Goal: Task Accomplishment & Management: Use online tool/utility

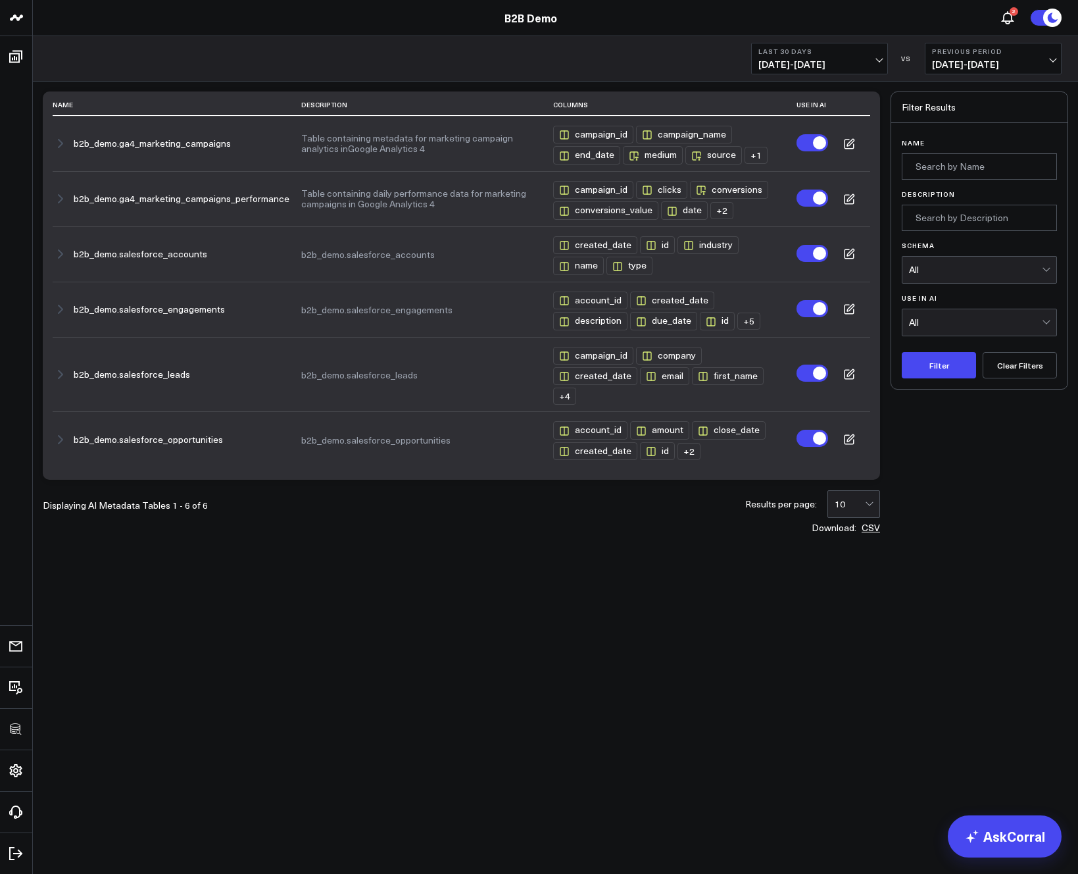
click at [850, 511] on div "10" at bounding box center [850, 504] width 30 height 26
click at [847, 587] on div "50" at bounding box center [853, 585] width 51 height 27
click at [858, 514] on div "50" at bounding box center [850, 504] width 30 height 26
drag, startPoint x: 674, startPoint y: 576, endPoint x: 676, endPoint y: 564, distance: 12.7
click at [674, 575] on div "Name Description Columns Use in AI b2b_demo.ga4_marketing_campaigns Table conta…" at bounding box center [556, 347] width 1046 height 530
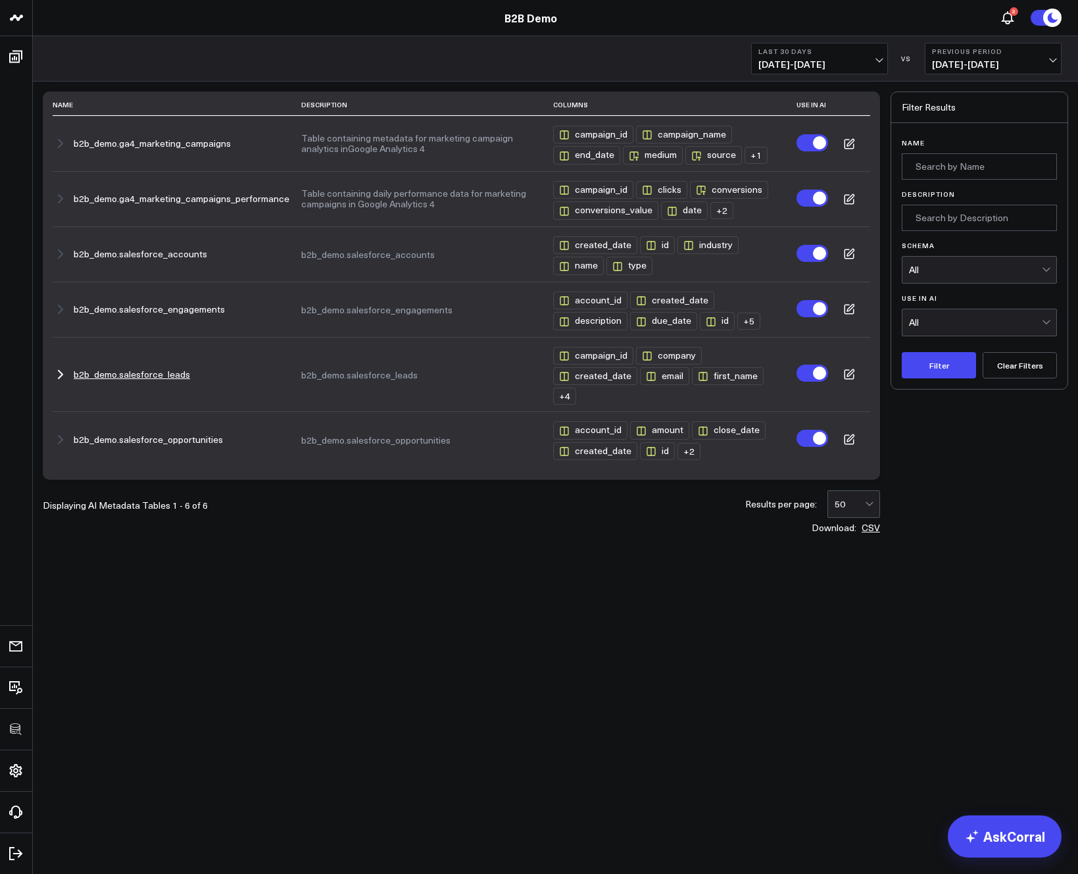
click at [124, 376] on button "b2b_demo.salesforce_leads" at bounding box center [132, 374] width 116 height 11
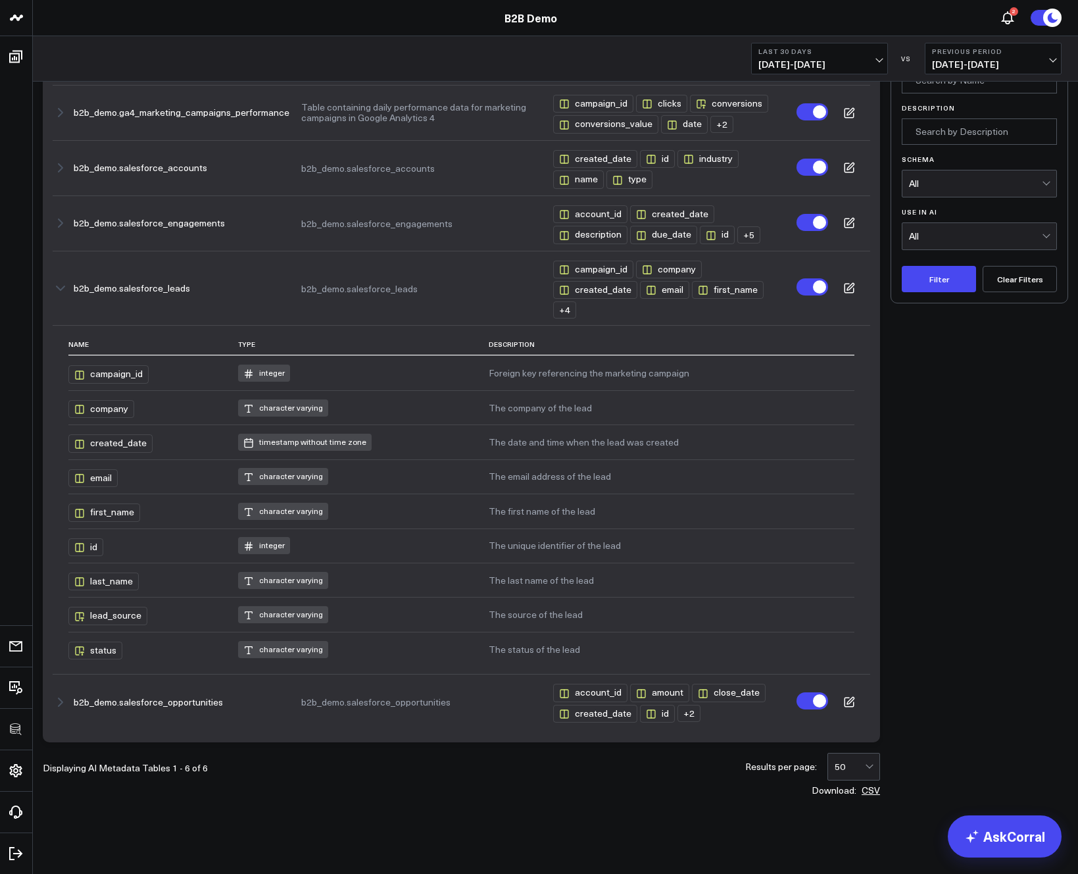
scroll to position [93, 0]
click at [578, 507] on td "The first name of the lead" at bounding box center [672, 510] width 366 height 34
click at [119, 512] on div "first_name" at bounding box center [104, 512] width 72 height 18
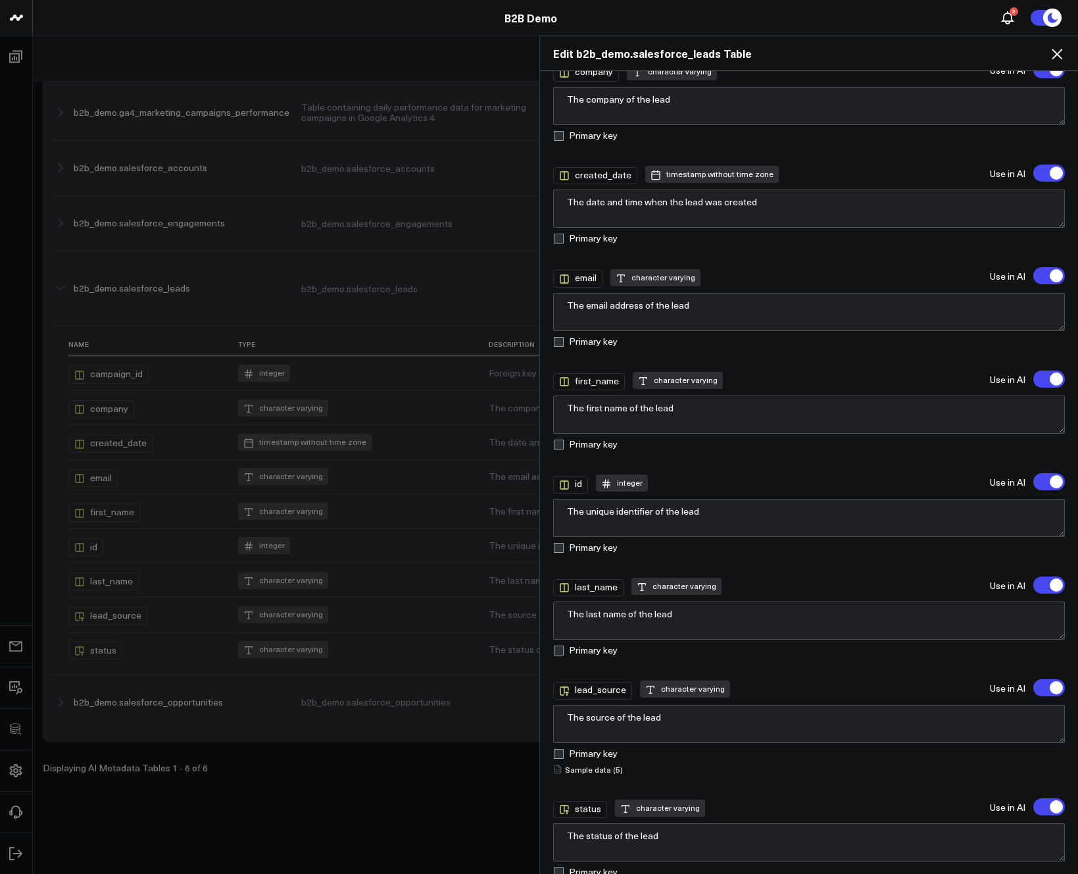
scroll to position [328, 0]
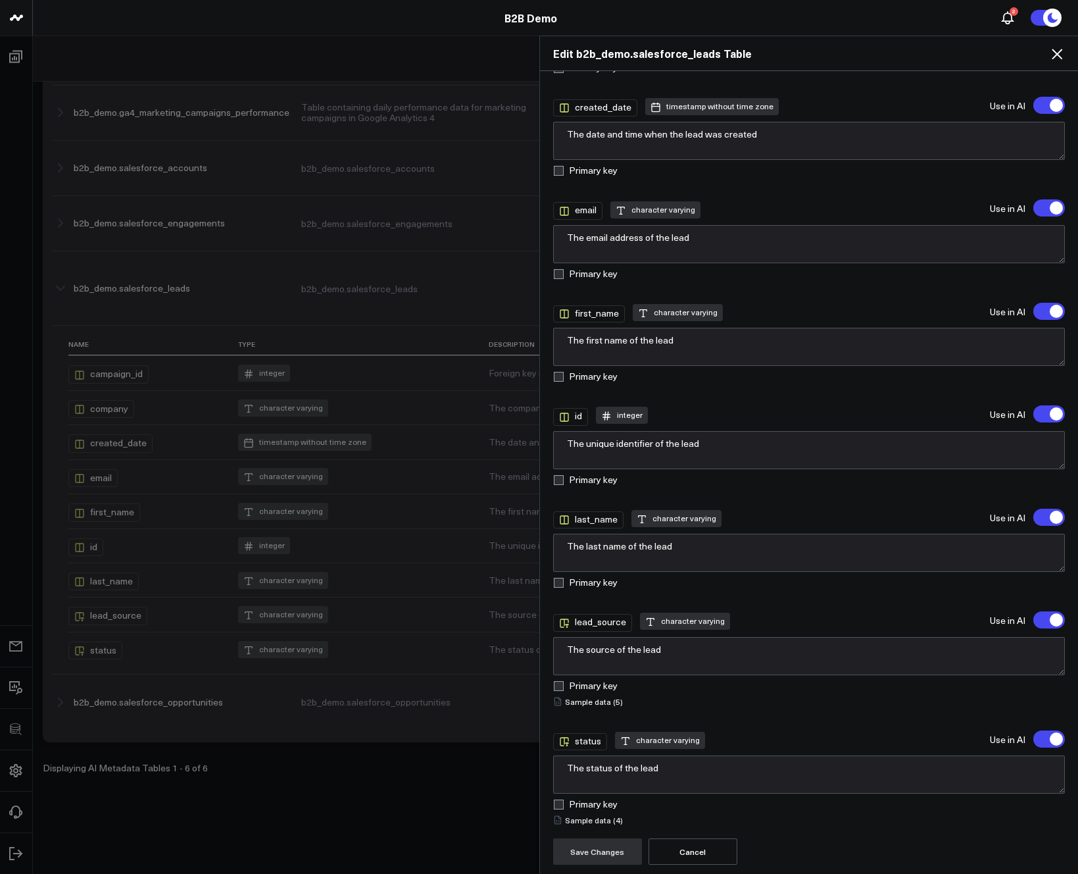
click at [1061, 55] on icon at bounding box center [1057, 54] width 16 height 16
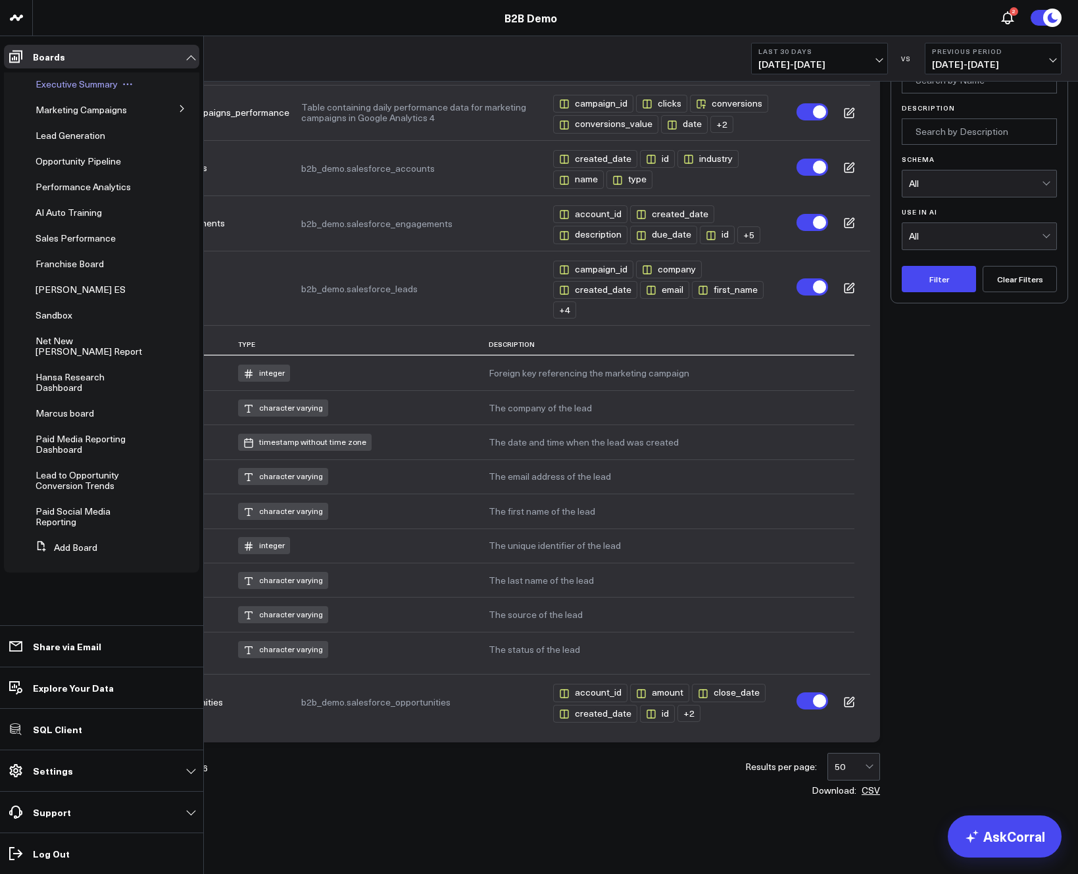
click at [57, 89] on span "Executive Summary" at bounding box center [77, 84] width 82 height 13
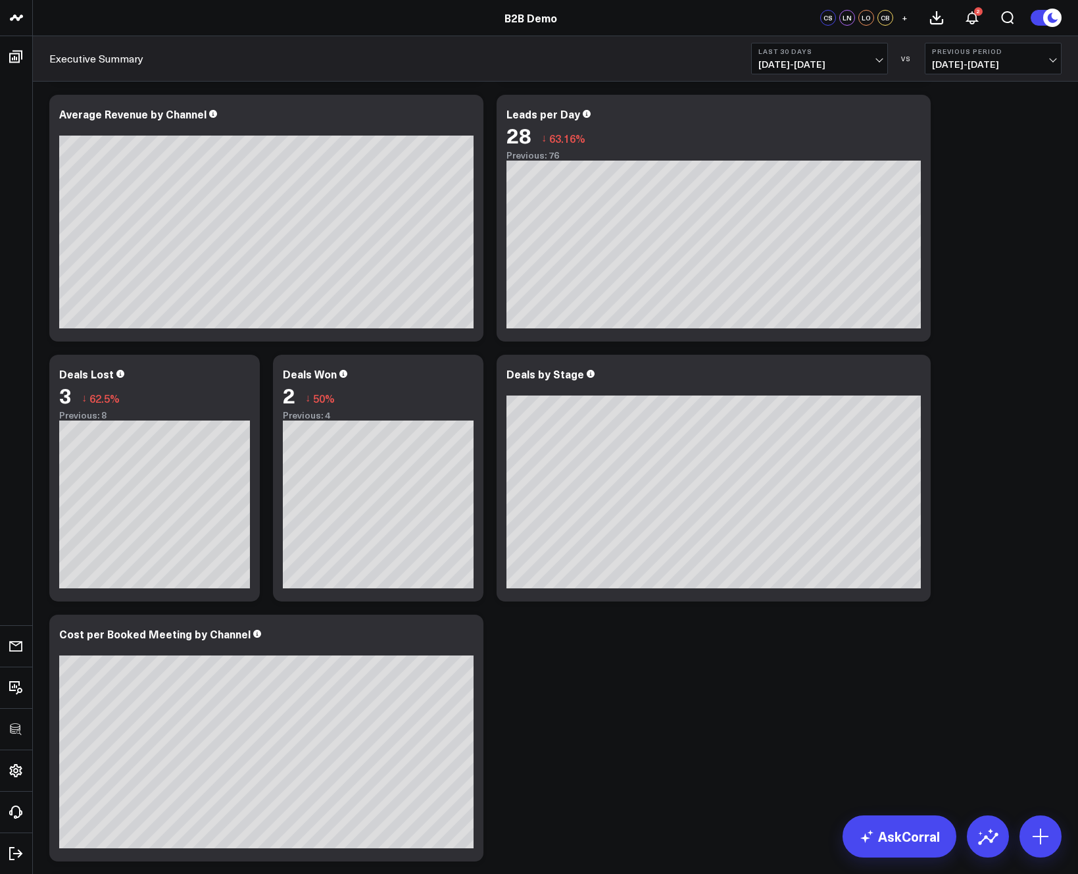
scroll to position [532, 0]
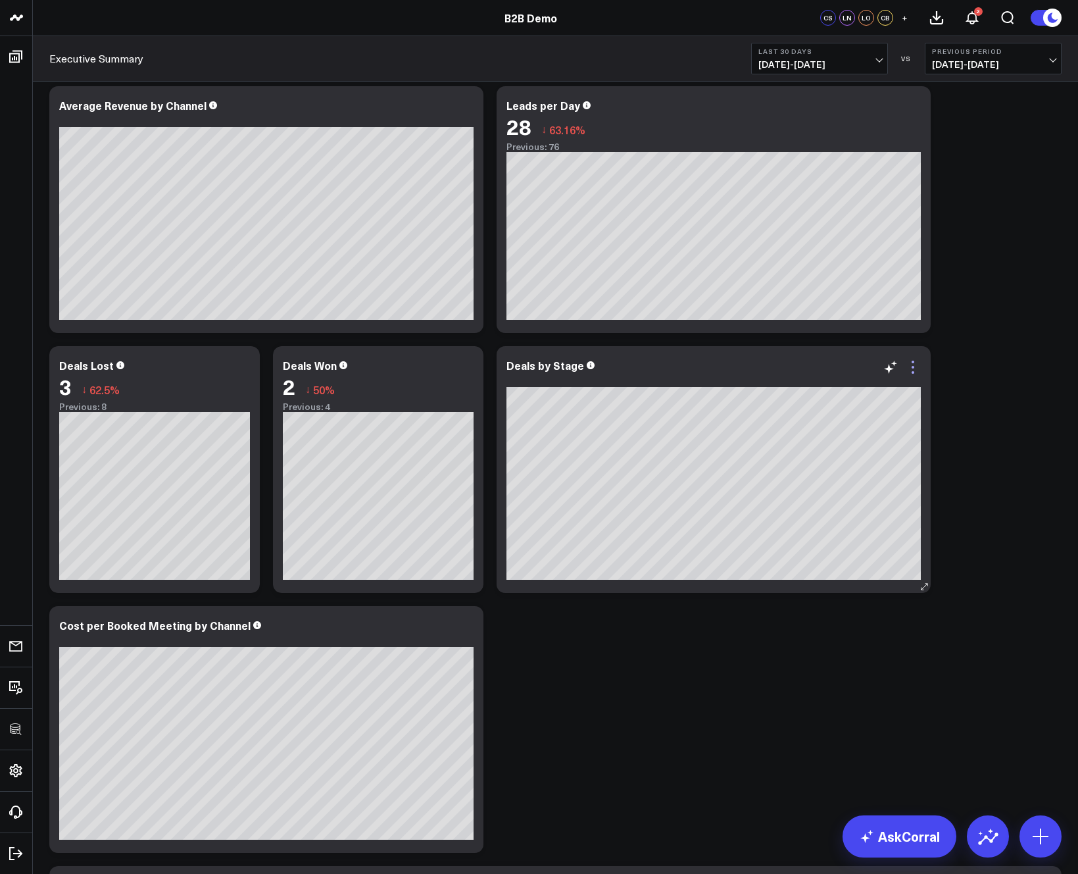
click at [916, 363] on icon at bounding box center [913, 367] width 16 height 16
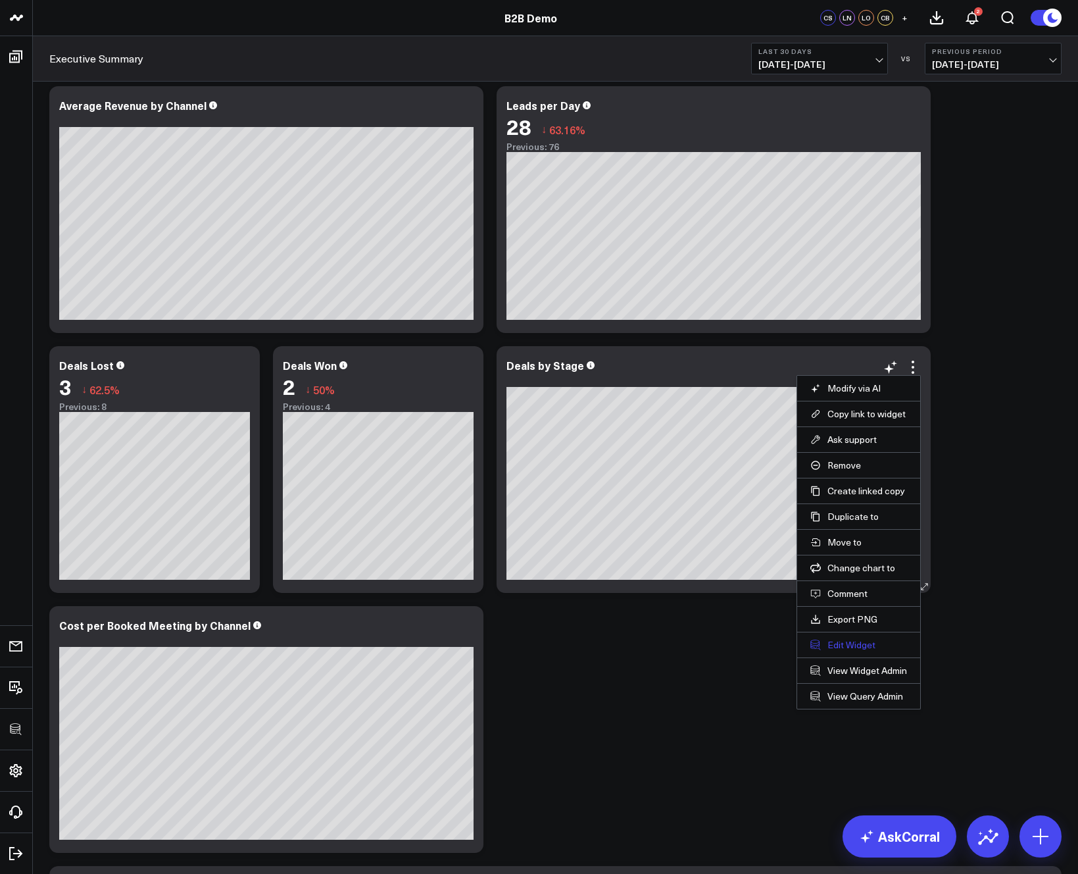
click at [847, 643] on button "Edit Widget" at bounding box center [859, 645] width 97 height 12
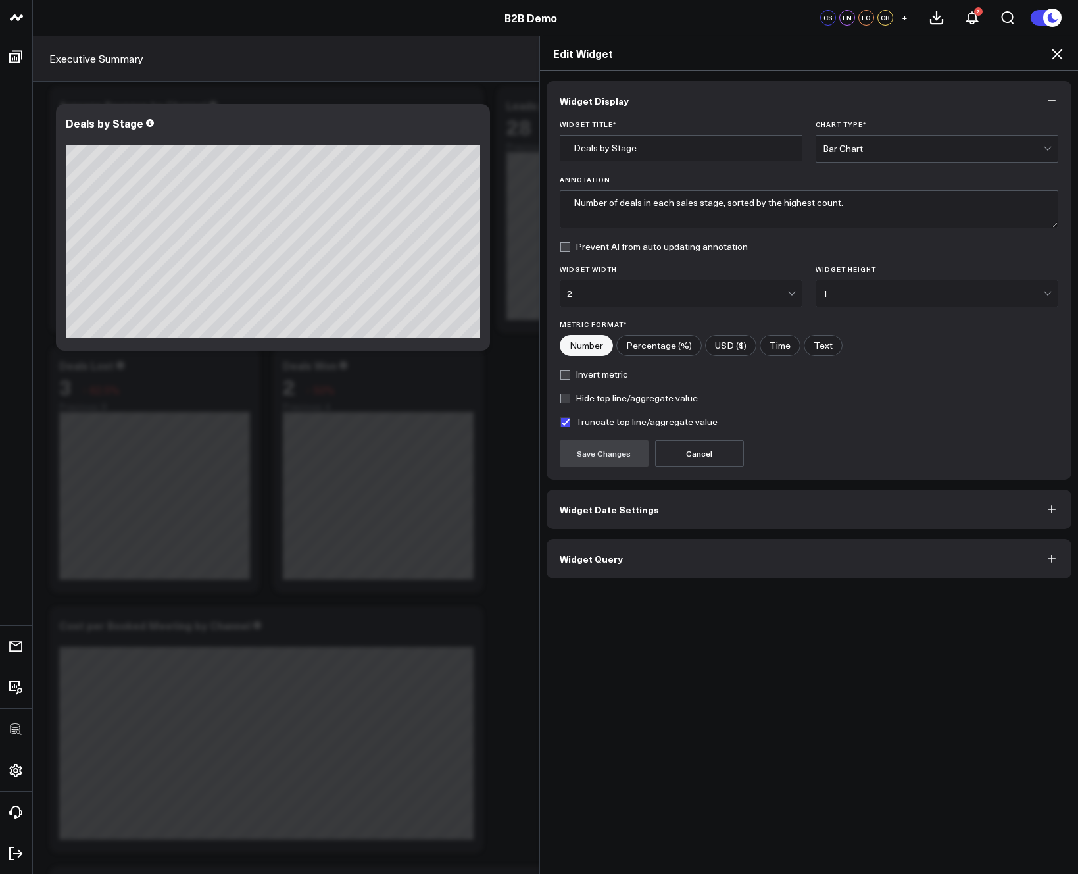
click at [647, 559] on button "Widget Query" at bounding box center [810, 558] width 526 height 39
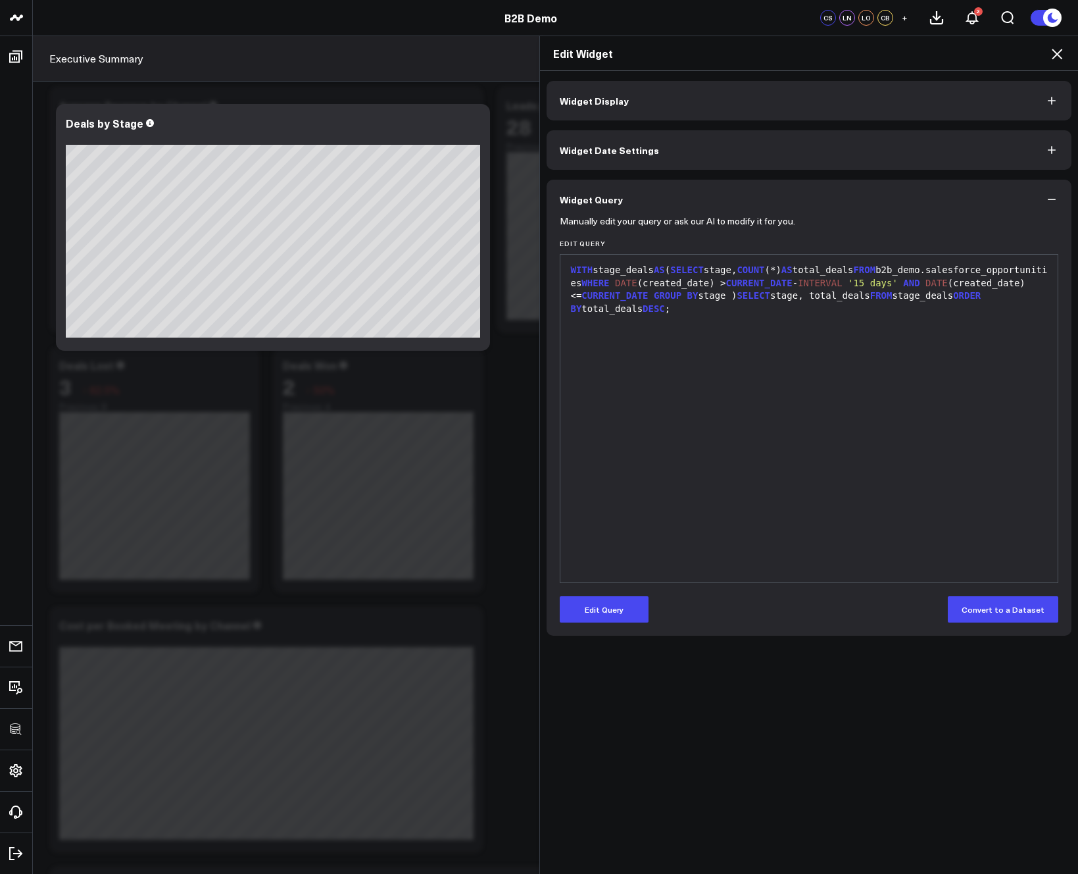
click at [1063, 53] on icon at bounding box center [1057, 54] width 16 height 16
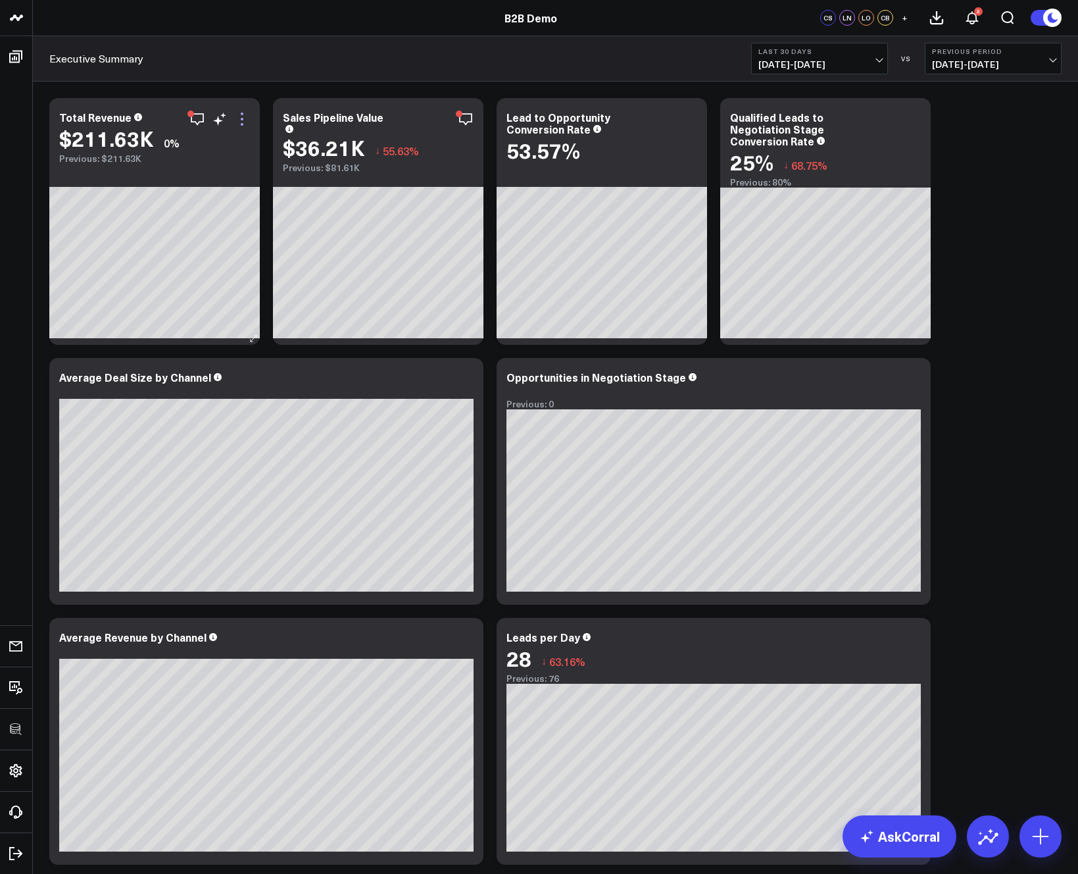
click at [242, 120] on icon at bounding box center [242, 119] width 16 height 16
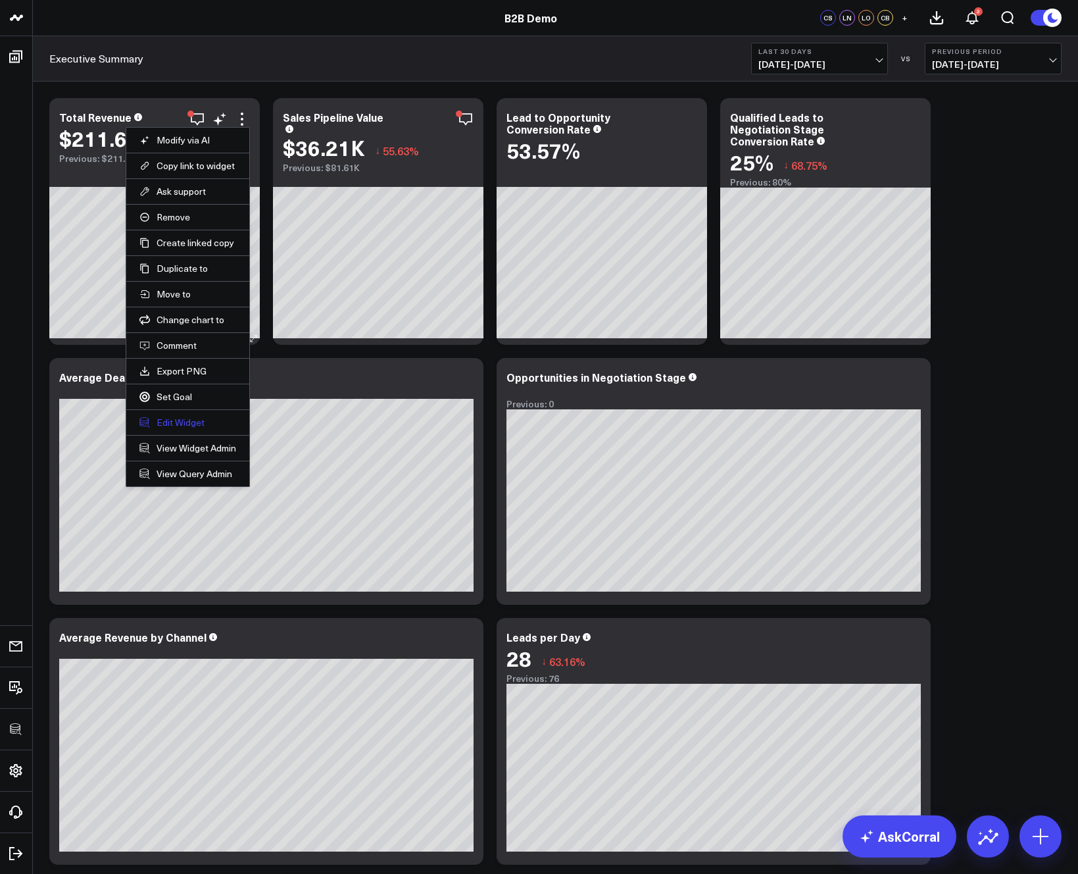
click at [176, 425] on button "Edit Widget" at bounding box center [187, 422] width 97 height 12
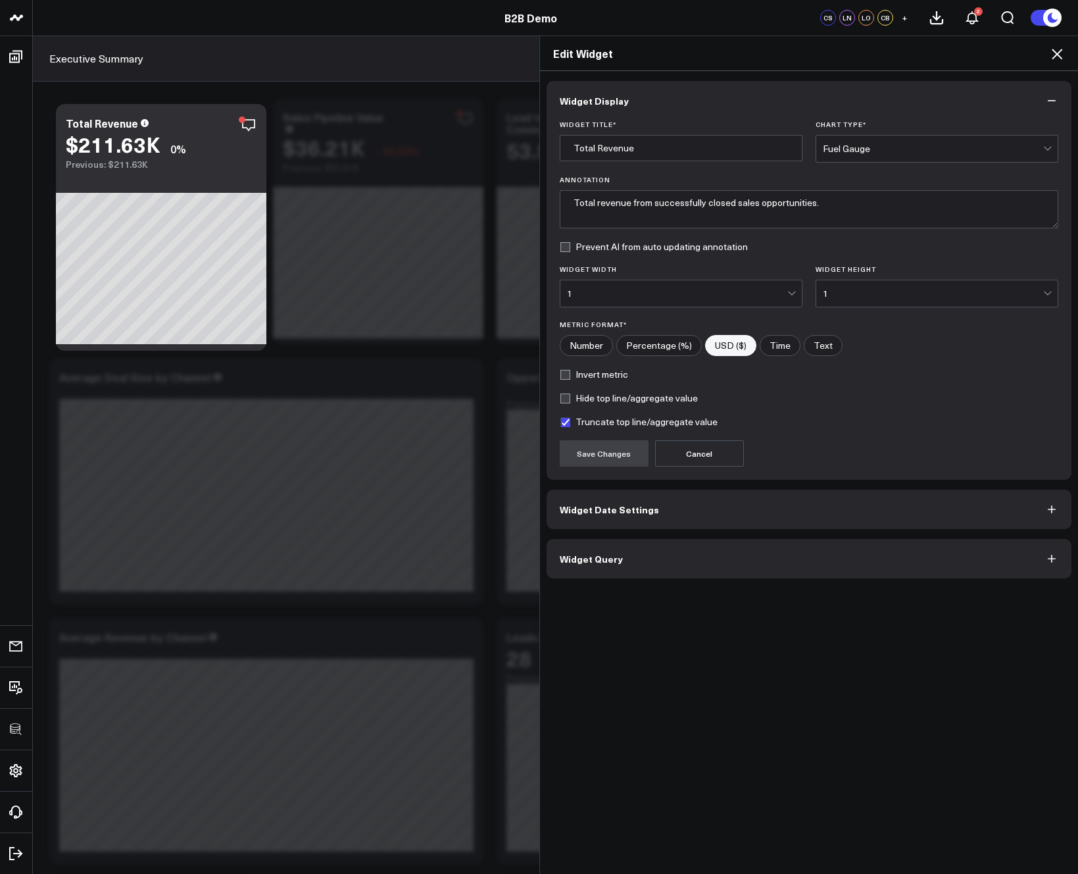
click at [631, 545] on button "Widget Query" at bounding box center [810, 558] width 526 height 39
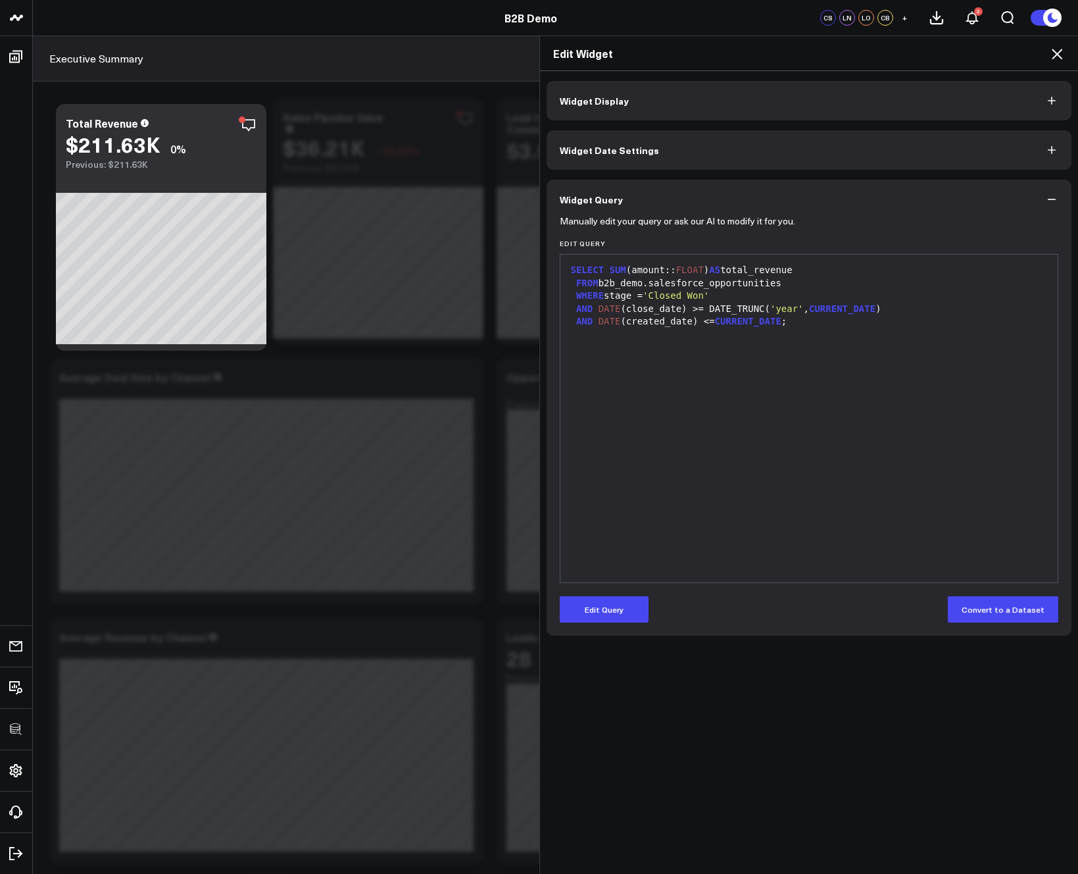
click at [1053, 52] on icon at bounding box center [1057, 54] width 16 height 16
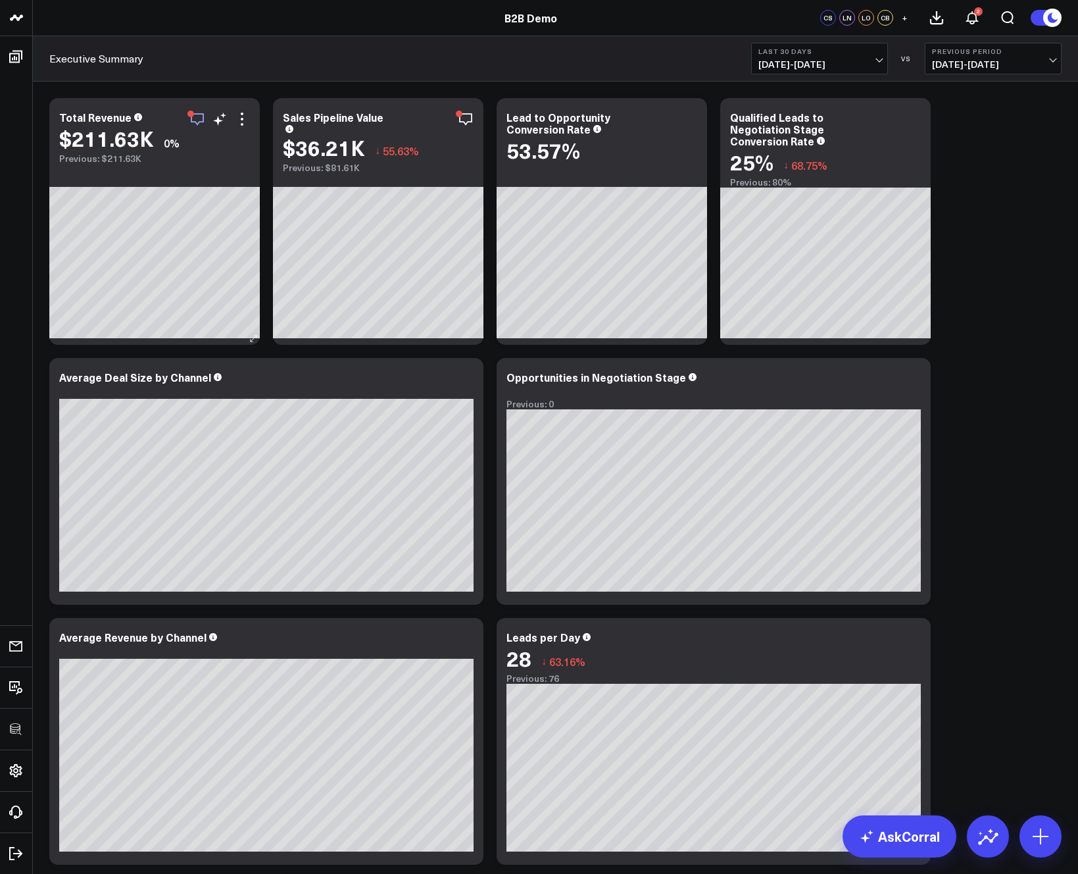
click at [198, 116] on icon "button" at bounding box center [197, 119] width 16 height 16
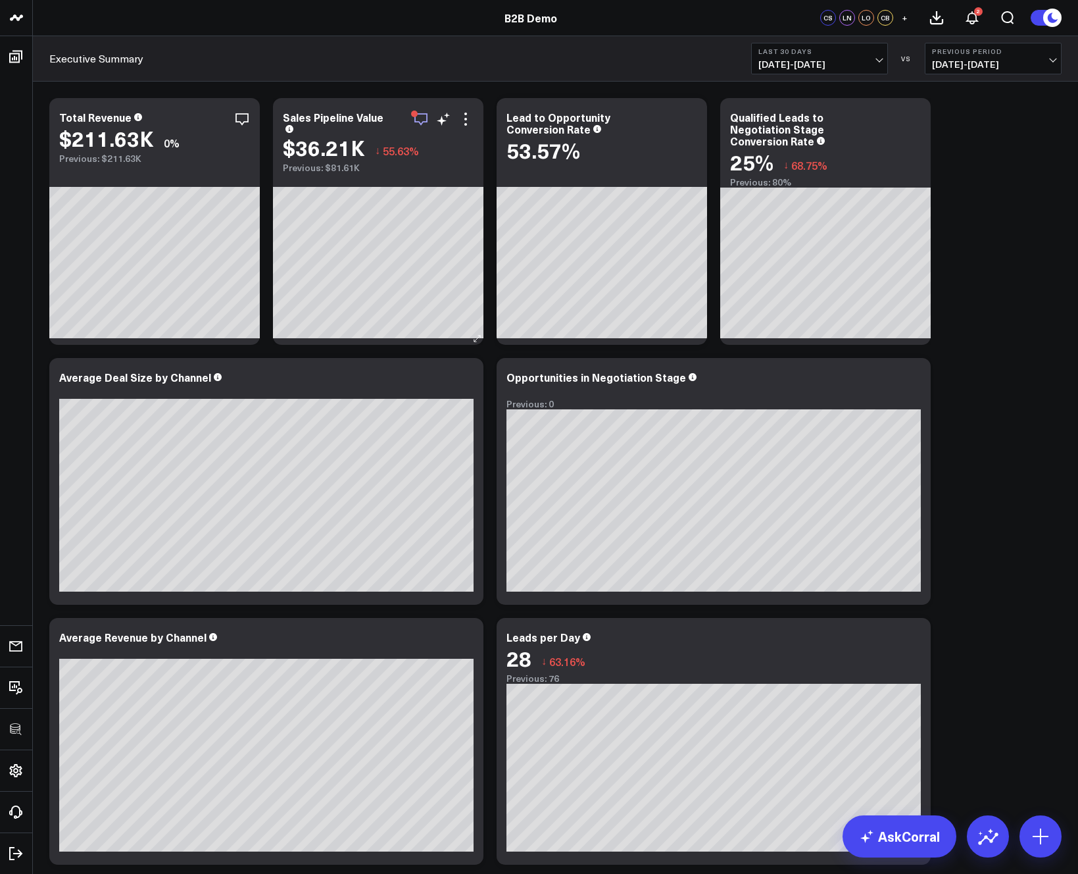
click at [420, 116] on icon "button" at bounding box center [421, 119] width 16 height 16
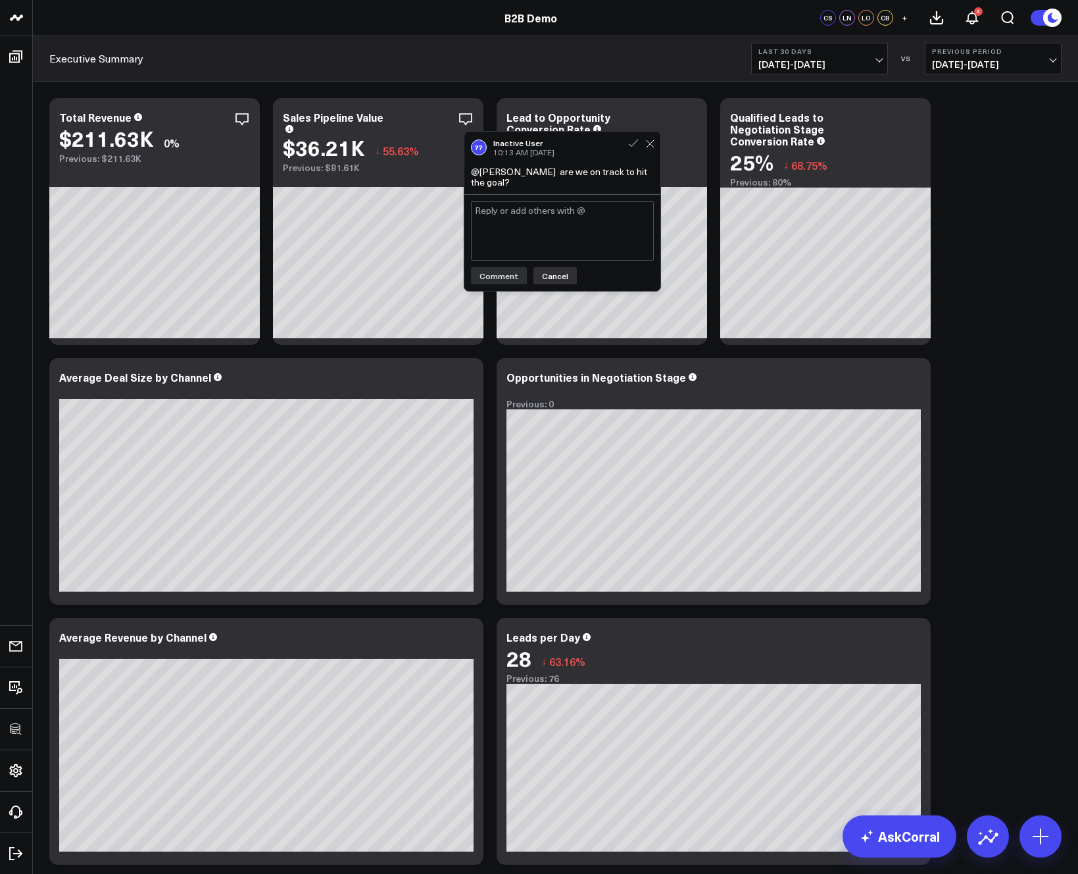
click at [566, 267] on button "Cancel" at bounding box center [555, 275] width 43 height 17
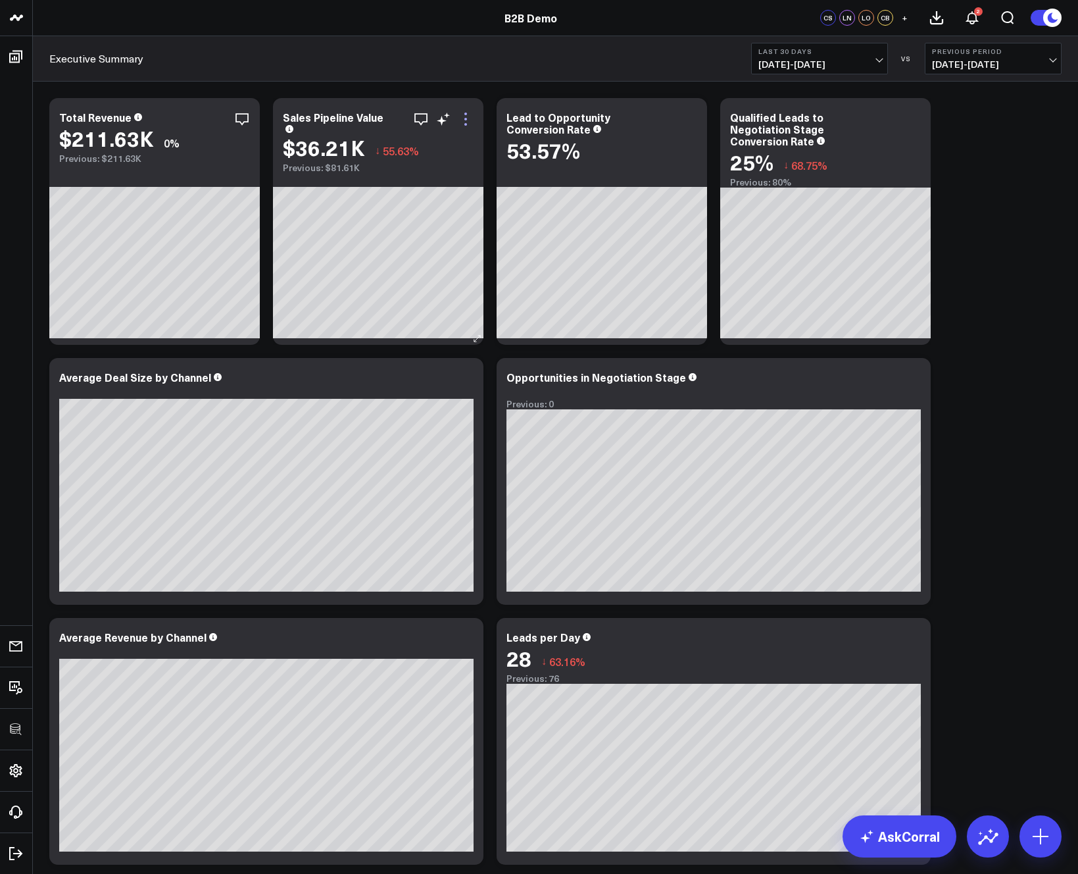
click at [463, 120] on icon at bounding box center [466, 119] width 16 height 16
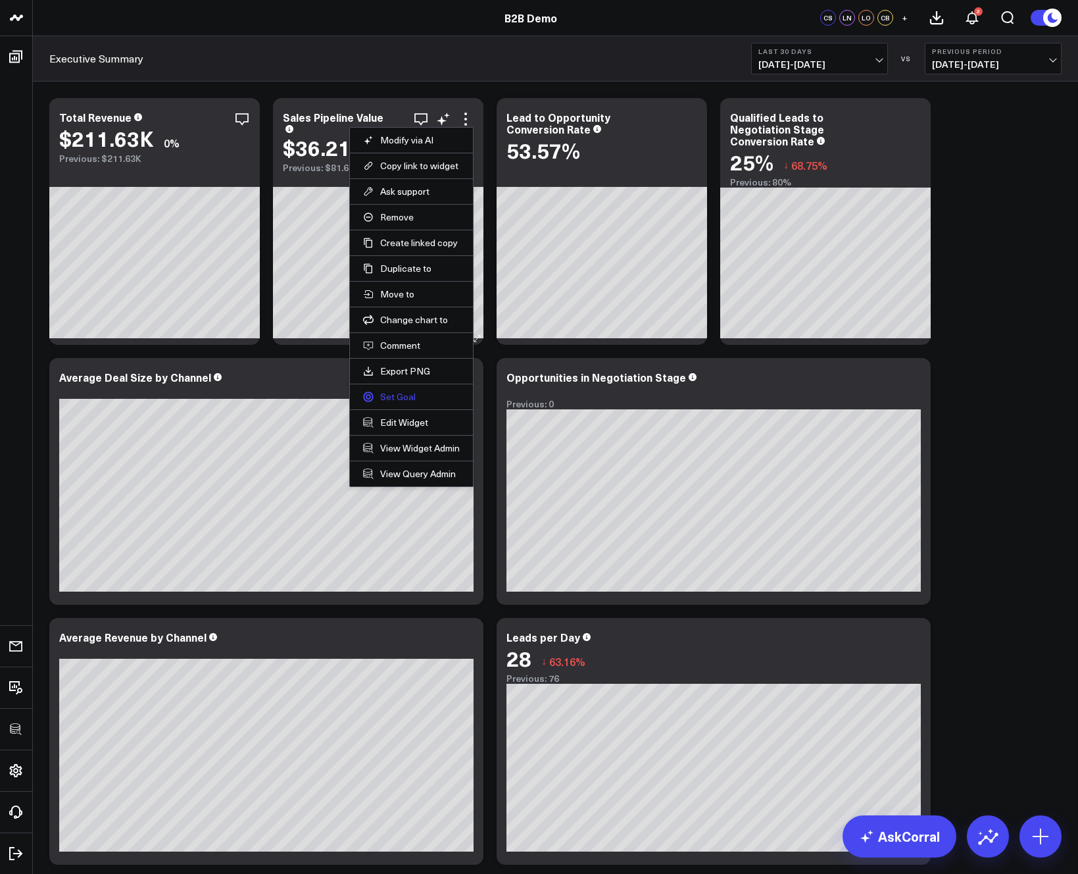
click at [398, 403] on link "Set Goal" at bounding box center [411, 397] width 97 height 12
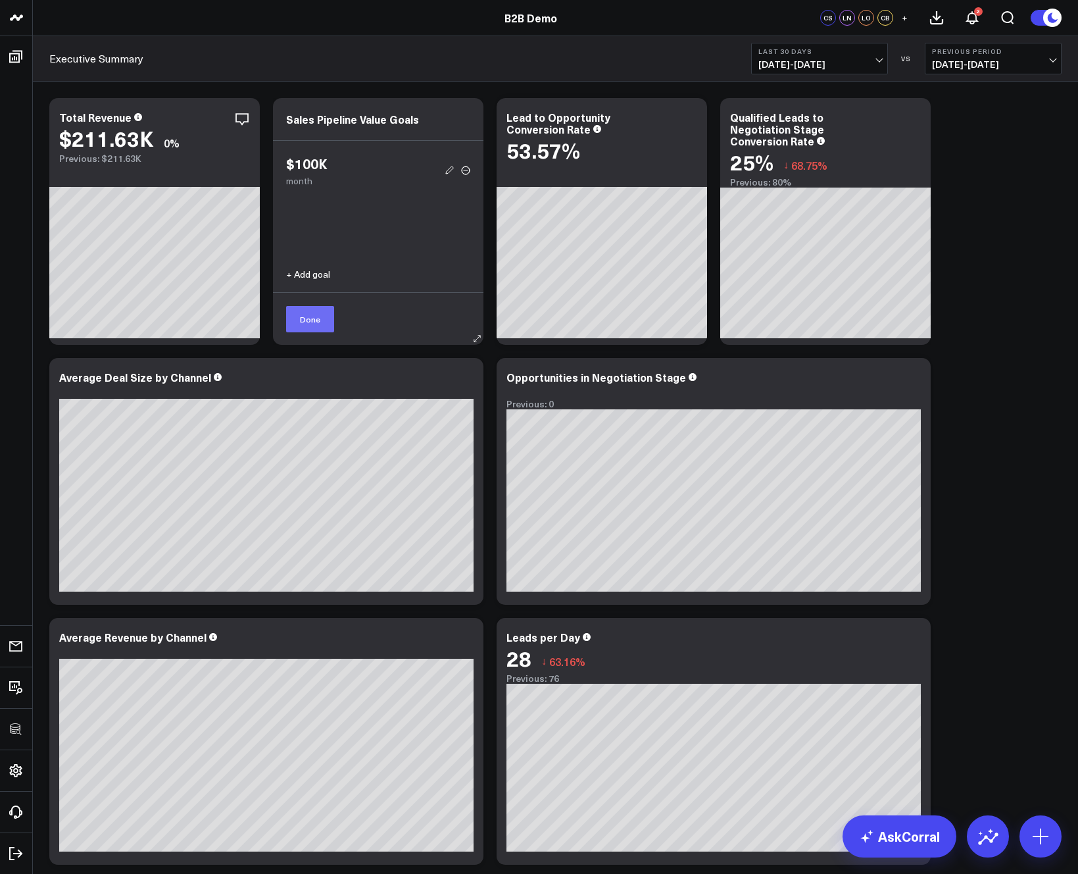
click at [304, 321] on button "Done" at bounding box center [310, 319] width 48 height 26
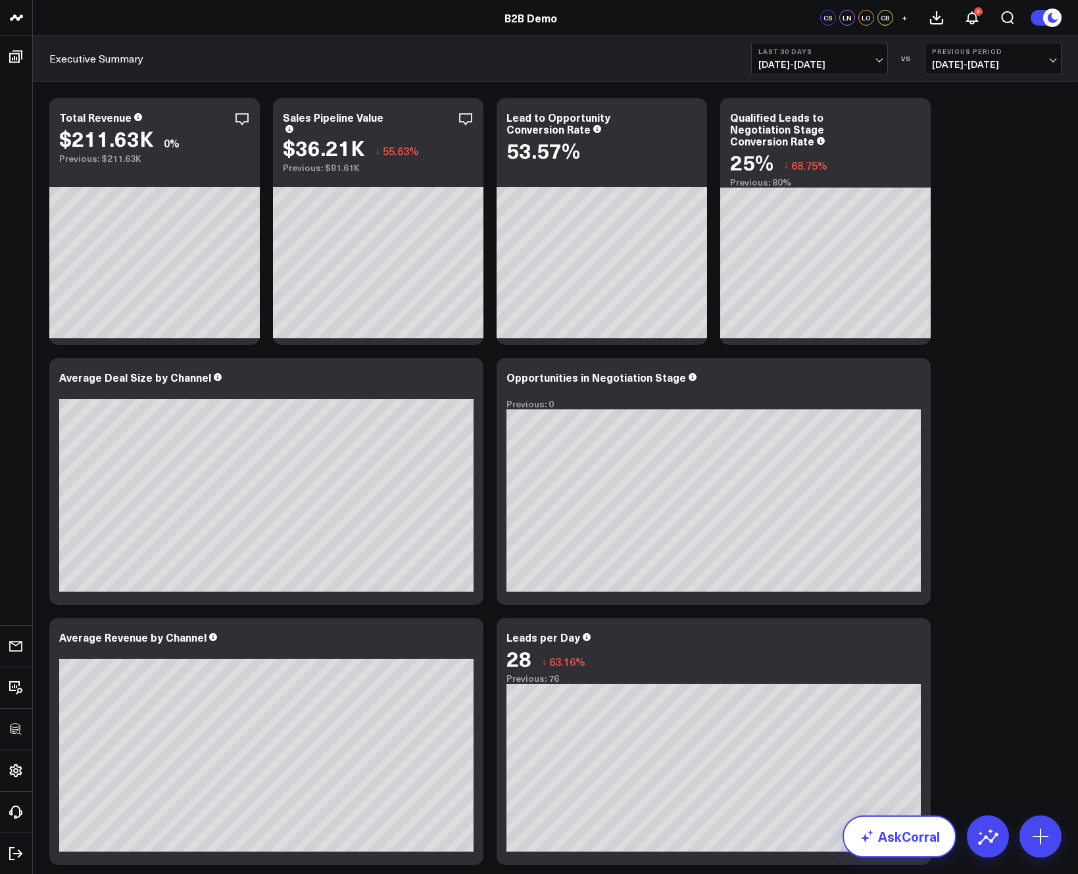
click at [894, 840] on link "AskCorral" at bounding box center [900, 836] width 114 height 42
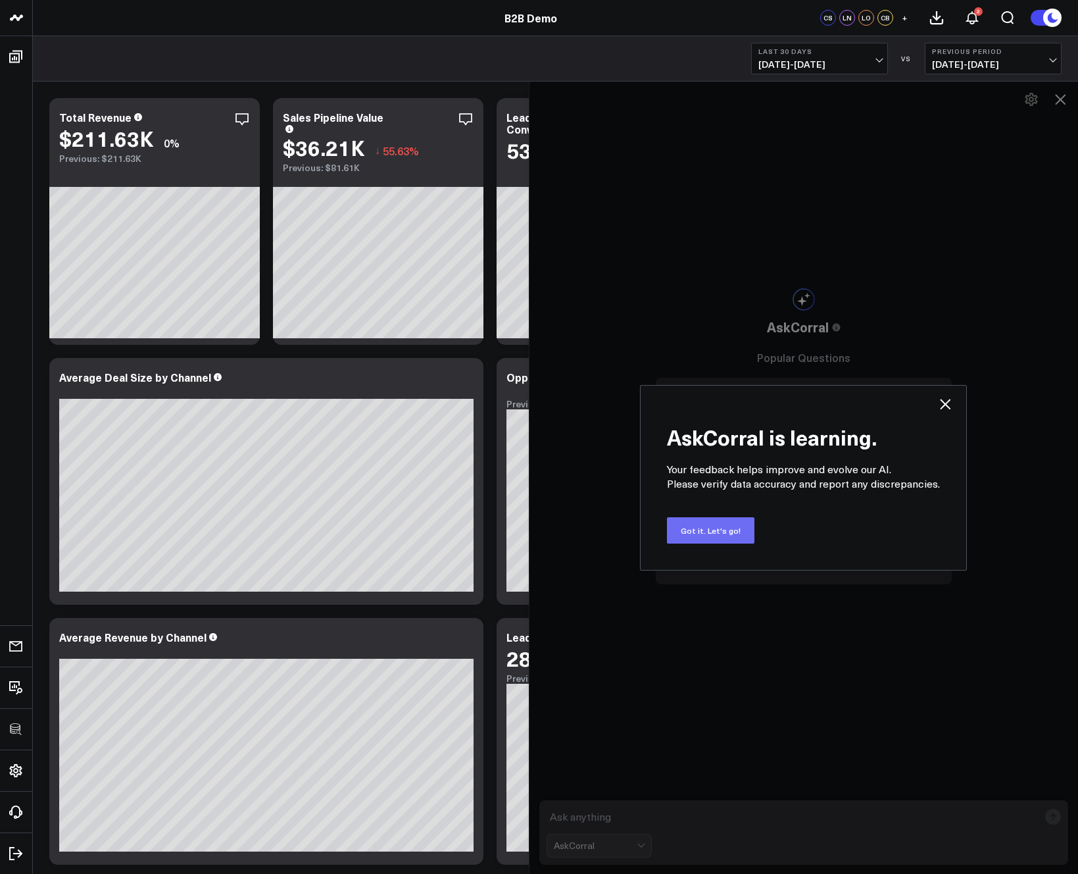
click at [703, 532] on button "Got it. Let's go!" at bounding box center [711, 530] width 88 height 26
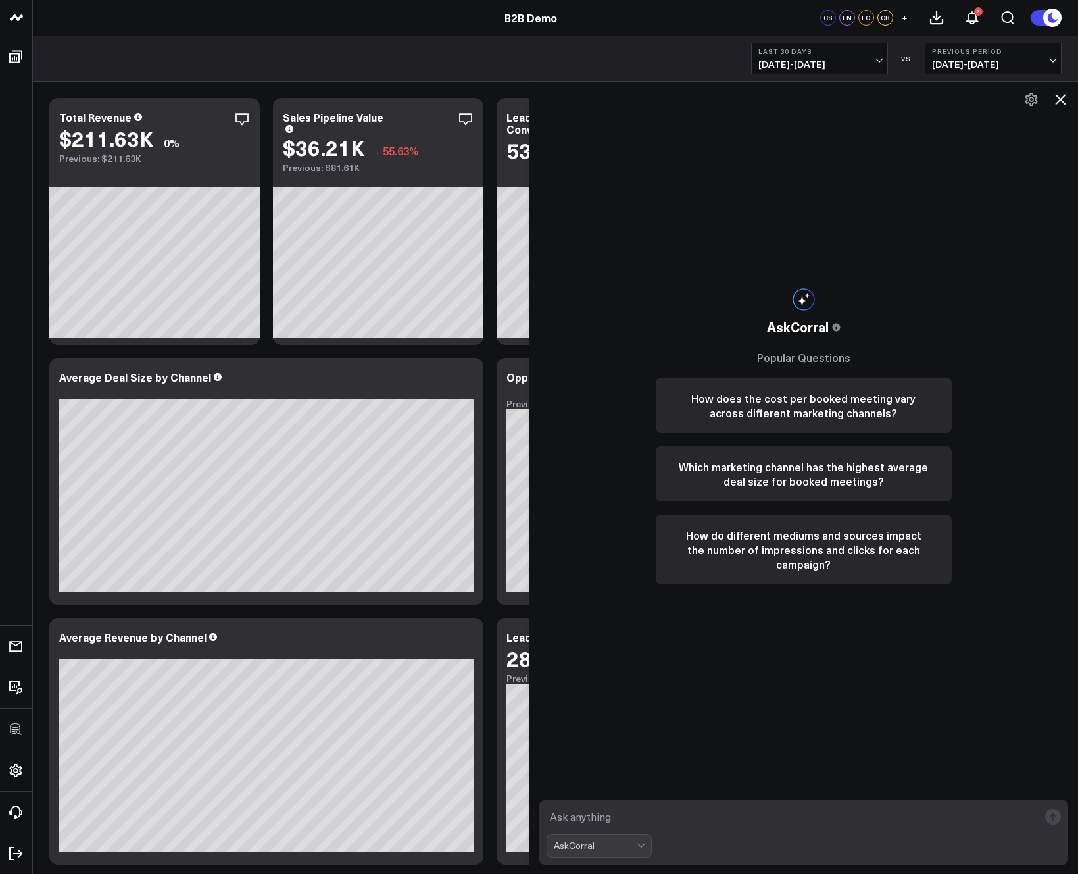
click at [624, 809] on textarea at bounding box center [793, 817] width 493 height 24
type textarea "what is my cost per booked meeting by channel?"
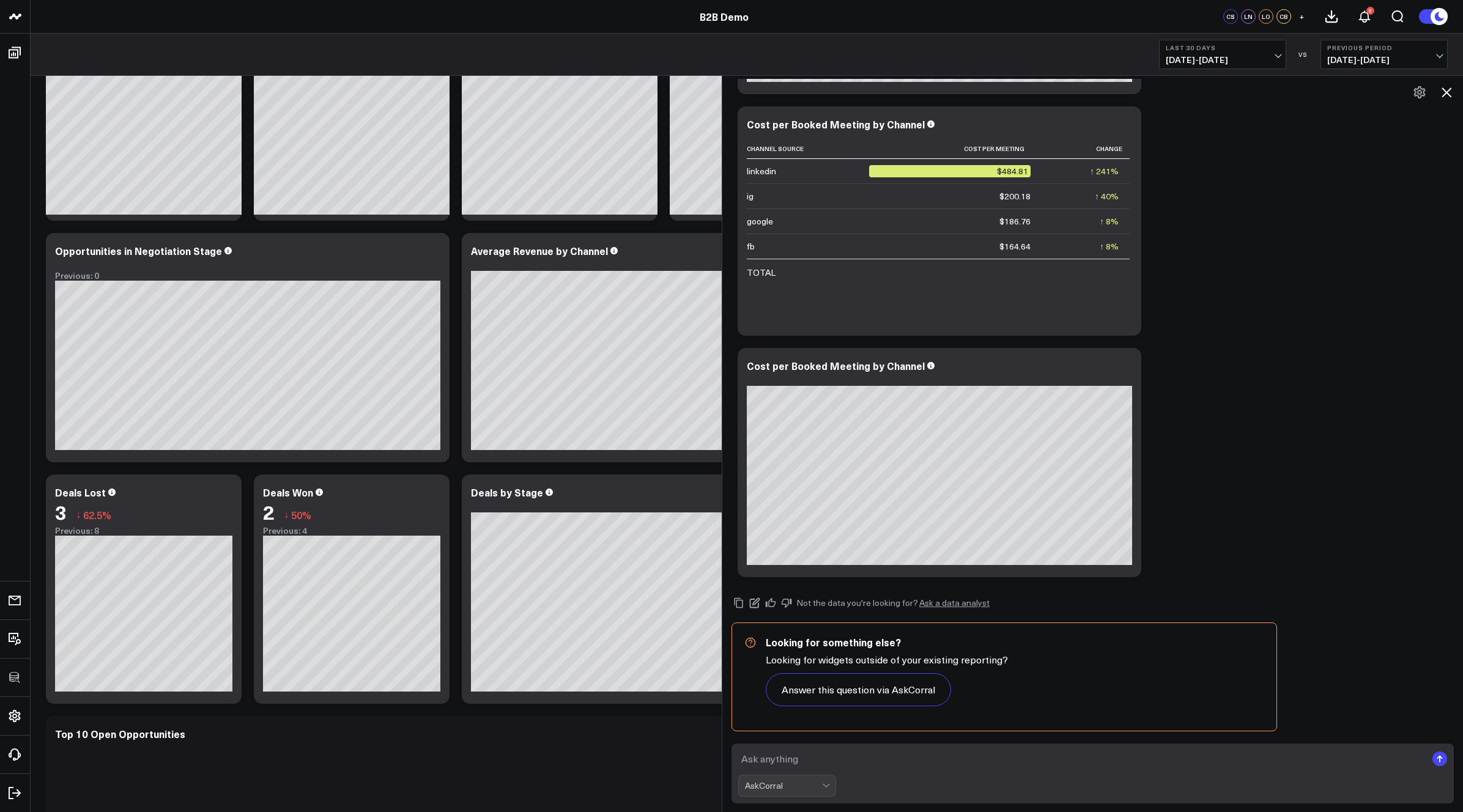
scroll to position [102, 0]
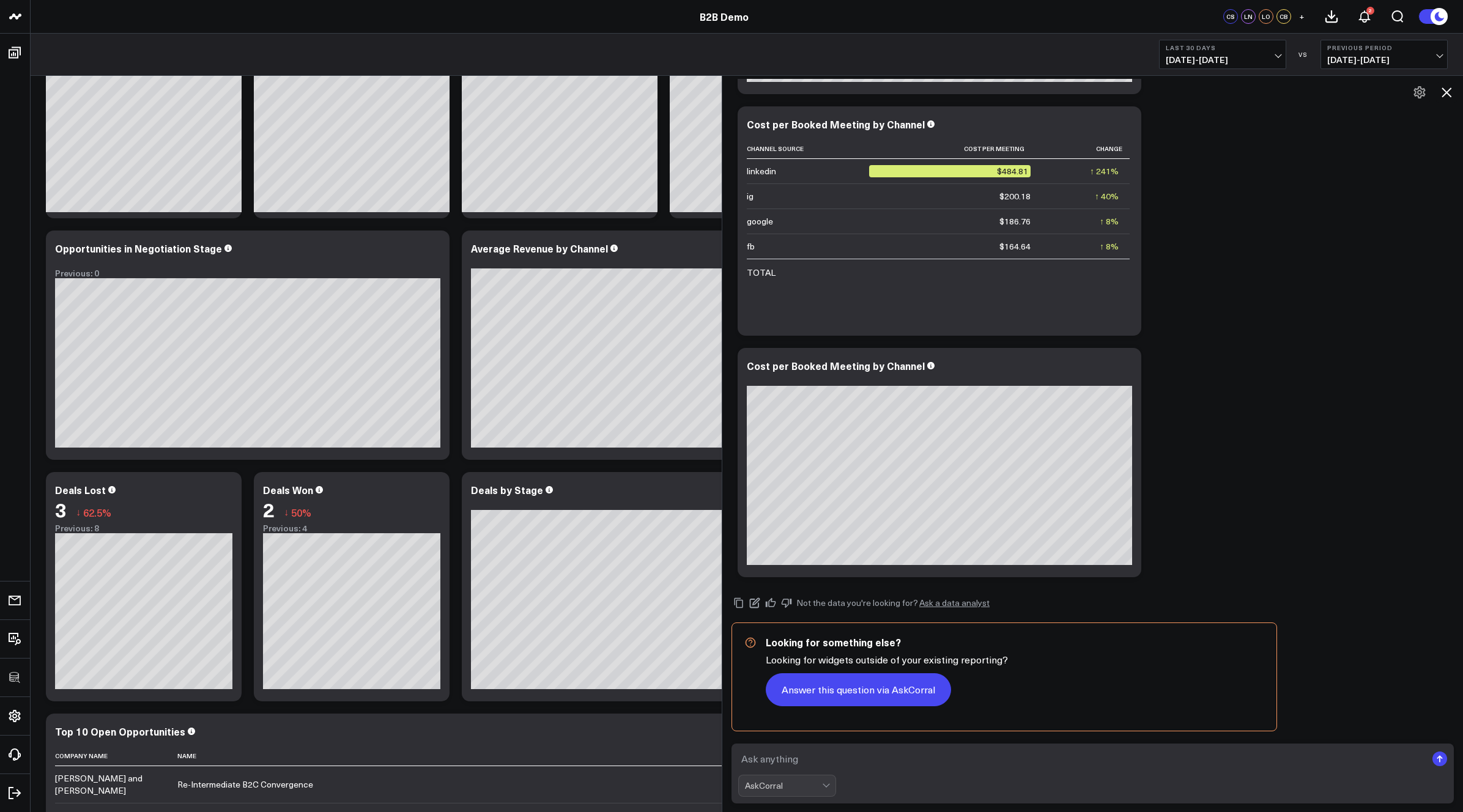
click at [815, 703] on button "Answer this question via AskCorral" at bounding box center [858, 689] width 185 height 33
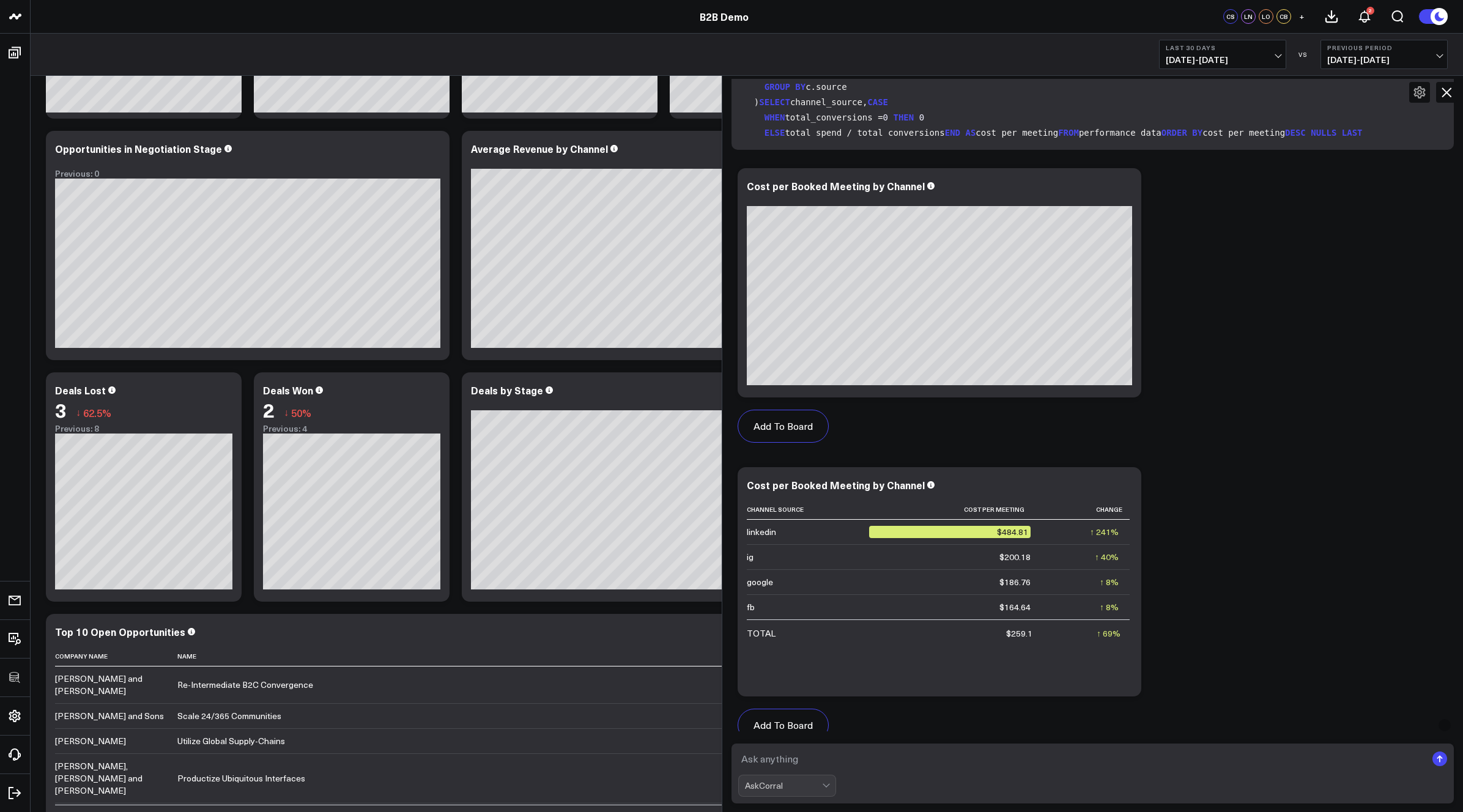
scroll to position [1124, 0]
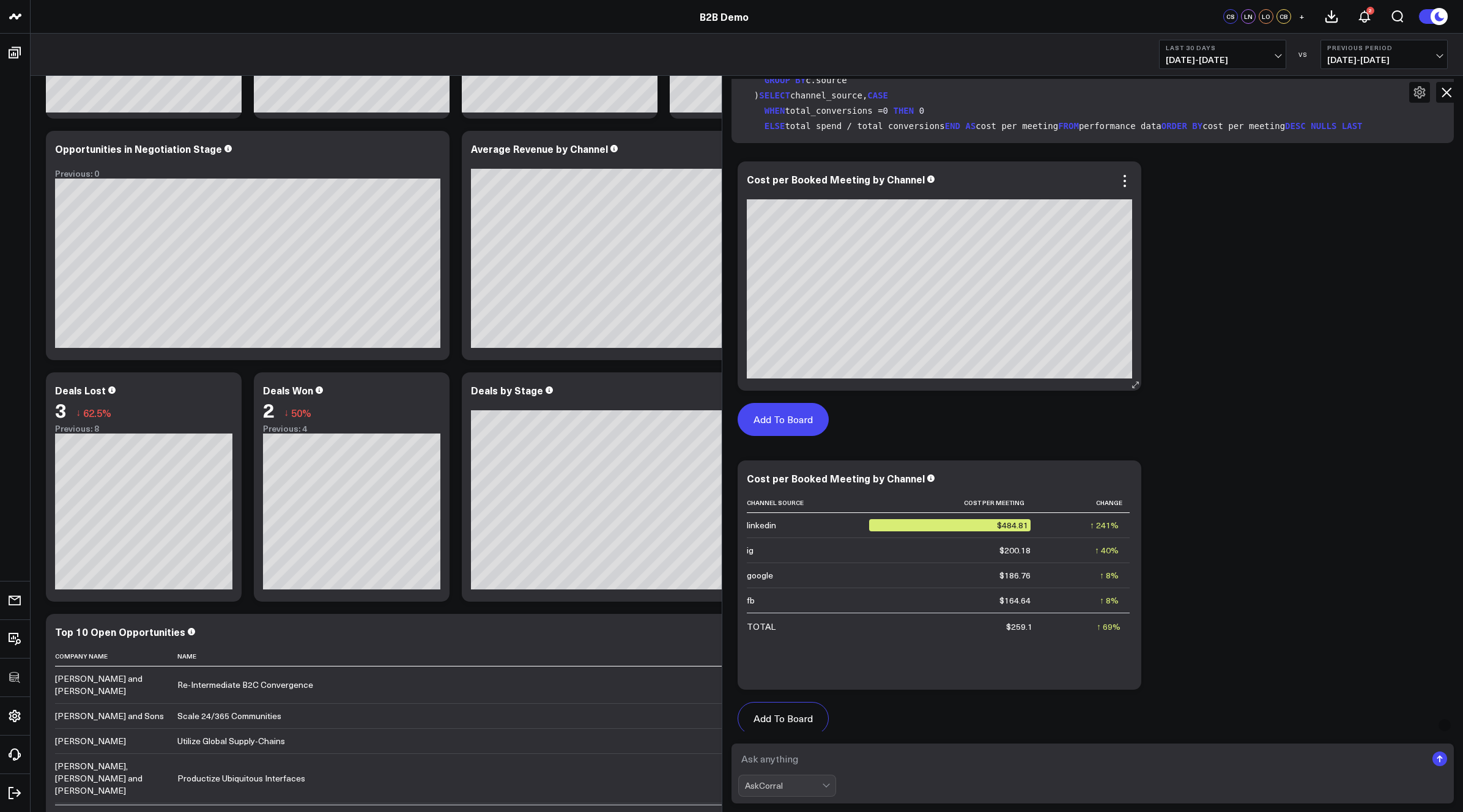
click at [765, 416] on button "Add To Board" at bounding box center [784, 420] width 91 height 33
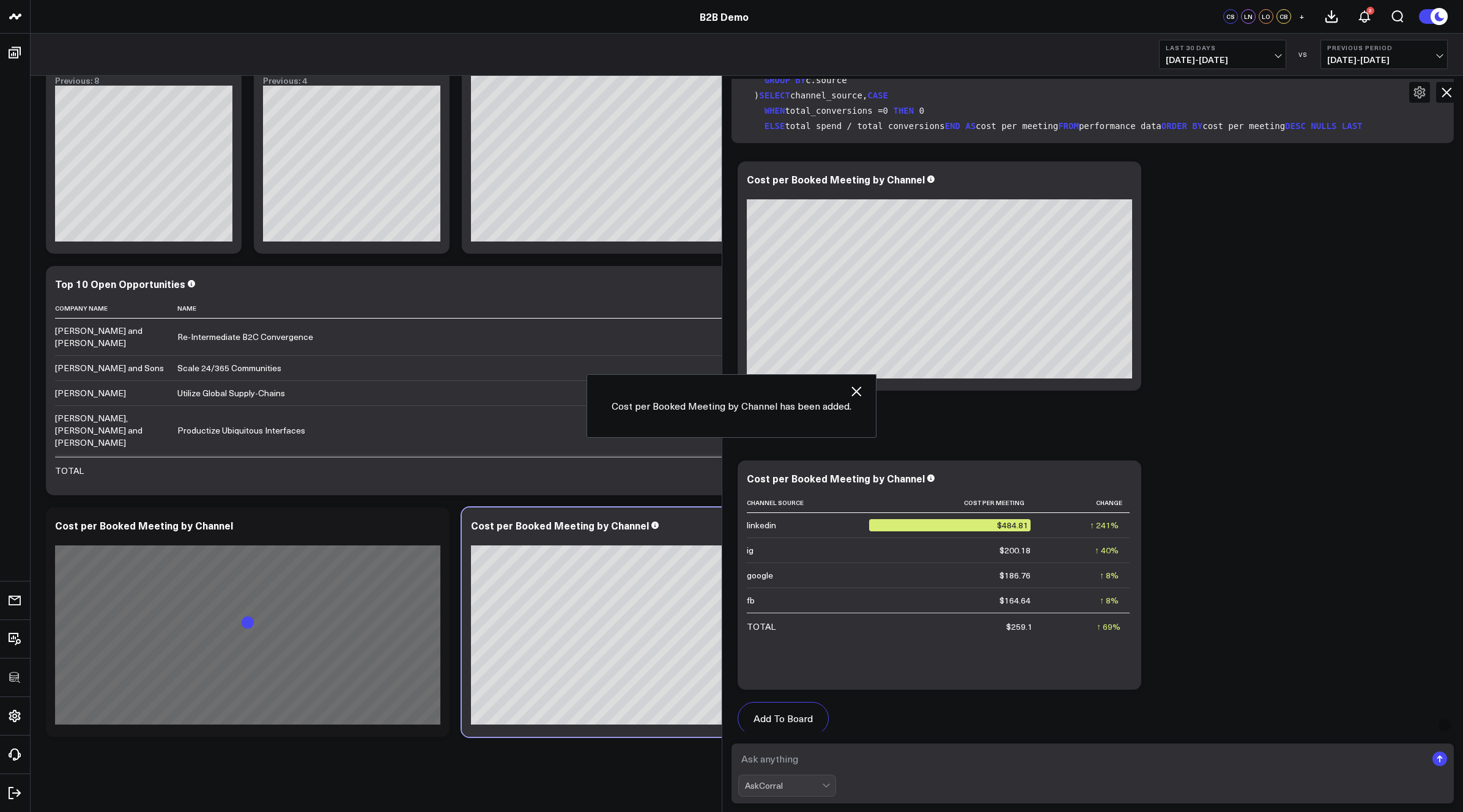
scroll to position [554, 0]
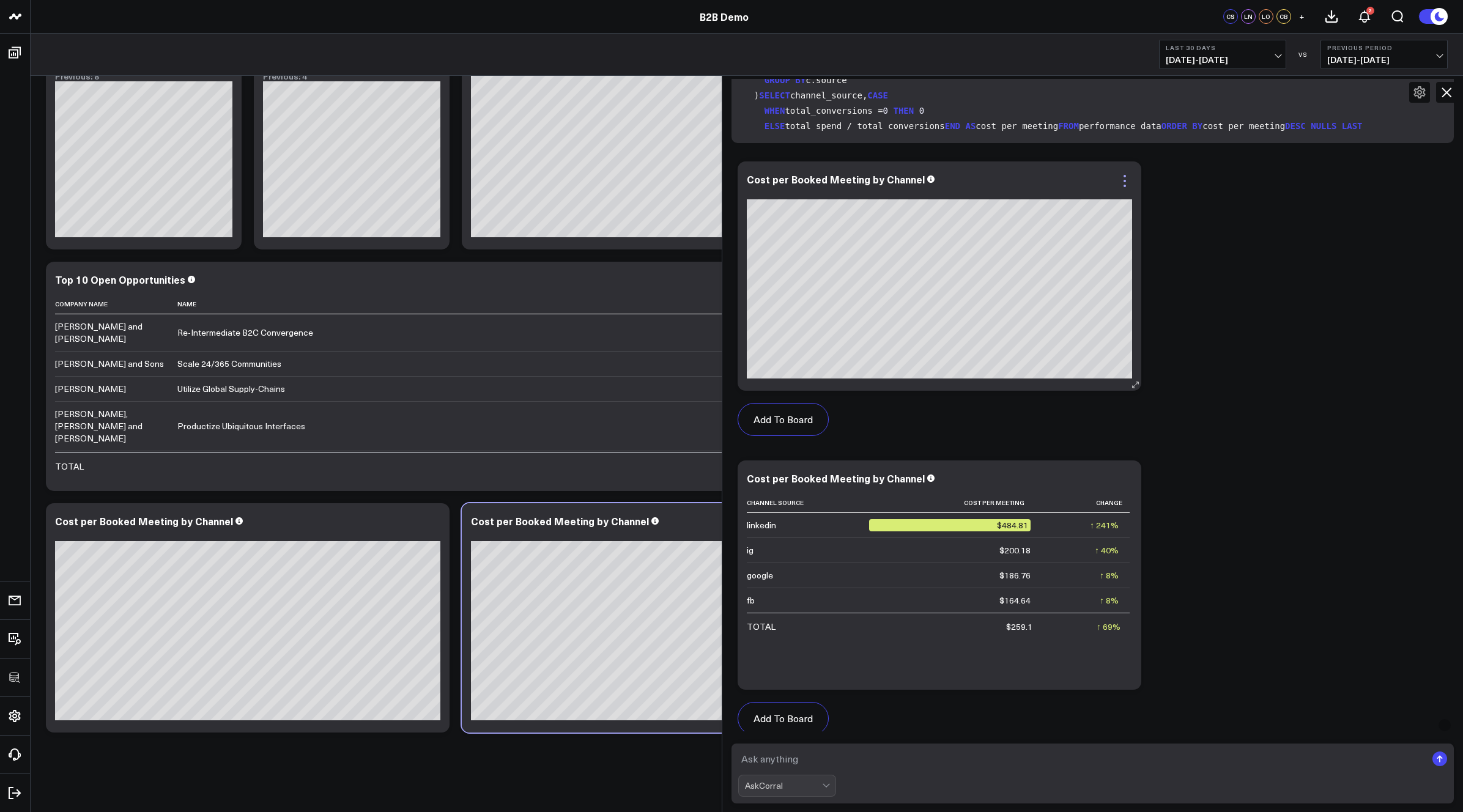
click at [1002, 176] on icon at bounding box center [1125, 176] width 3 height 3
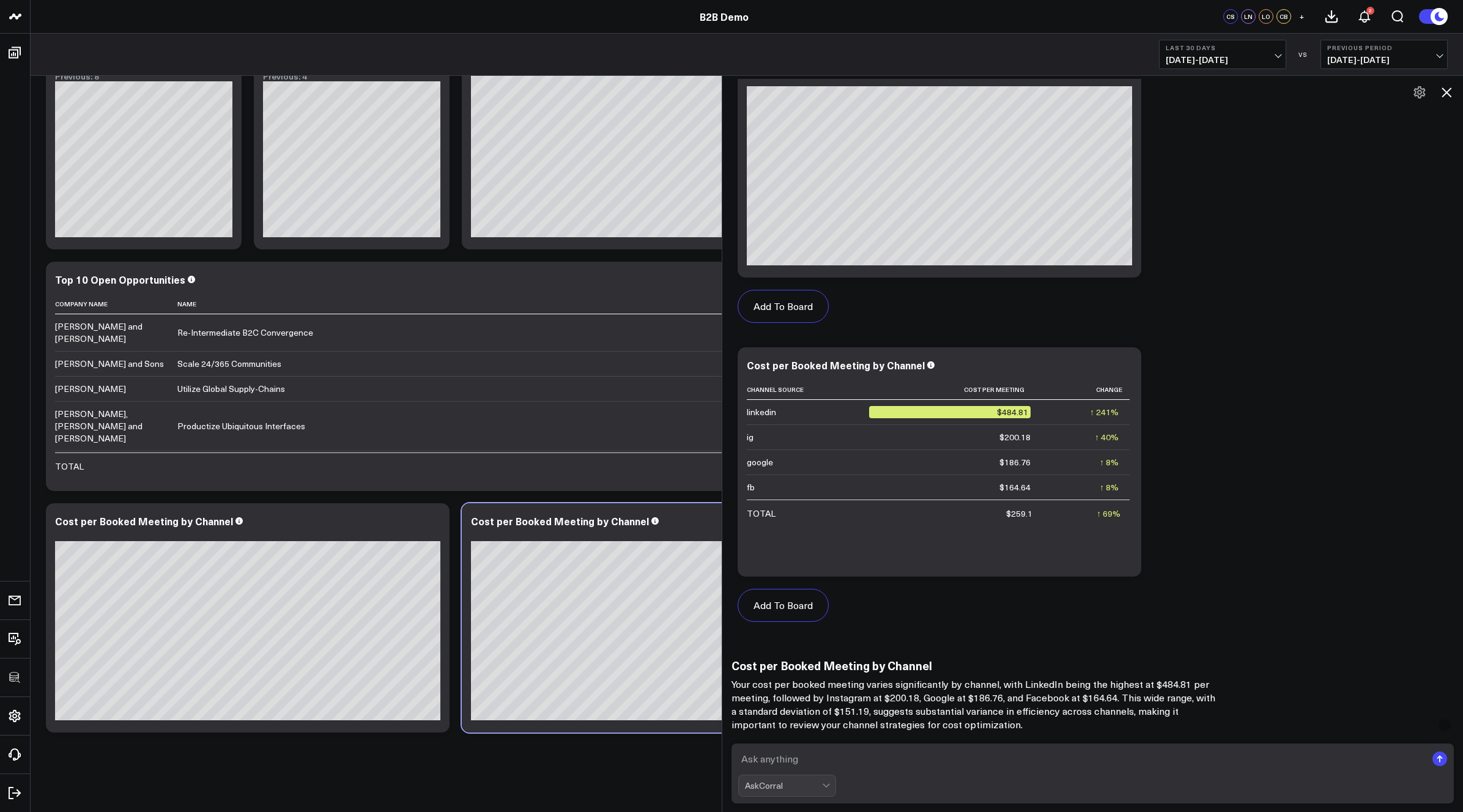
scroll to position [1342, 0]
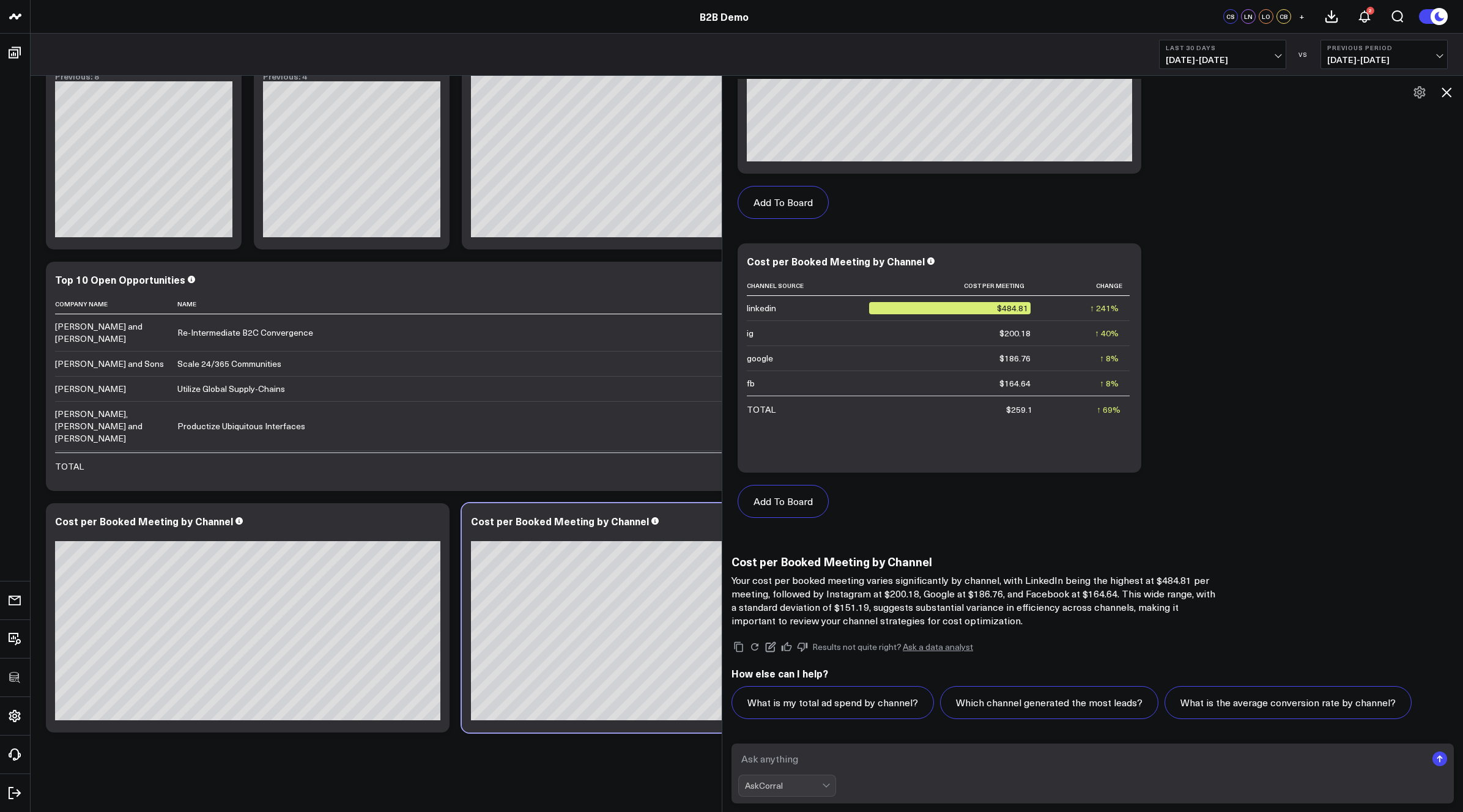
click at [730, 581] on div "AskCorral This feature is experimental, yet powerful. Always check your answers…" at bounding box center [1092, 138] width 741 height 1187
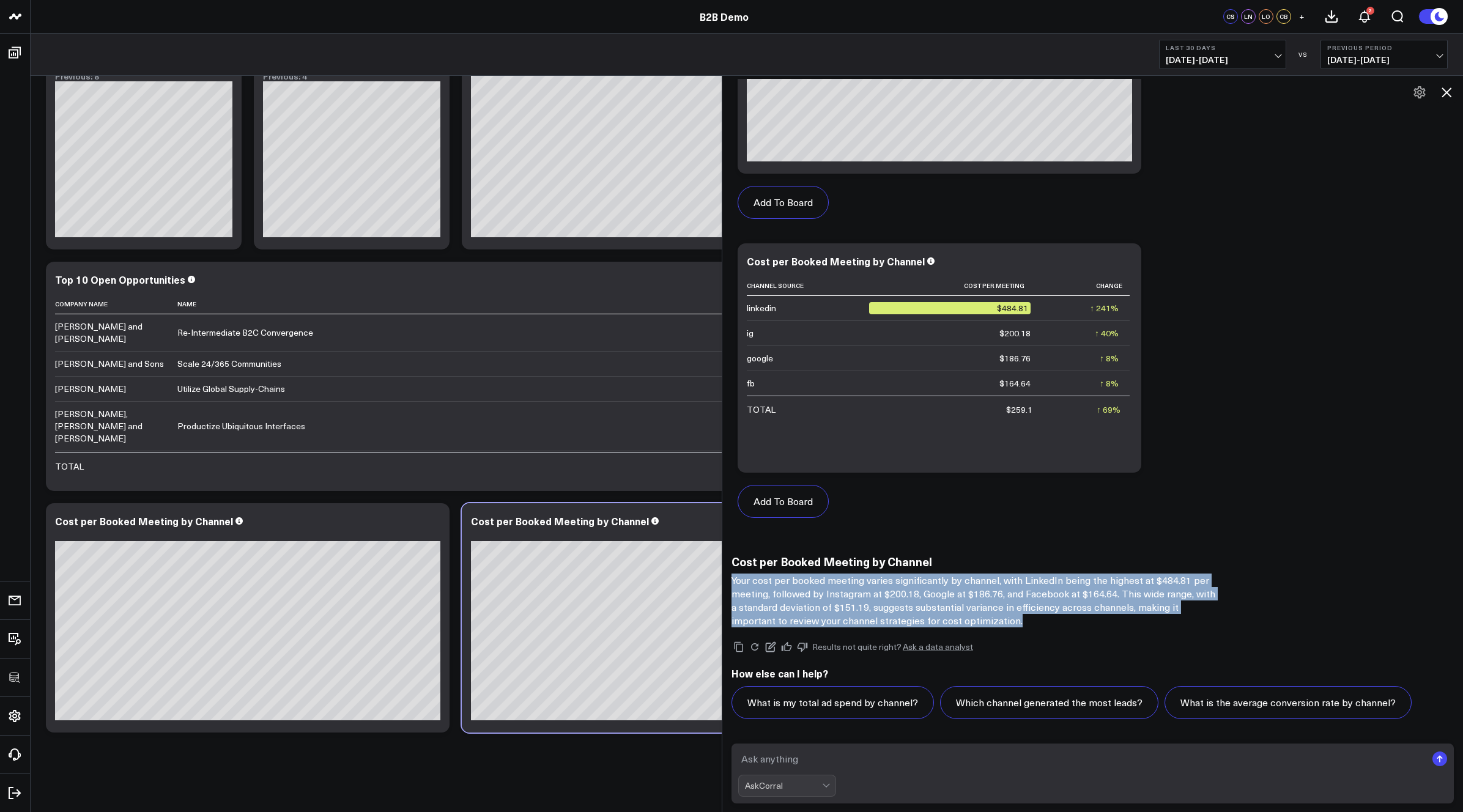
drag, startPoint x: 733, startPoint y: 580, endPoint x: 982, endPoint y: 616, distance: 251.6
click at [982, 616] on p "Your cost per booked meeting varies significantly by channel, with LinkedIn bei…" at bounding box center [976, 600] width 489 height 54
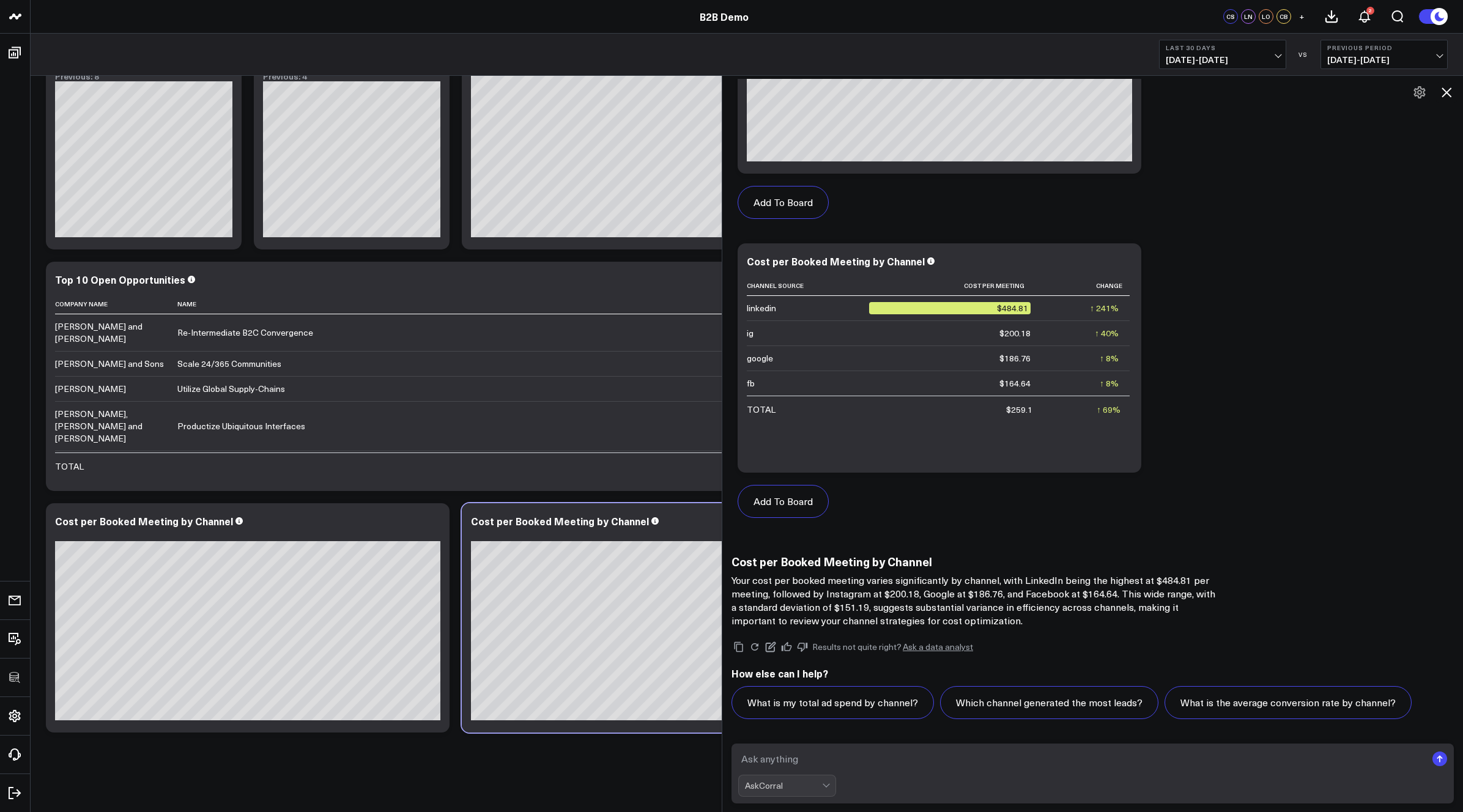
click at [822, 753] on textarea at bounding box center [1082, 759] width 688 height 22
type textarea "whats the average deal size of these channels?"
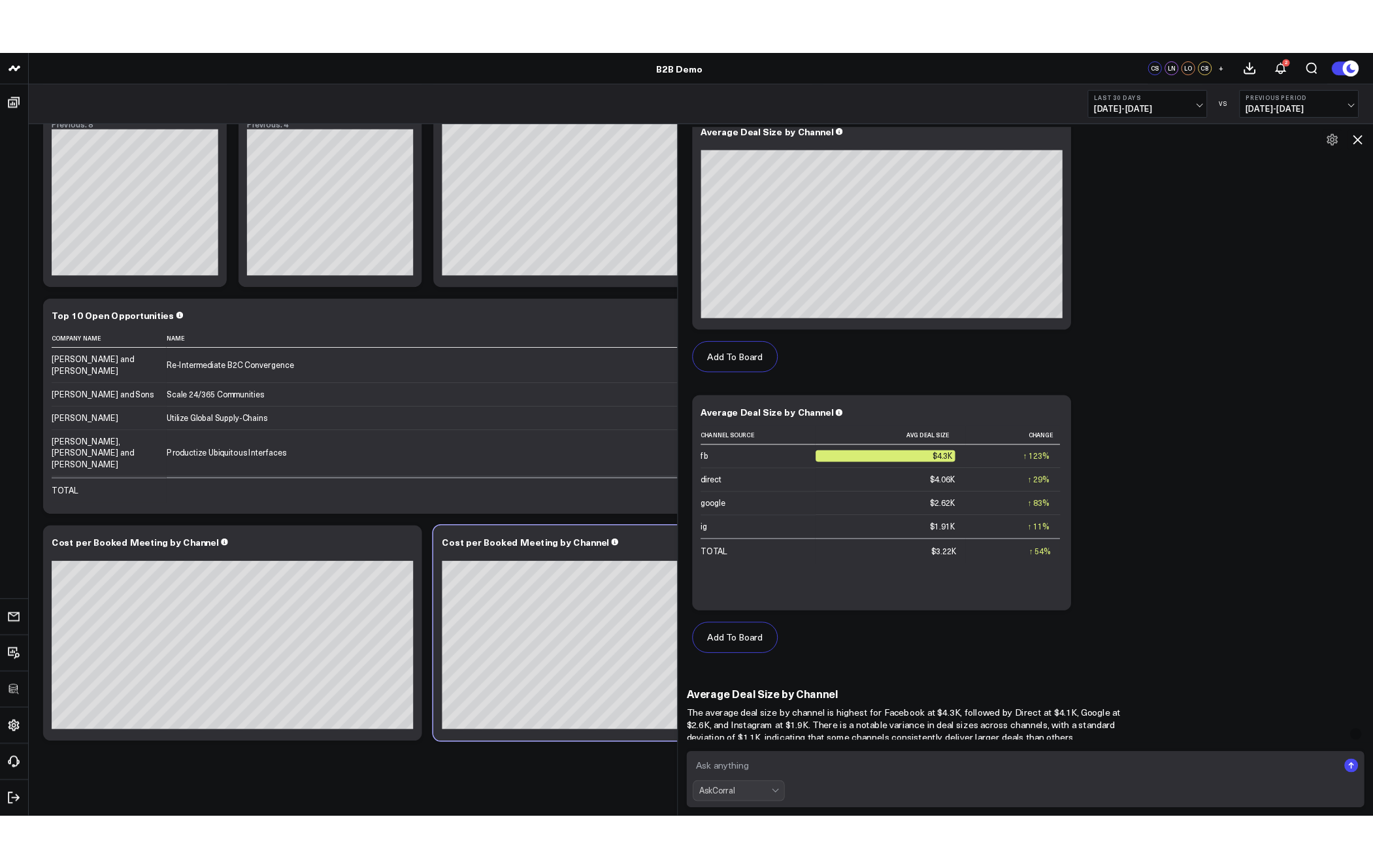
scroll to position [2626, 0]
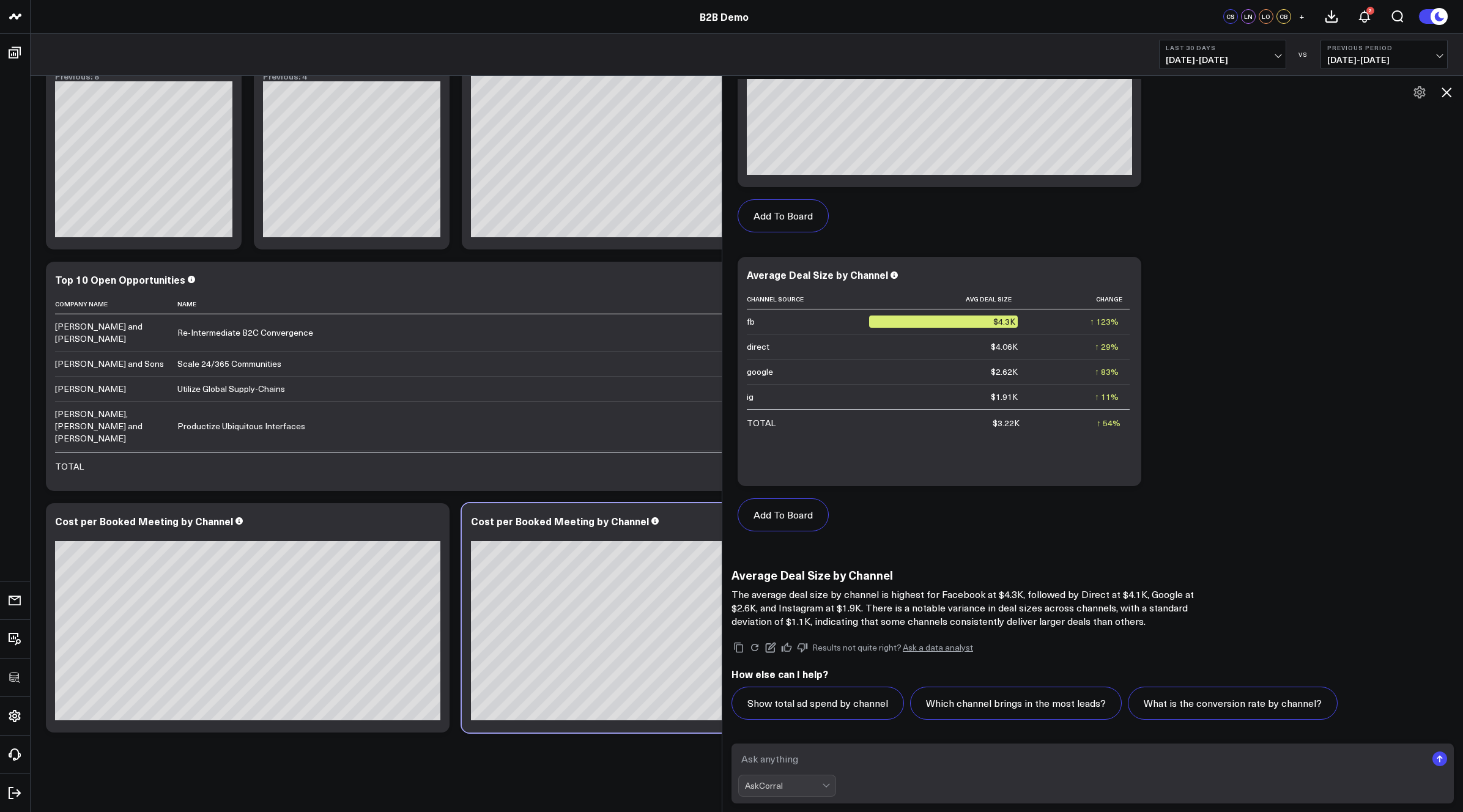
click at [1002, 91] on icon at bounding box center [1446, 92] width 15 height 15
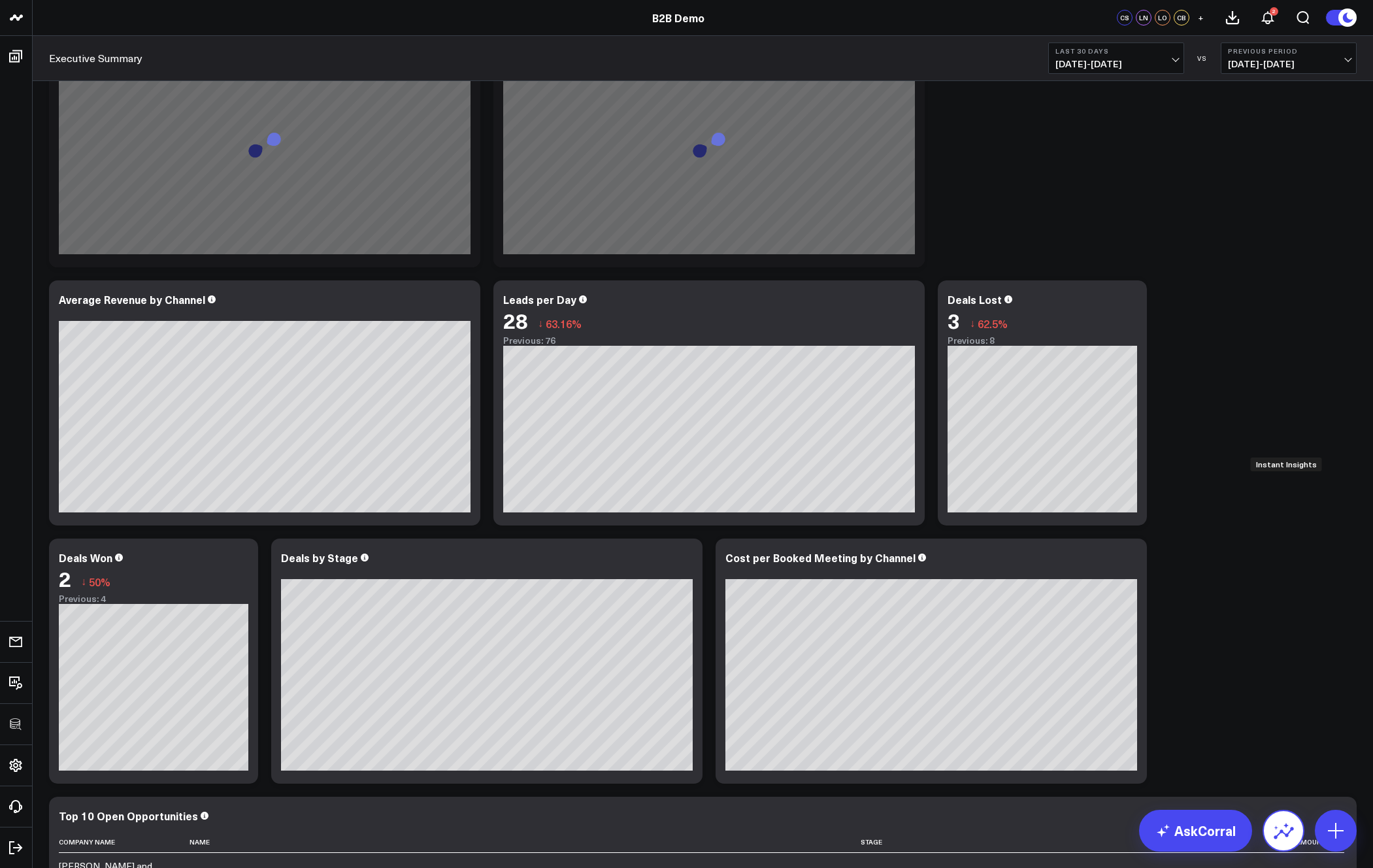
scroll to position [0, 0]
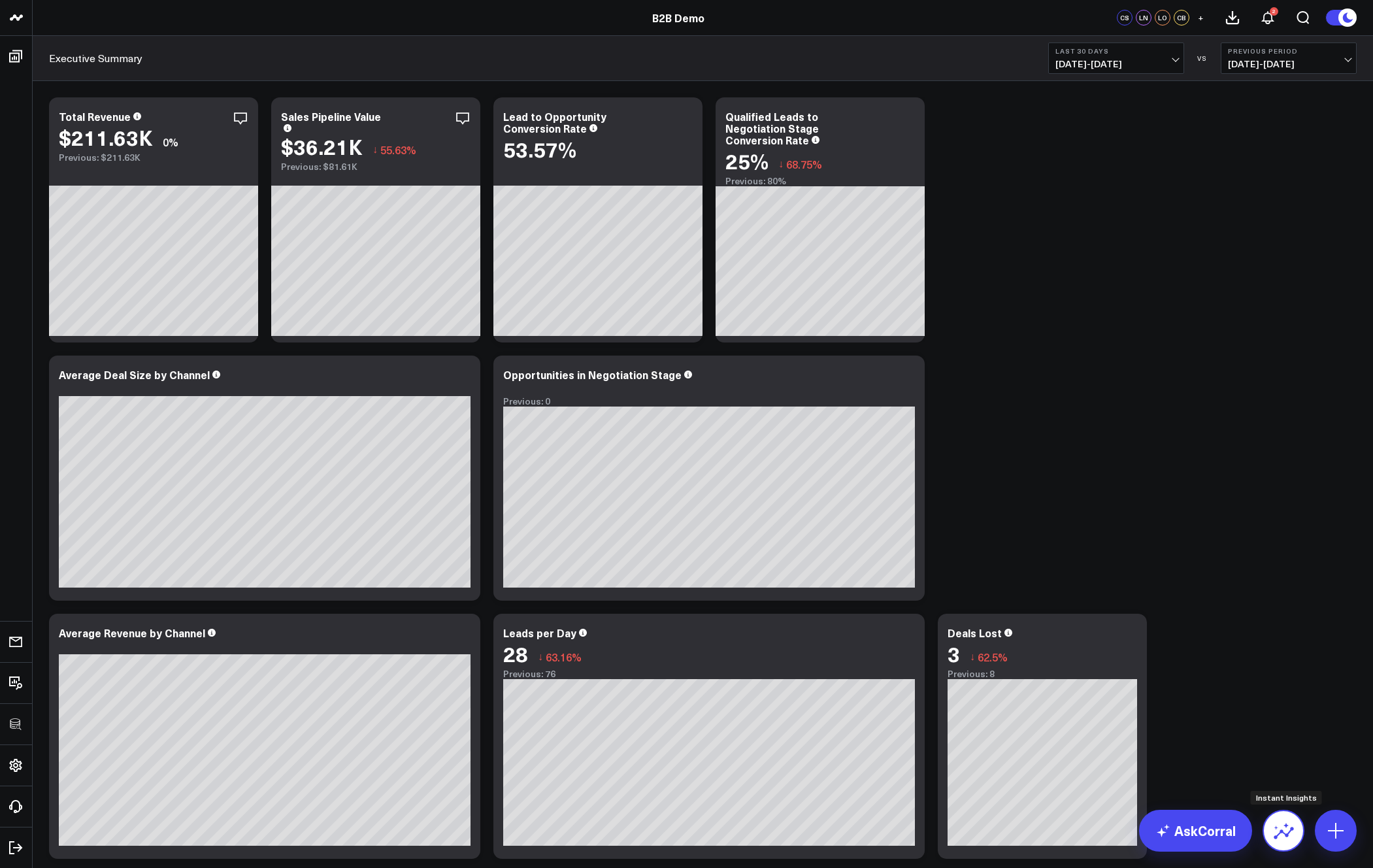
click at [1071, 824] on icon at bounding box center [1284, 830] width 21 height 21
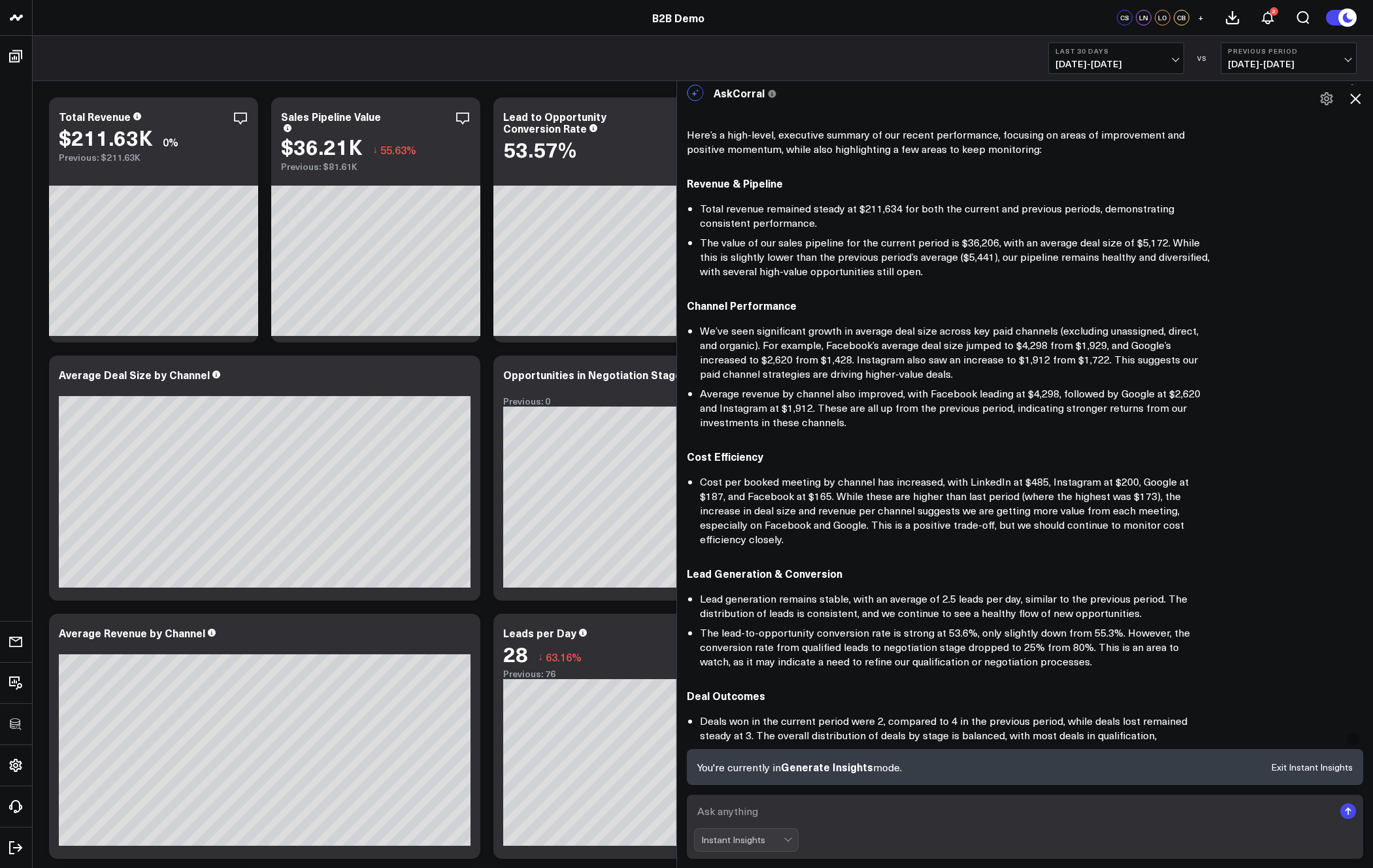
scroll to position [32, 0]
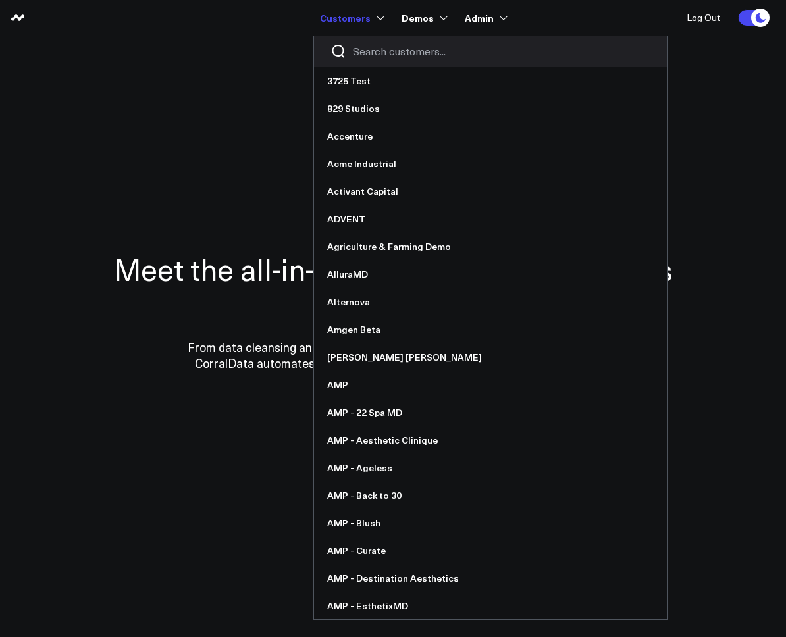
click at [377, 53] on input "Search customers input" at bounding box center [501, 51] width 297 height 14
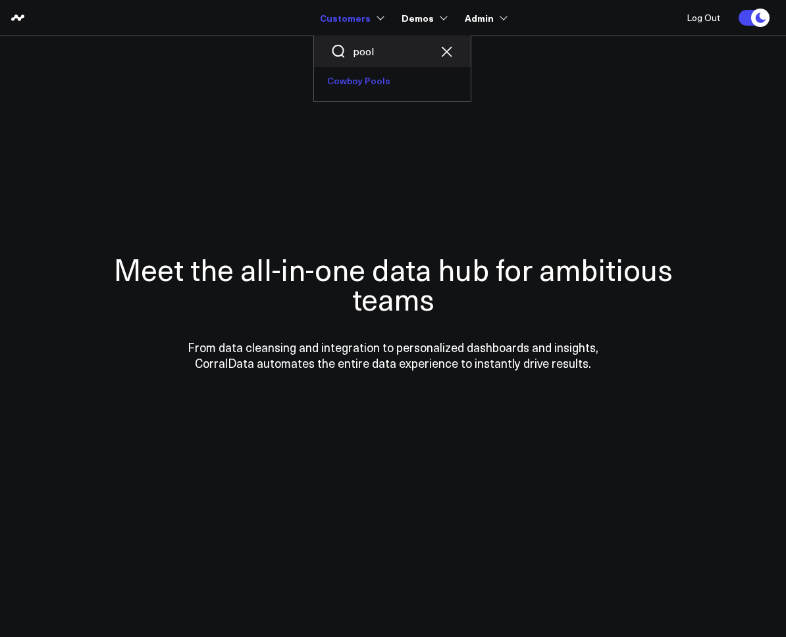
type input "pool"
click at [355, 82] on link "Cowboy Pools" at bounding box center [392, 81] width 157 height 28
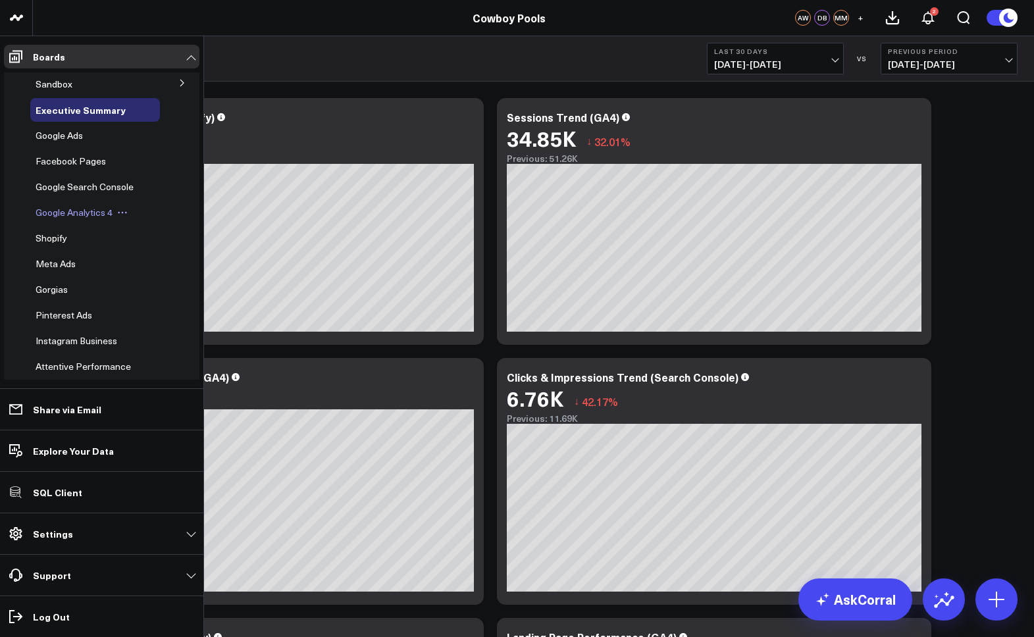
scroll to position [82, 0]
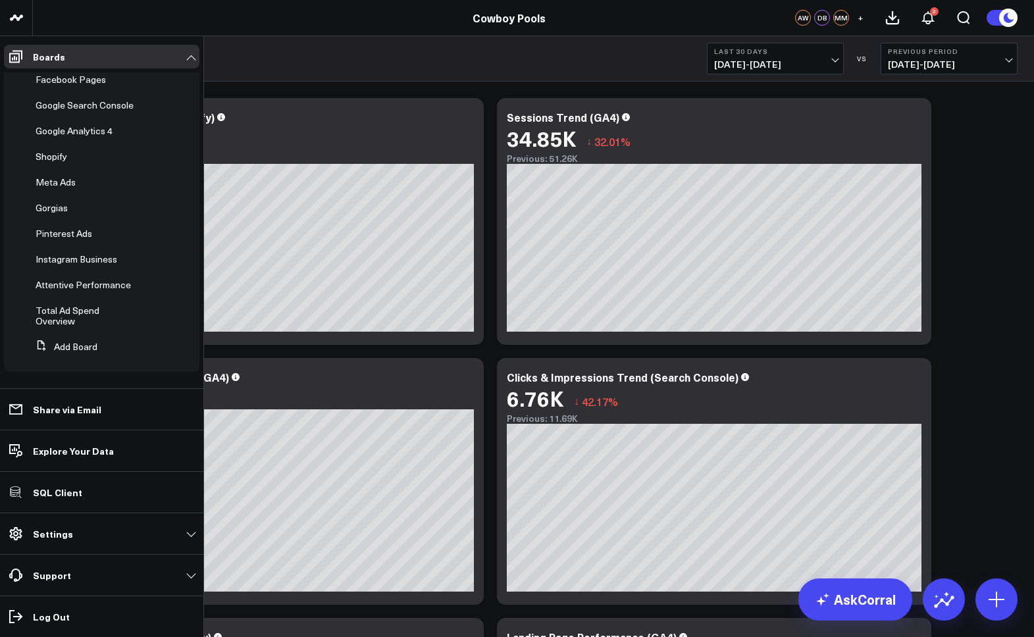
click at [61, 285] on span "Attentive Performance" at bounding box center [83, 284] width 95 height 13
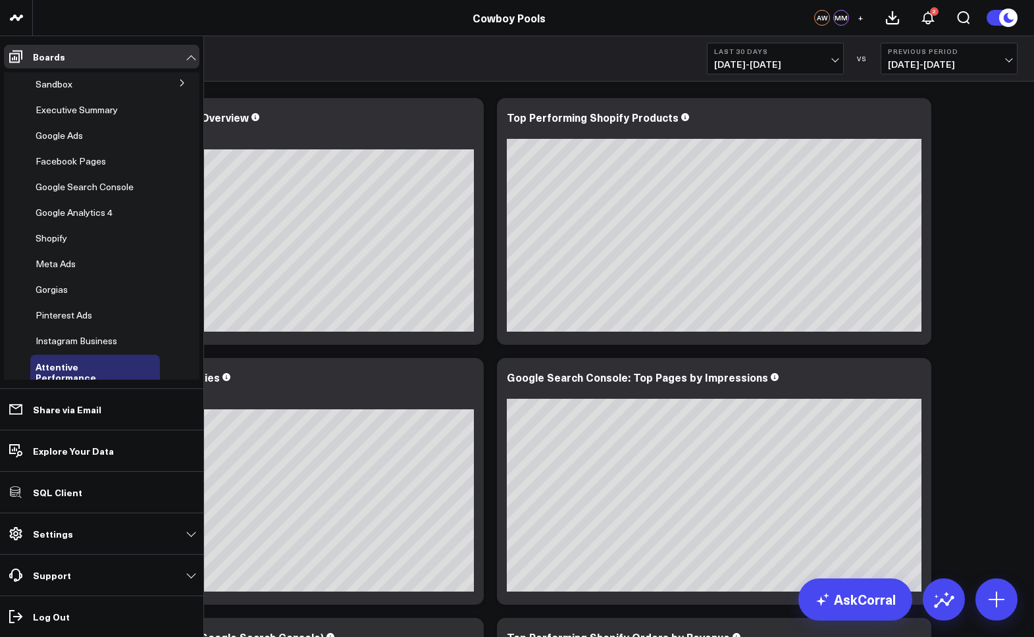
click at [178, 84] on icon at bounding box center [182, 83] width 8 height 8
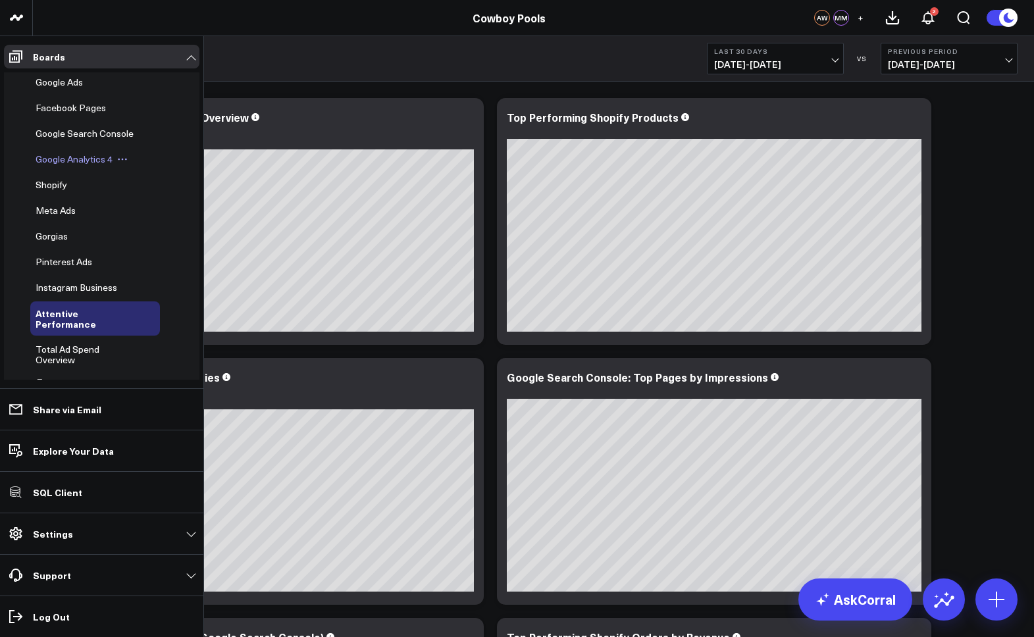
scroll to position [143, 0]
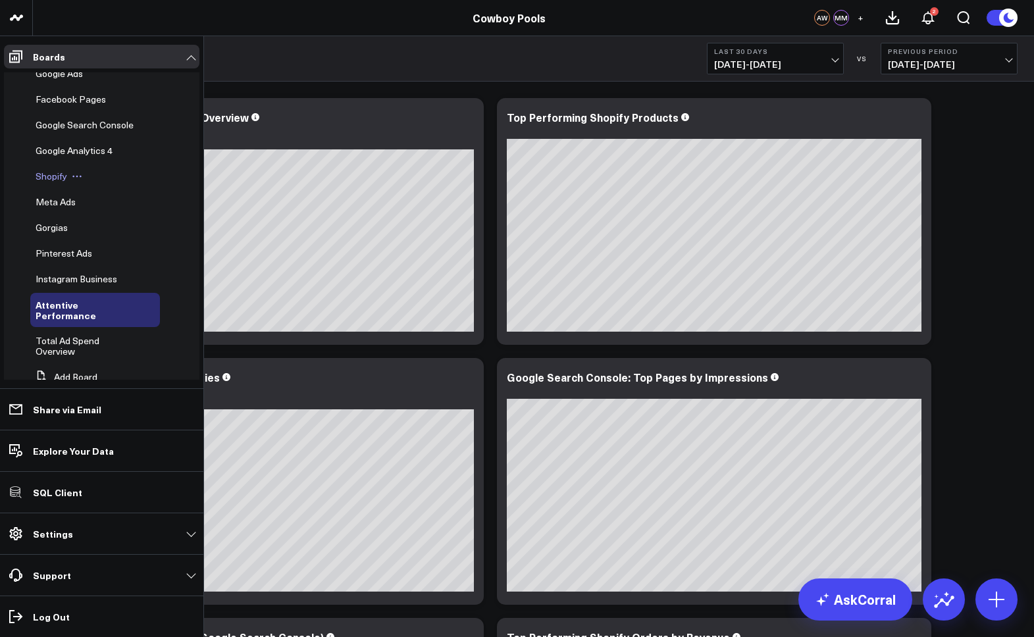
click at [53, 176] on span "Shopify" at bounding box center [52, 176] width 32 height 13
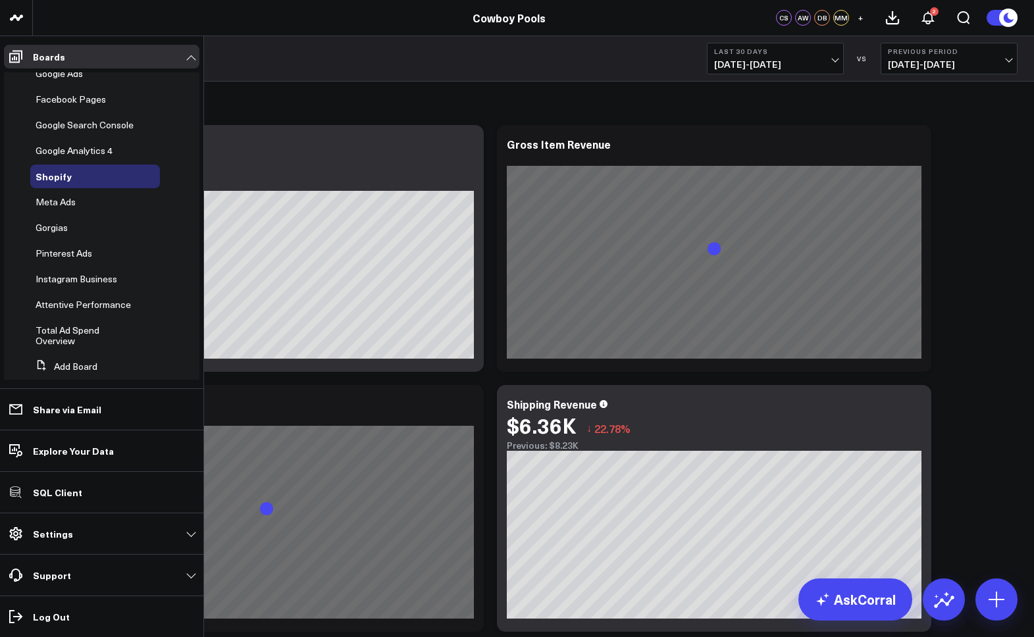
scroll to position [122, 0]
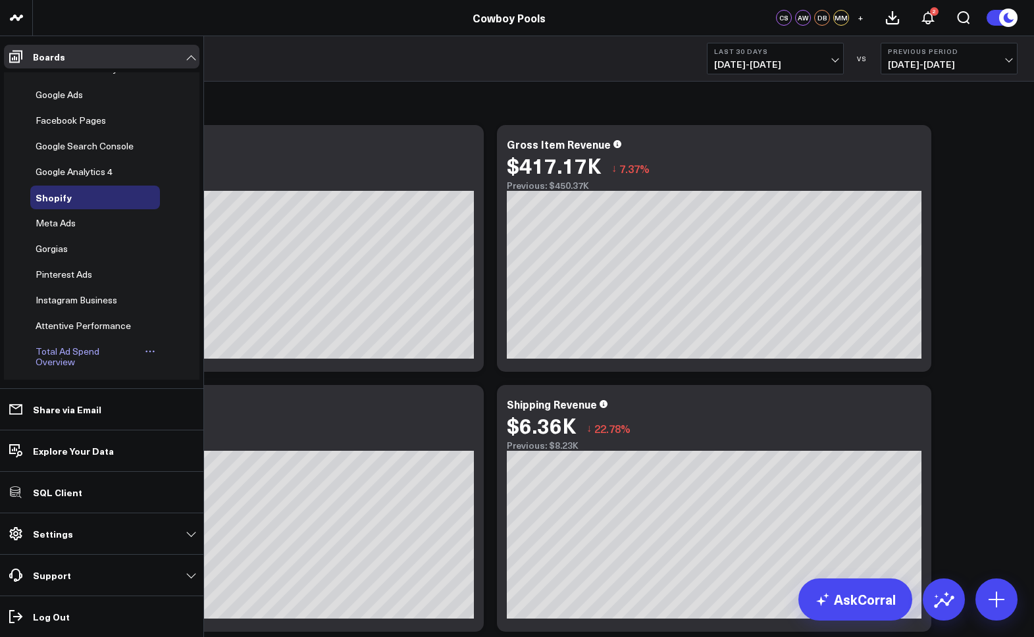
click at [59, 346] on span "Total Ad Spend Overview" at bounding box center [68, 356] width 64 height 23
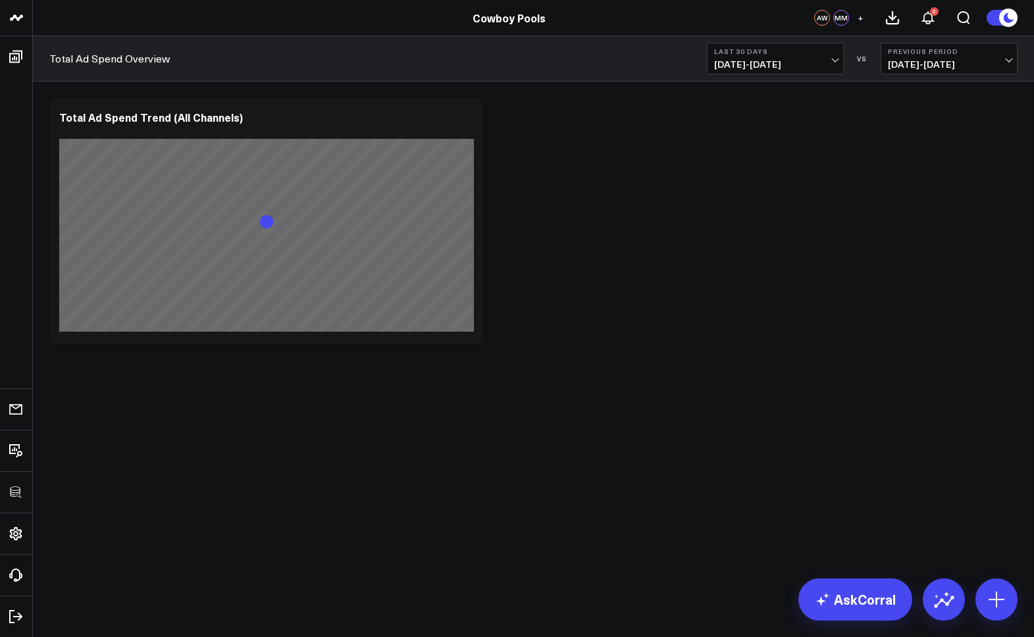
scroll to position [101, 0]
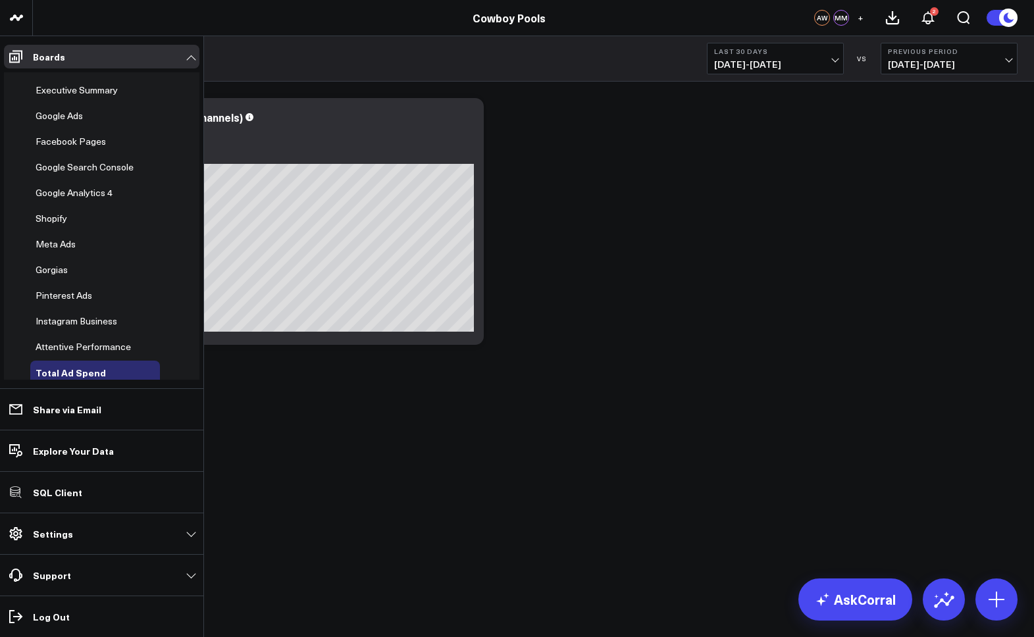
click at [72, 343] on span "Attentive Performance" at bounding box center [83, 346] width 95 height 13
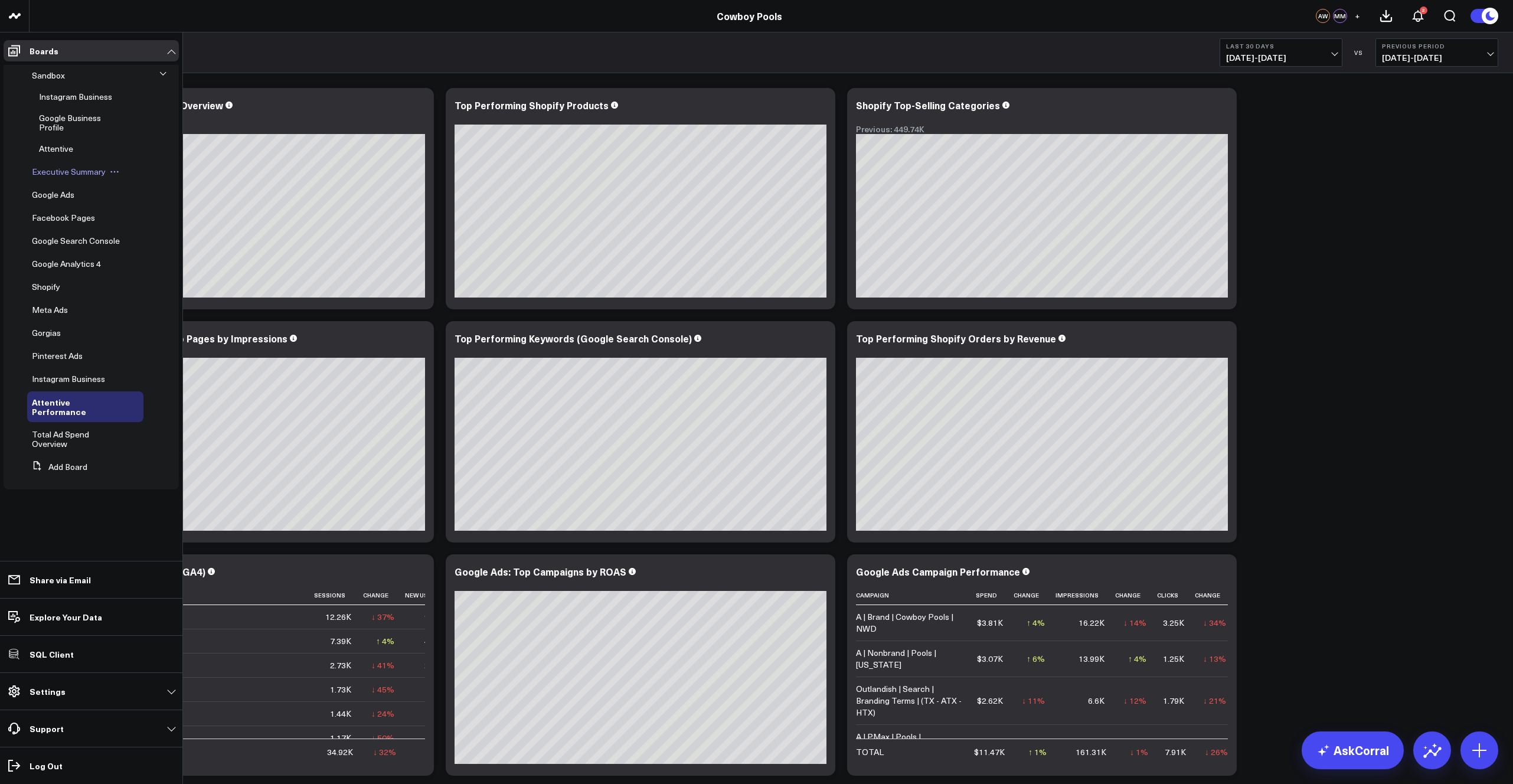
click at [66, 170] on span "Executive Summary" at bounding box center [69, 171] width 74 height 12
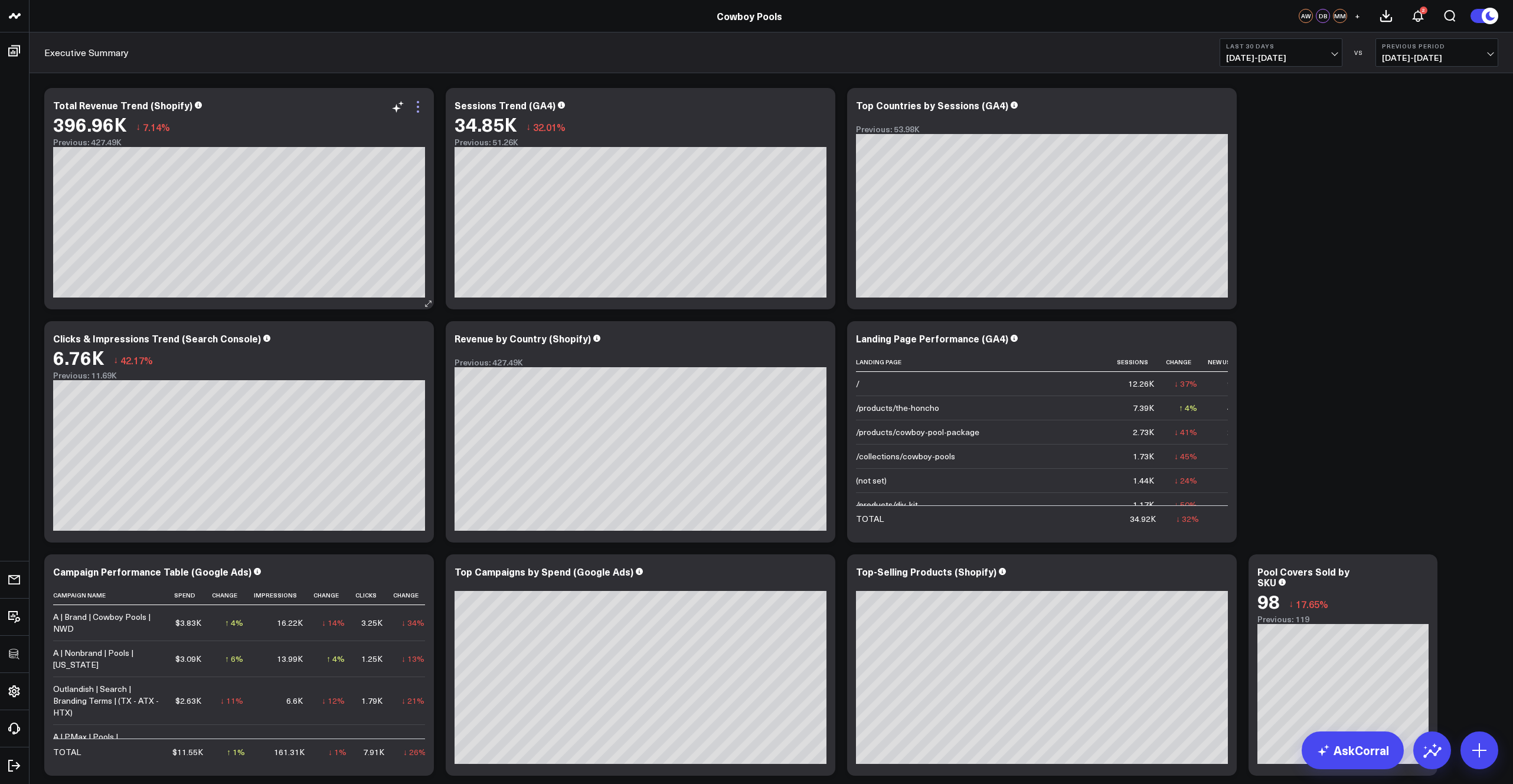
click at [419, 106] on icon at bounding box center [418, 107] width 3 height 3
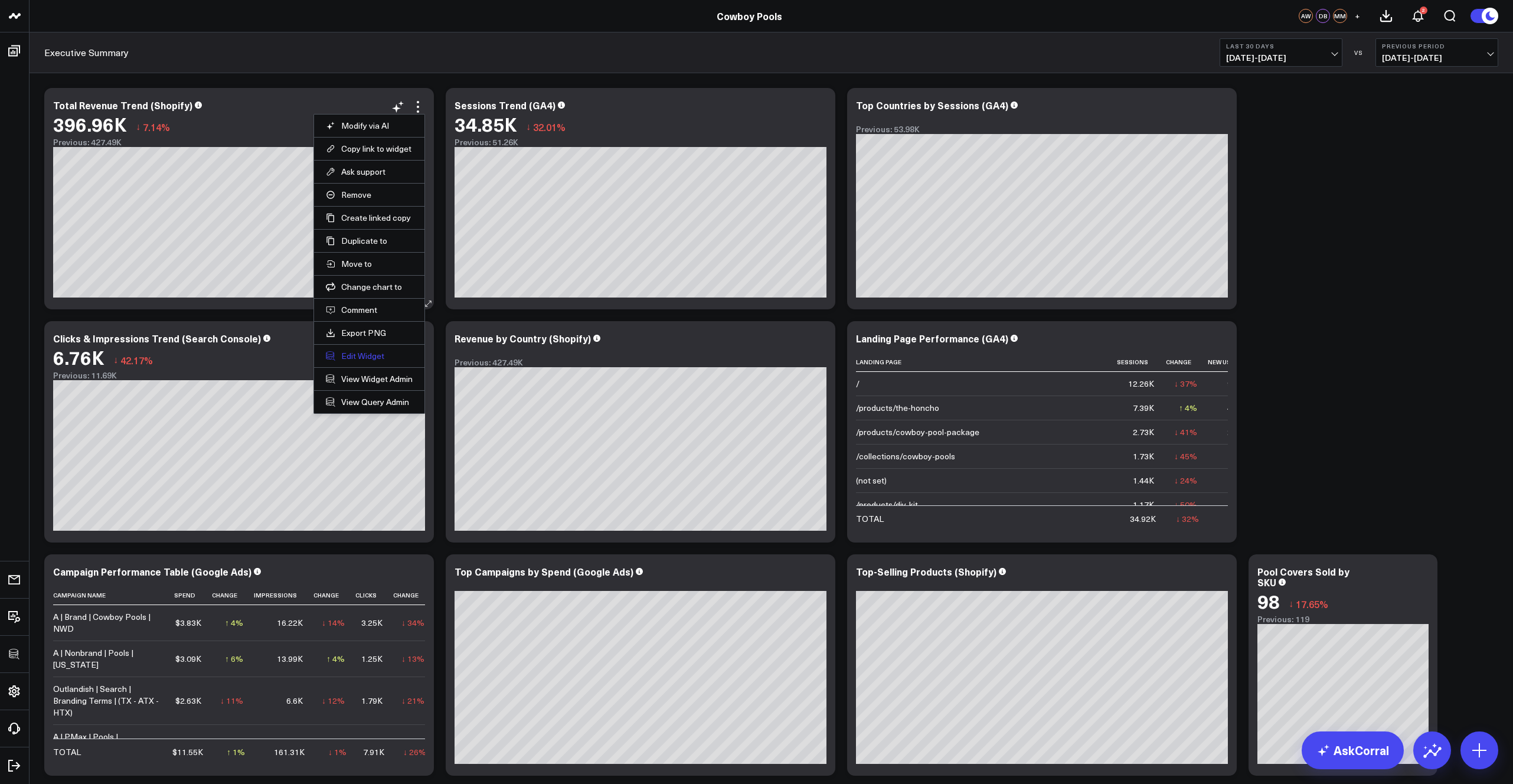
click at [366, 356] on button "Edit Widget" at bounding box center [369, 356] width 87 height 11
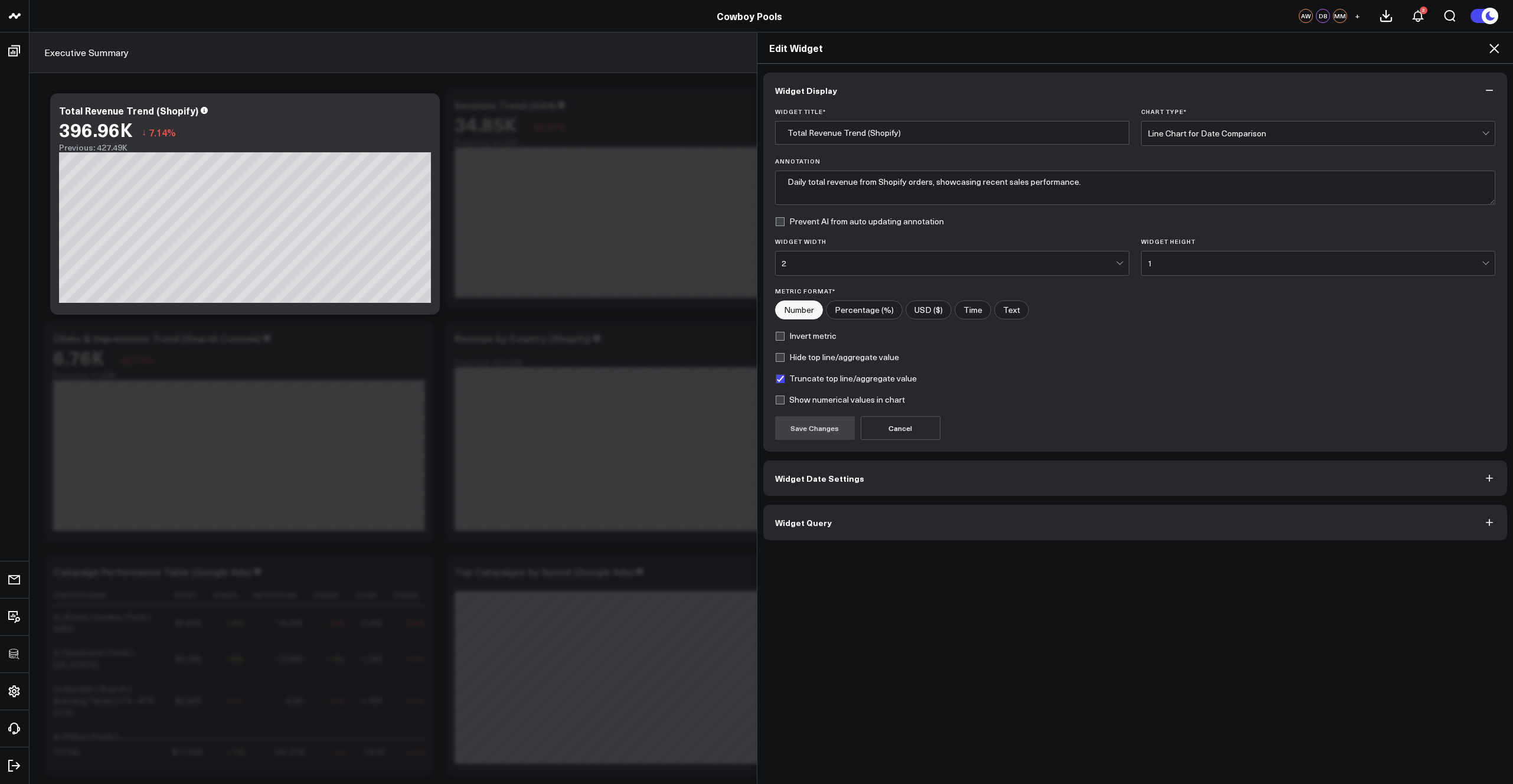
click at [704, 525] on button "Widget Query" at bounding box center [1136, 522] width 745 height 35
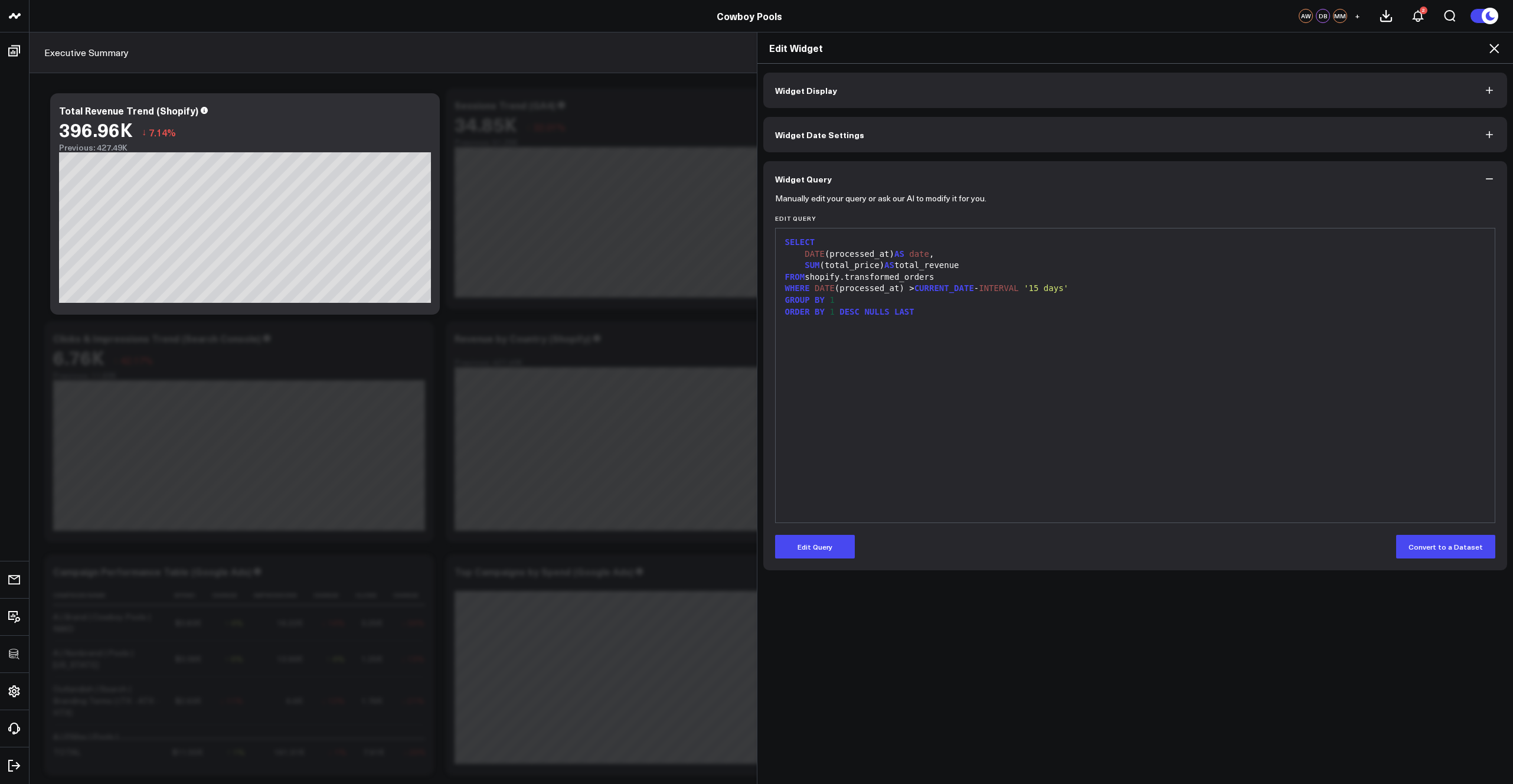
drag, startPoint x: 984, startPoint y: 344, endPoint x: 980, endPoint y: 324, distance: 20.4
click at [704, 324] on div "SELECT DATE (processed_at) AS date , SUM (total_price) AS total_revenue FROM sh…" at bounding box center [1135, 375] width 708 height 283
drag, startPoint x: 811, startPoint y: 275, endPoint x: 958, endPoint y: 276, distance: 147.0
click at [704, 276] on div "FROM shopify.transformed_orders" at bounding box center [1135, 277] width 708 height 12
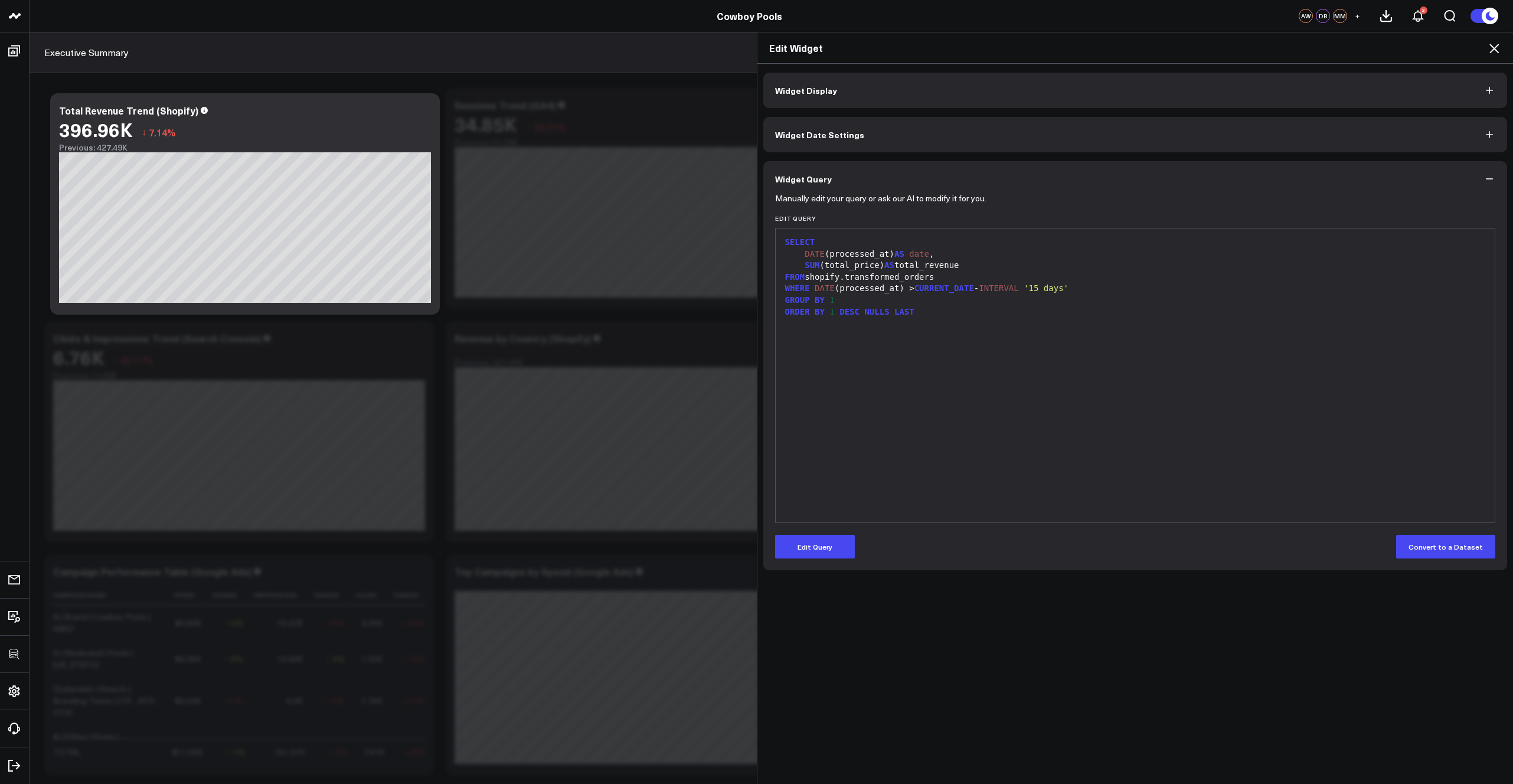
click at [704, 47] on icon at bounding box center [1494, 48] width 14 height 14
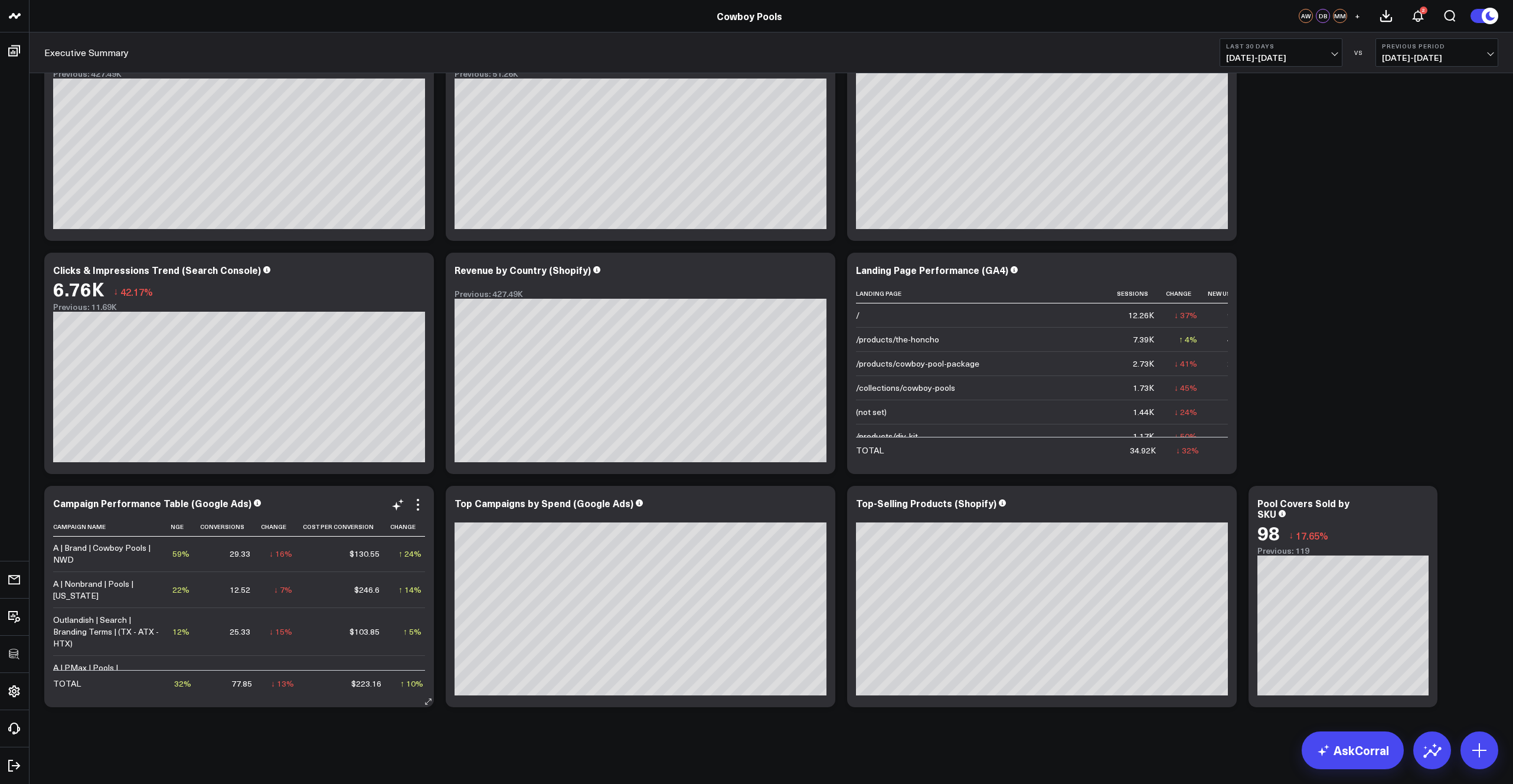
scroll to position [1, 274]
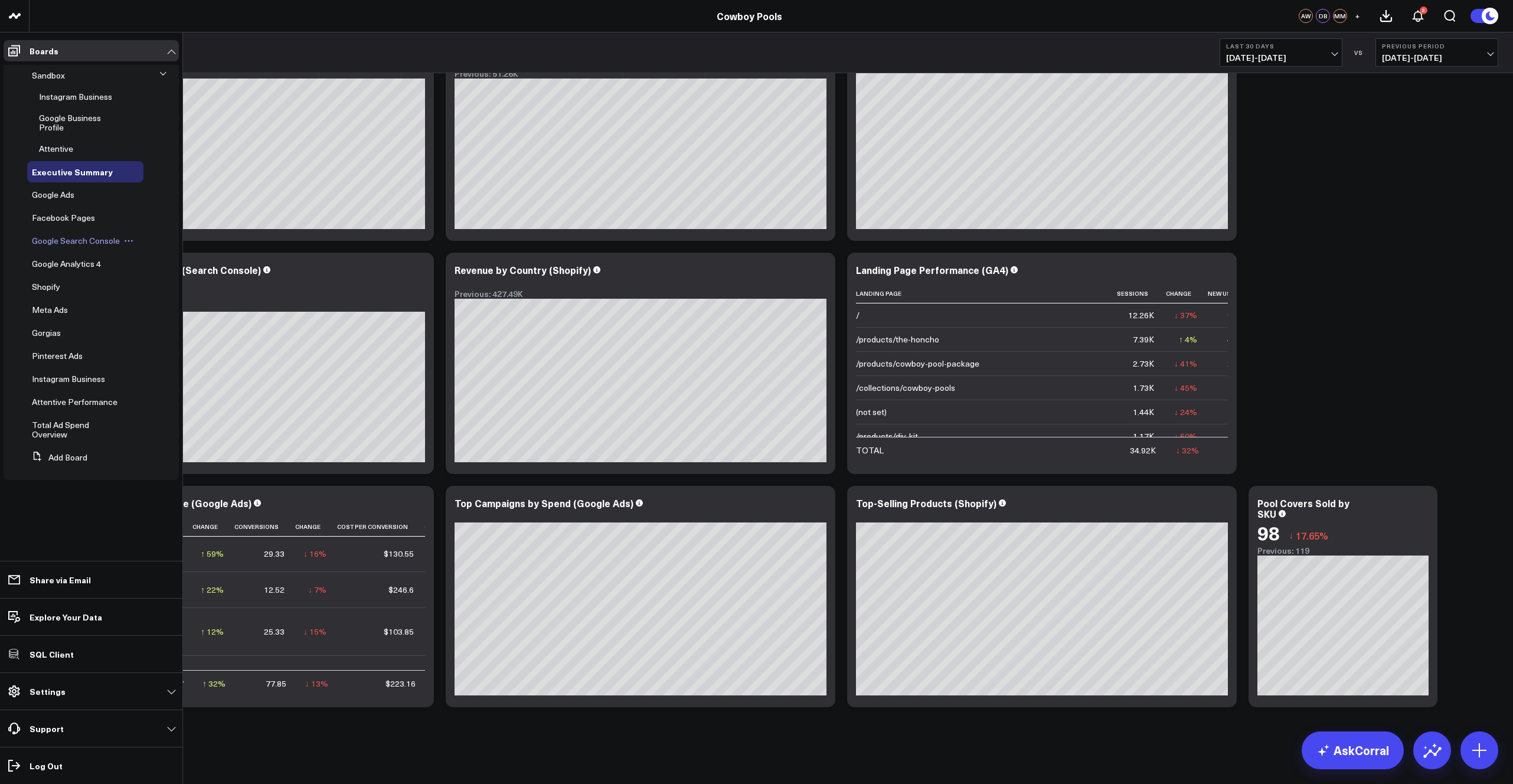
click at [74, 240] on span "Google Search Console" at bounding box center [76, 240] width 88 height 12
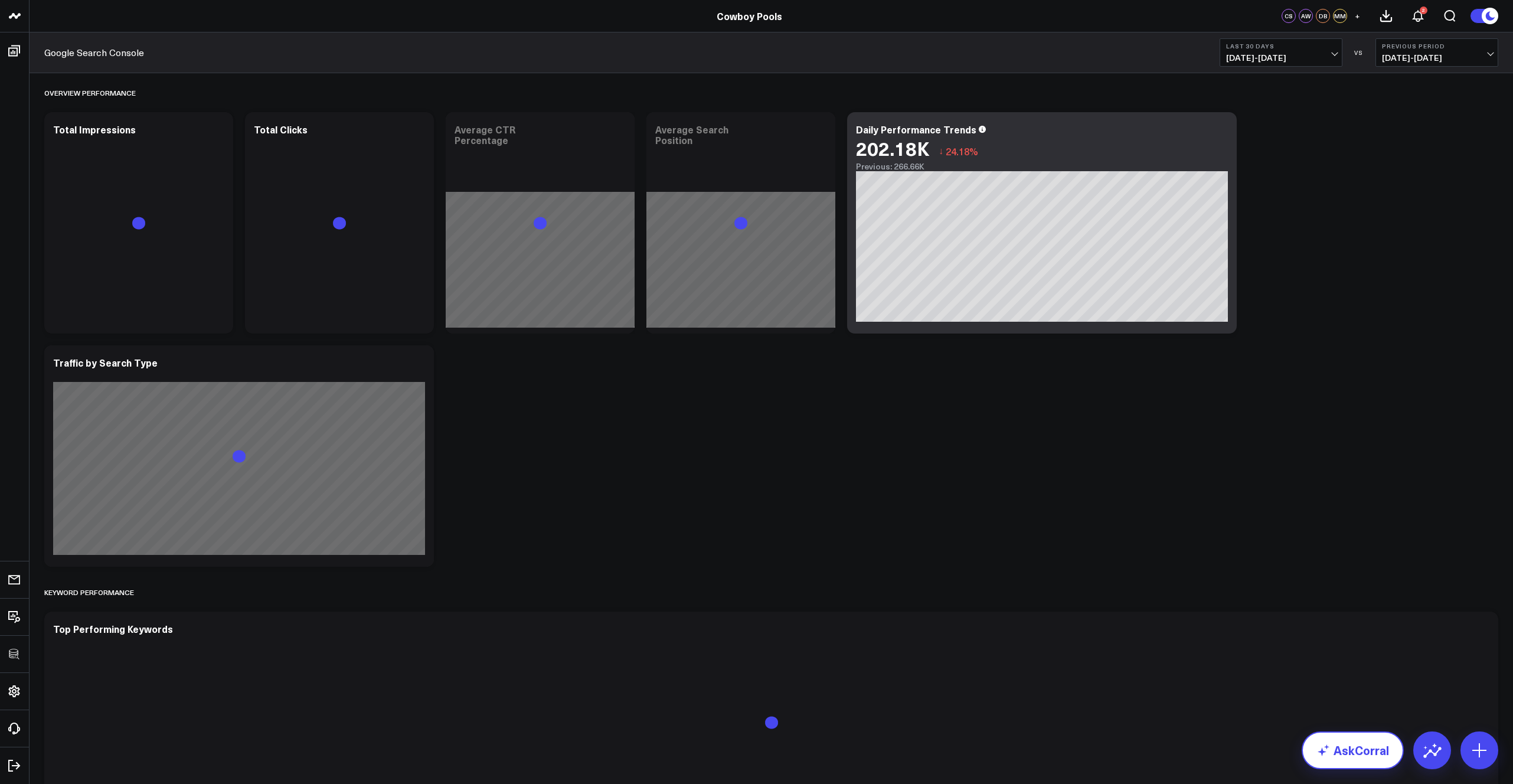
click at [704, 571] on link "AskCorral" at bounding box center [1353, 750] width 102 height 38
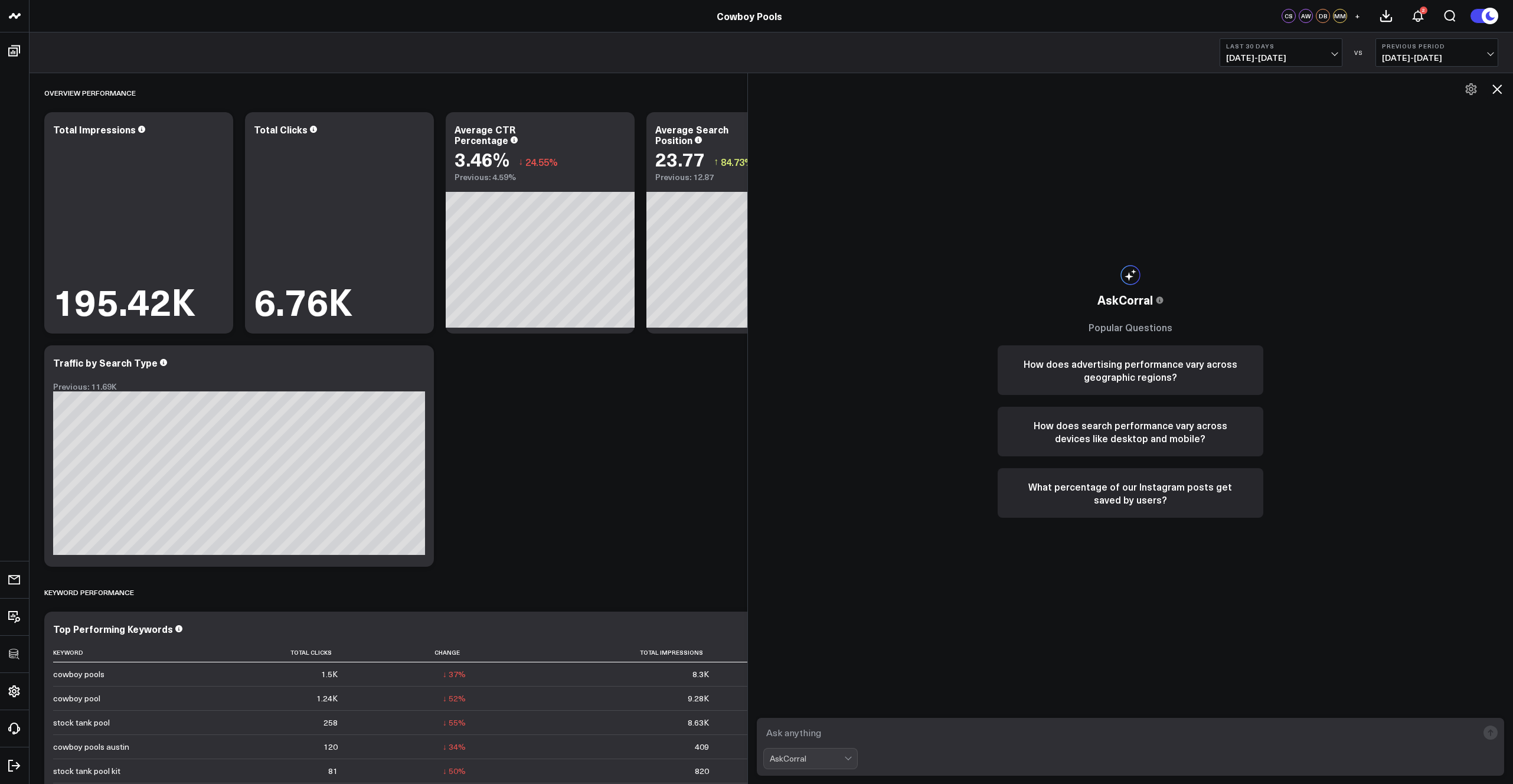
click at [704, 89] on icon at bounding box center [1498, 89] width 14 height 14
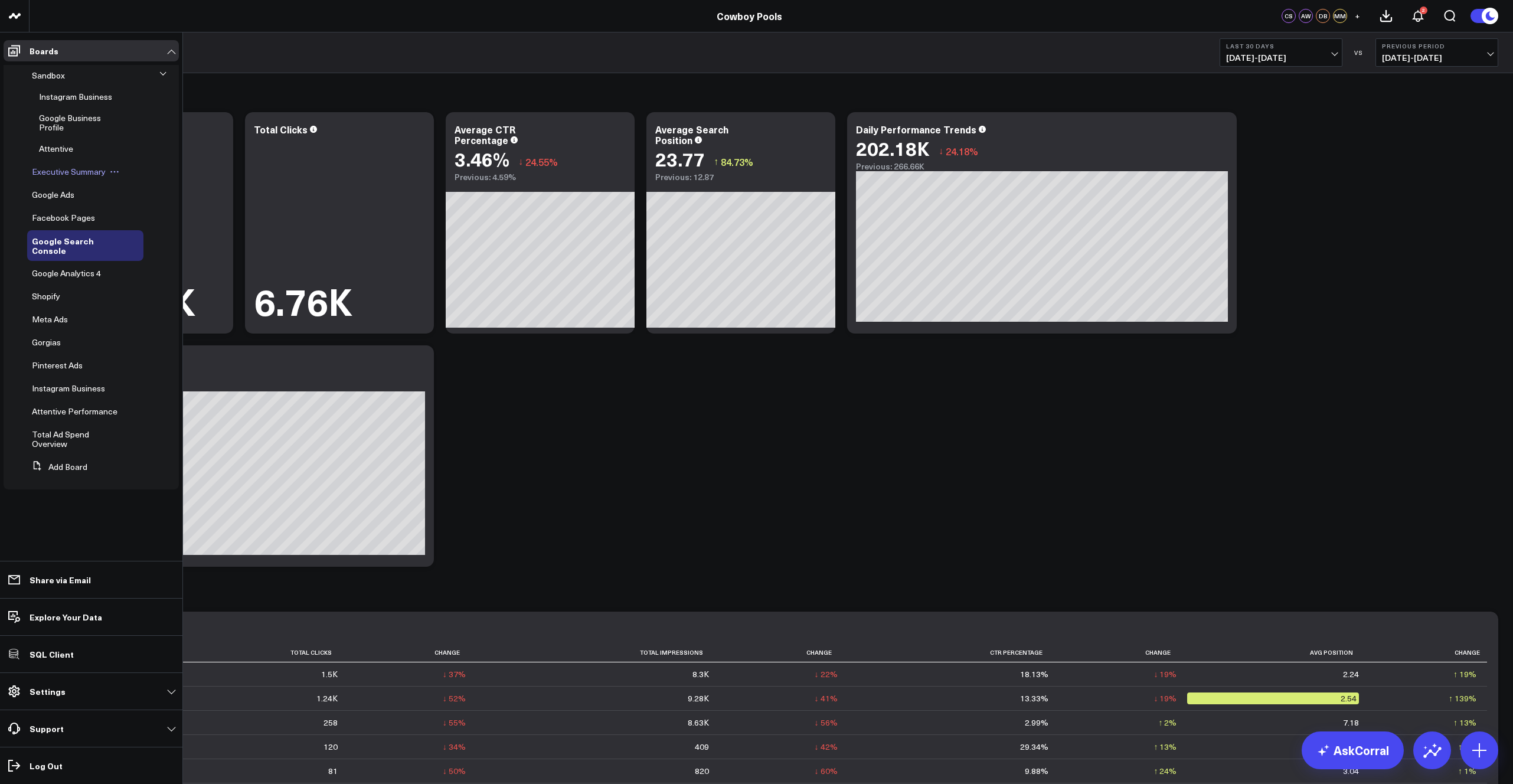
click at [57, 171] on span "Executive Summary" at bounding box center [69, 171] width 74 height 12
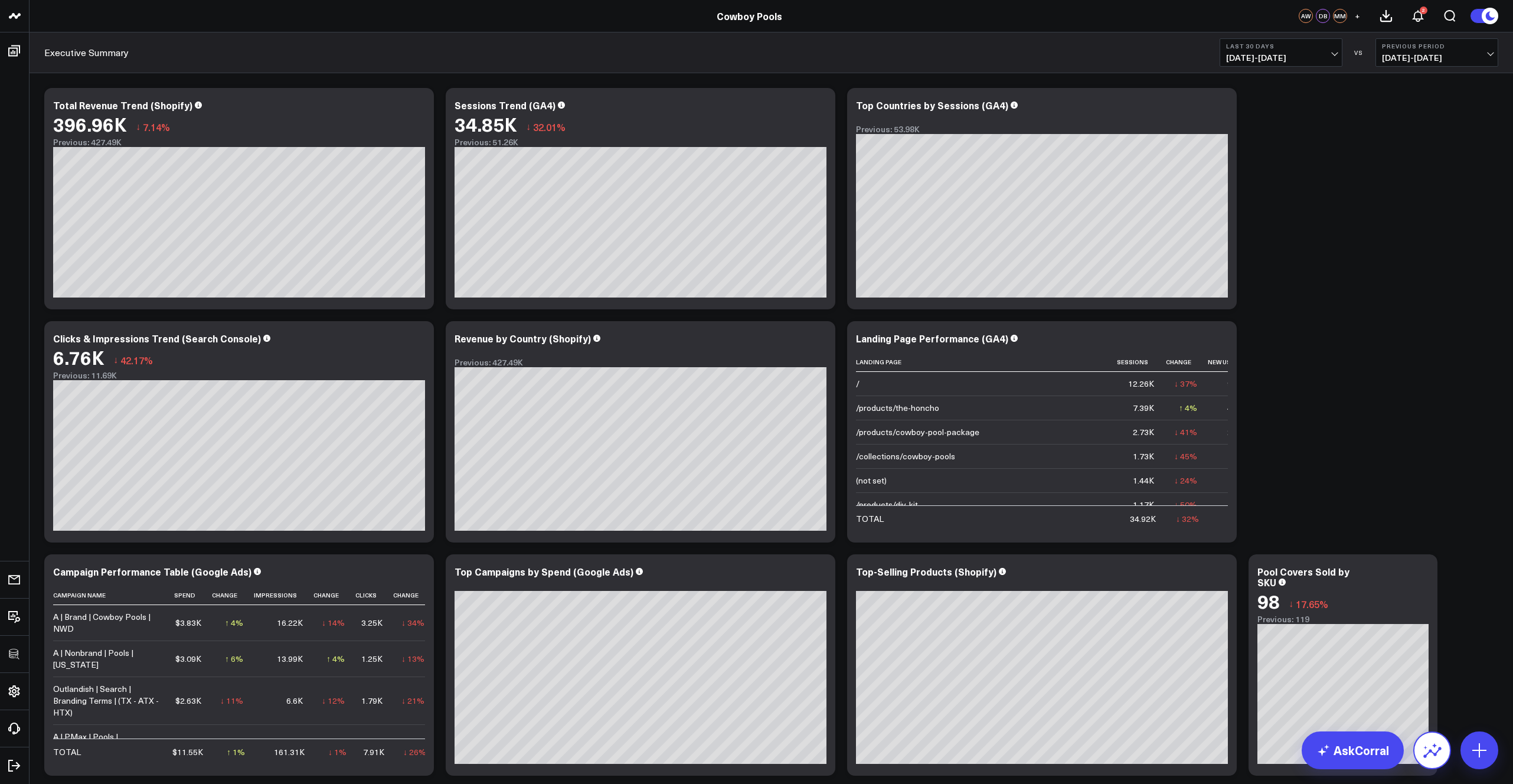
click at [704, 571] on button at bounding box center [1432, 750] width 38 height 38
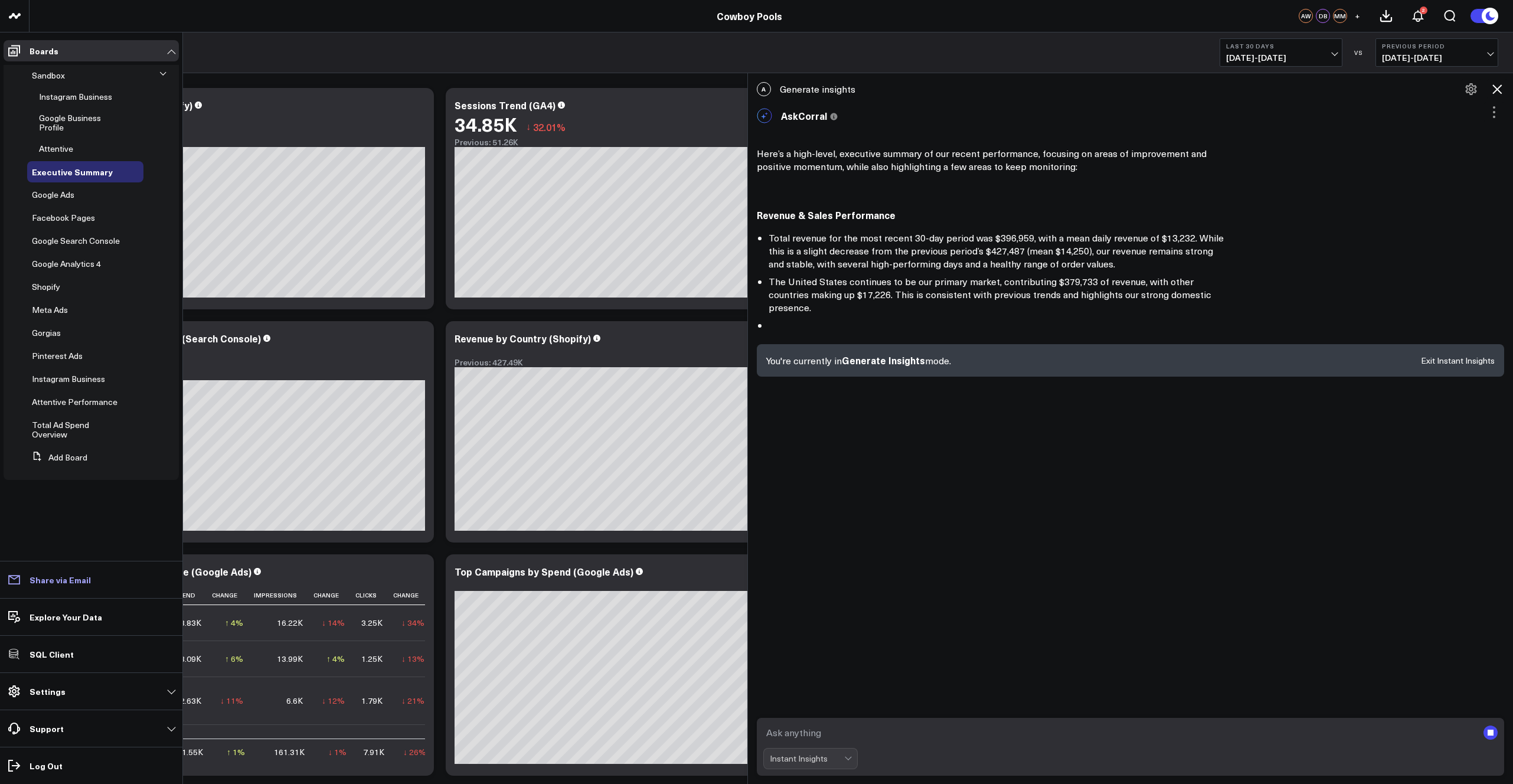
click at [61, 571] on p "Share via Email" at bounding box center [60, 579] width 61 height 10
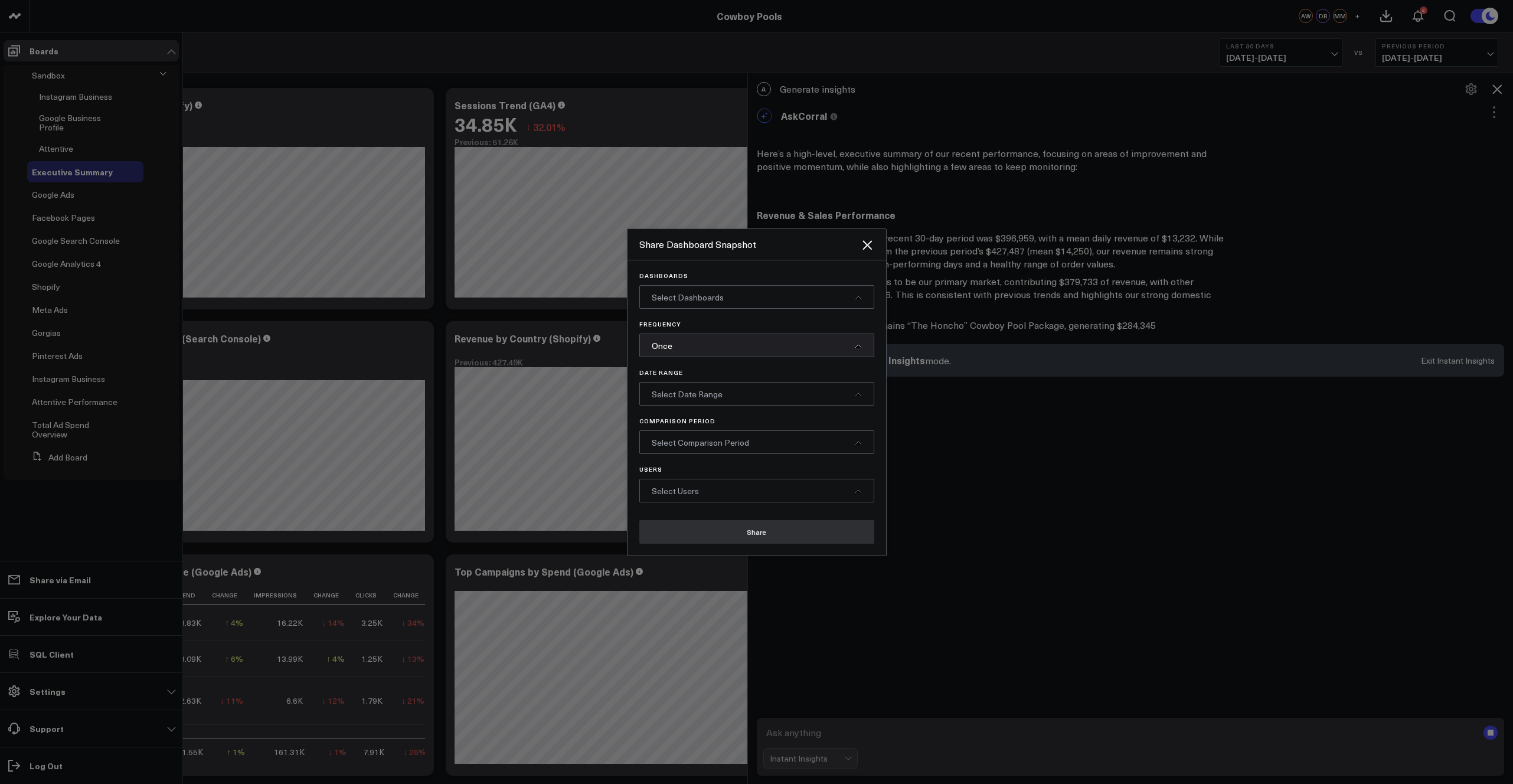
click at [704, 303] on div "Select Dashboards" at bounding box center [757, 297] width 235 height 23
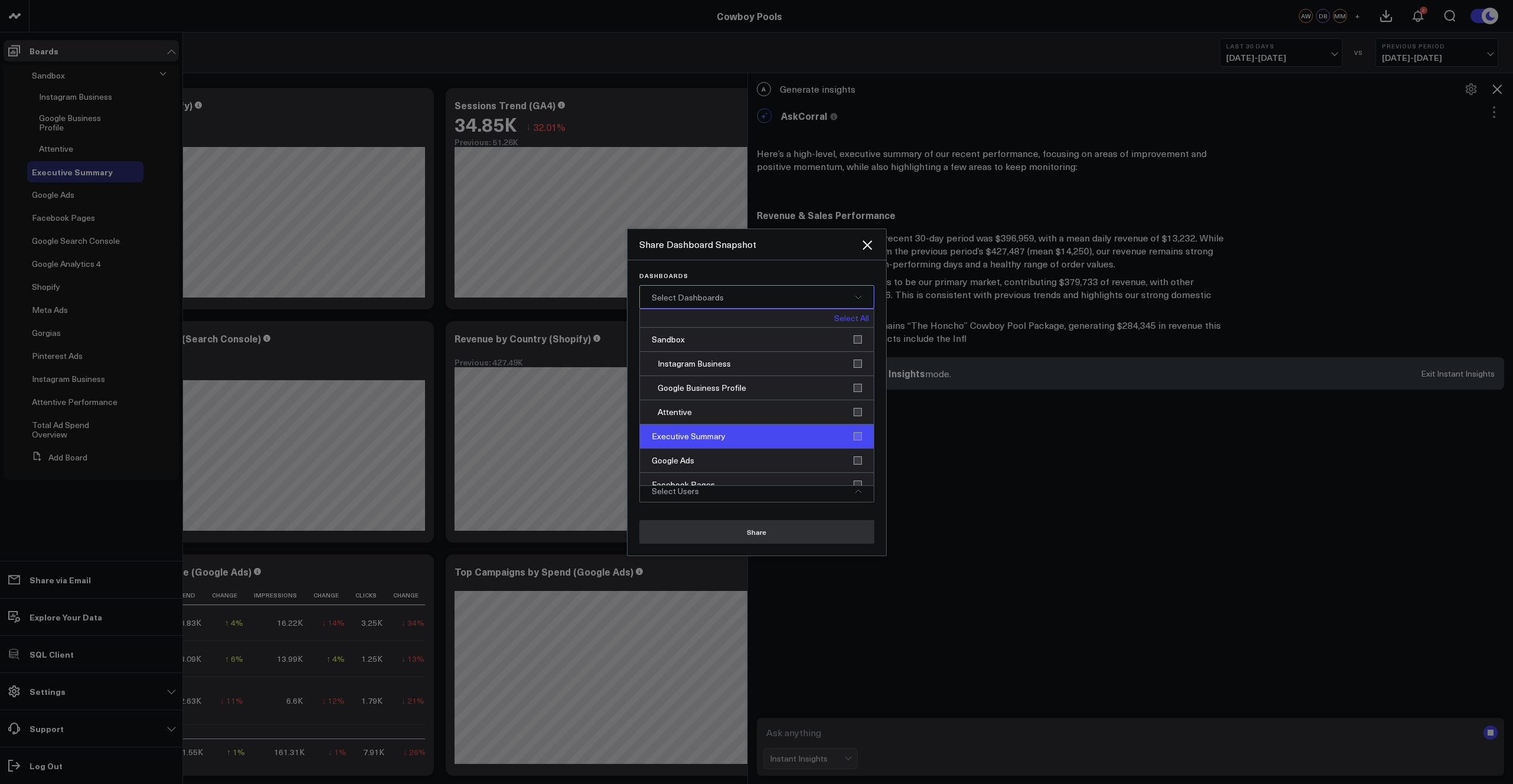
scroll to position [44, 0]
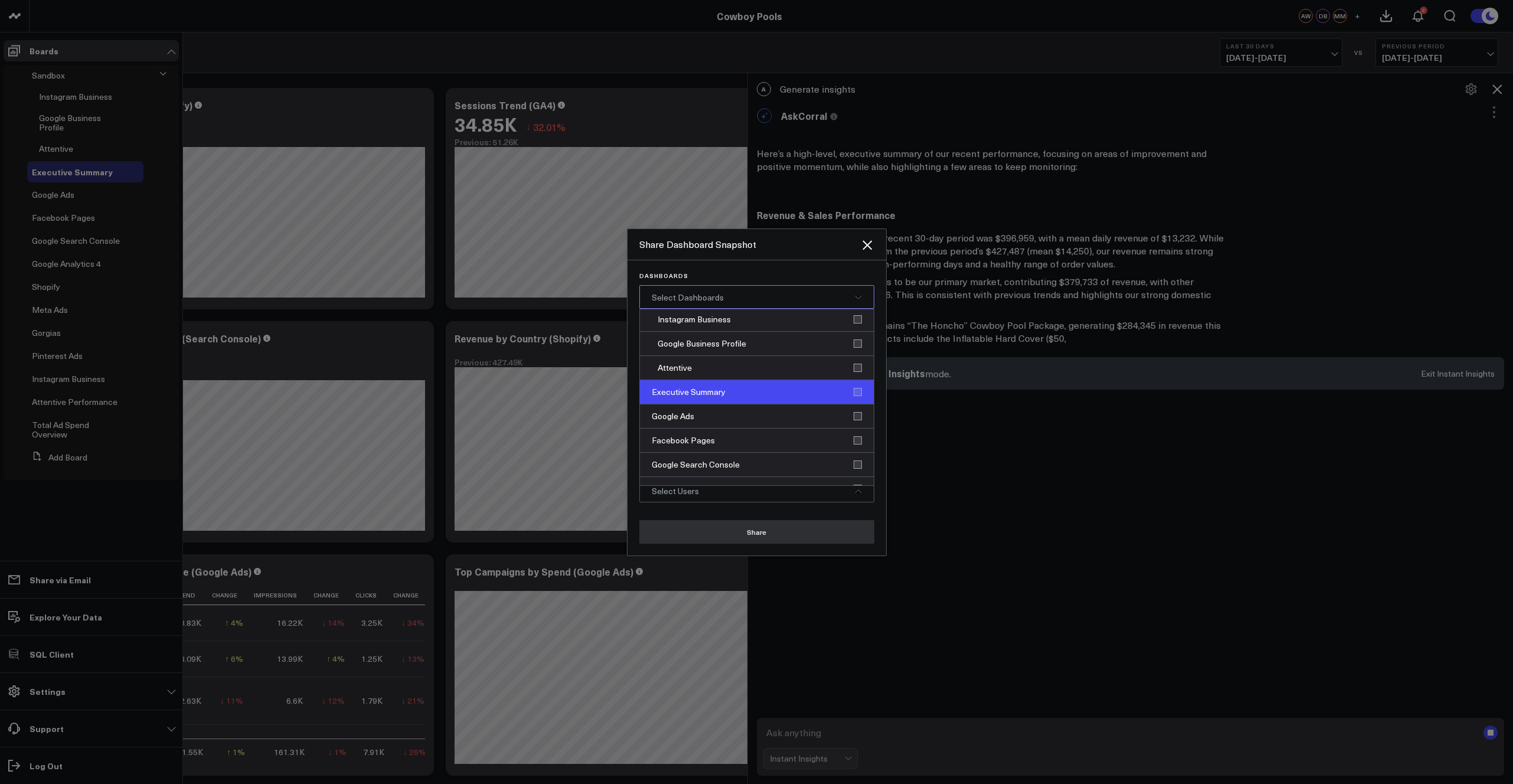
click at [698, 394] on div "Executive Summary" at bounding box center [756, 392] width 234 height 24
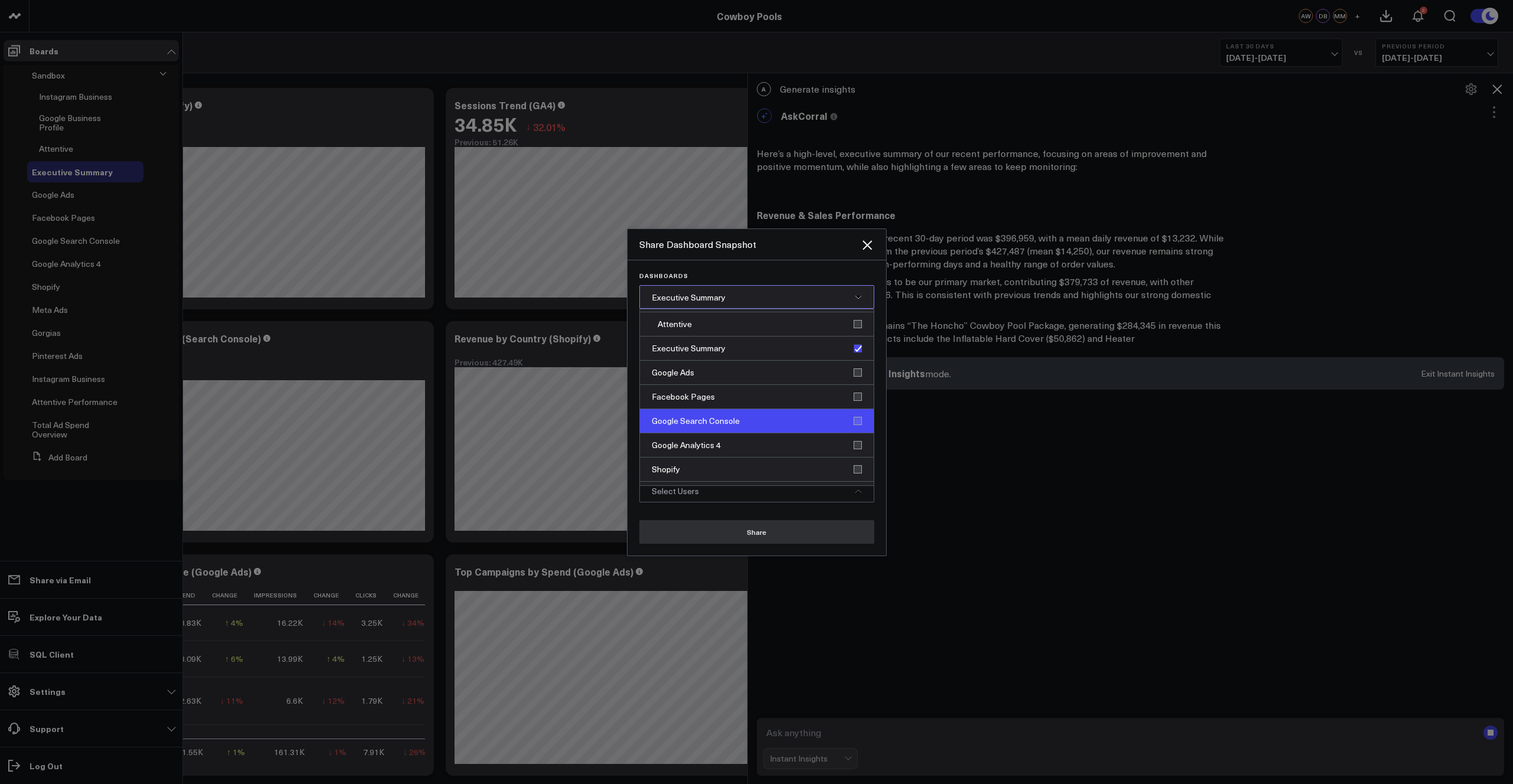
scroll to position [97, 0]
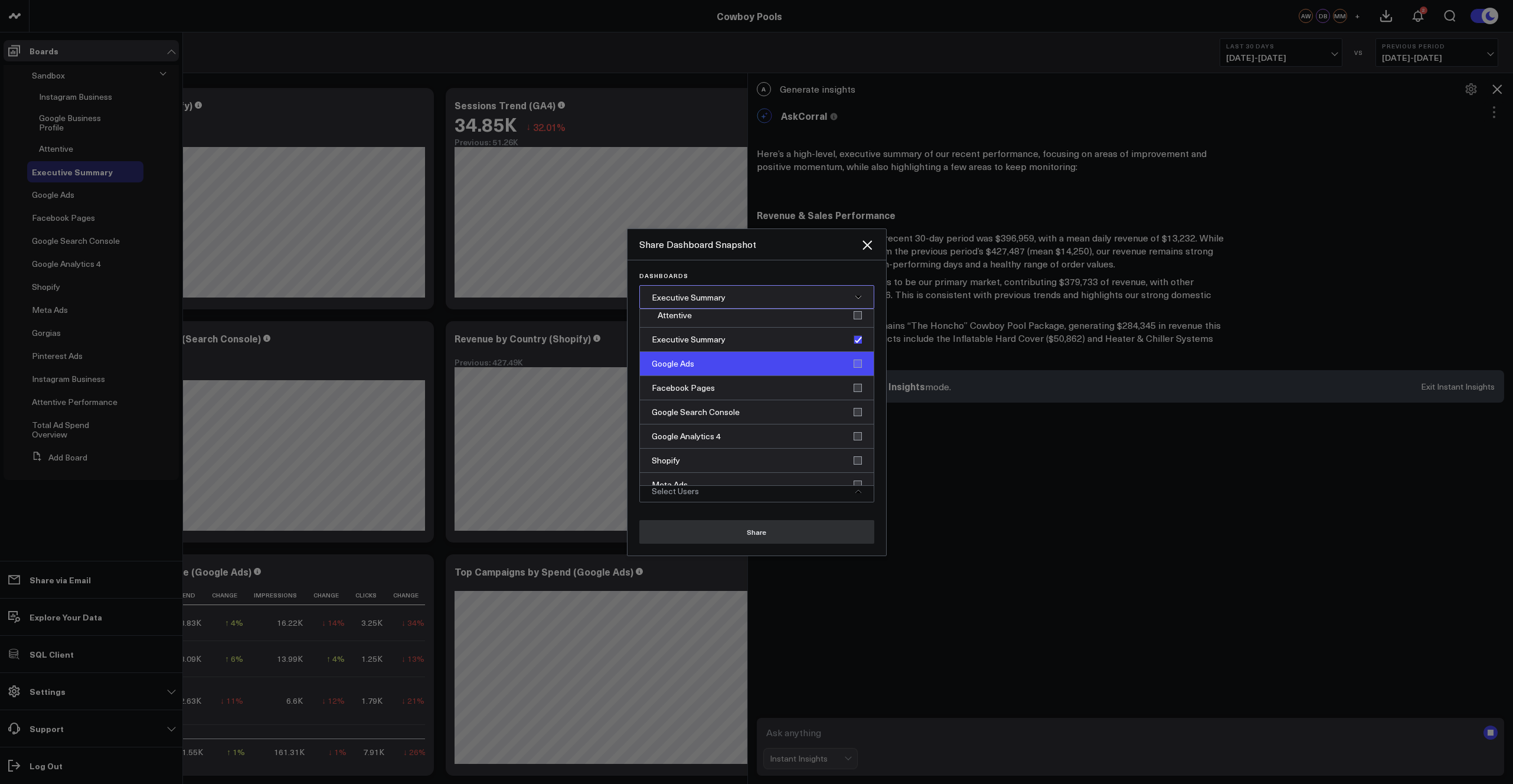
click at [677, 365] on div "Google Ads" at bounding box center [756, 363] width 234 height 24
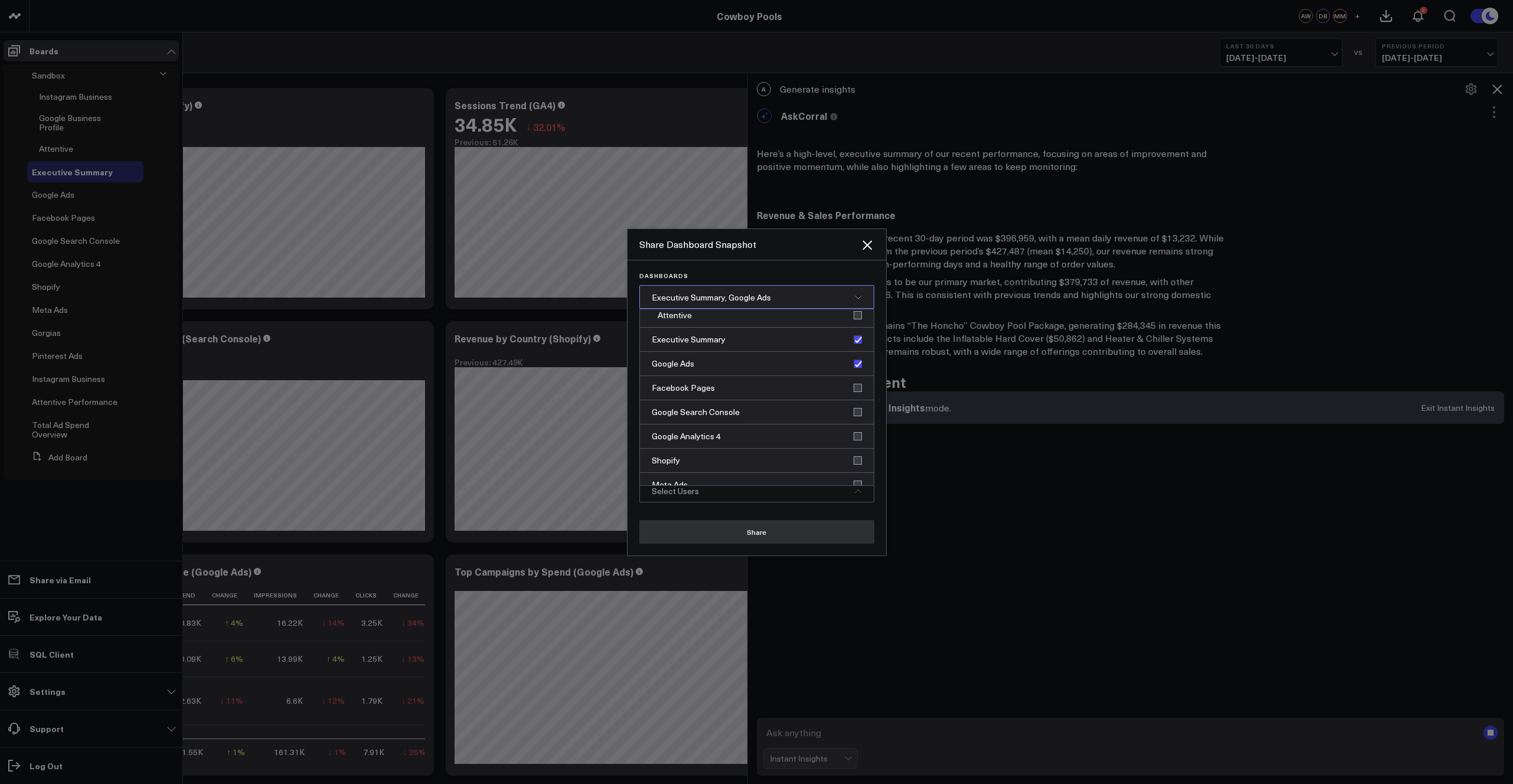
scroll to position [0, 0]
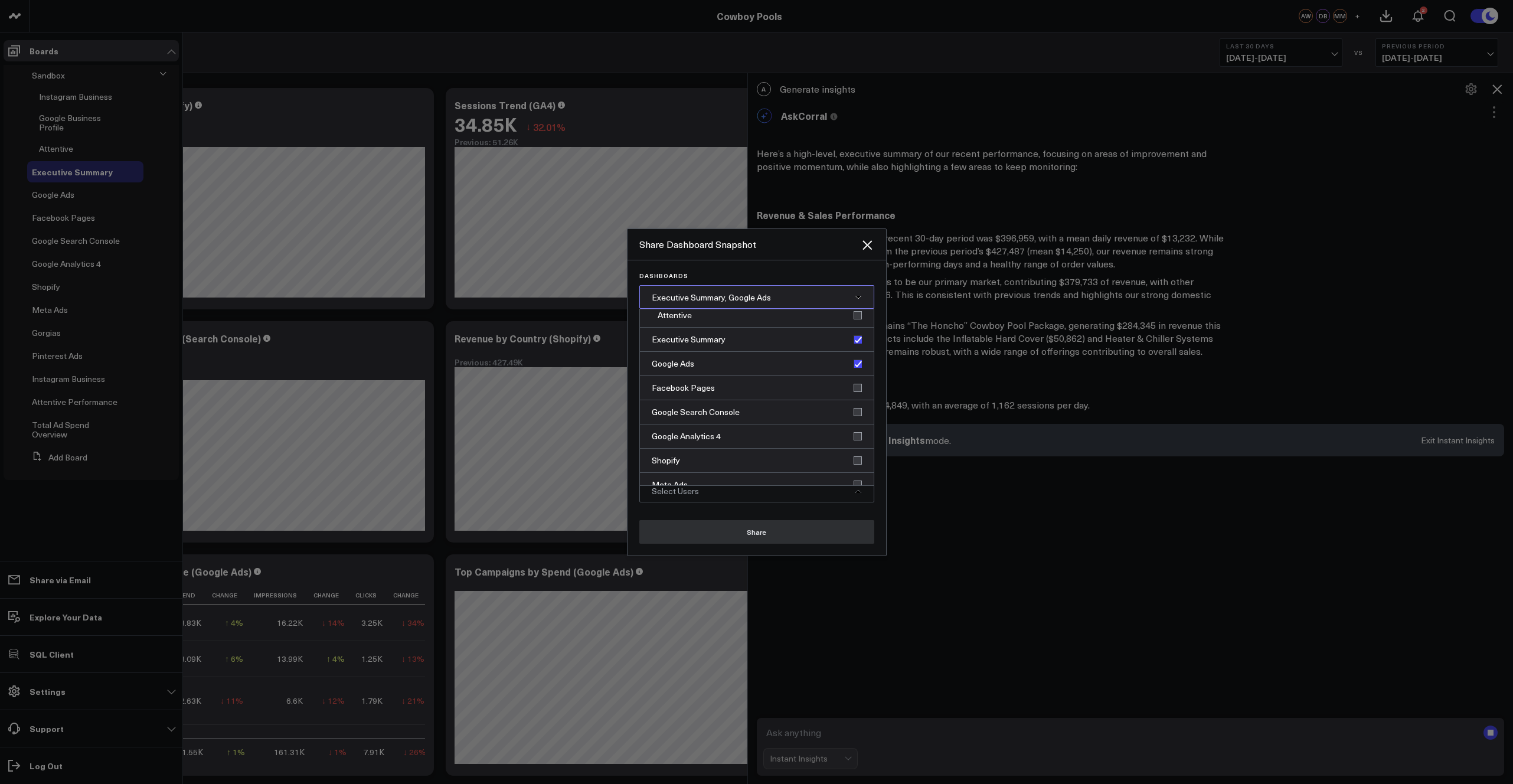
click at [704, 294] on div "Executive Summary, Google Ads" at bounding box center [757, 297] width 235 height 23
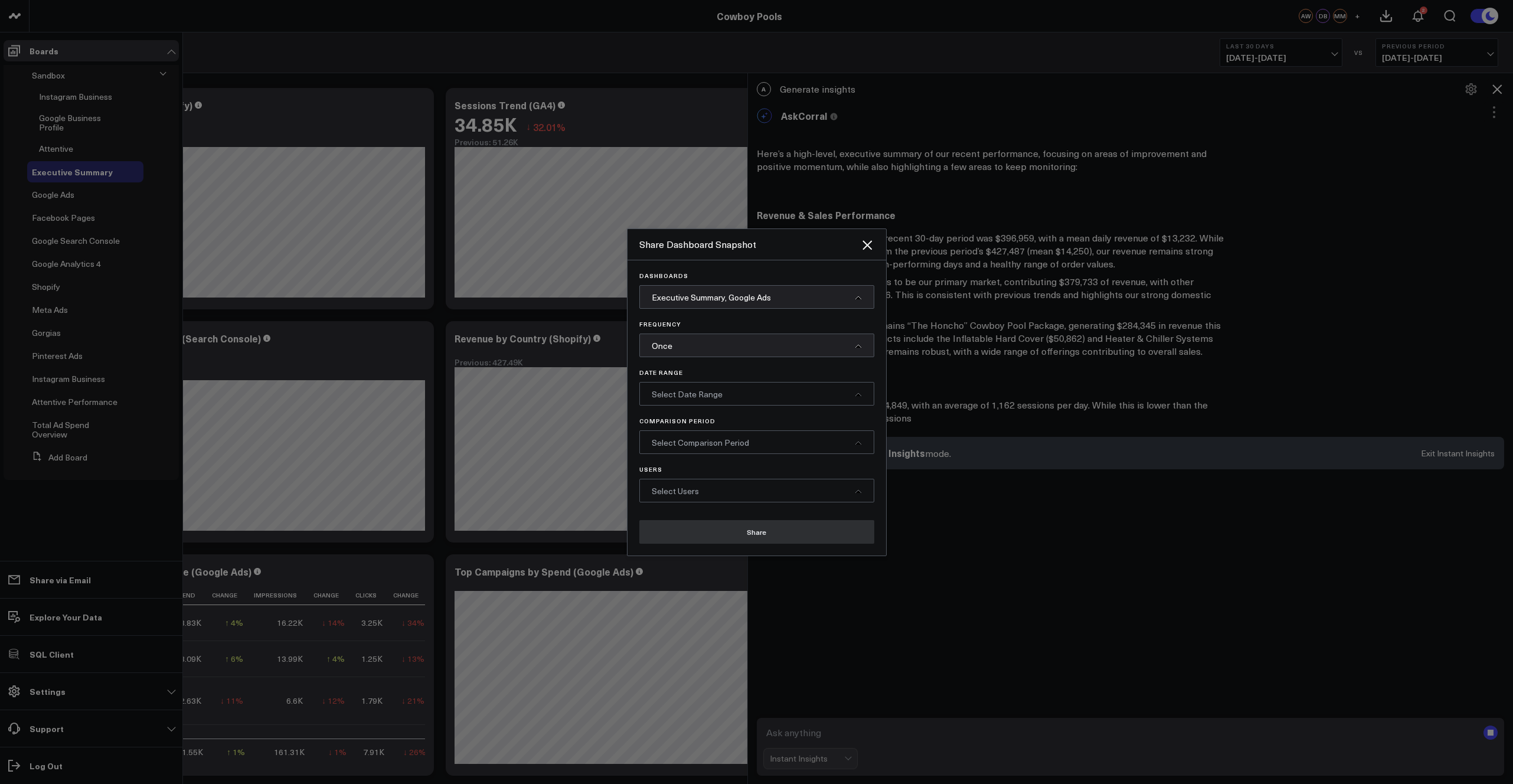
click at [703, 347] on div "Once" at bounding box center [757, 345] width 235 height 23
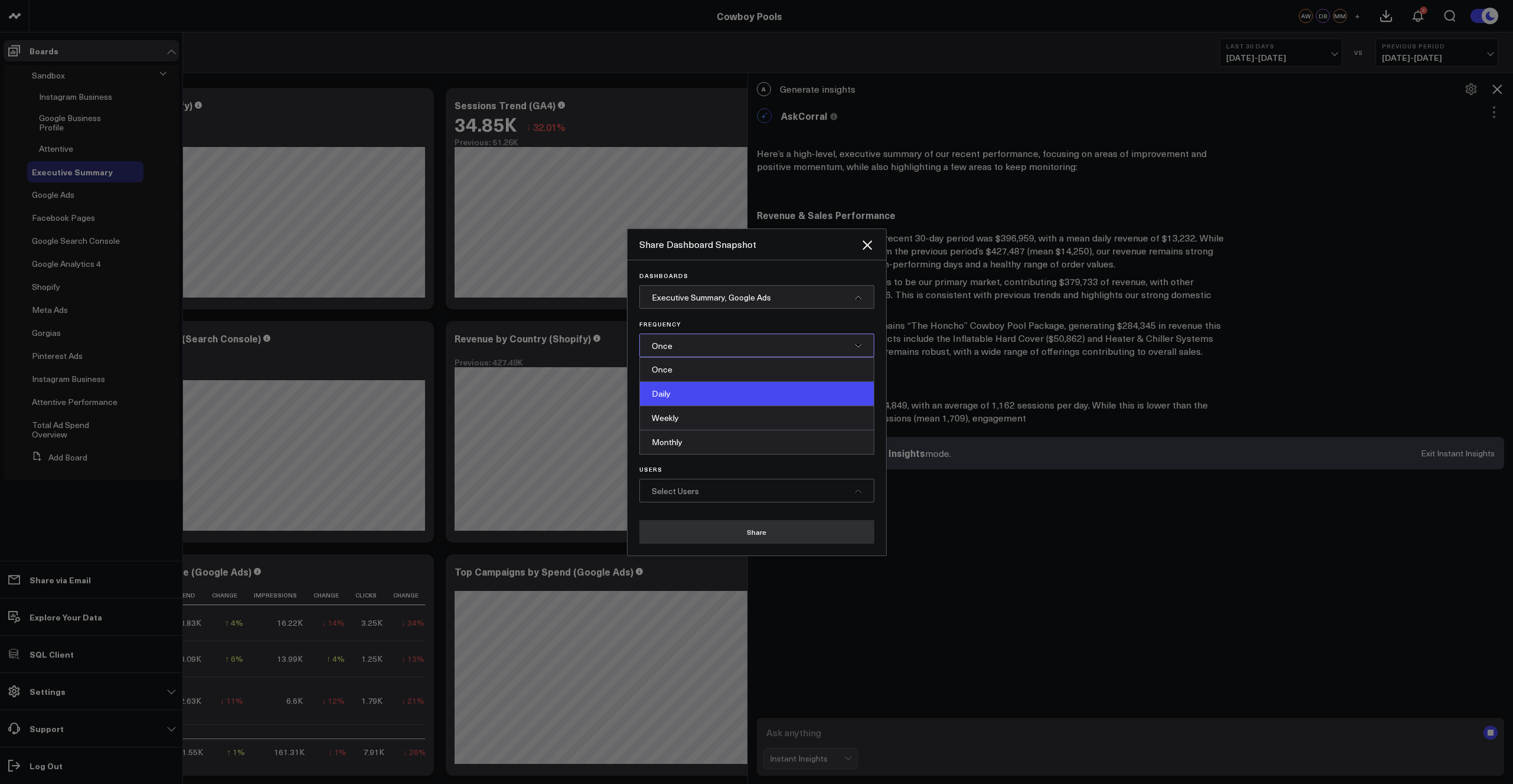
click at [681, 393] on div "Daily" at bounding box center [756, 394] width 234 height 24
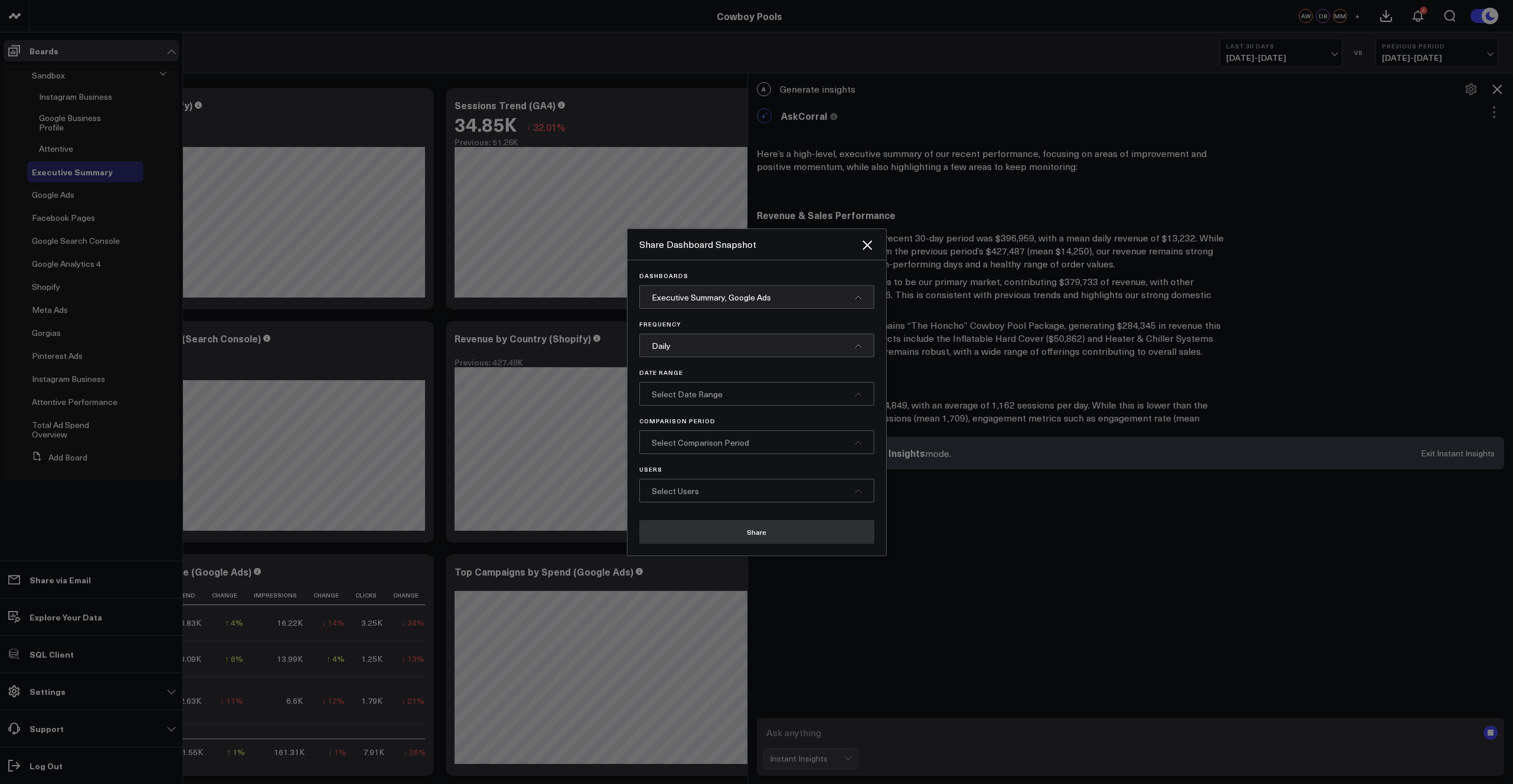
click at [704, 401] on div "Select Date Range" at bounding box center [757, 394] width 235 height 23
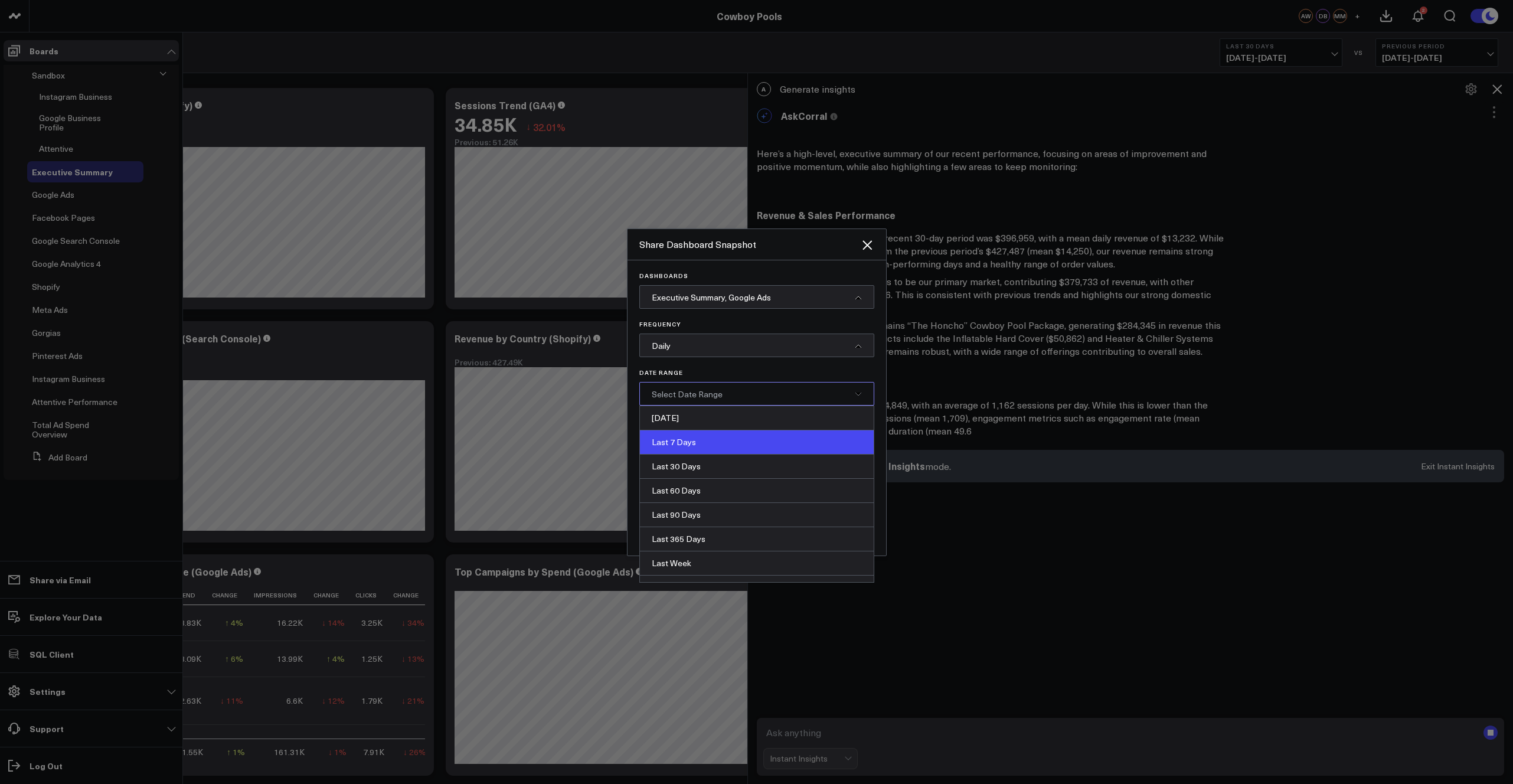
click at [691, 444] on div "Last 7 Days" at bounding box center [756, 442] width 234 height 24
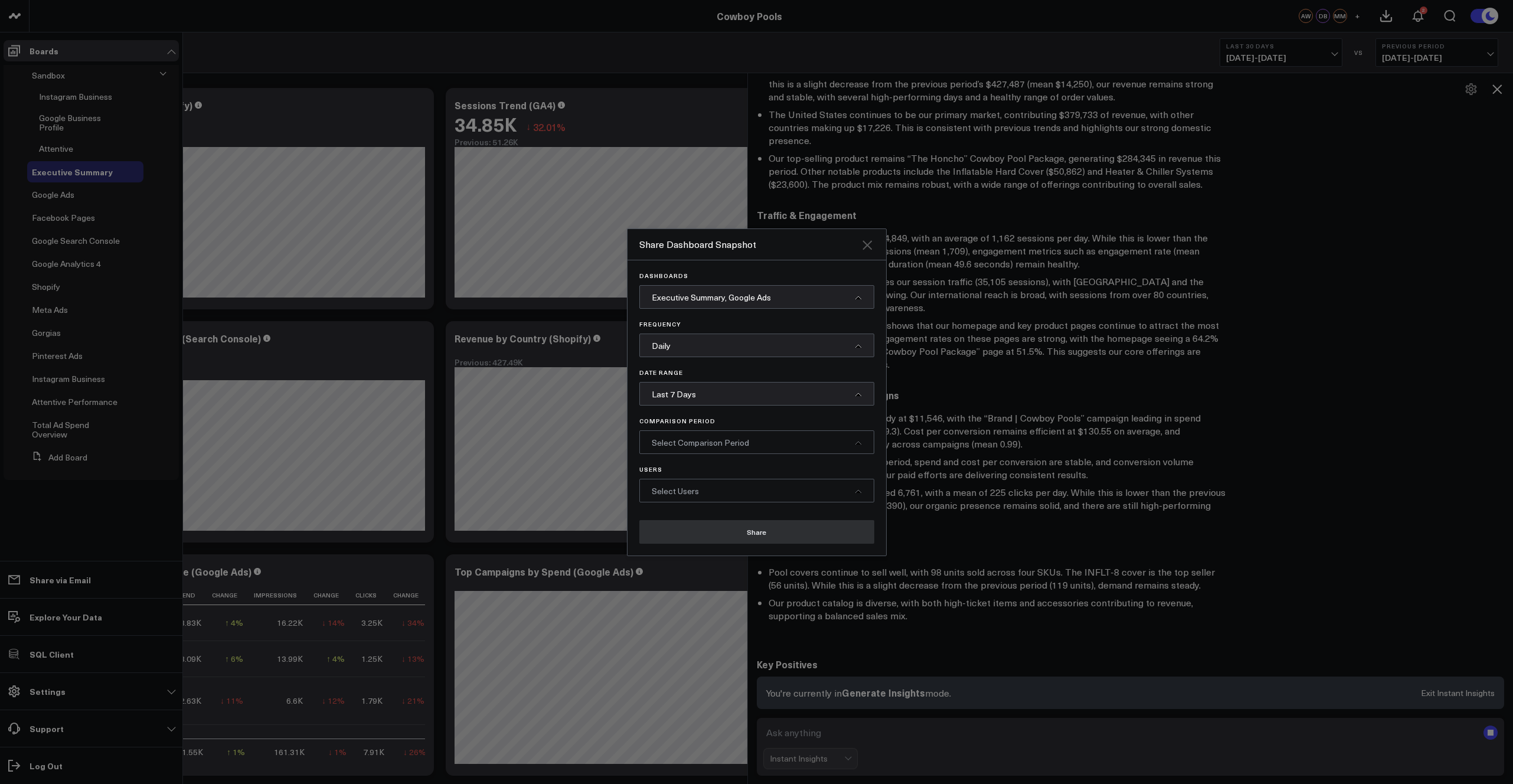
click at [704, 245] on icon "Close" at bounding box center [867, 245] width 10 height 10
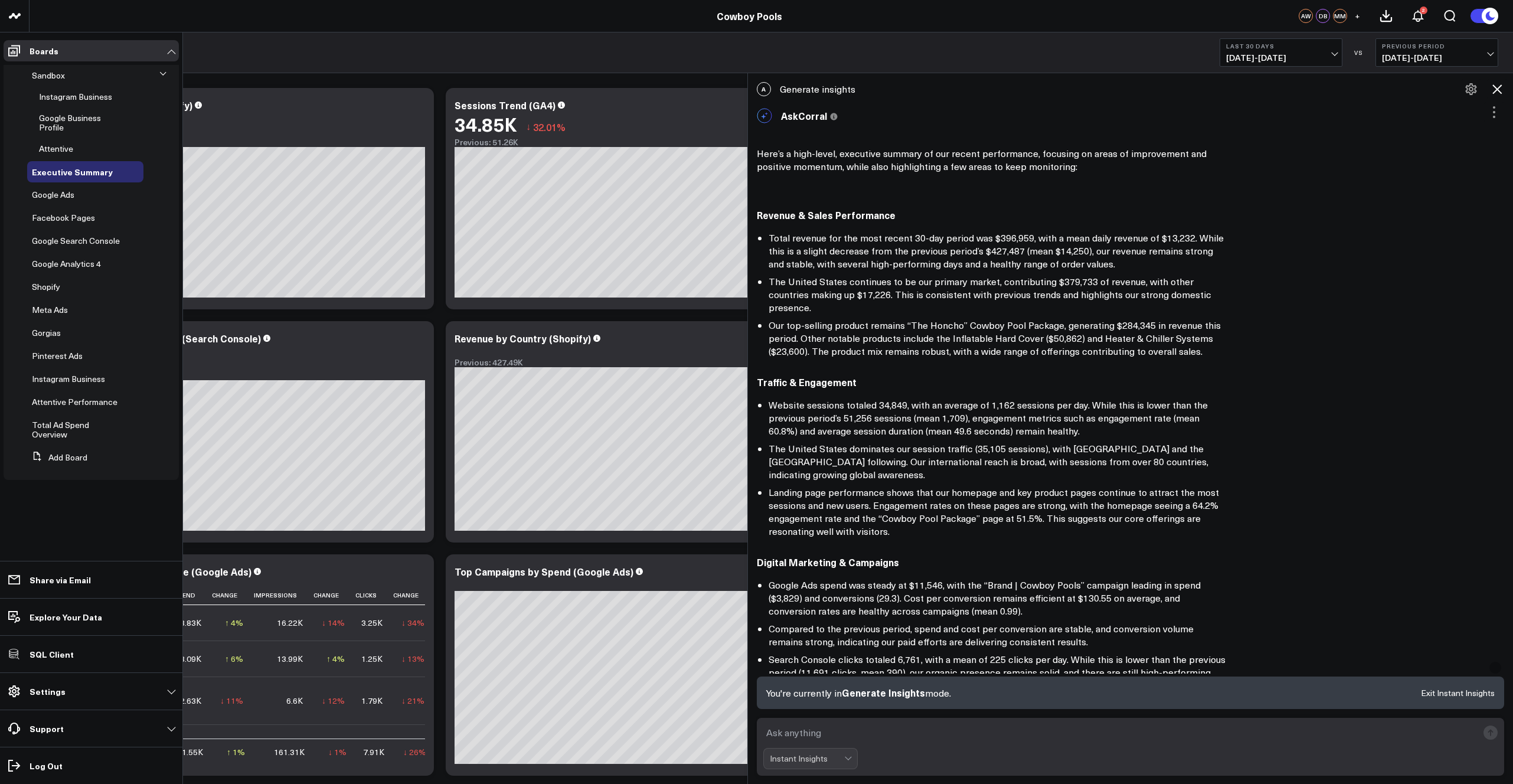
click at [704, 88] on icon at bounding box center [1498, 89] width 14 height 14
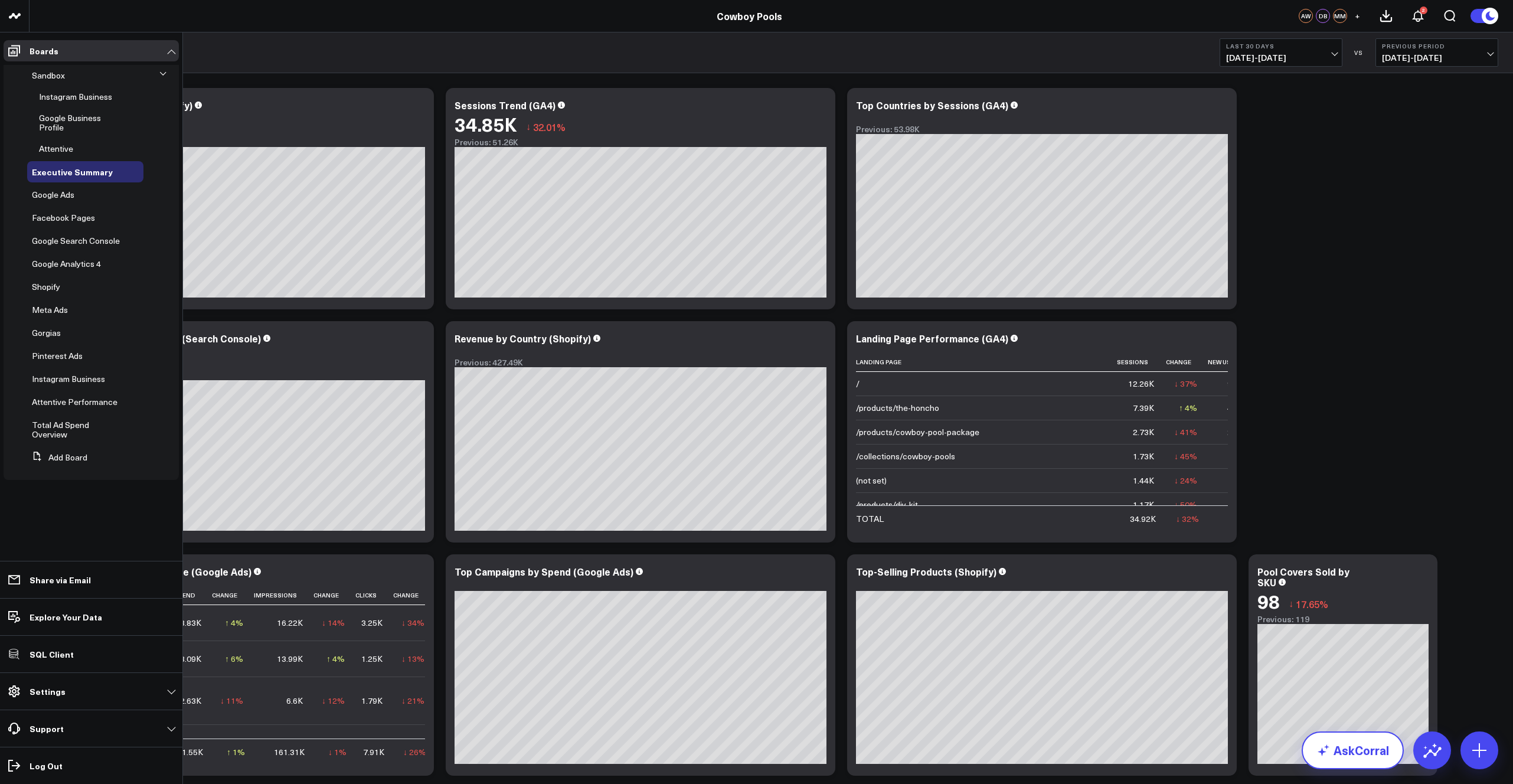
click at [704, 571] on link "AskCorral" at bounding box center [1353, 750] width 102 height 38
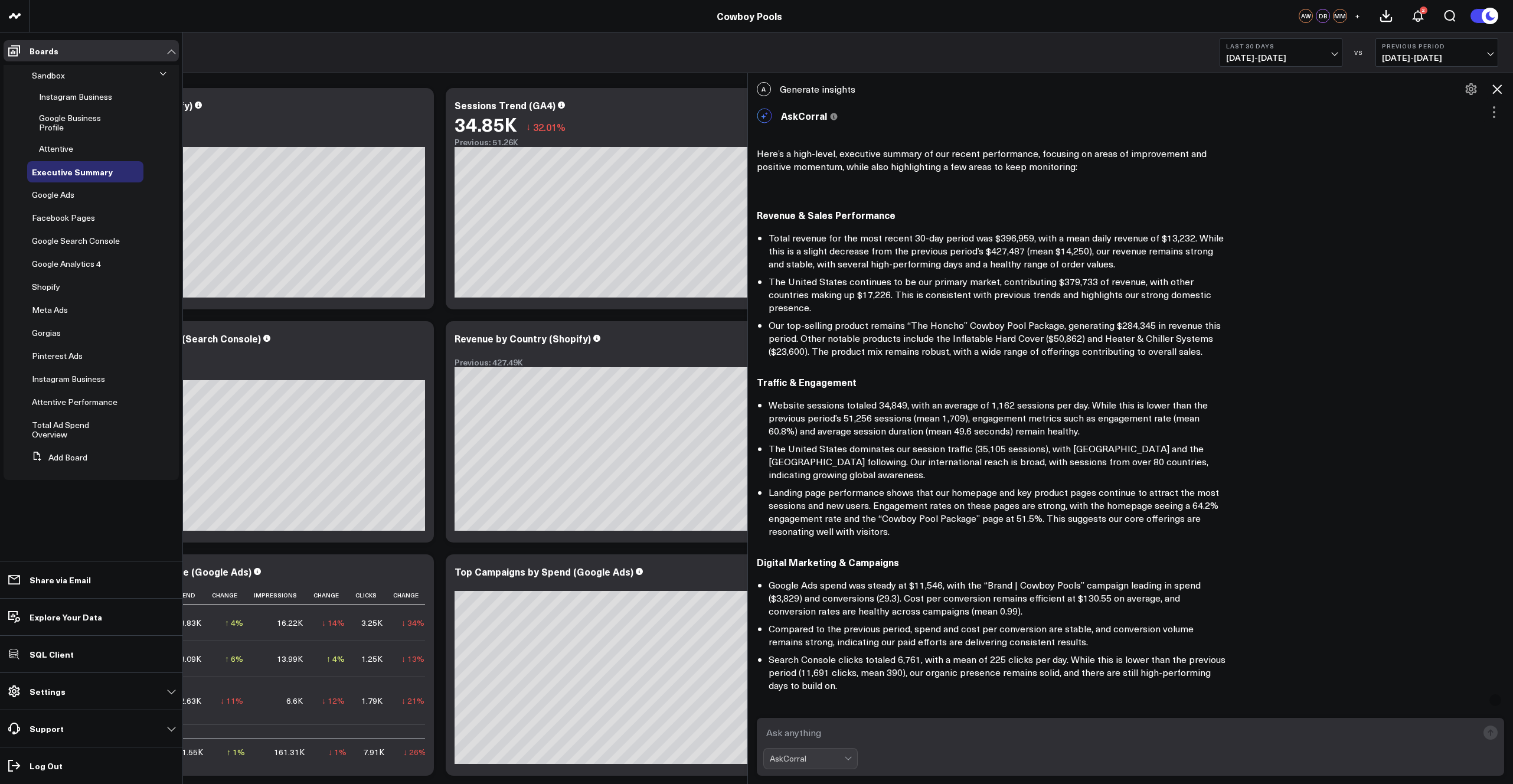
click at [704, 90] on icon at bounding box center [1498, 89] width 14 height 14
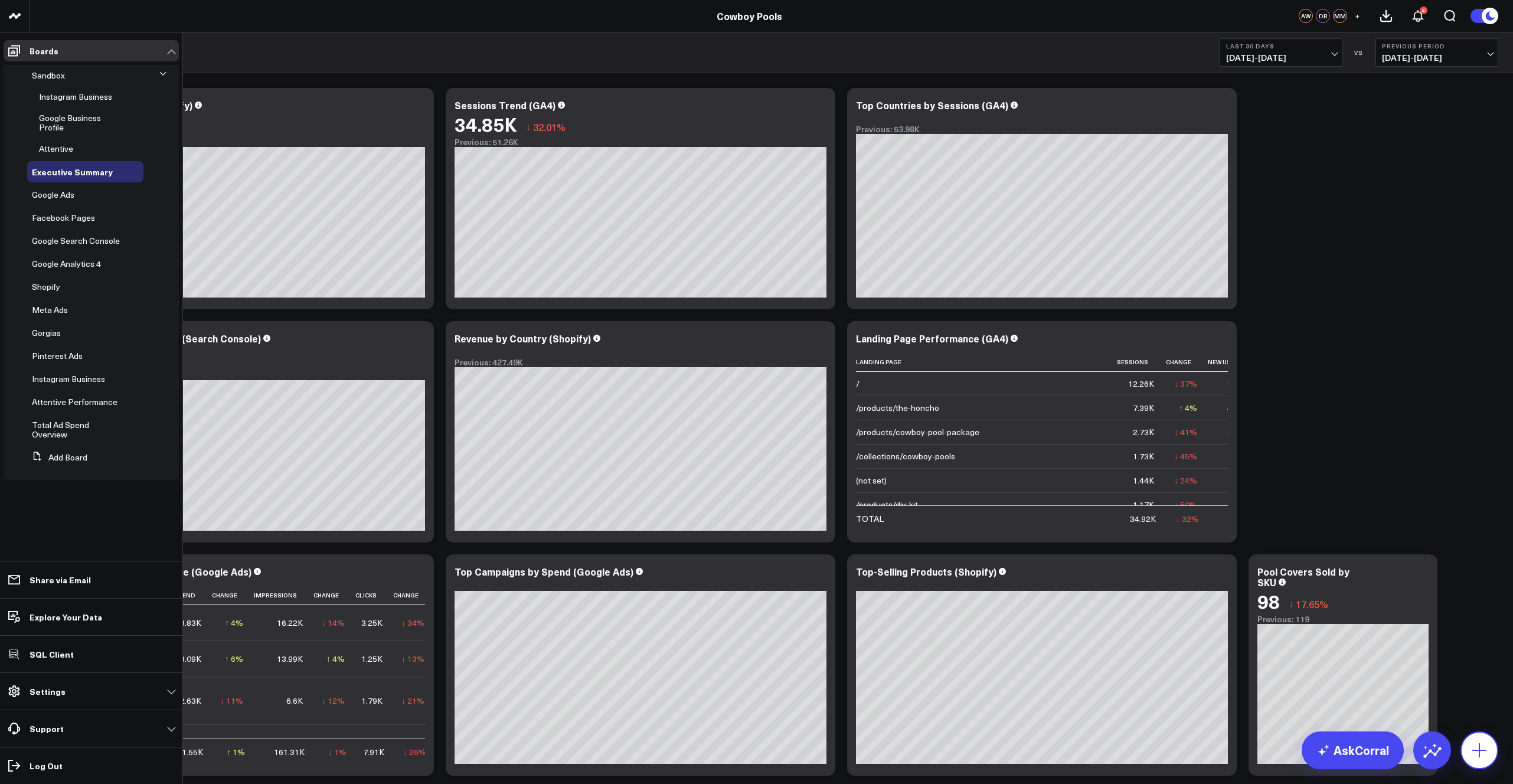
click at [704, 571] on icon at bounding box center [1479, 750] width 19 height 19
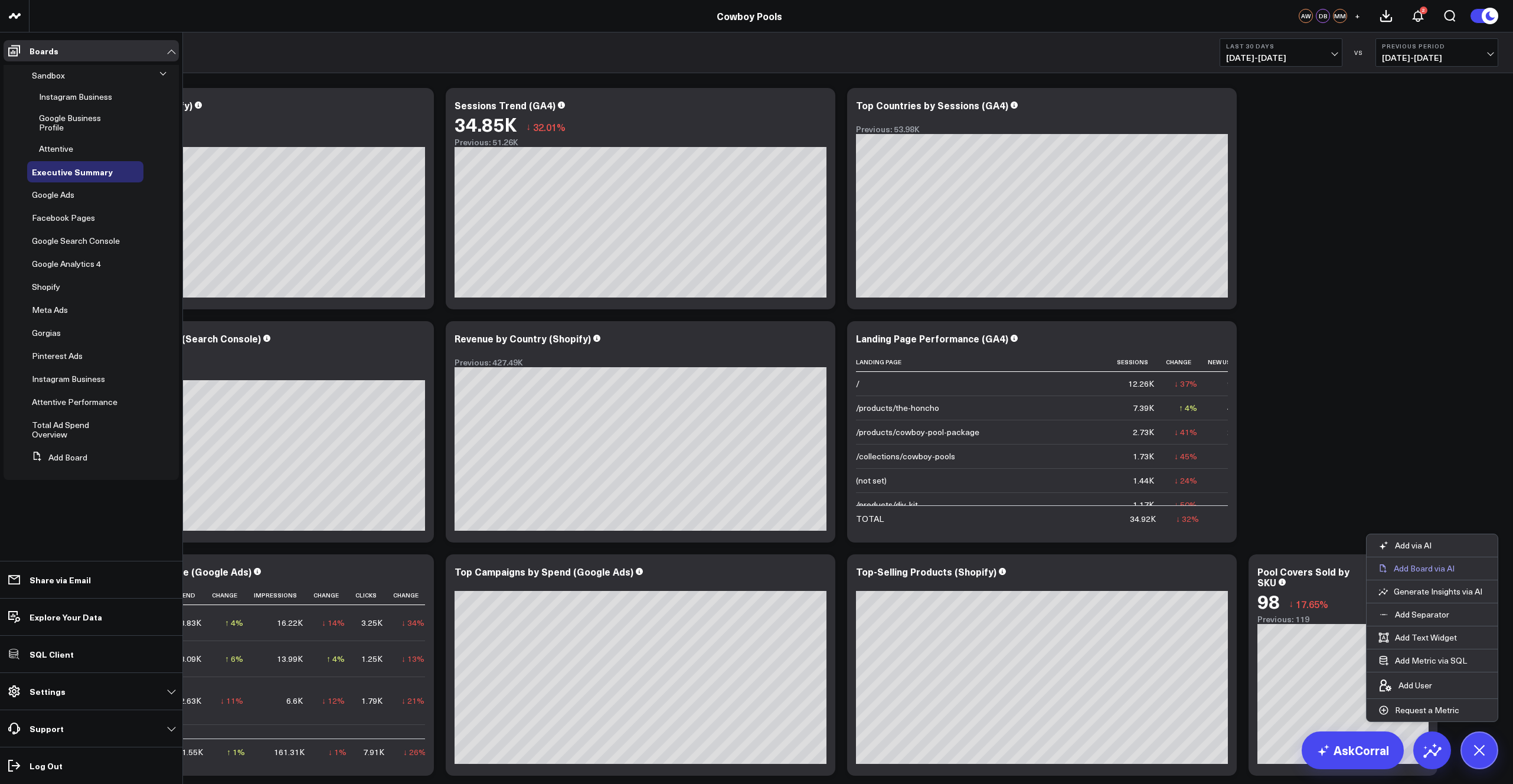
click at [704, 571] on p "Add Board via AI" at bounding box center [1424, 569] width 61 height 11
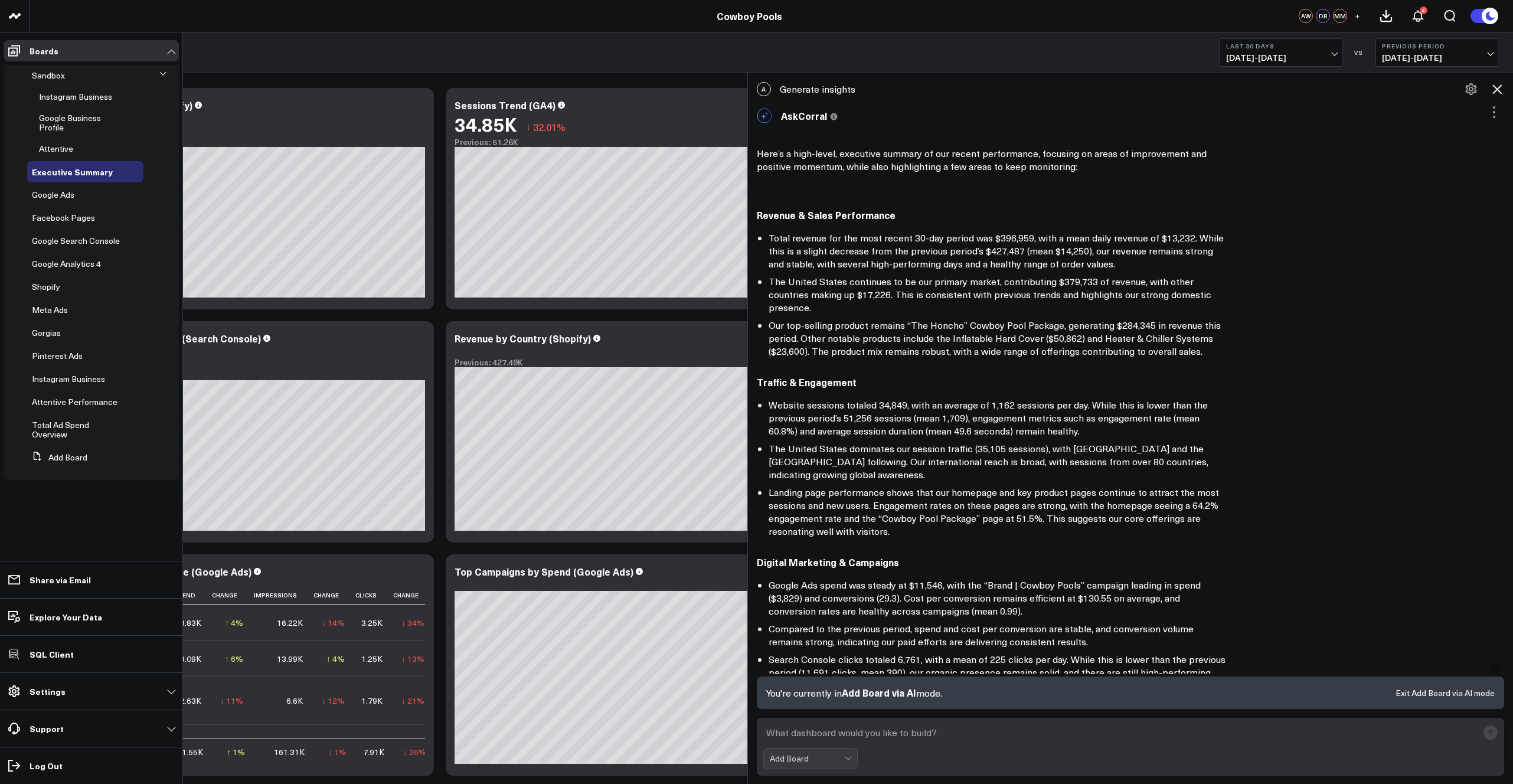
click at [704, 571] on textarea at bounding box center [1121, 733] width 715 height 22
click at [704, 571] on div "Add Board" at bounding box center [807, 758] width 74 height 10
click at [704, 93] on icon at bounding box center [1498, 89] width 14 height 14
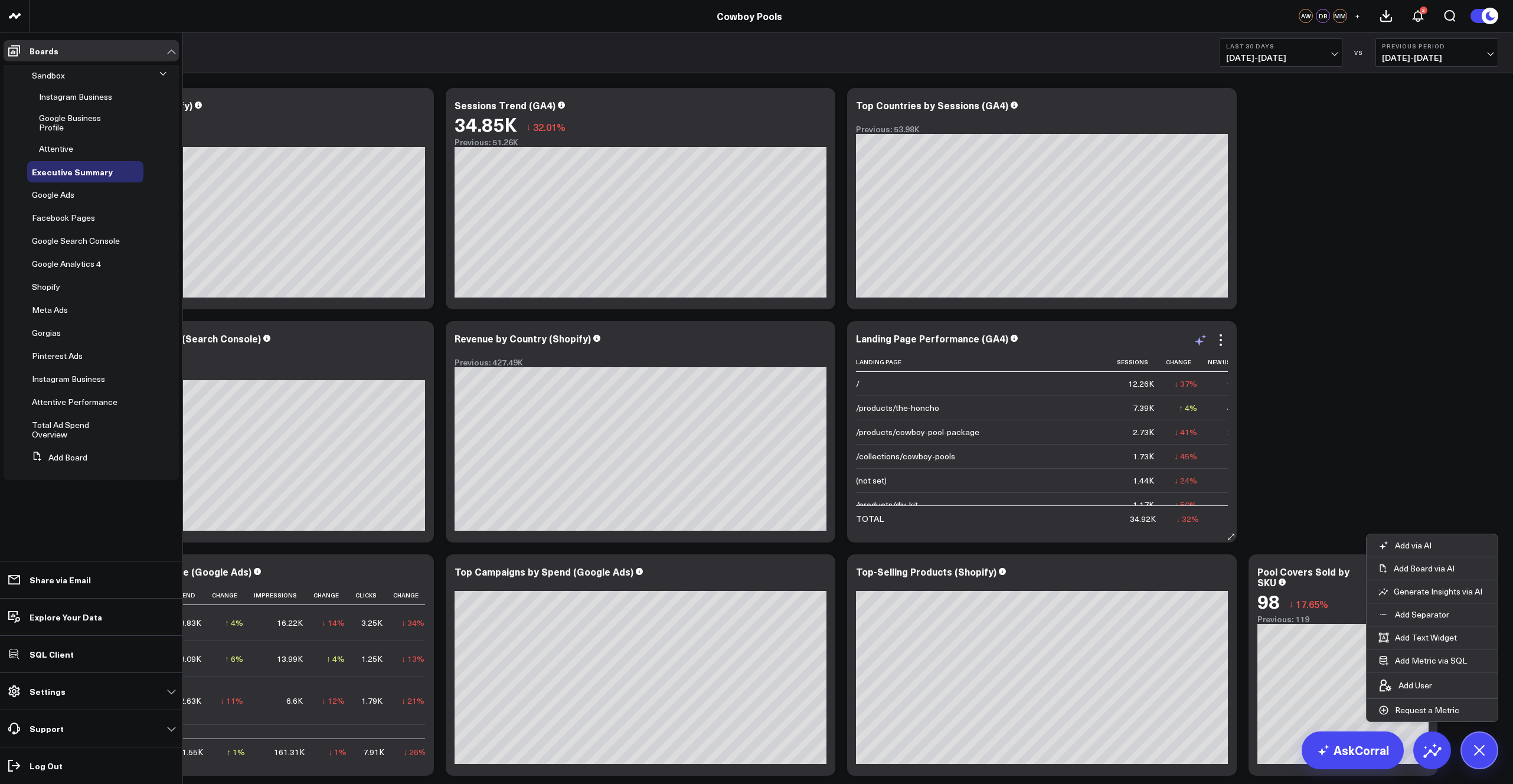
click at [704, 341] on icon at bounding box center [1200, 342] width 9 height 9
click at [704, 357] on textarea at bounding box center [1332, 365] width 199 height 53
click at [704, 295] on div "Modify via AI Copy link to widget Ask support Remove Create linked copy Sandbox…" at bounding box center [772, 431] width 1466 height 700
click at [364, 53] on div "Executive Summary Last 30 Days 08/30/25 - 09/28/25 VS Previous Period 07/31/25 …" at bounding box center [771, 52] width 1483 height 40
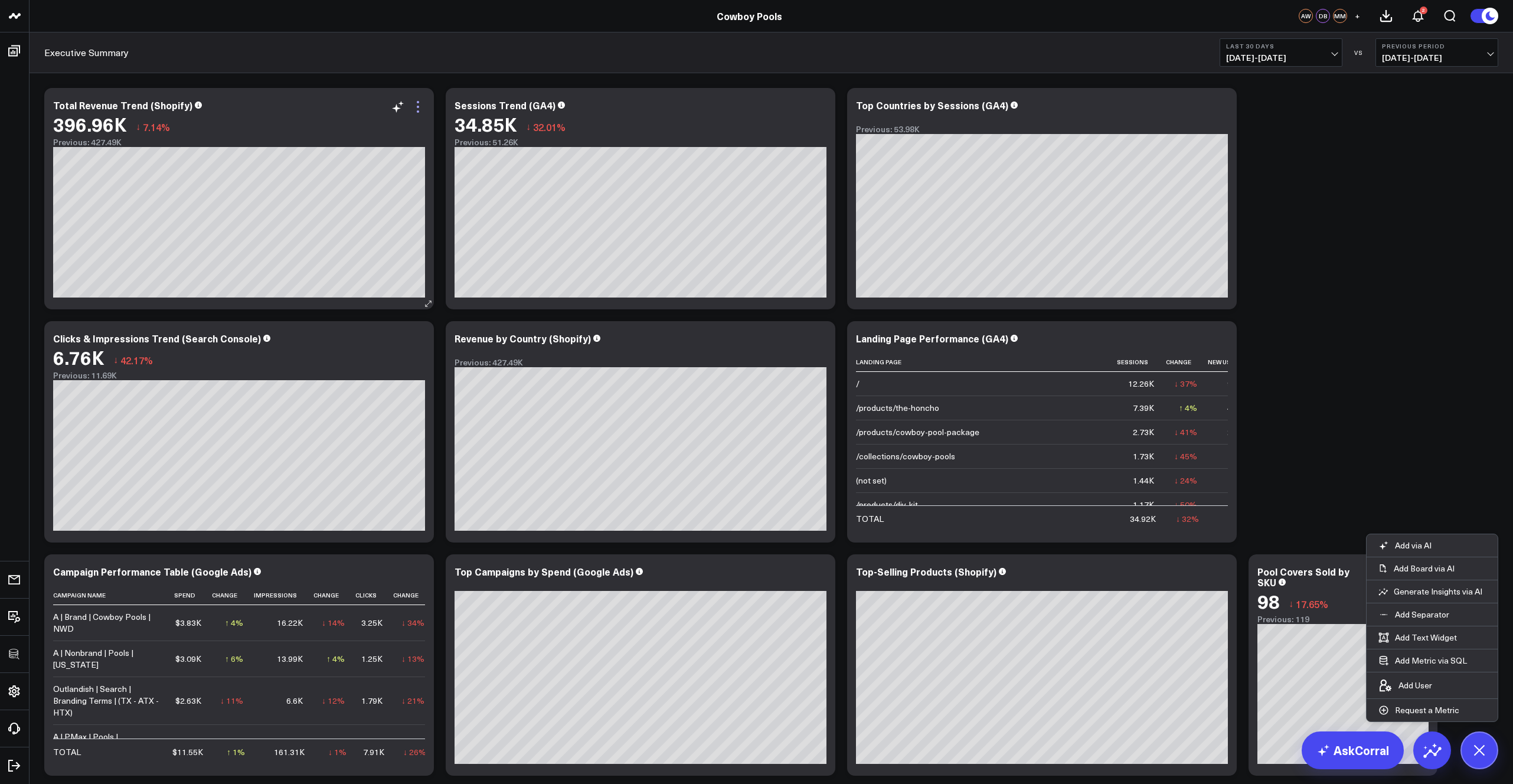
click at [417, 106] on icon at bounding box center [418, 107] width 3 height 3
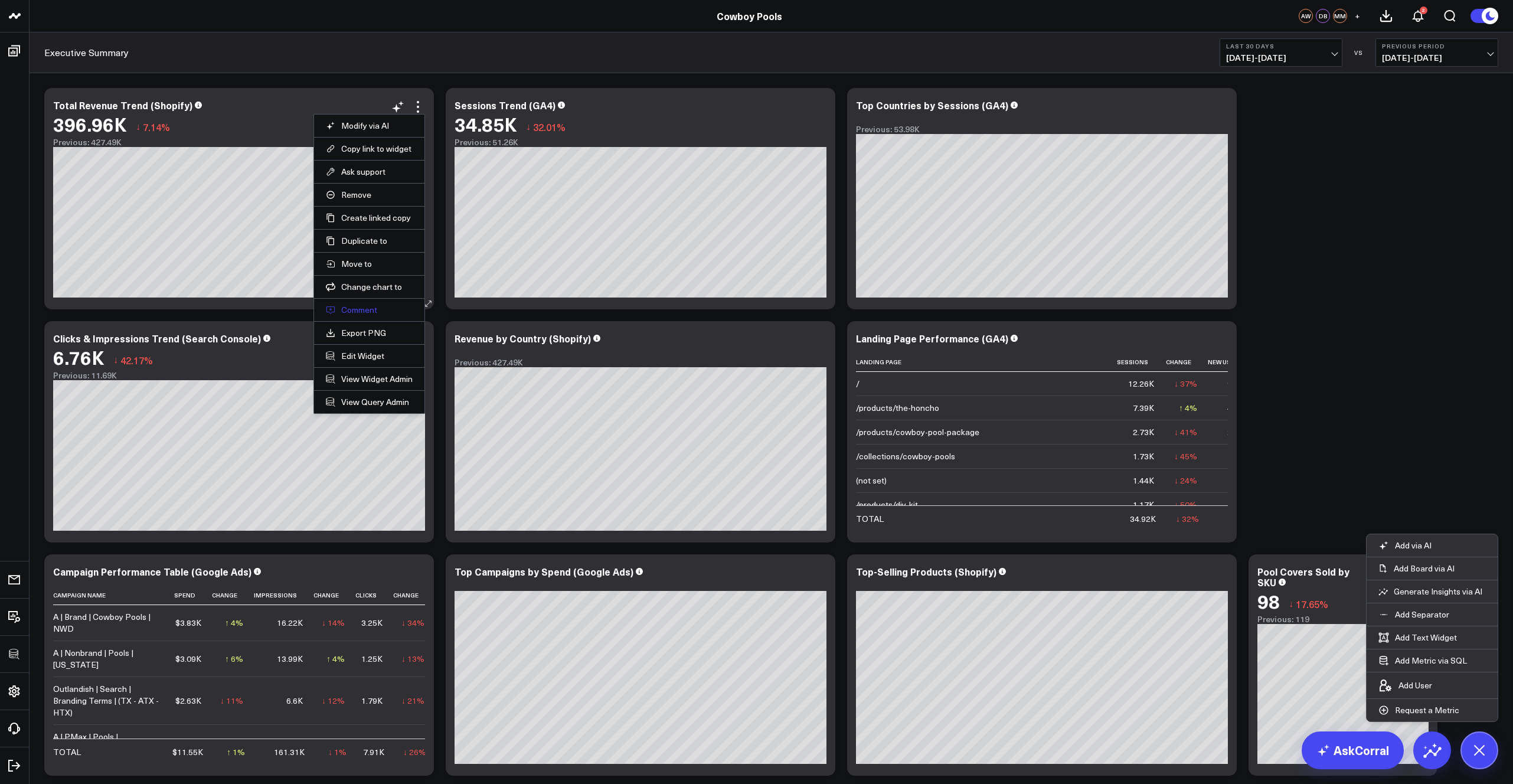
click at [354, 310] on button "Comment" at bounding box center [369, 310] width 87 height 11
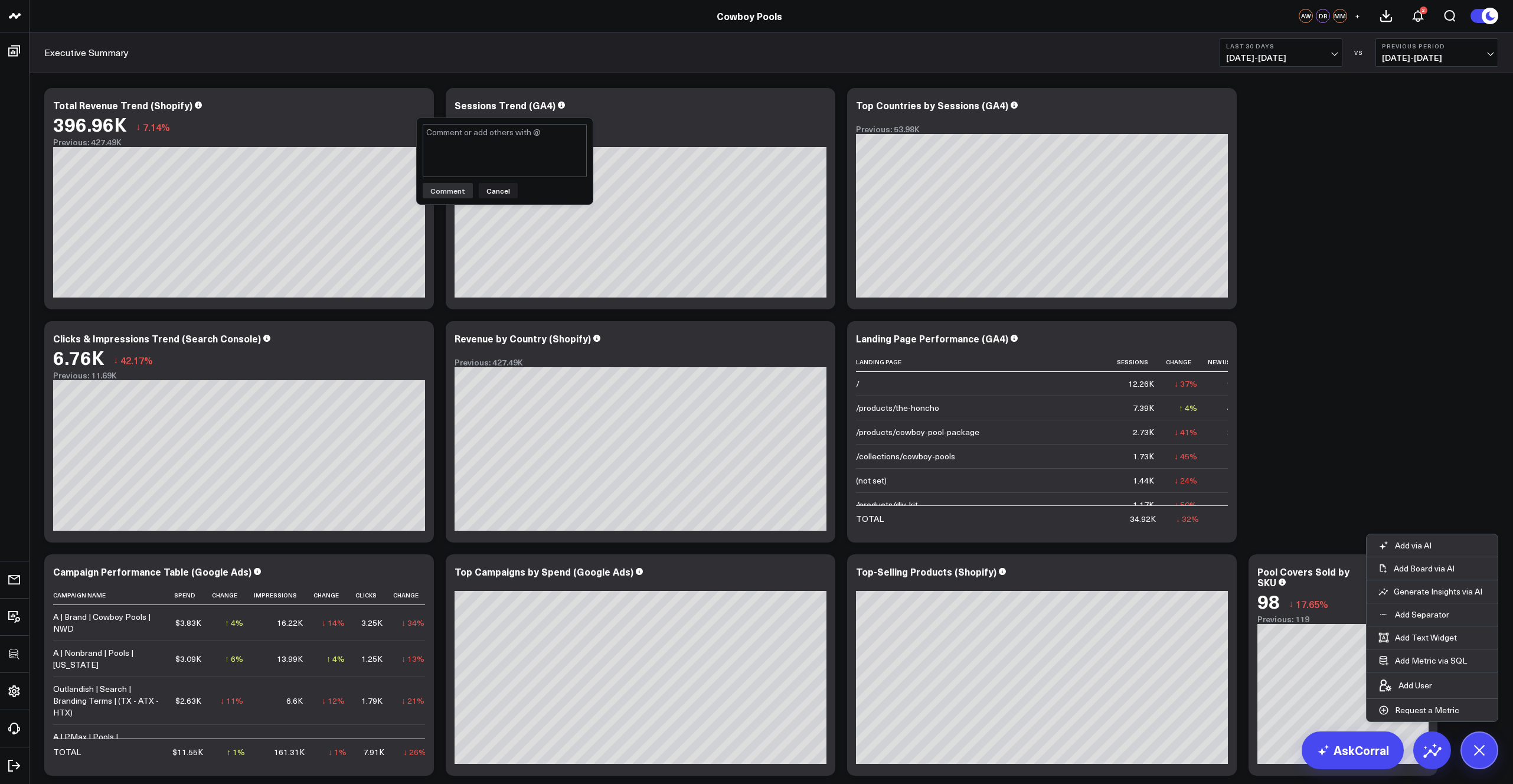
click at [462, 152] on textarea at bounding box center [504, 150] width 164 height 53
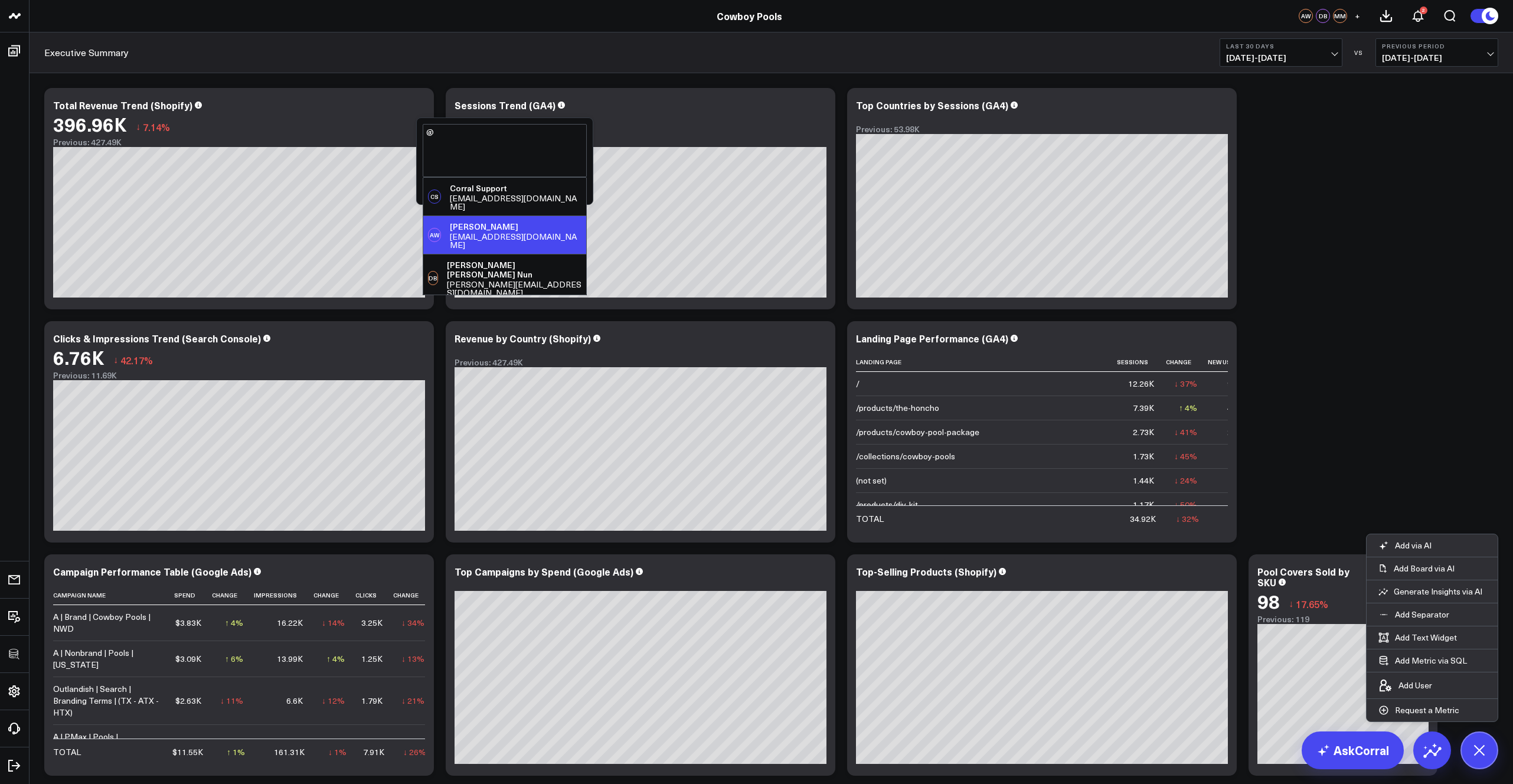
scroll to position [4, 0]
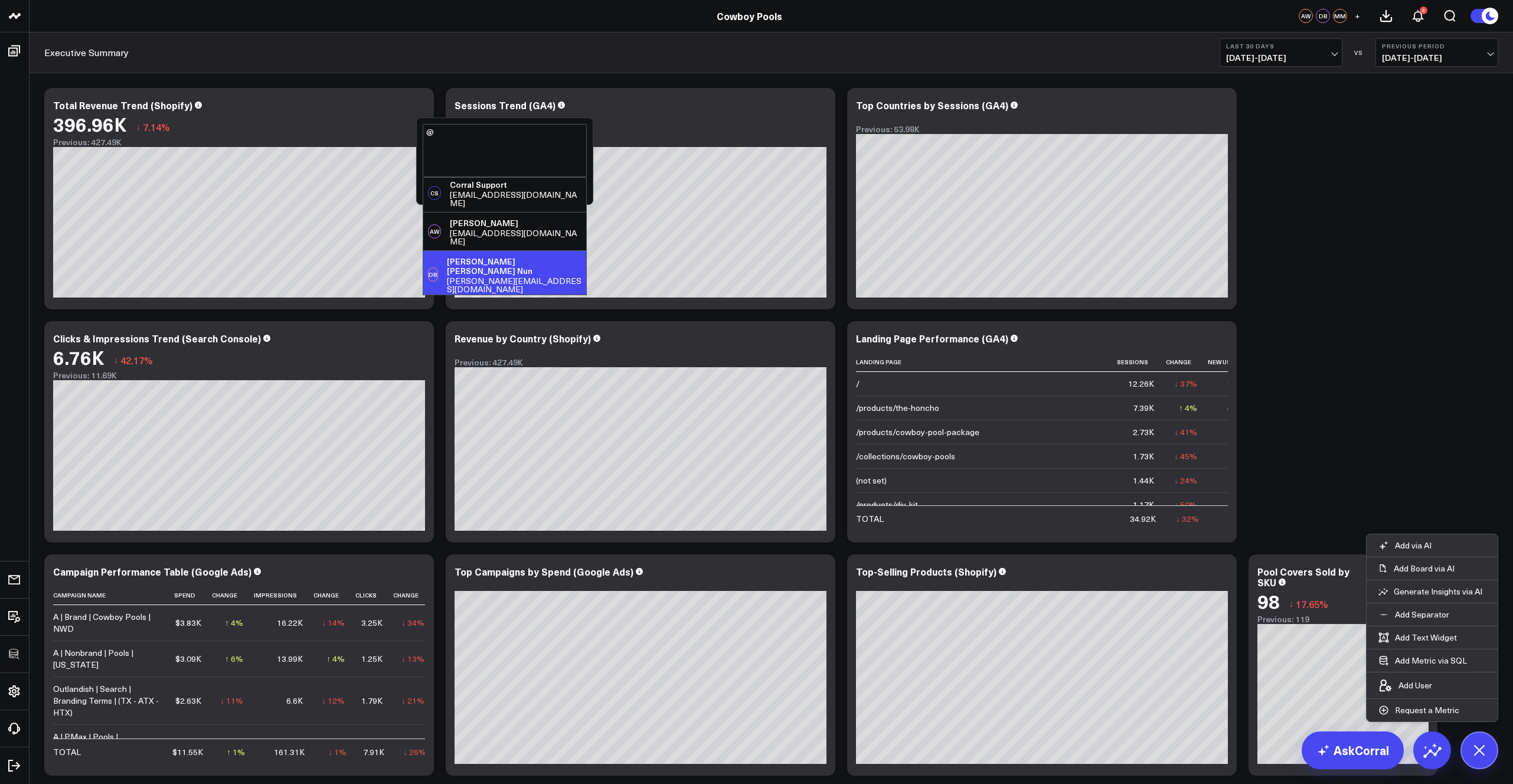
click at [503, 277] on div "dan@adspaceagency.com" at bounding box center [514, 285] width 135 height 16
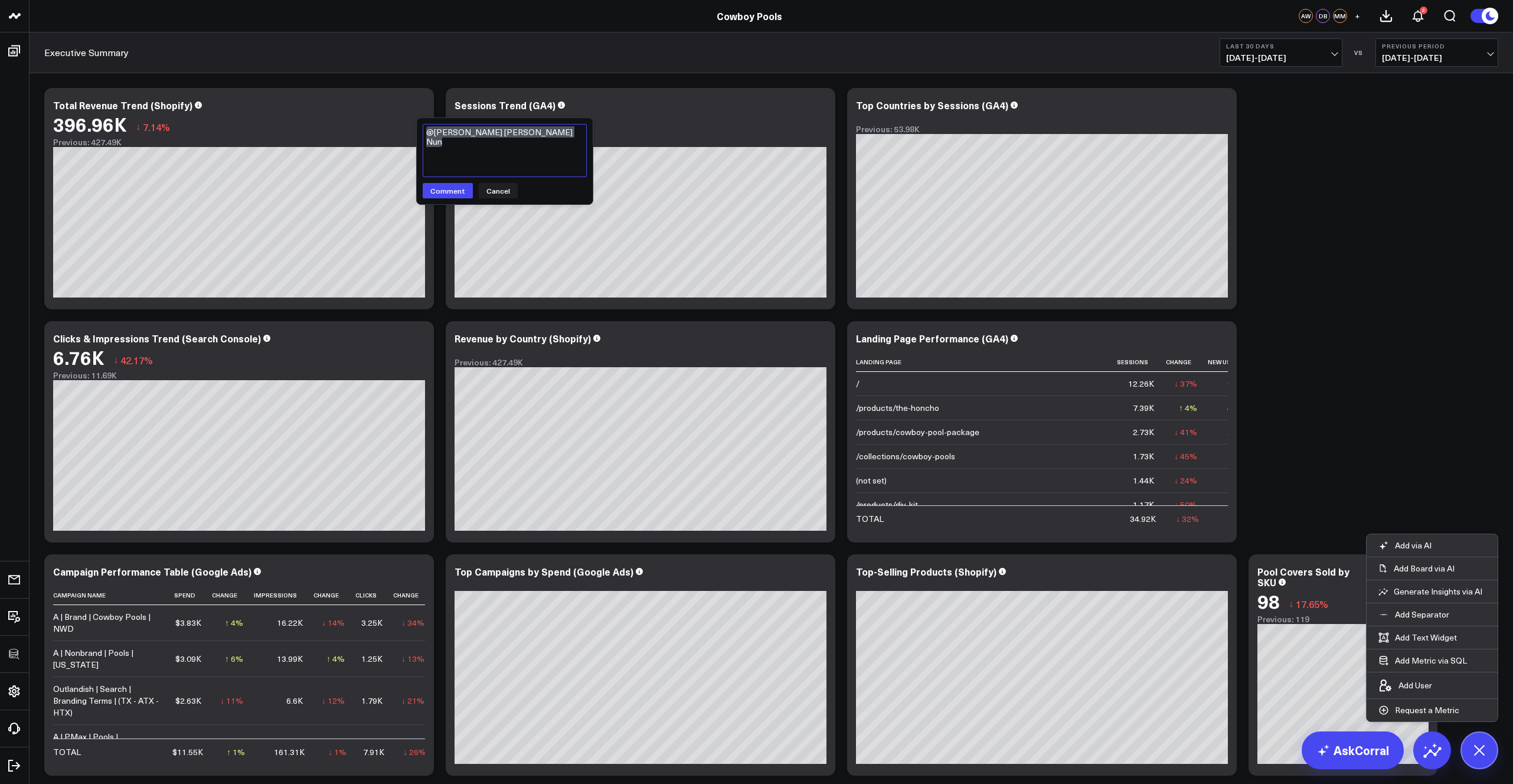
click at [514, 137] on textarea "@Dan Ben Nun" at bounding box center [504, 150] width 164 height 53
type textarea "@Dan Ben Nun - why is"
click at [495, 189] on button "Cancel" at bounding box center [498, 190] width 39 height 15
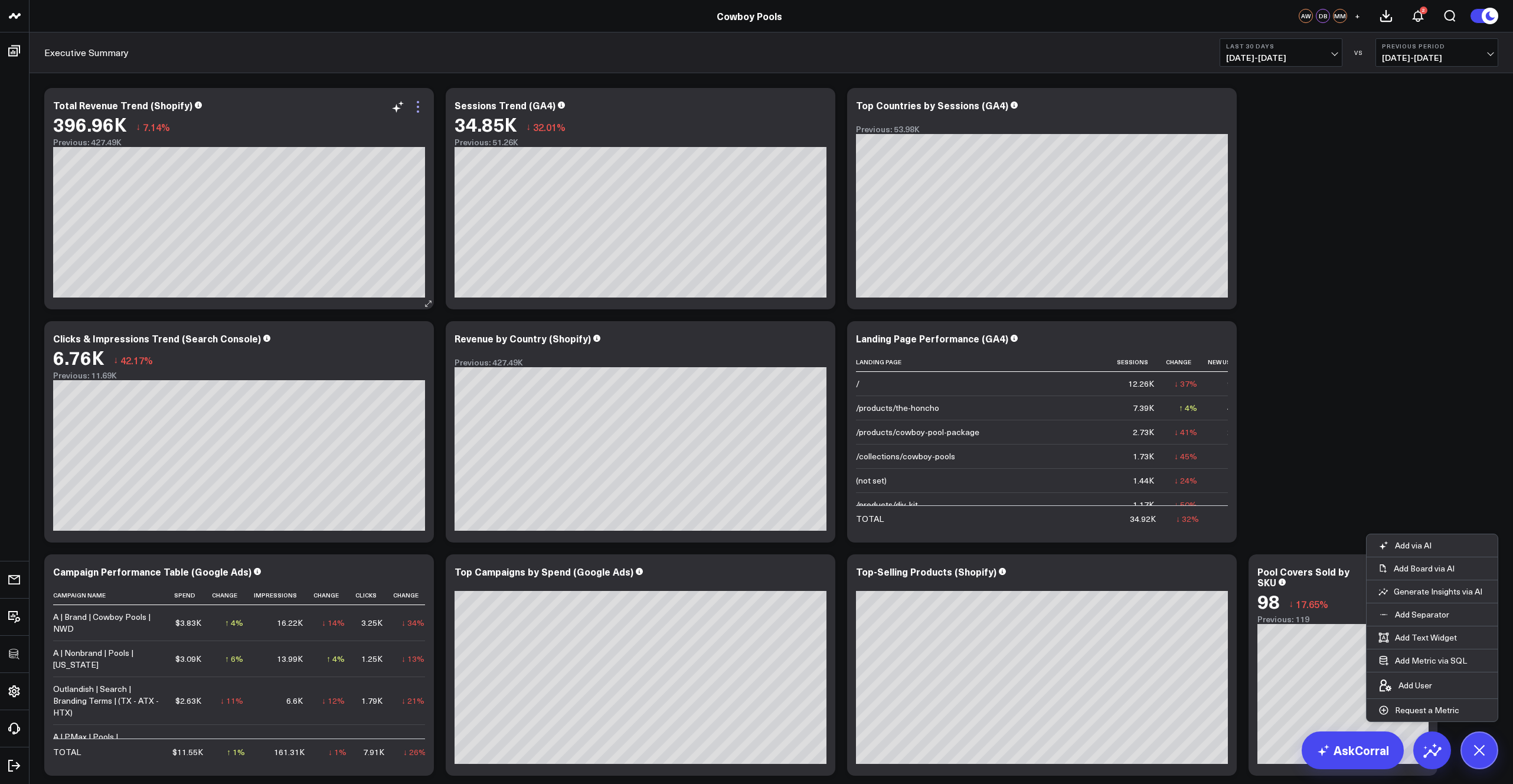
click at [417, 104] on icon at bounding box center [418, 107] width 14 height 14
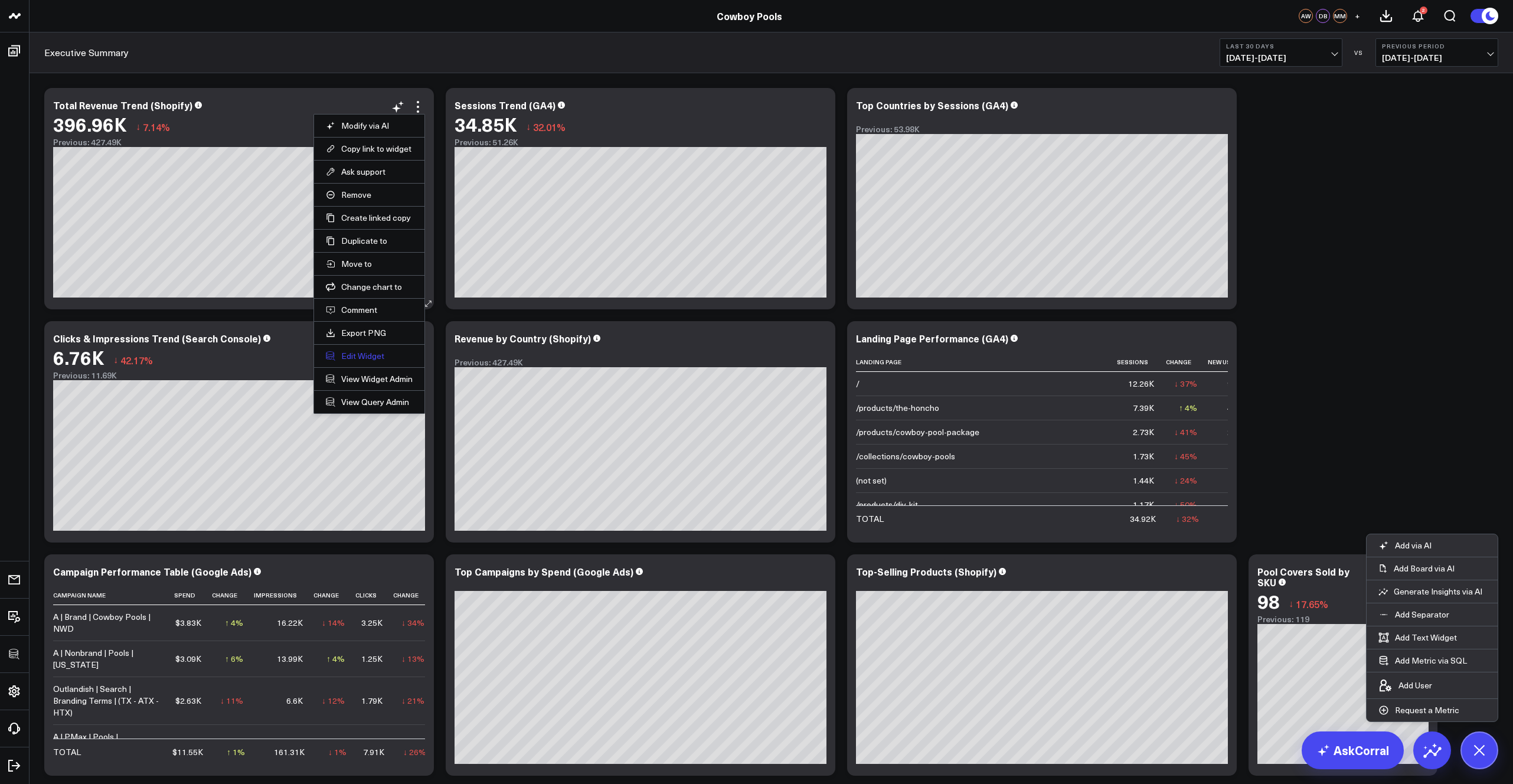
click at [365, 355] on button "Edit Widget" at bounding box center [369, 356] width 87 height 11
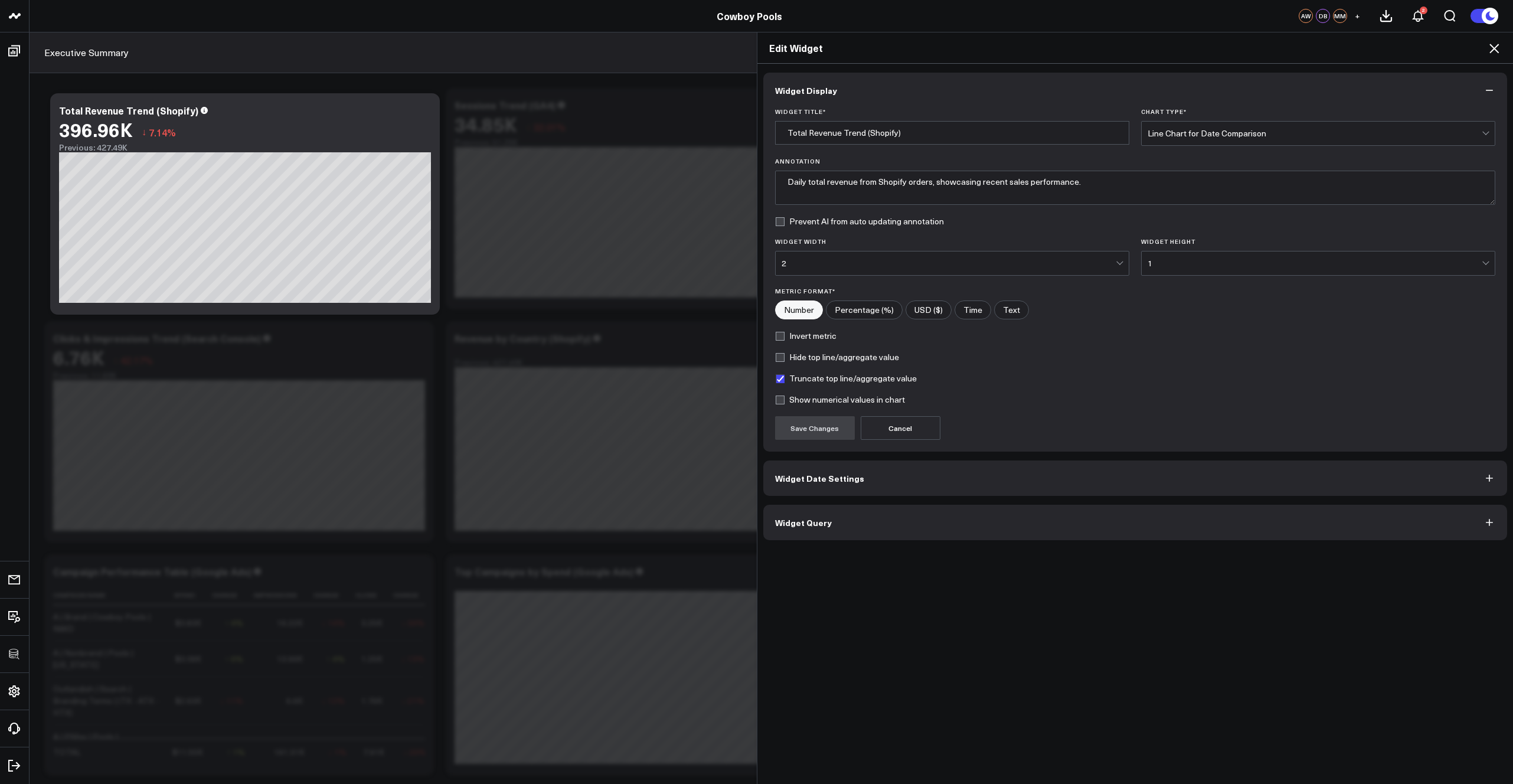
click at [704, 305] on input"] "USD ($)" at bounding box center [929, 310] width 45 height 18
radio input"] "true"
click at [704, 425] on button "Save Changes" at bounding box center [815, 428] width 80 height 23
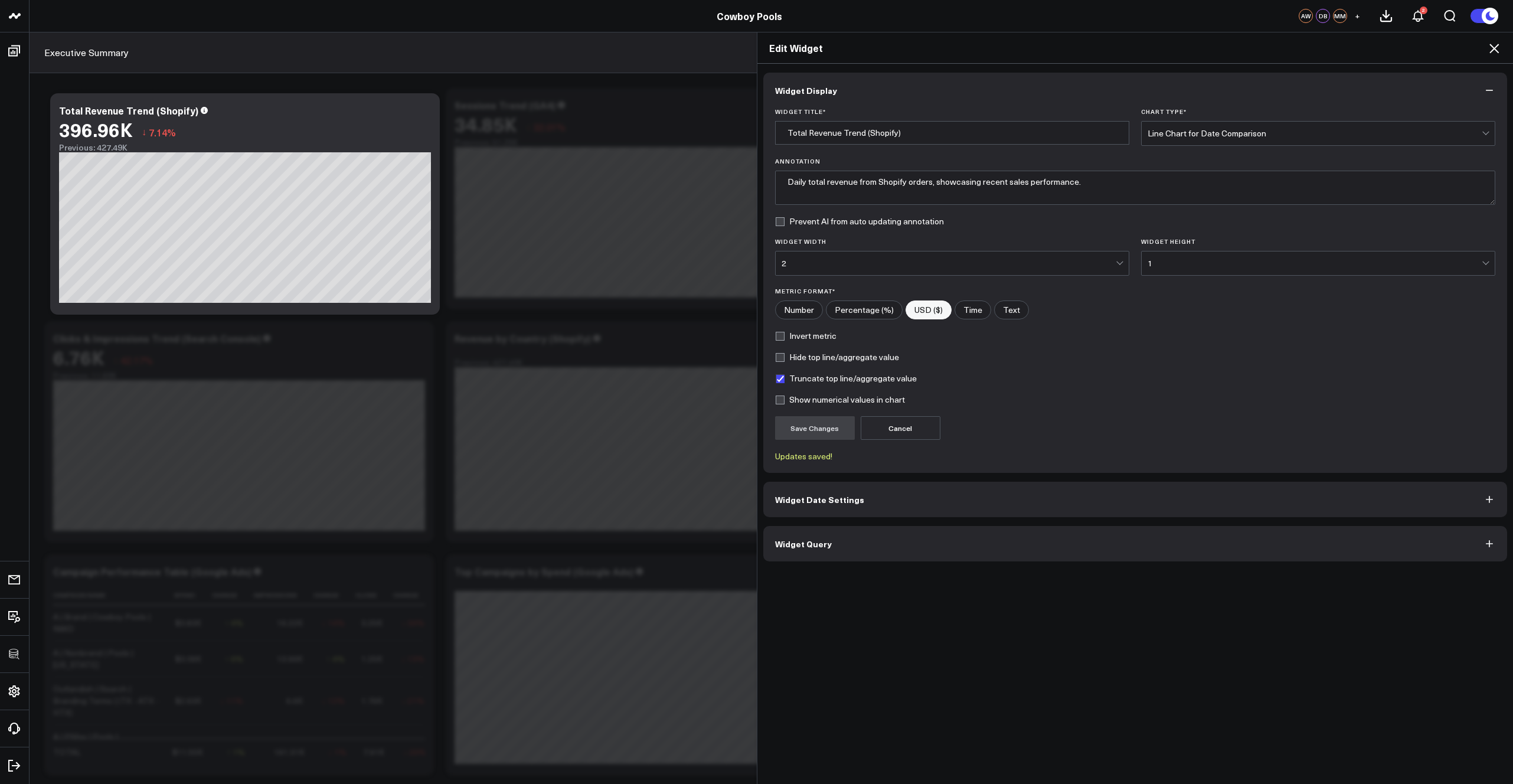
click at [704, 49] on icon at bounding box center [1494, 48] width 10 height 10
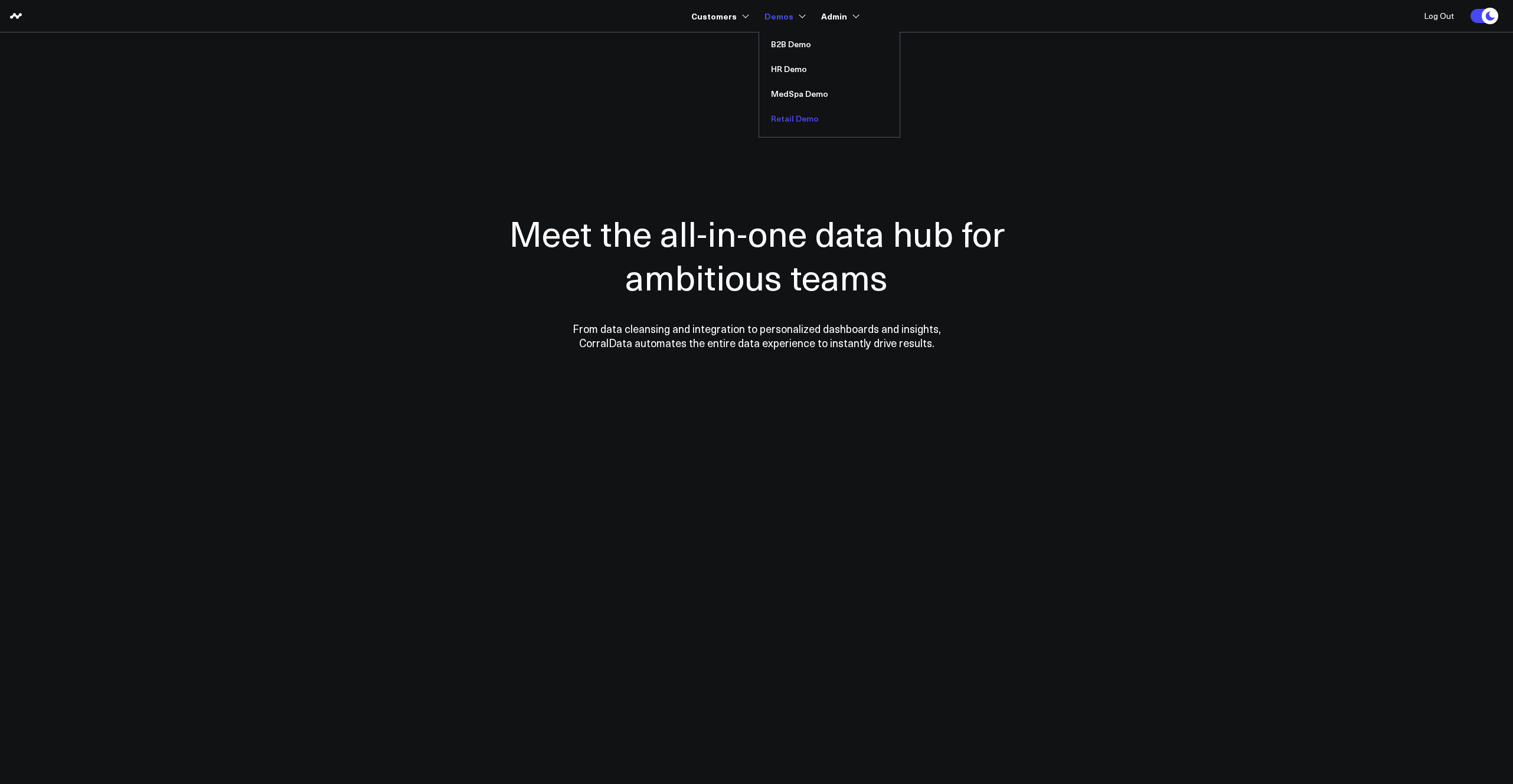
click at [790, 119] on link "Retail Demo" at bounding box center [829, 118] width 141 height 25
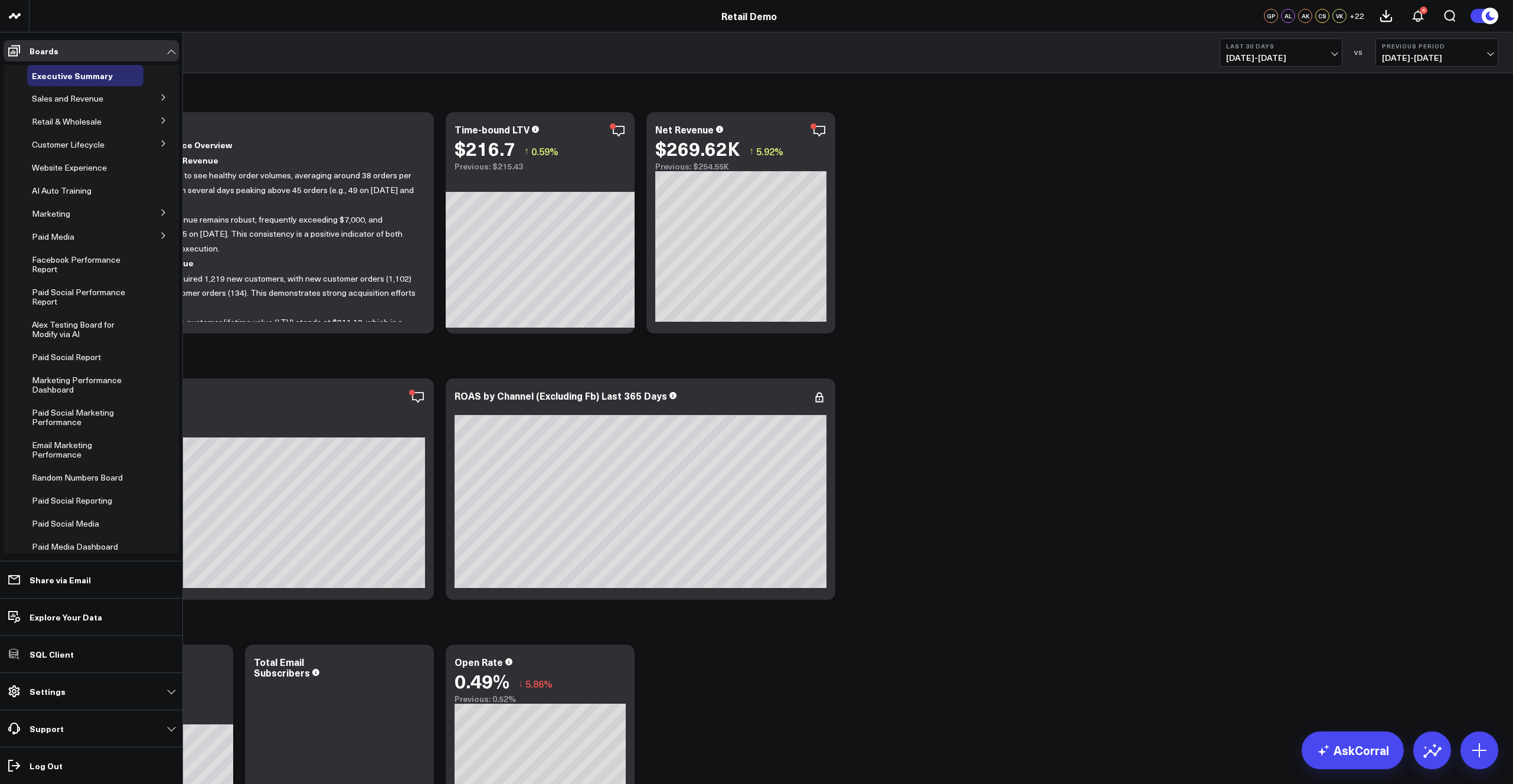
click at [160, 236] on icon at bounding box center [163, 236] width 7 height 7
click at [47, 235] on span "Paid Media" at bounding box center [53, 236] width 42 height 12
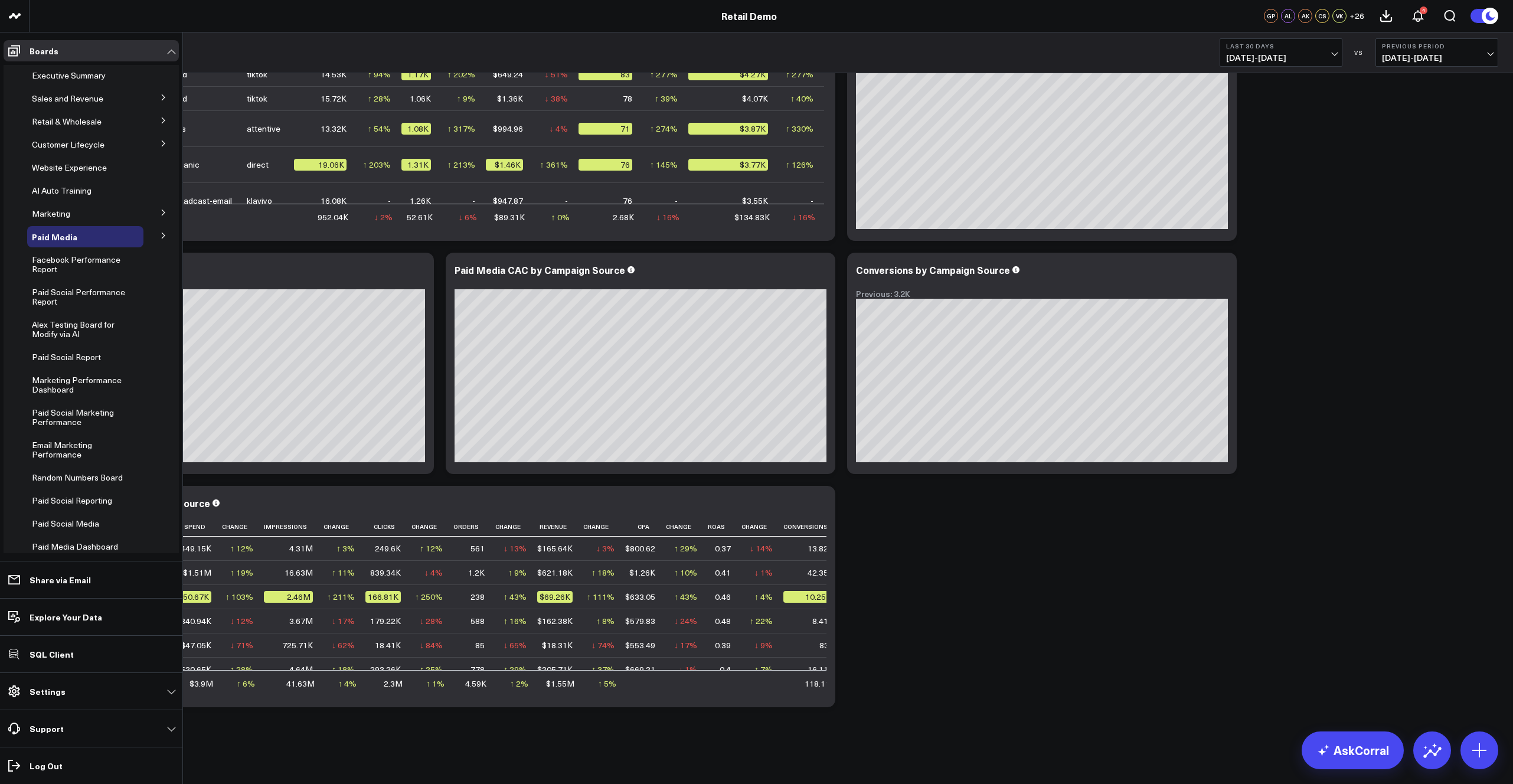
click at [162, 234] on icon at bounding box center [162, 235] width 3 height 6
click at [63, 277] on span "Meta Ads" at bounding box center [57, 279] width 36 height 12
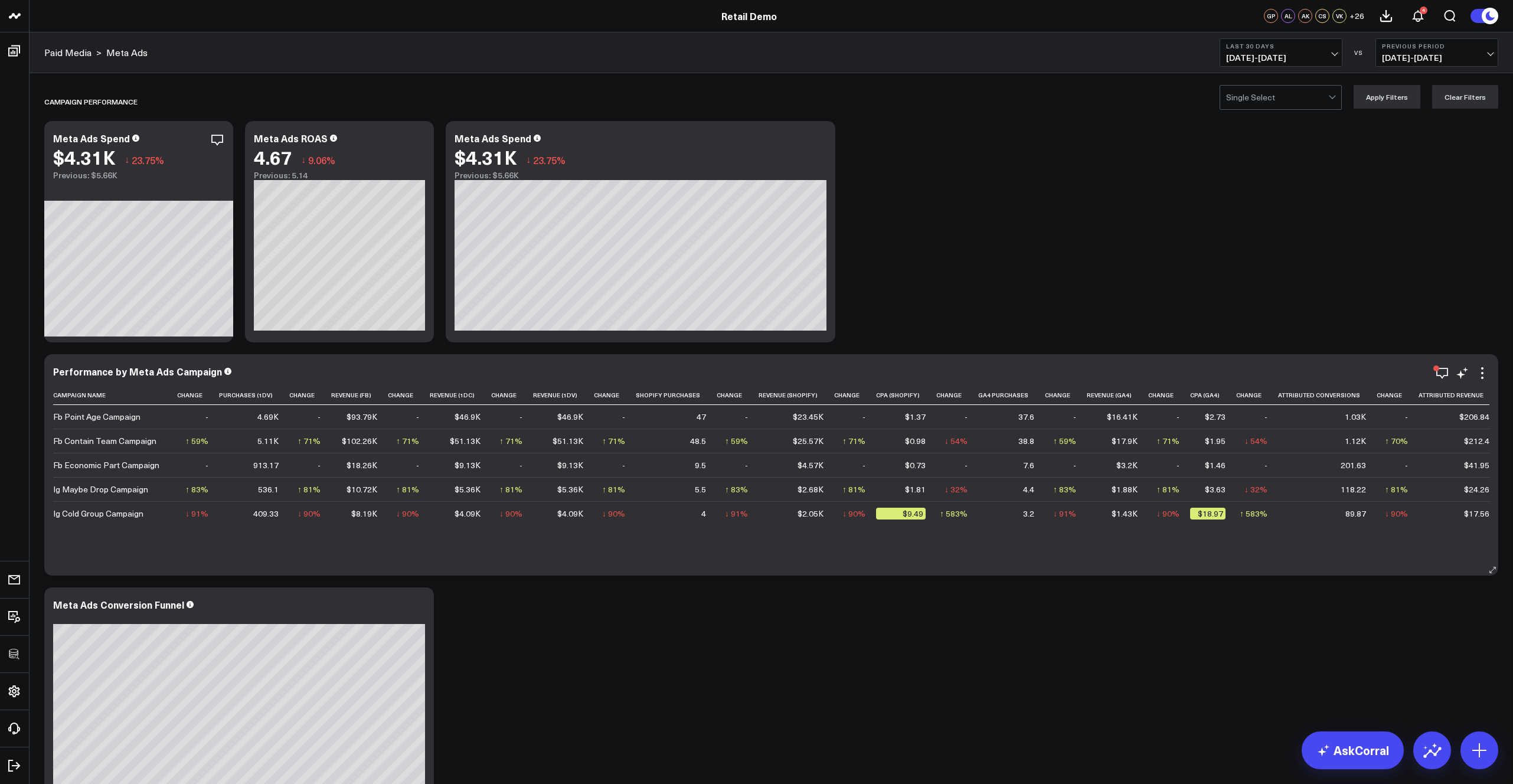
scroll to position [0, 1017]
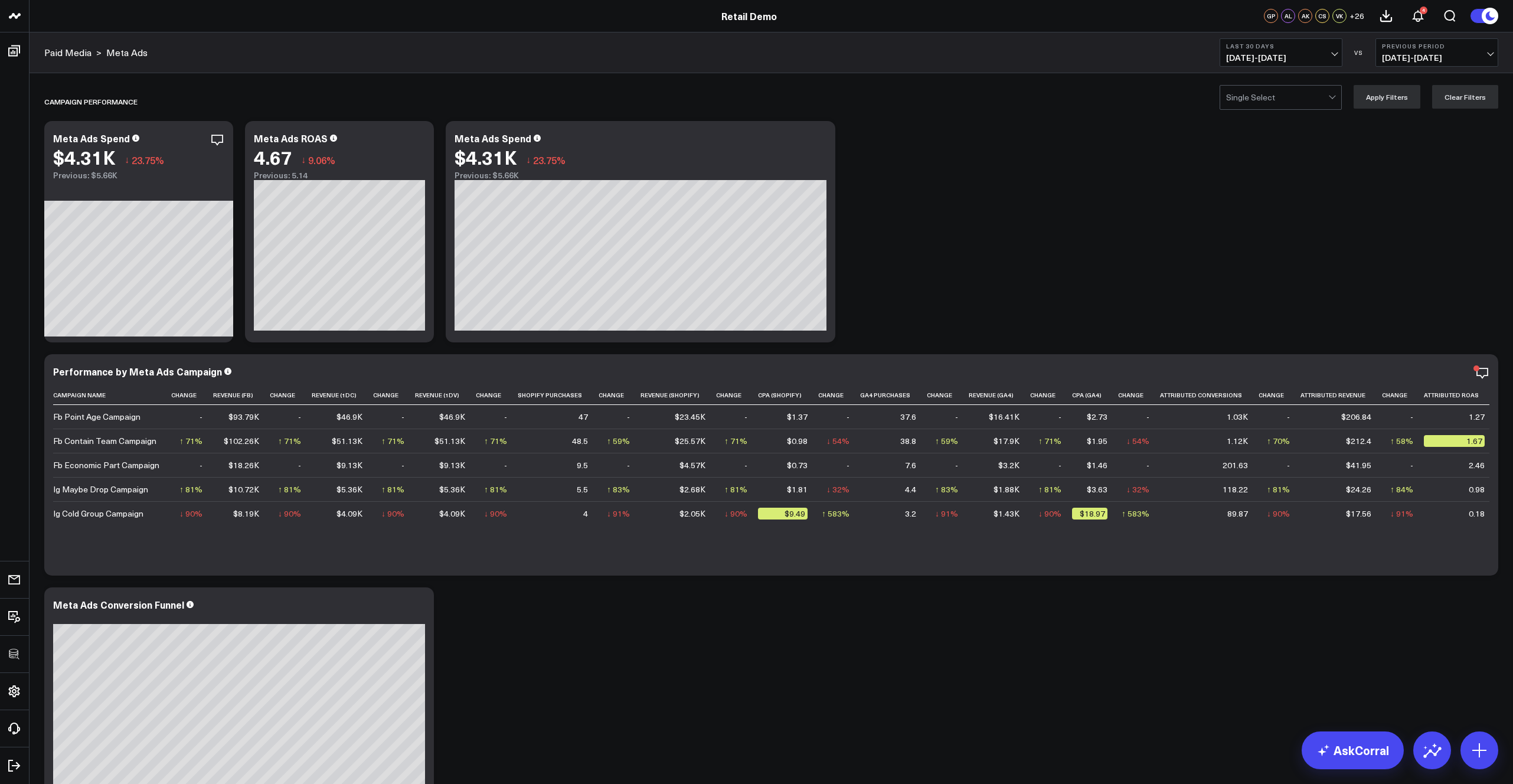
click at [0, 0] on icon at bounding box center [0, 0] width 0 height 0
click at [1382, 405] on textarea at bounding box center [1398, 398] width 199 height 53
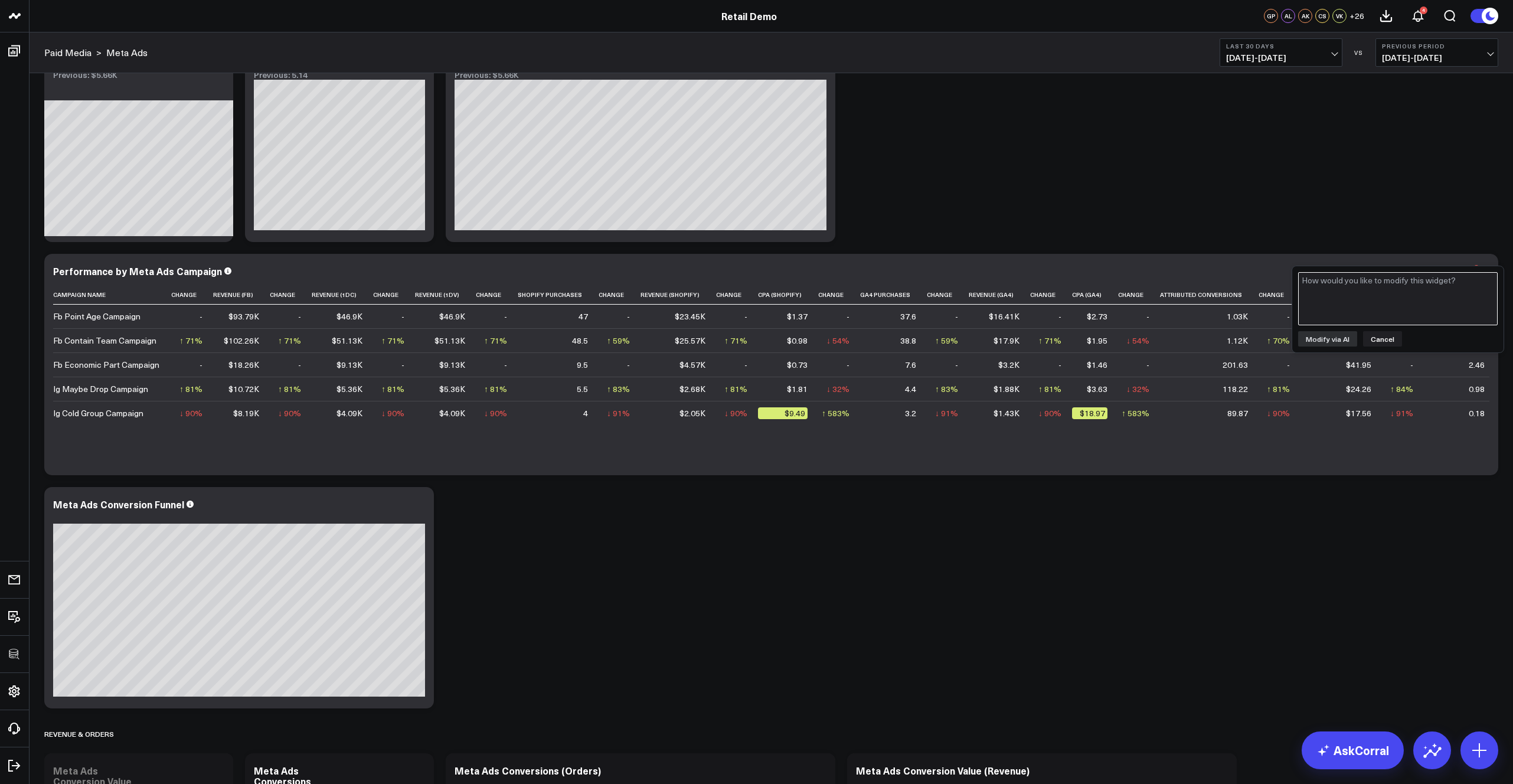
scroll to position [678, 0]
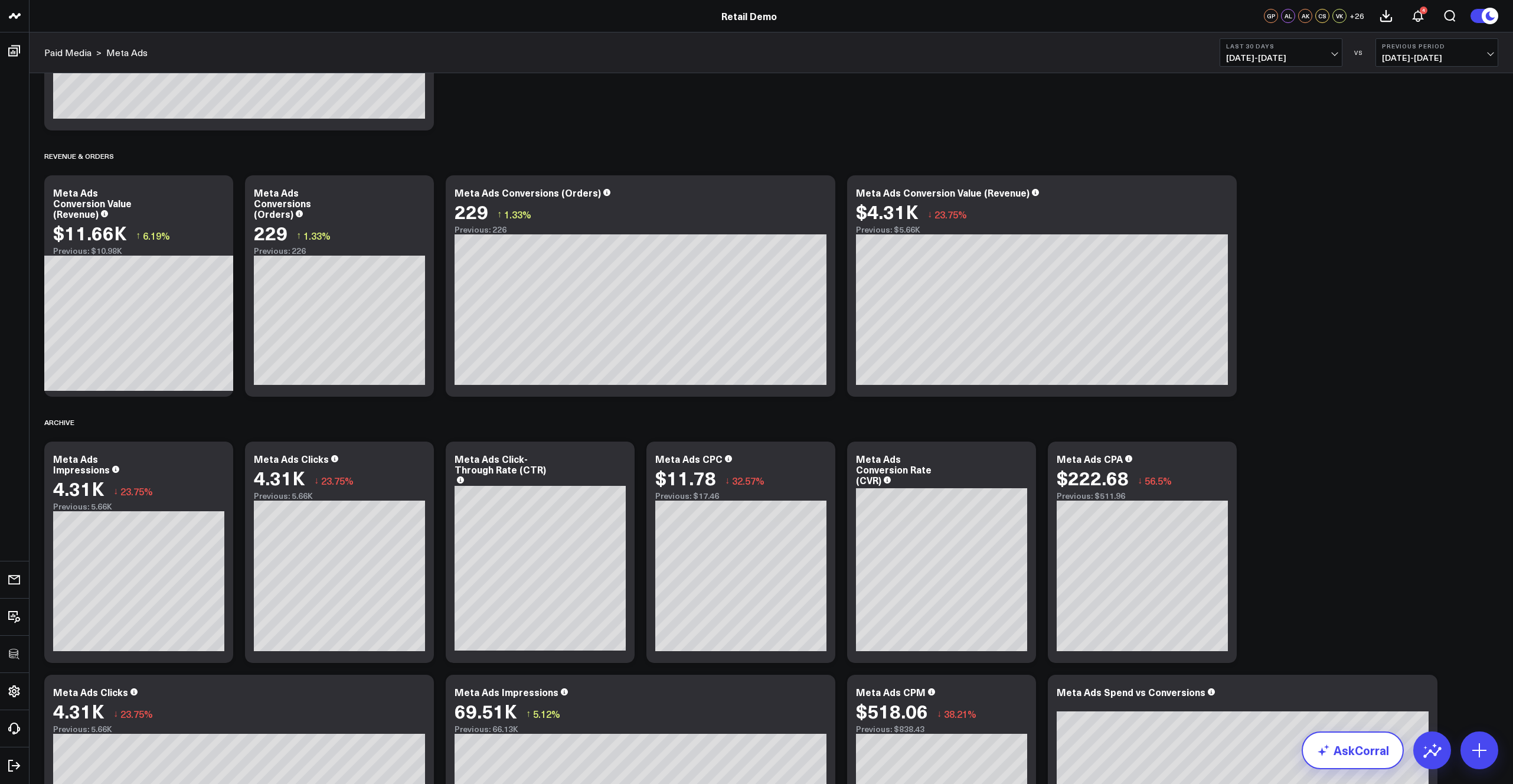
click at [1342, 750] on link "AskCorral" at bounding box center [1353, 750] width 102 height 38
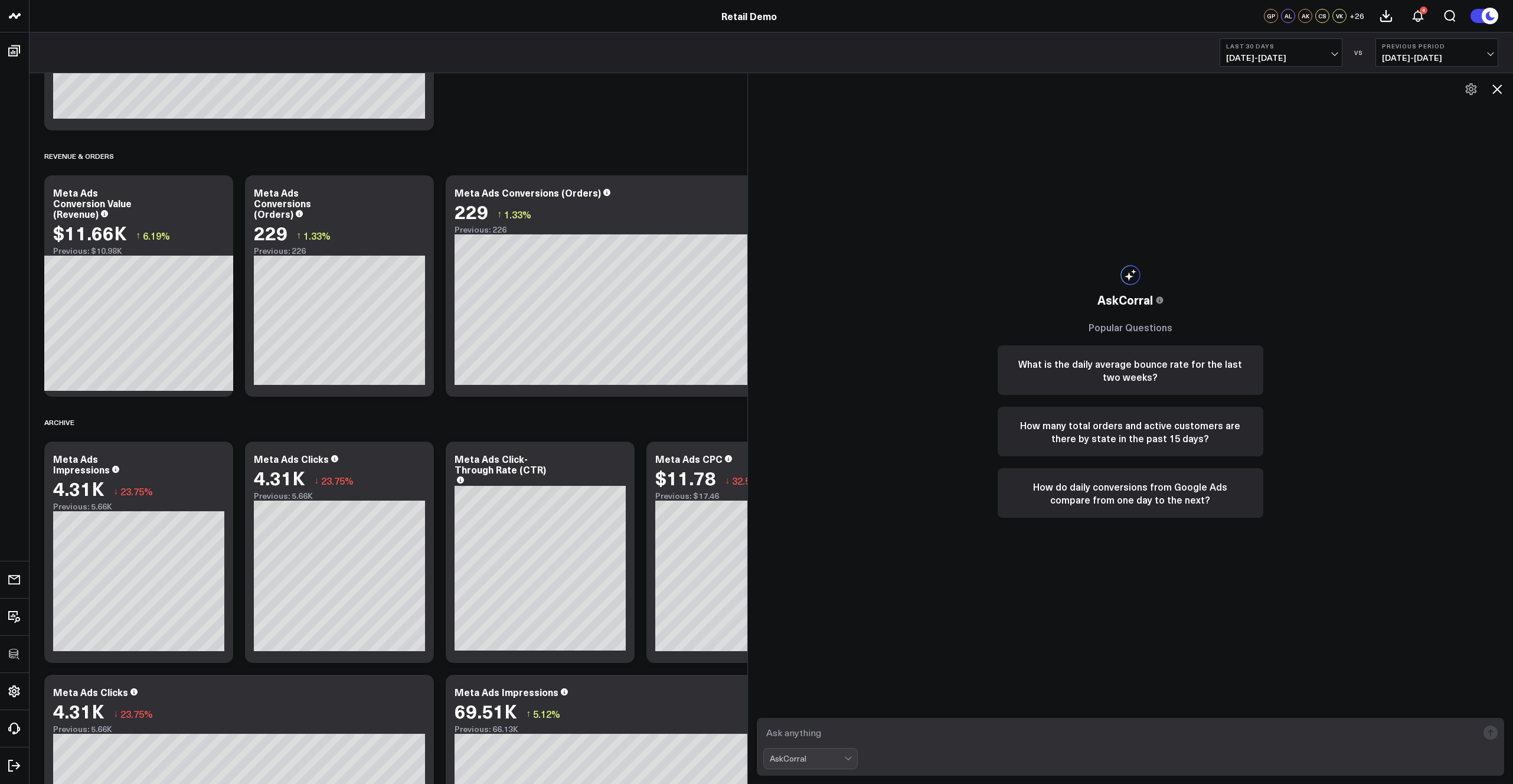
click at [894, 731] on textarea at bounding box center [1121, 733] width 715 height 22
type textarea "what is the correlation between meta ad spend and conversions?"
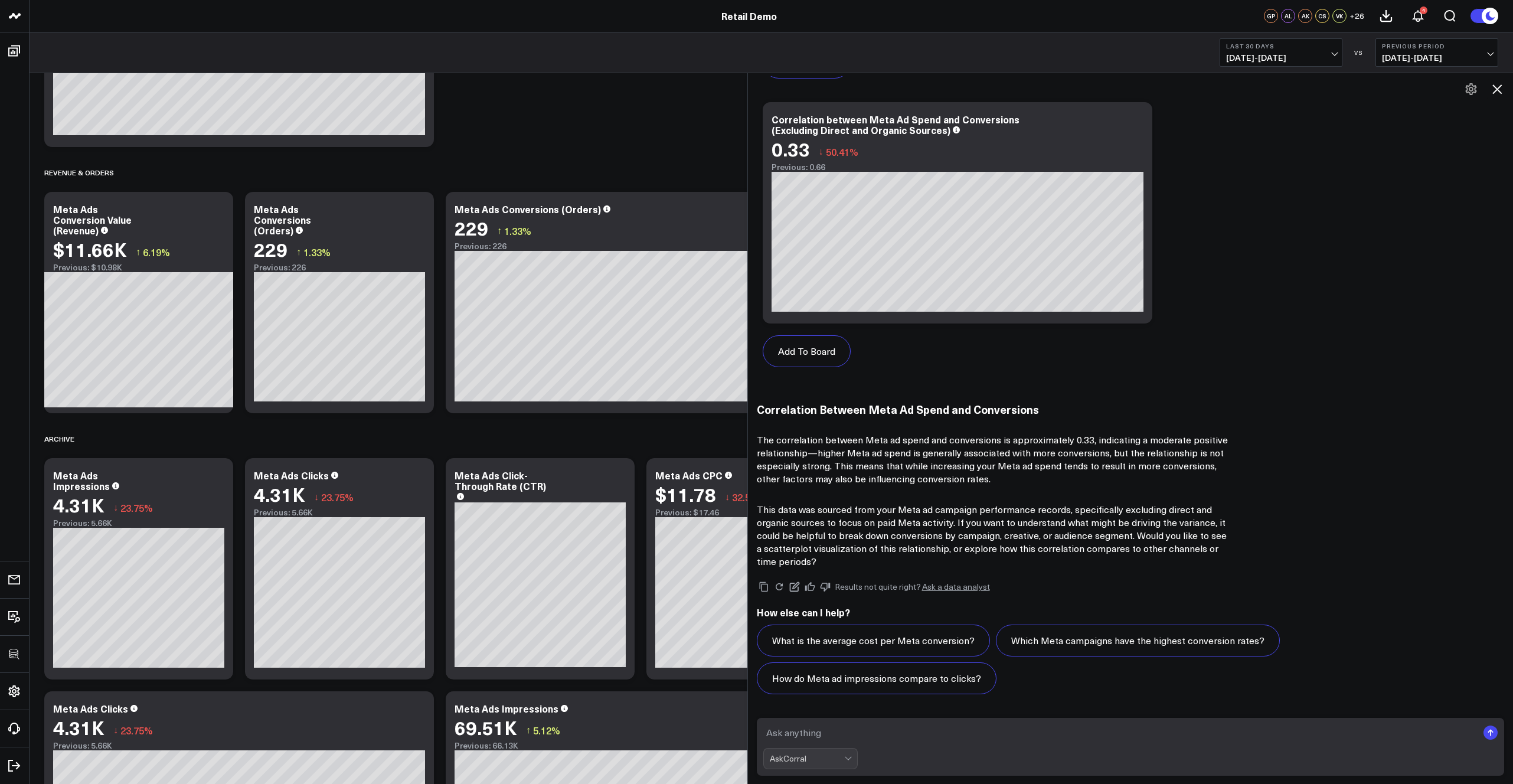
scroll to position [605, 0]
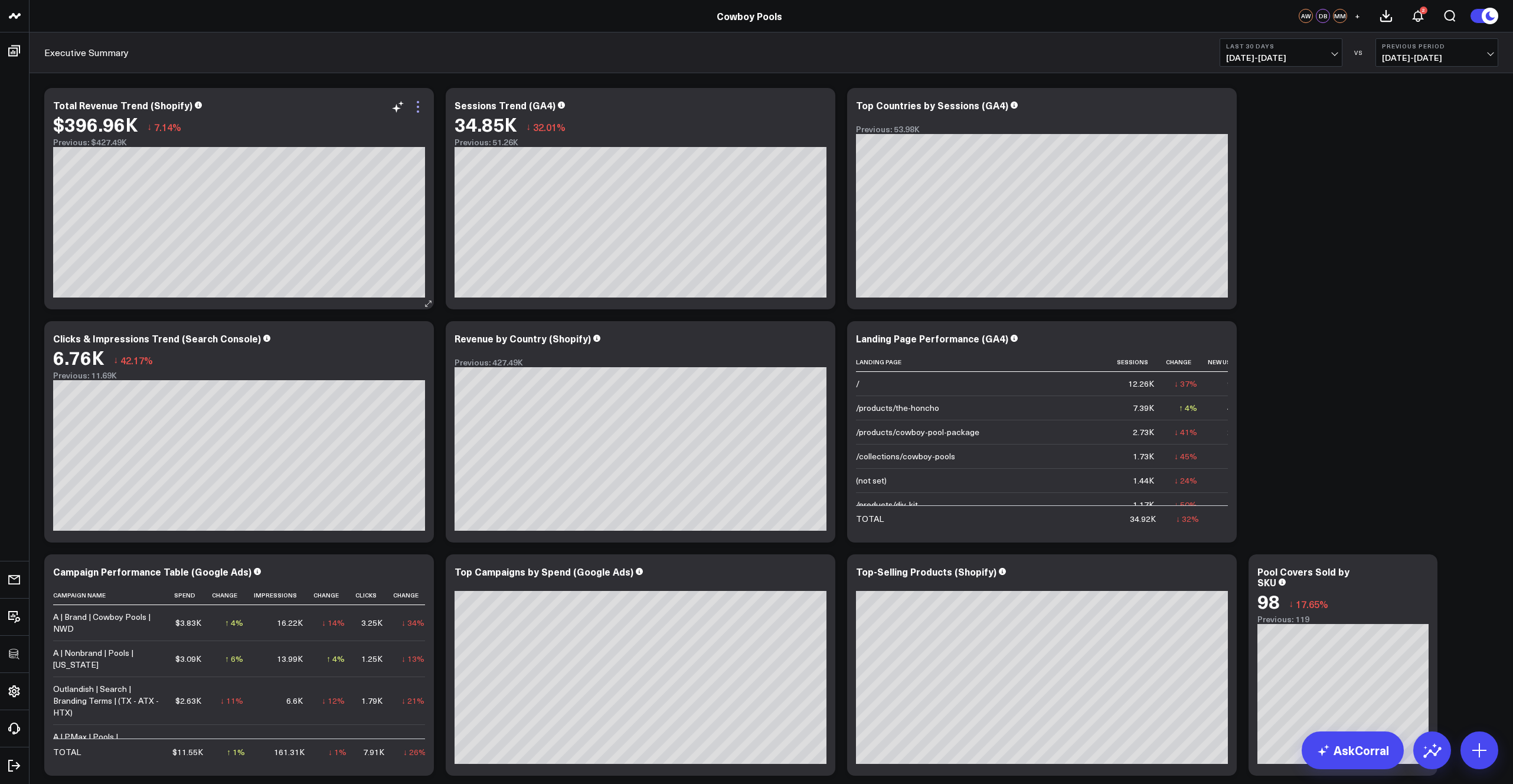
click at [422, 103] on icon at bounding box center [418, 107] width 14 height 14
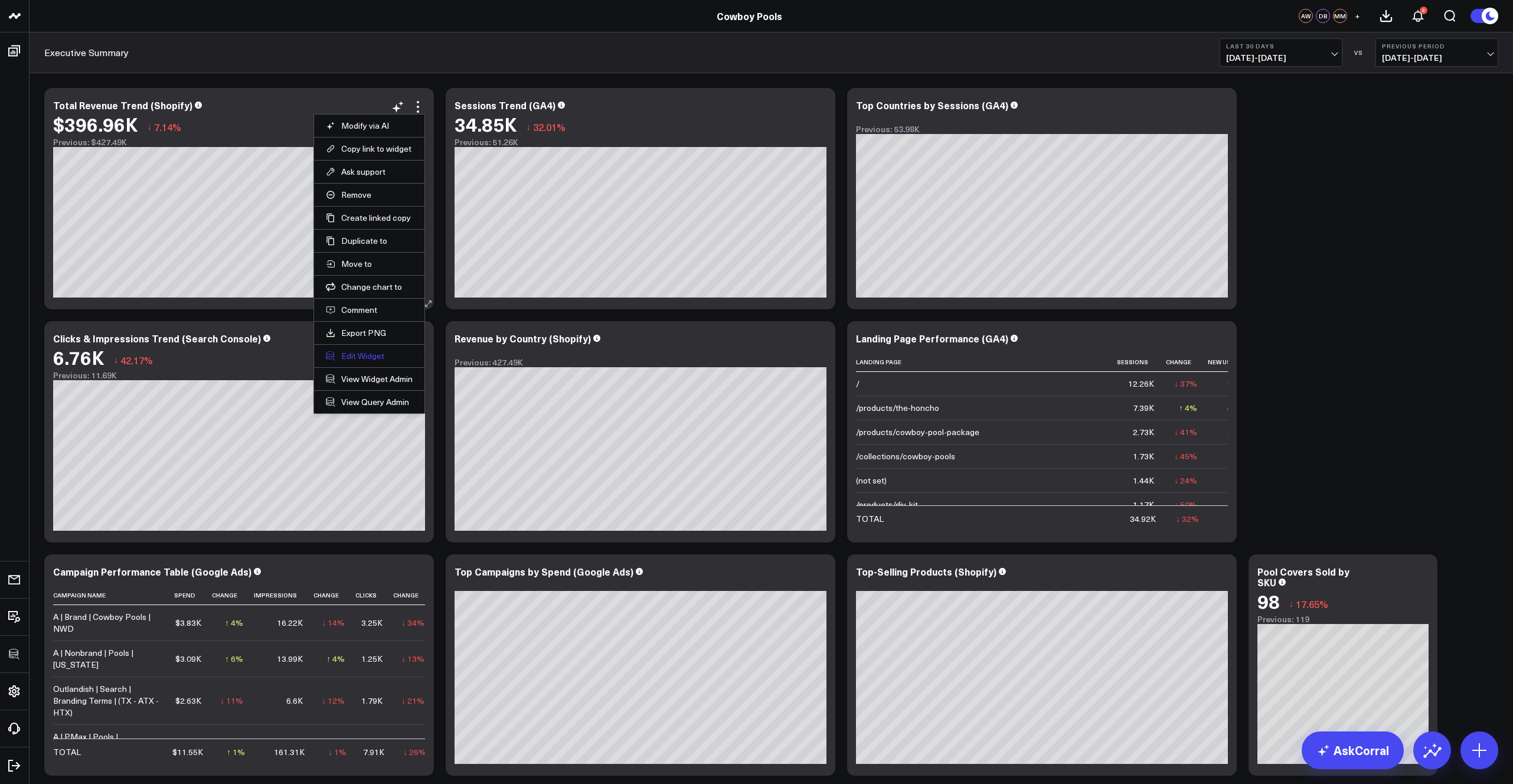
click at [375, 356] on button "Edit Widget" at bounding box center [369, 356] width 87 height 11
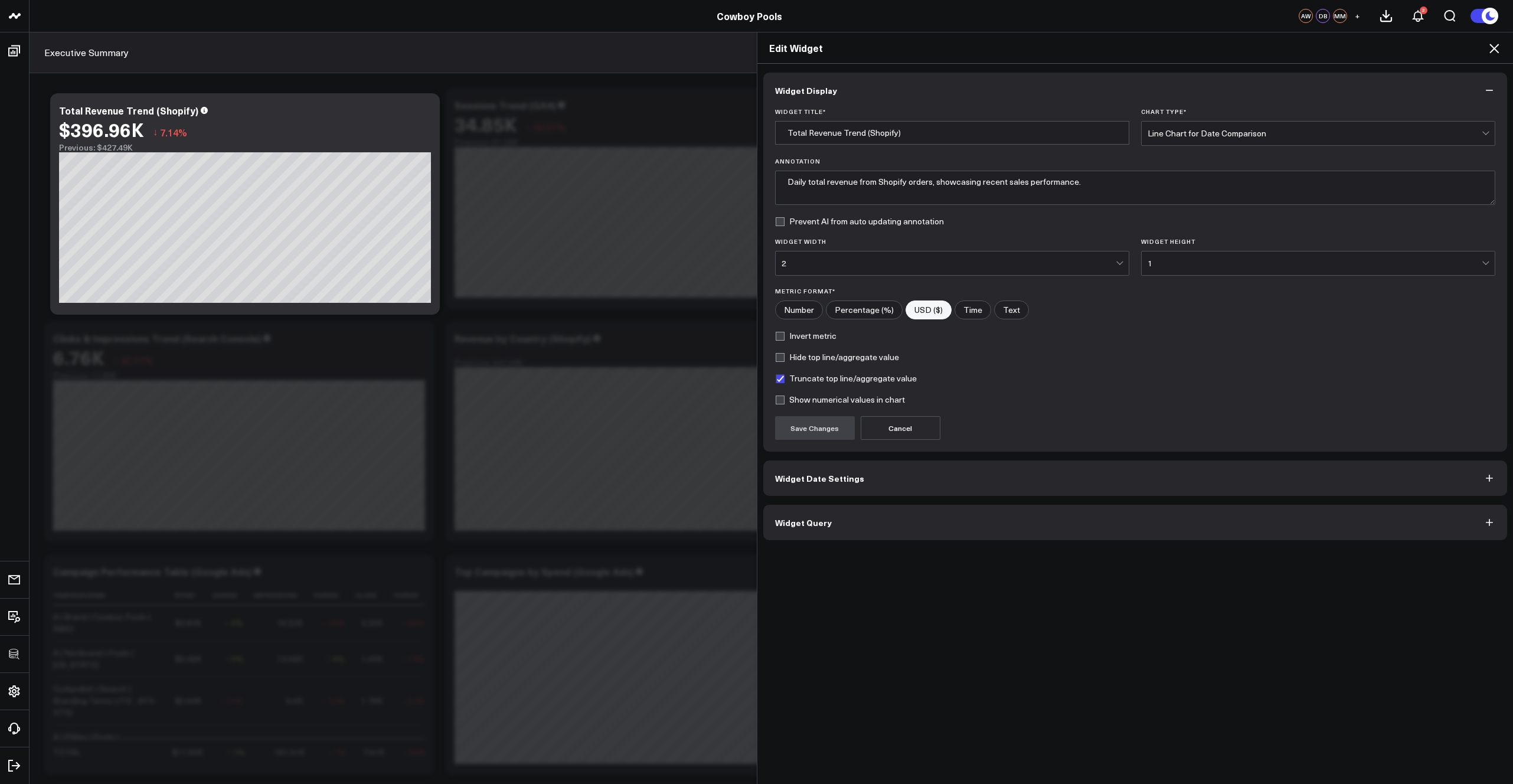
click at [818, 525] on span "Widget Query" at bounding box center [803, 522] width 57 height 10
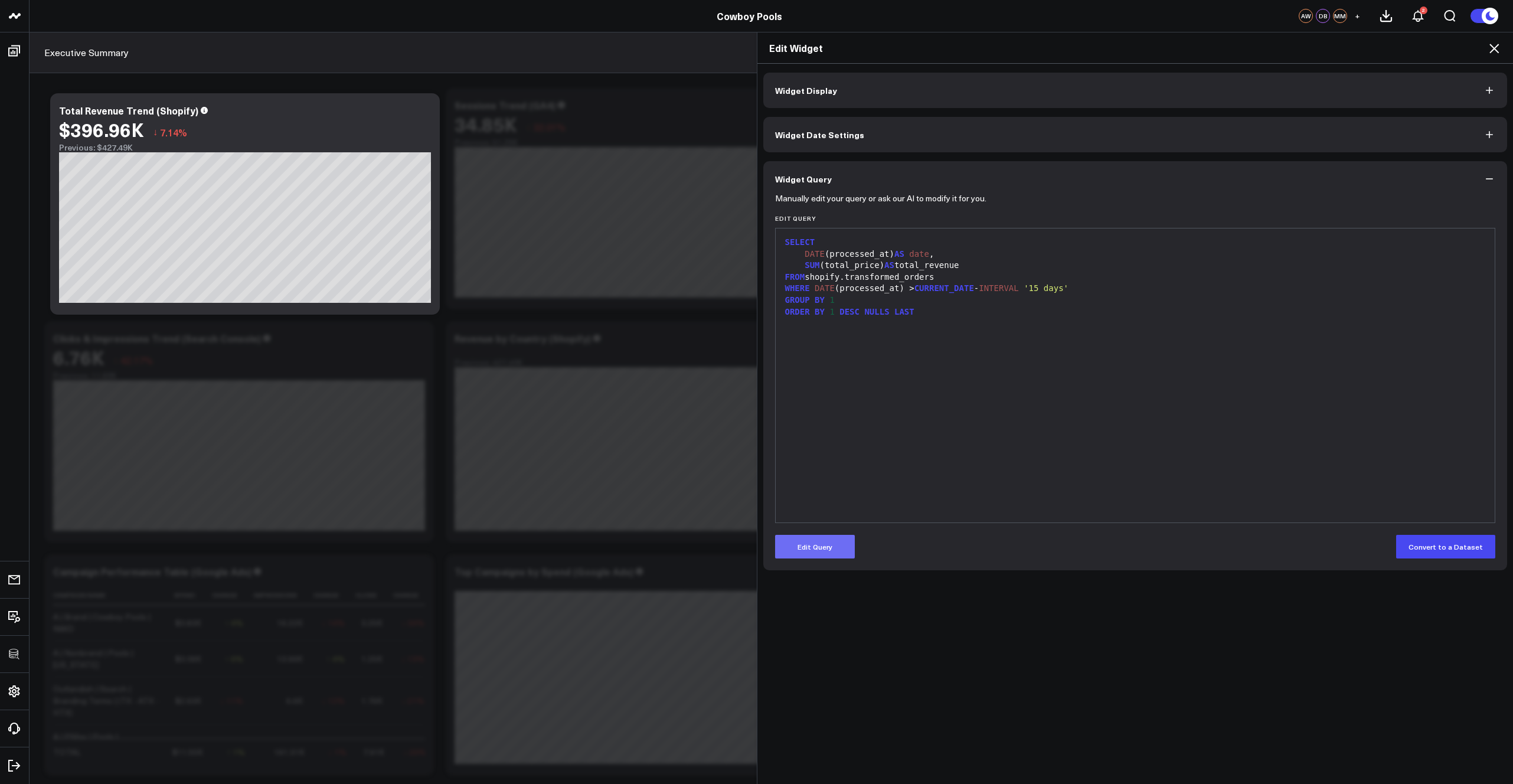
click at [828, 550] on button "Edit Query" at bounding box center [815, 546] width 80 height 23
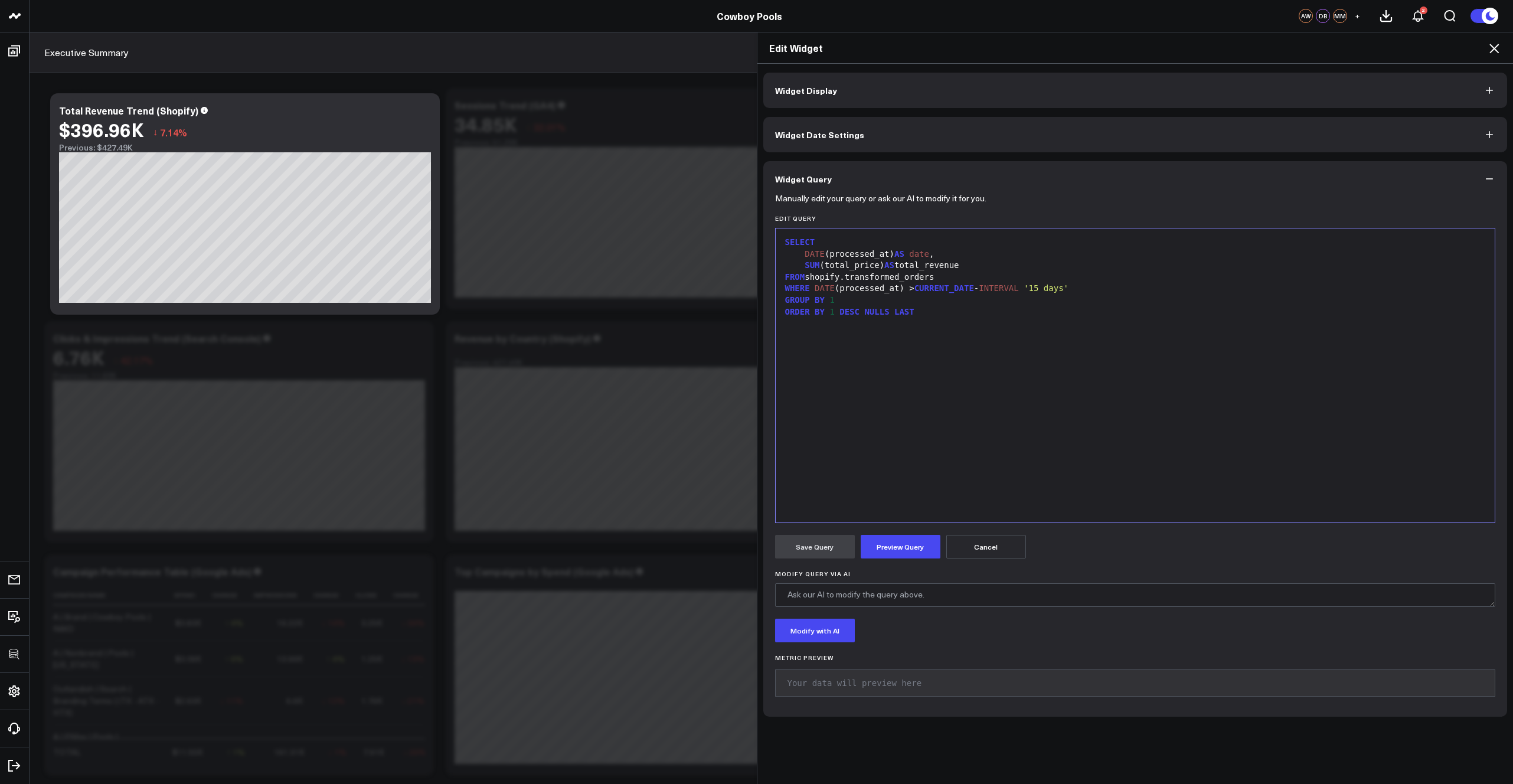
scroll to position [68, 0]
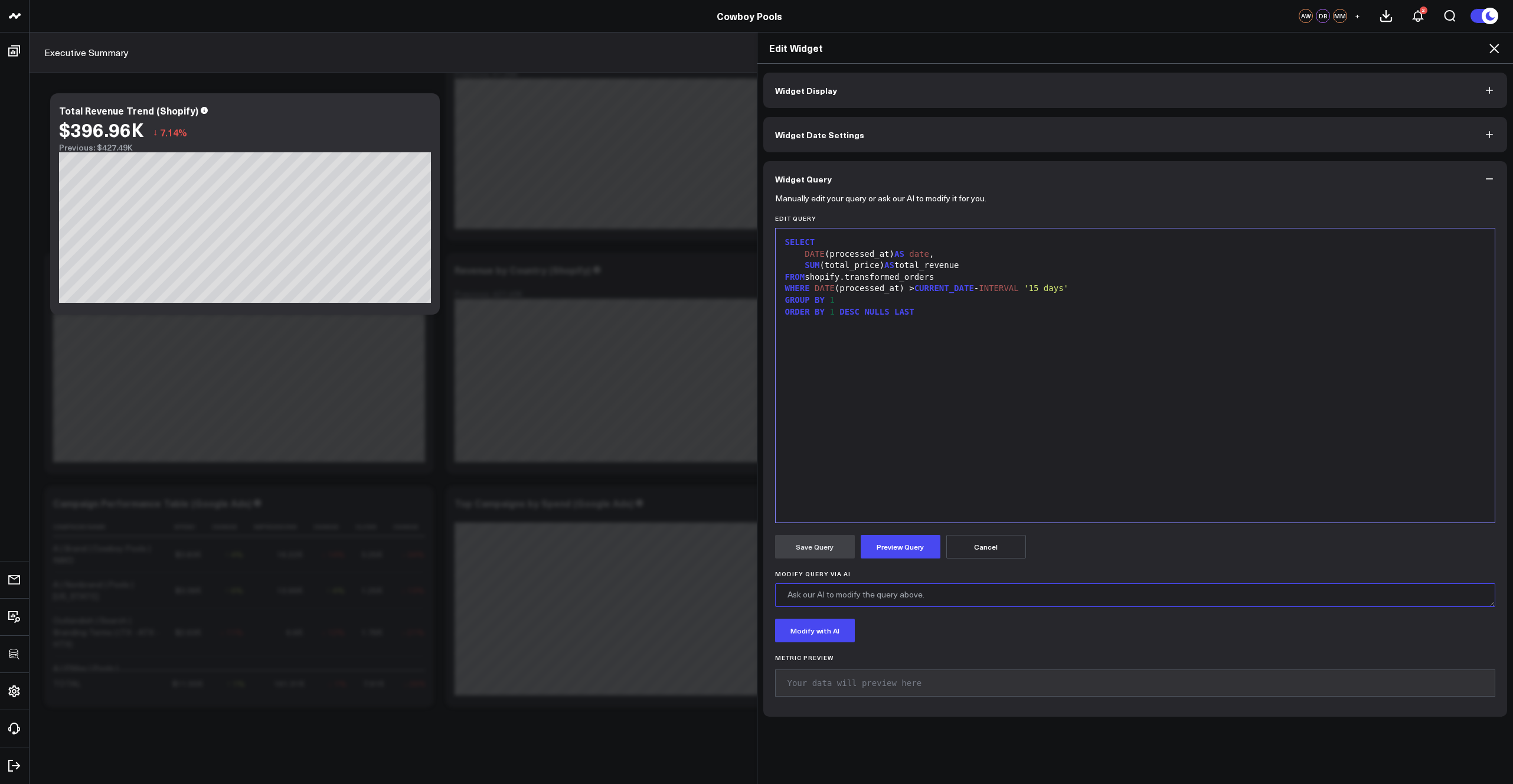
click at [900, 597] on textarea "Modify Query via AI" at bounding box center [1135, 595] width 721 height 23
click at [1490, 51] on icon at bounding box center [1494, 48] width 14 height 14
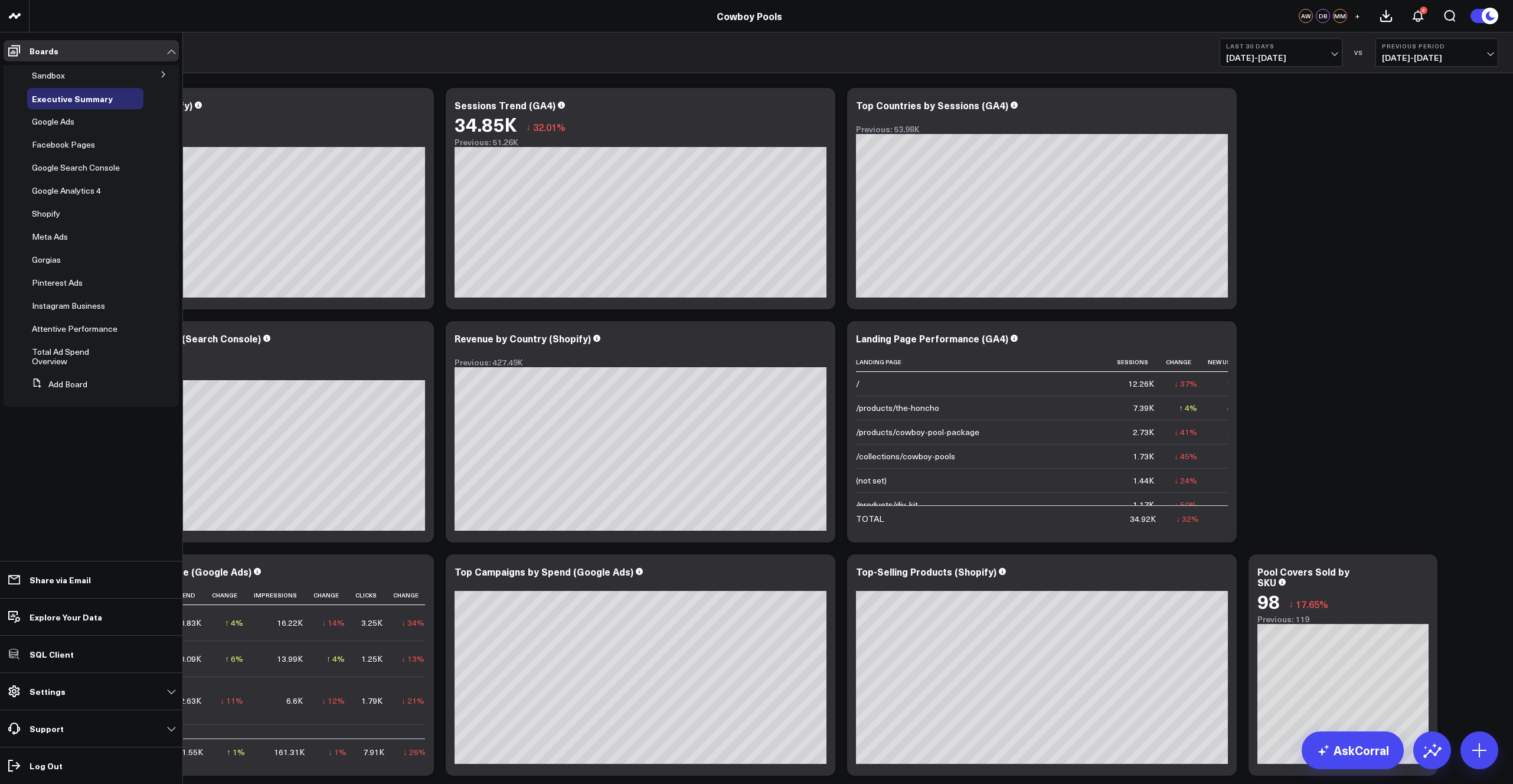
drag, startPoint x: 60, startPoint y: 697, endPoint x: 65, endPoint y: 707, distance: 11.2
click at [62, 693] on link "Settings" at bounding box center [91, 692] width 175 height 22
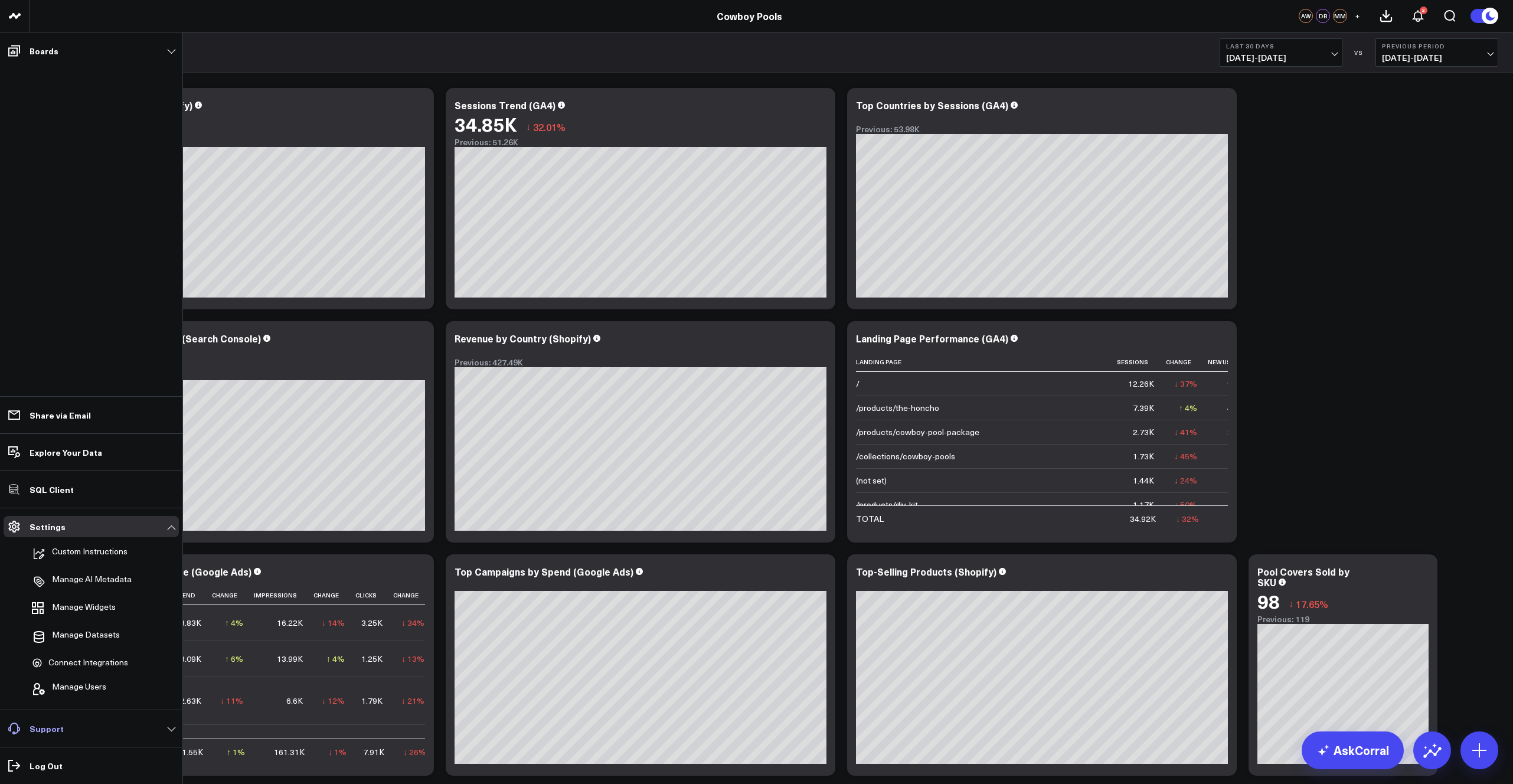
click at [62, 728] on link "Support" at bounding box center [91, 728] width 175 height 22
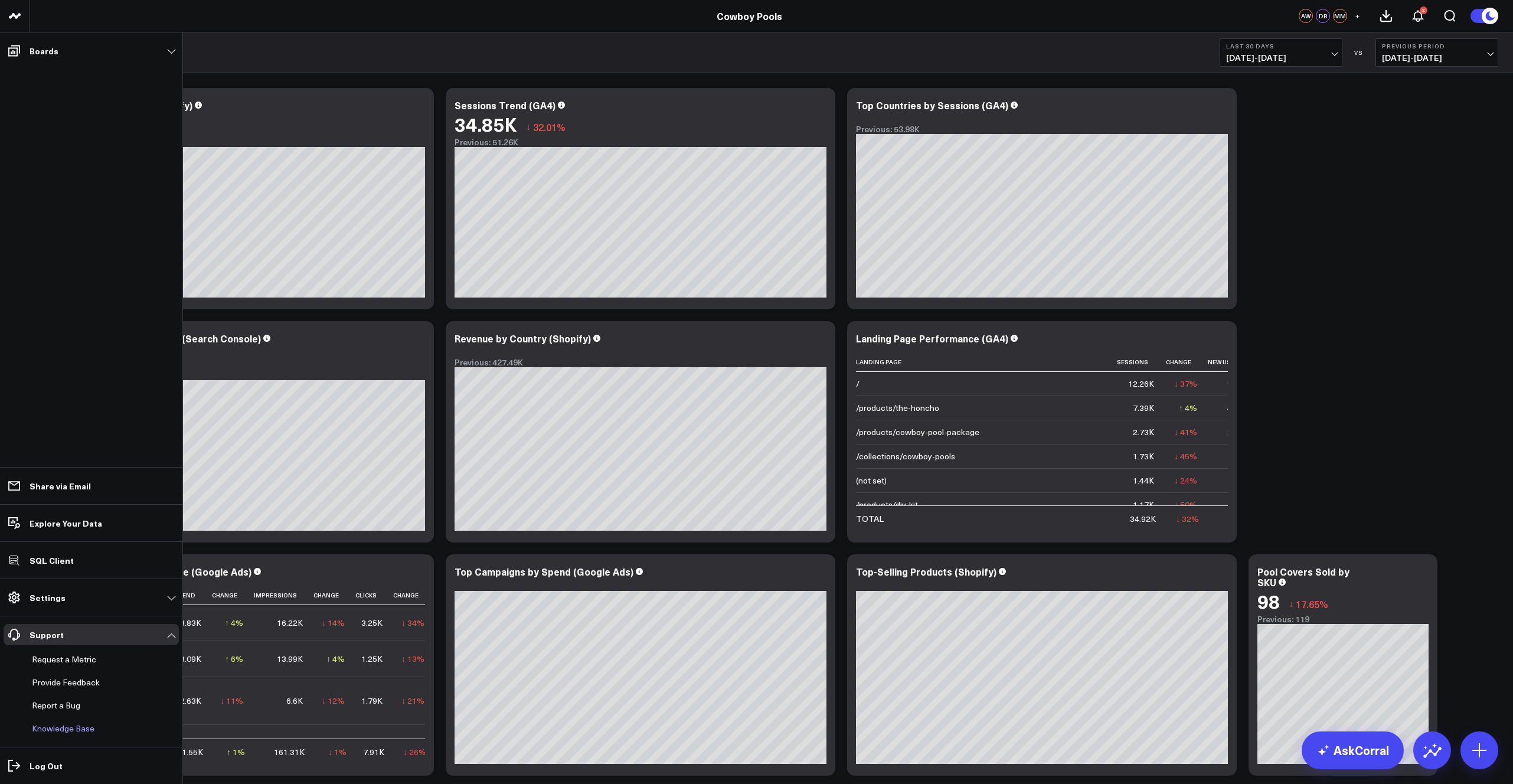
click at [70, 726] on link "Knowledge Base" at bounding box center [85, 728] width 117 height 22
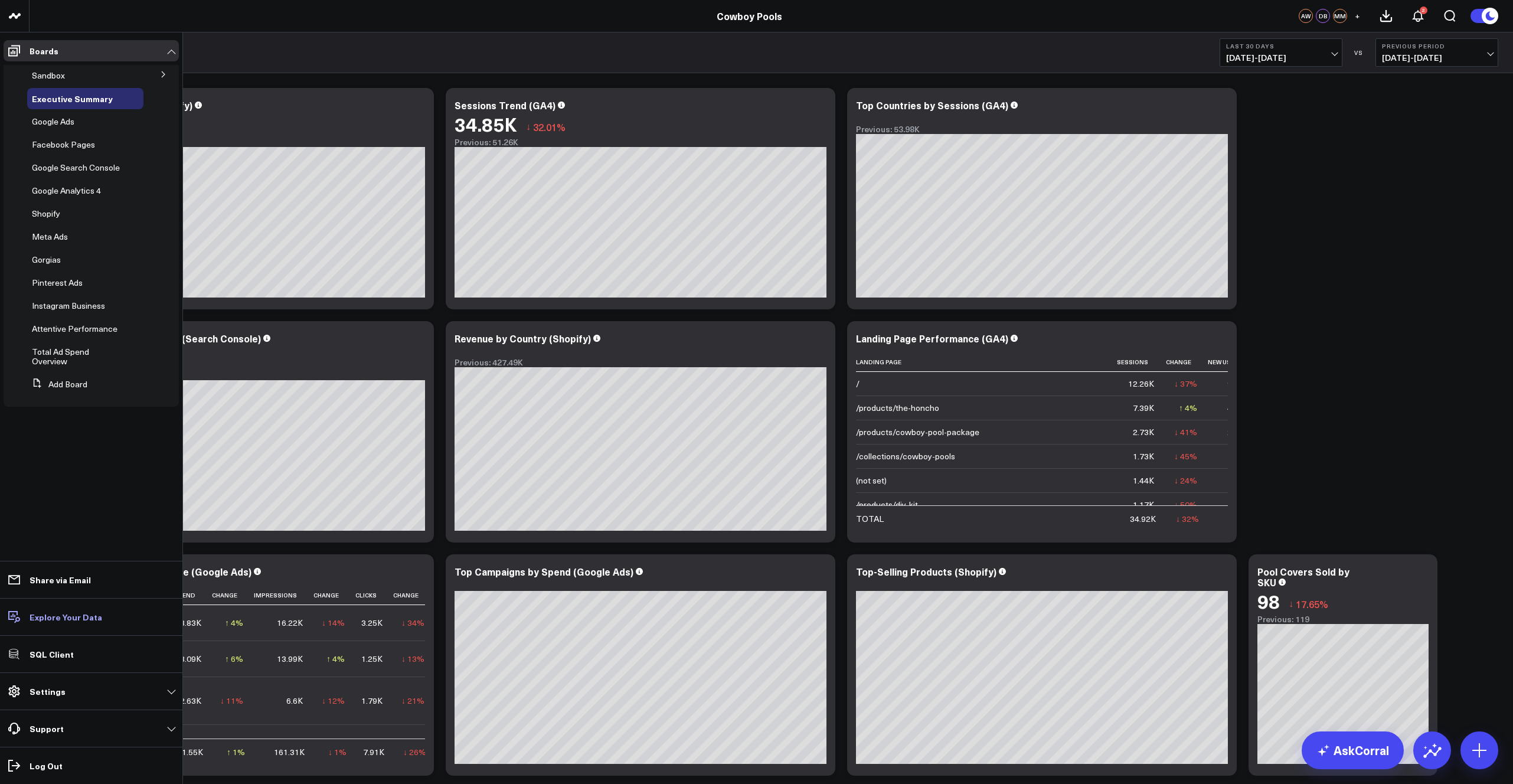
click at [42, 615] on p "Explore Your Data" at bounding box center [66, 616] width 73 height 10
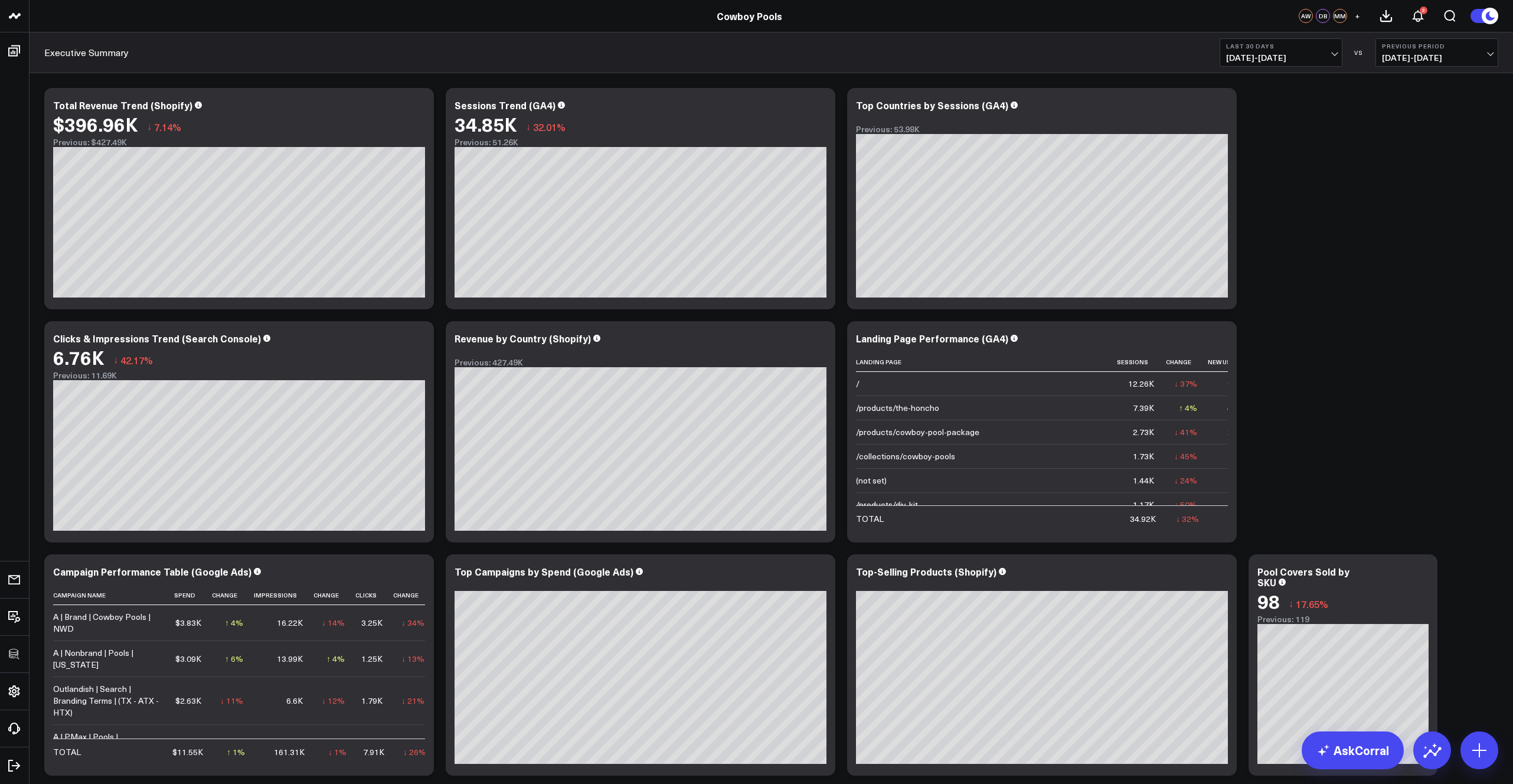
scroll to position [68, 0]
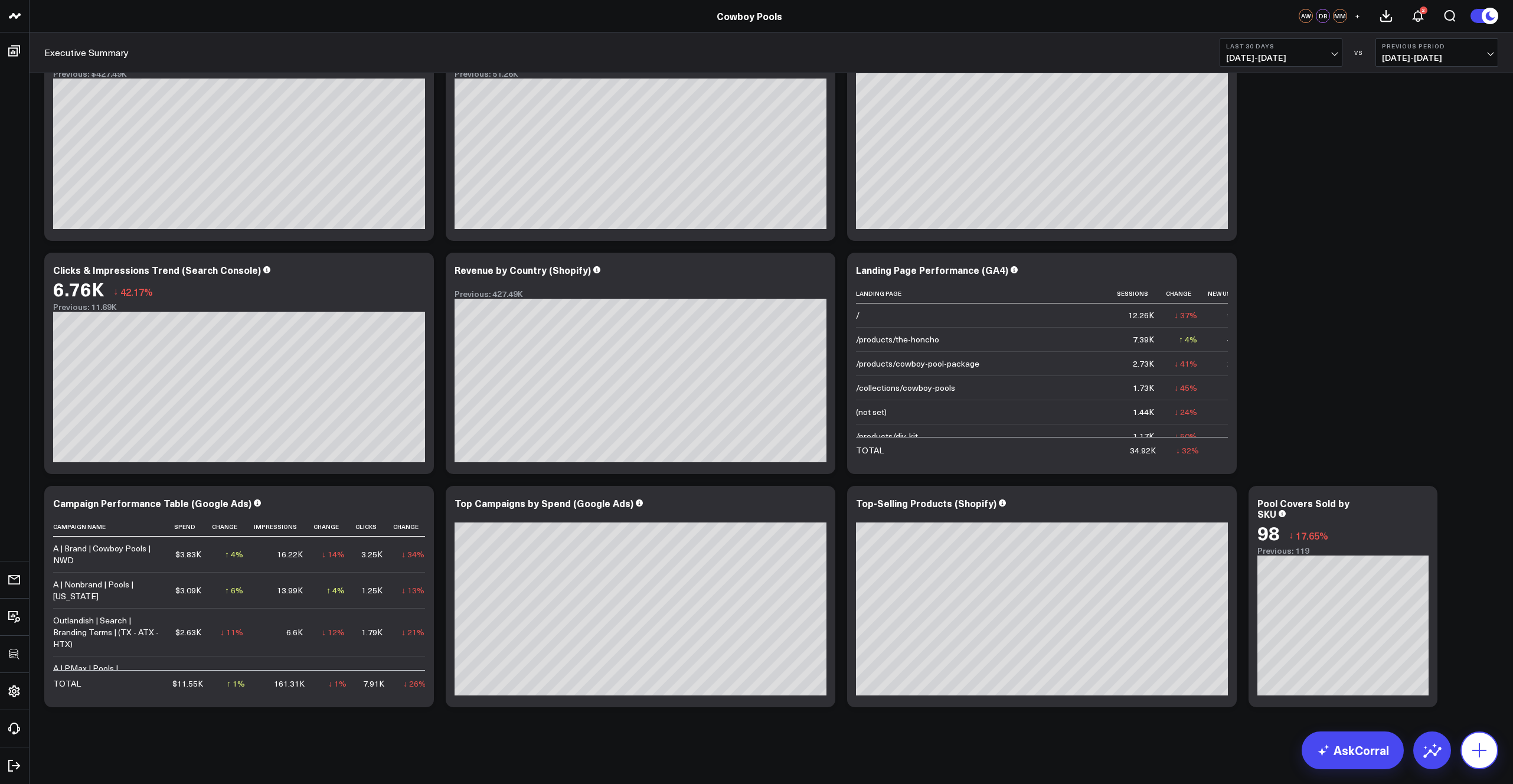
click at [1483, 751] on icon at bounding box center [1479, 750] width 19 height 19
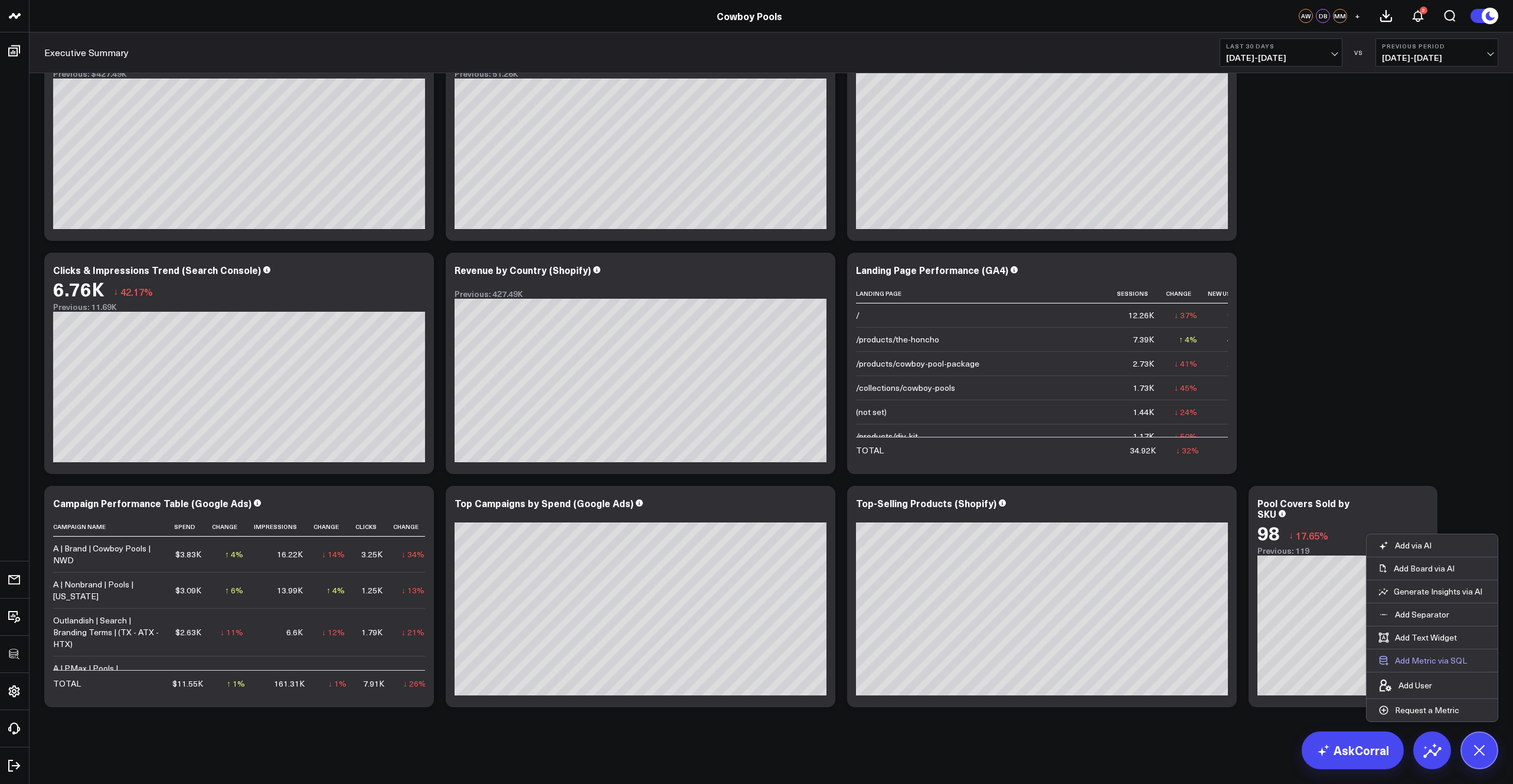
click at [1438, 659] on button "Add Metric via SQL" at bounding box center [1422, 660] width 112 height 22
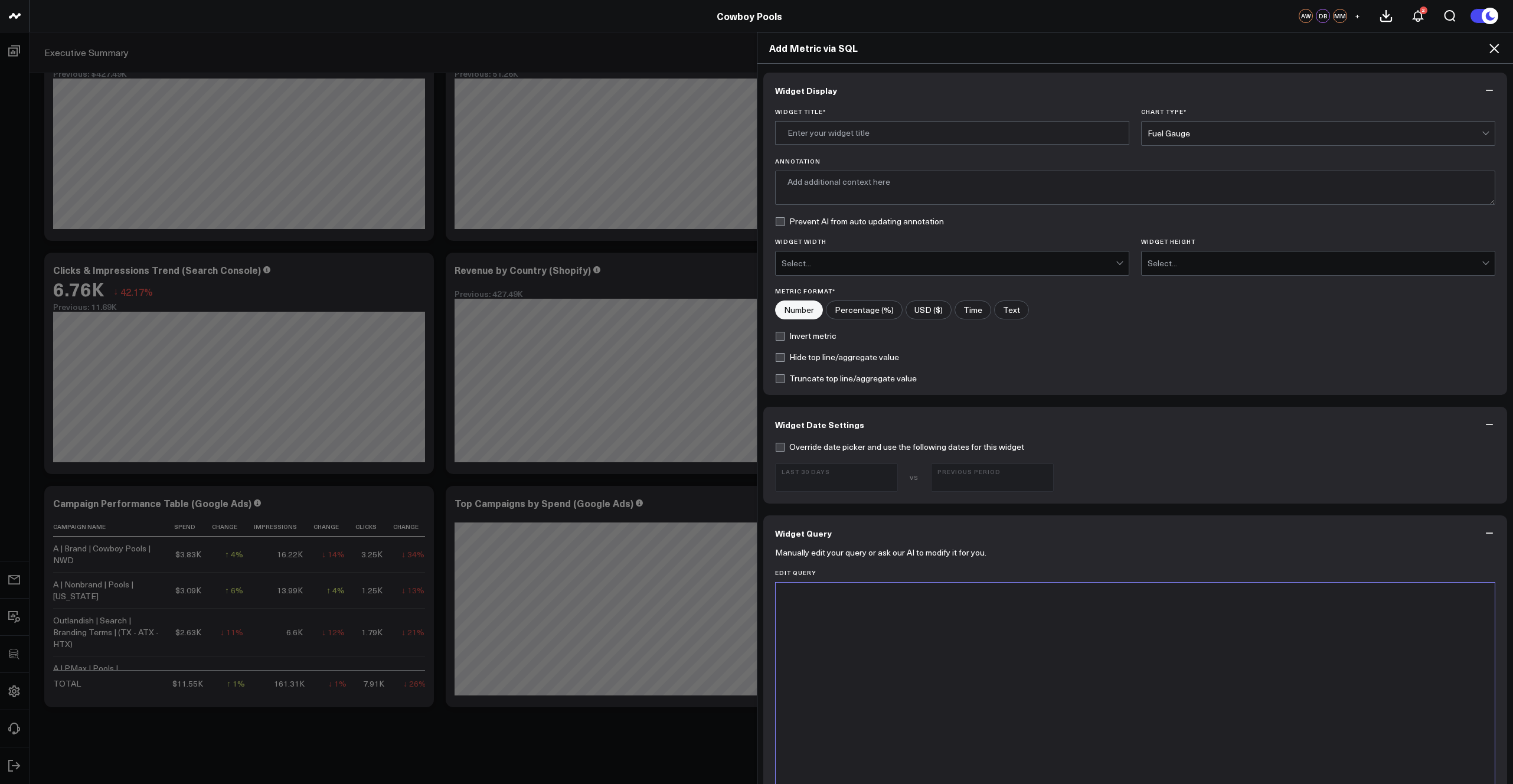
click at [973, 626] on div at bounding box center [1135, 729] width 708 height 283
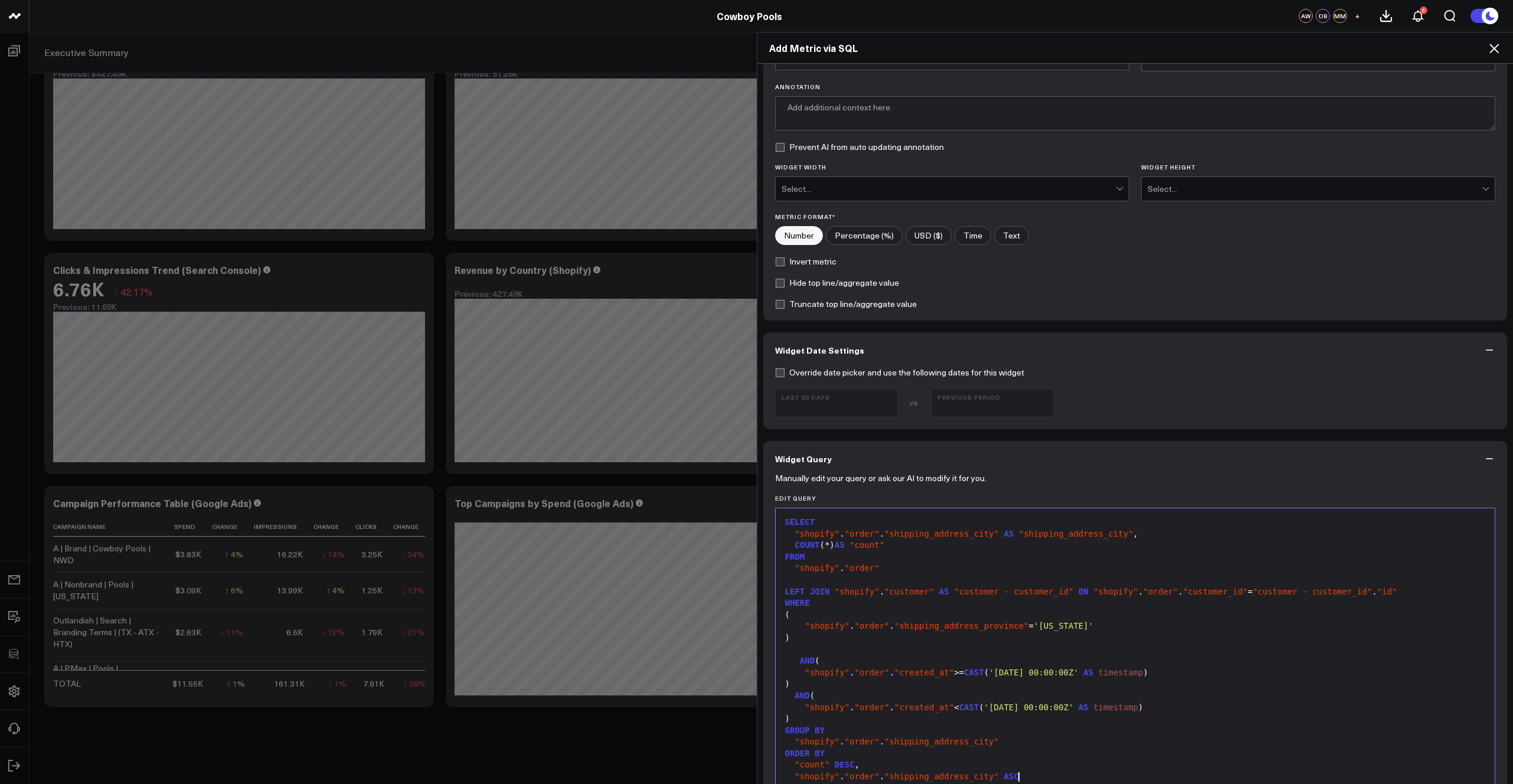
scroll to position [0, 0]
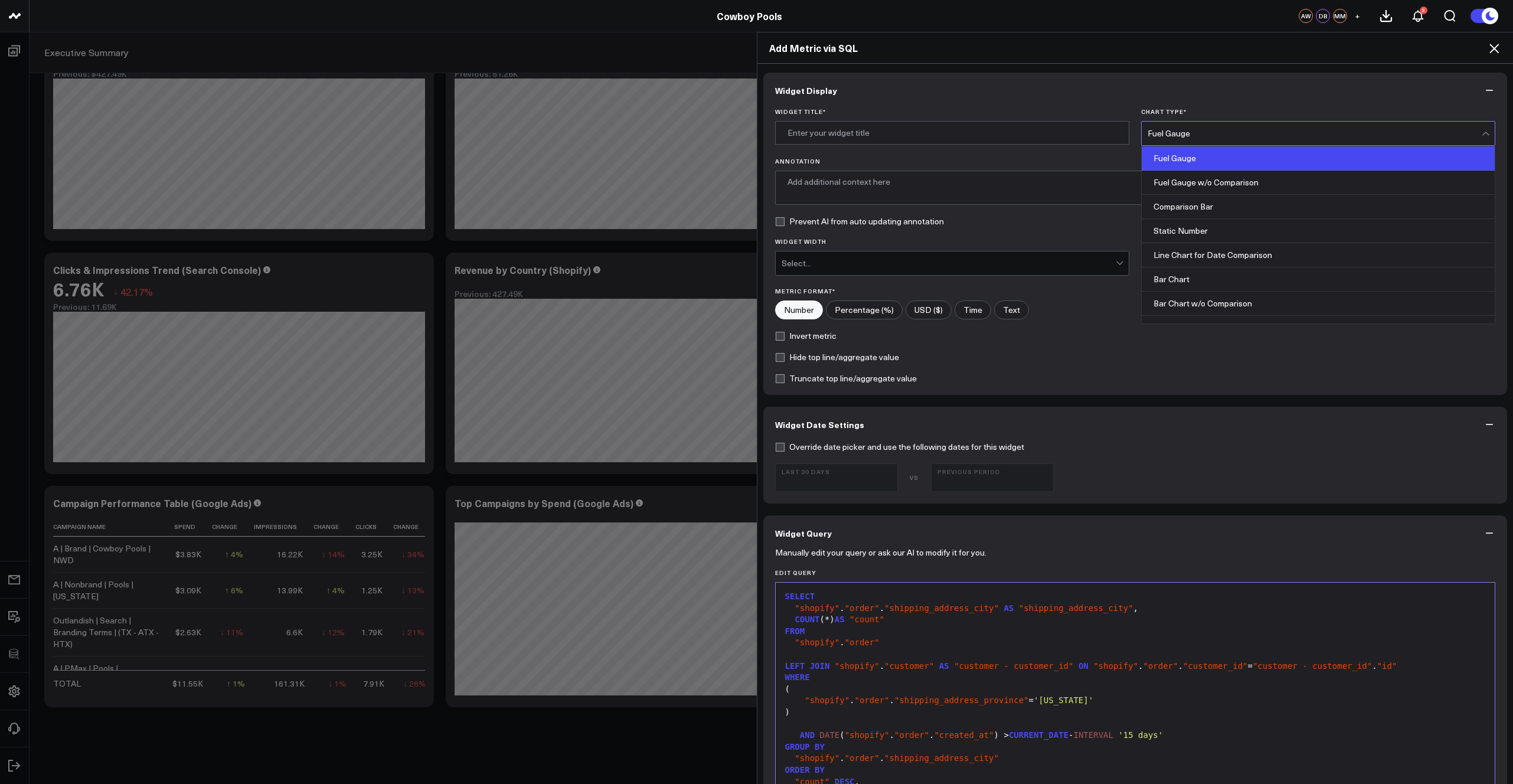
click at [1175, 134] on div "Fuel Gauge" at bounding box center [1315, 133] width 334 height 10
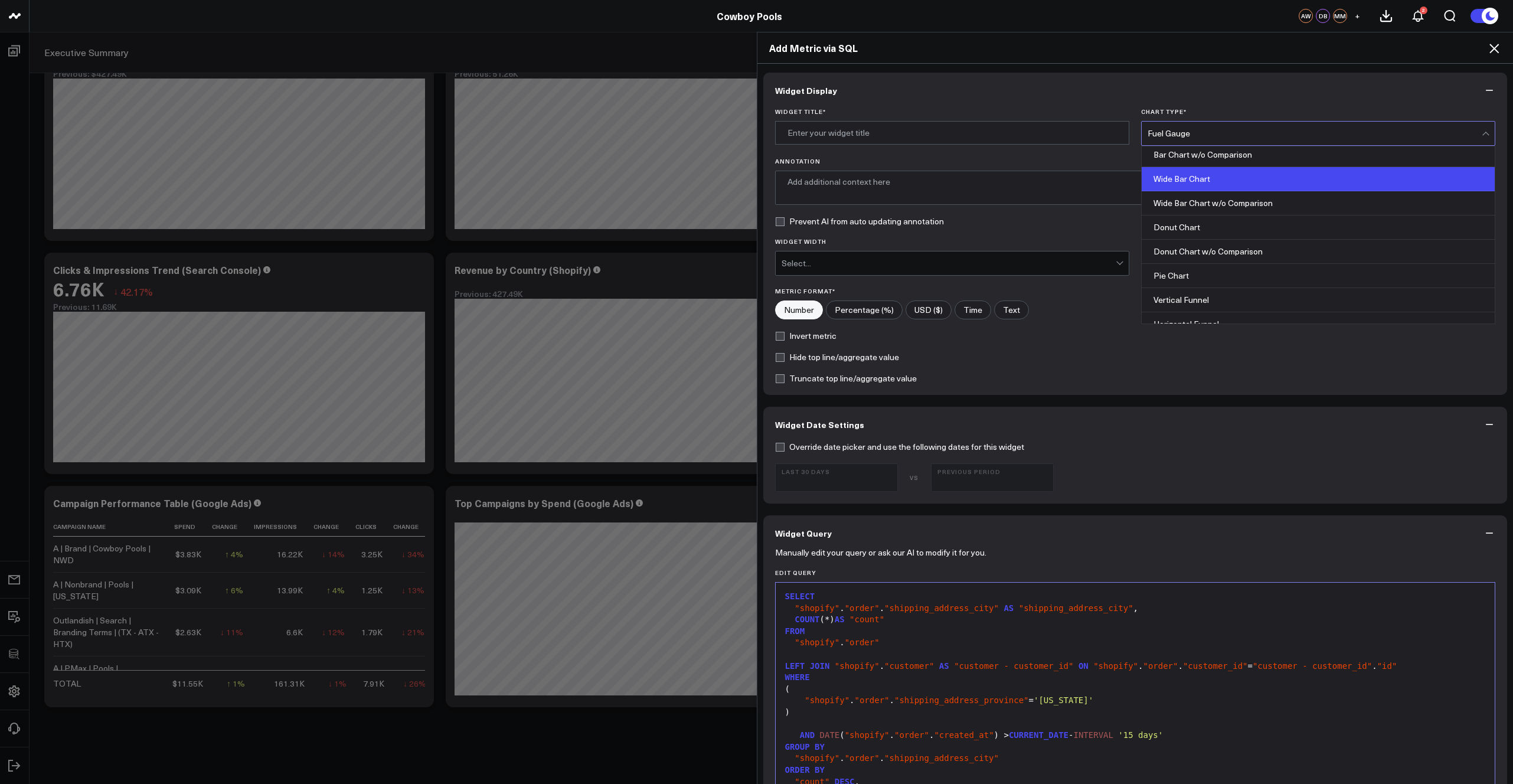
scroll to position [159, 0]
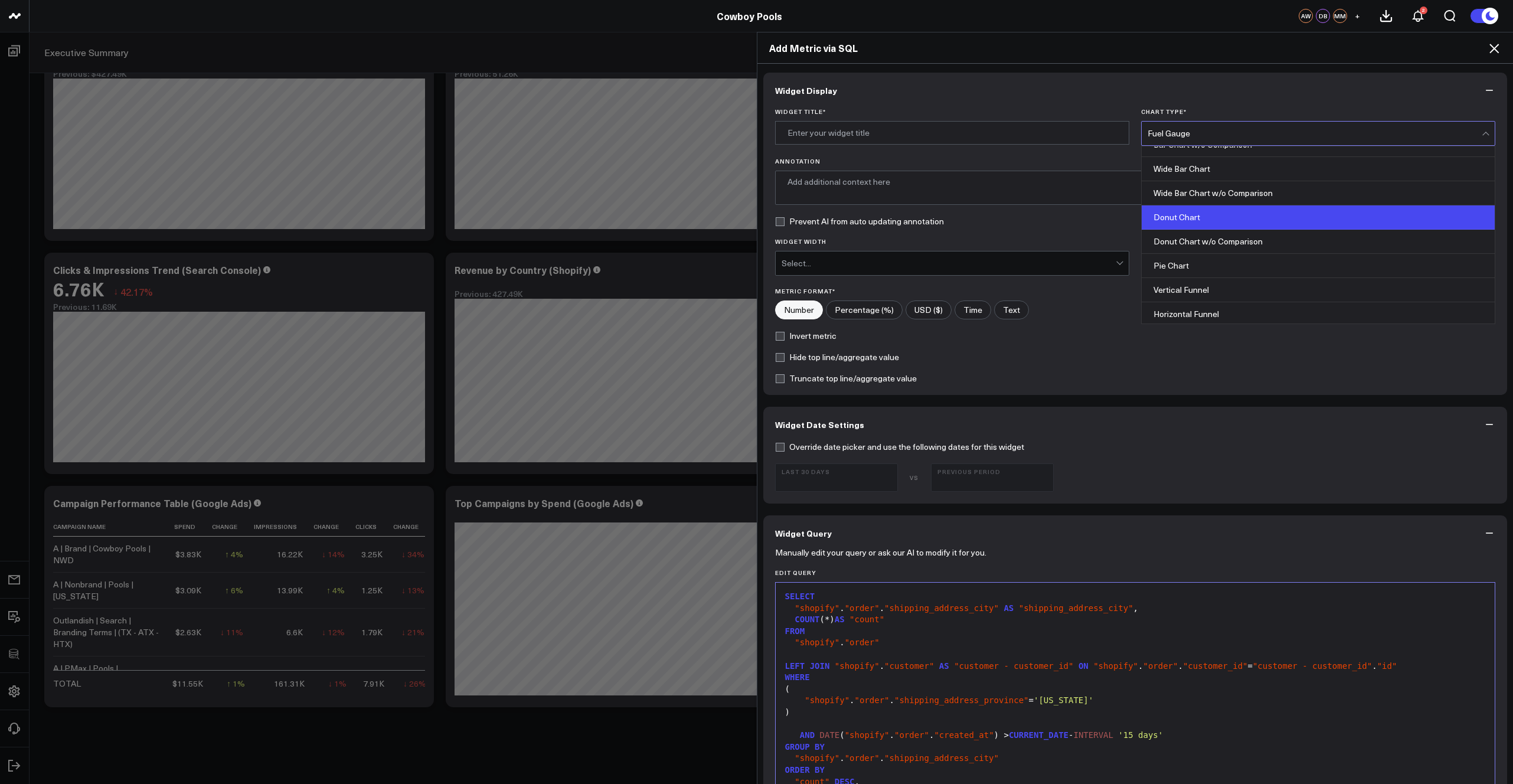
click at [1181, 215] on div "Donut Chart" at bounding box center [1318, 217] width 353 height 24
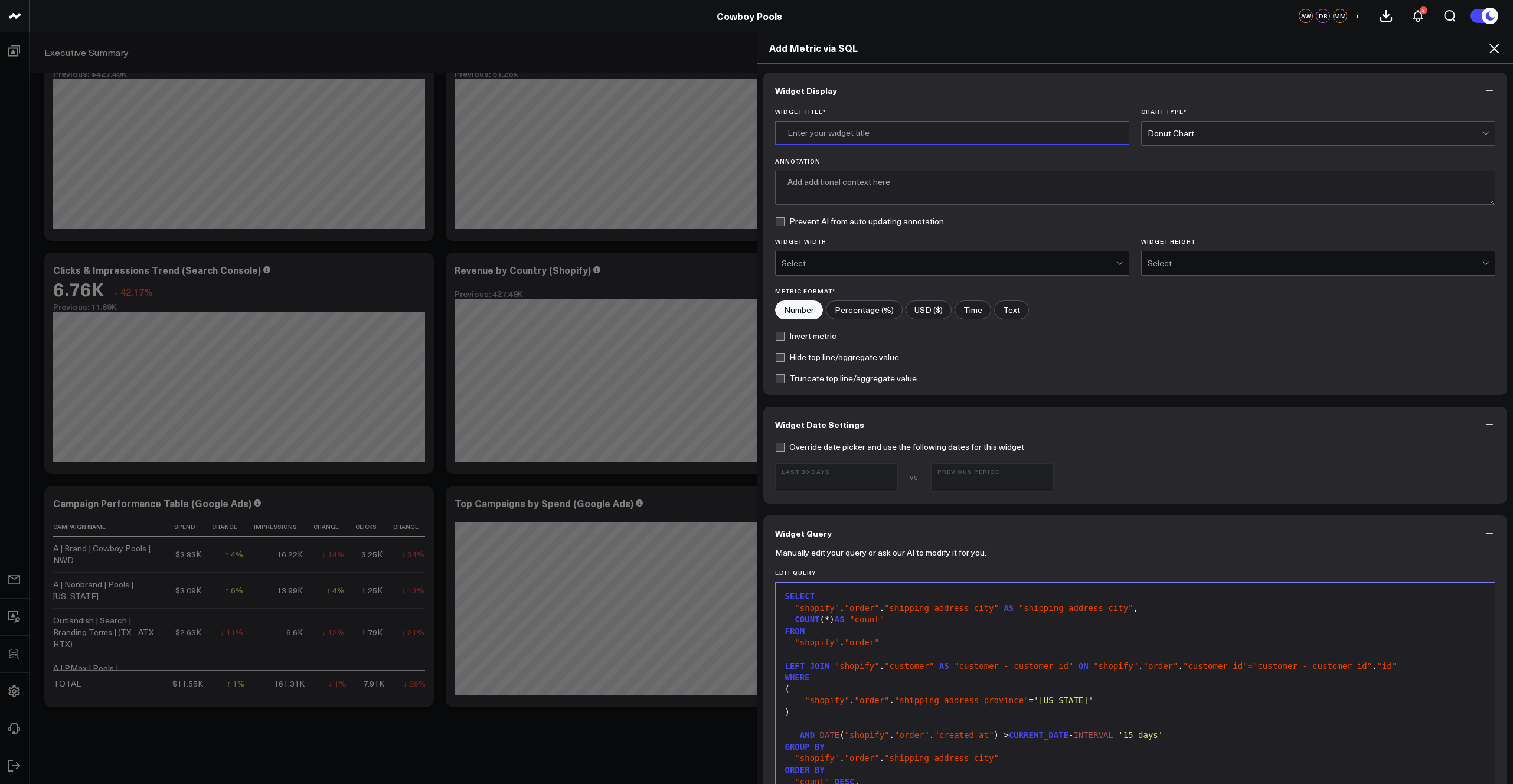
click at [855, 134] on input "Widget Title *" at bounding box center [952, 133] width 354 height 23
type input "Performance by City"
click at [967, 102] on button "Widget Display" at bounding box center [1136, 90] width 745 height 35
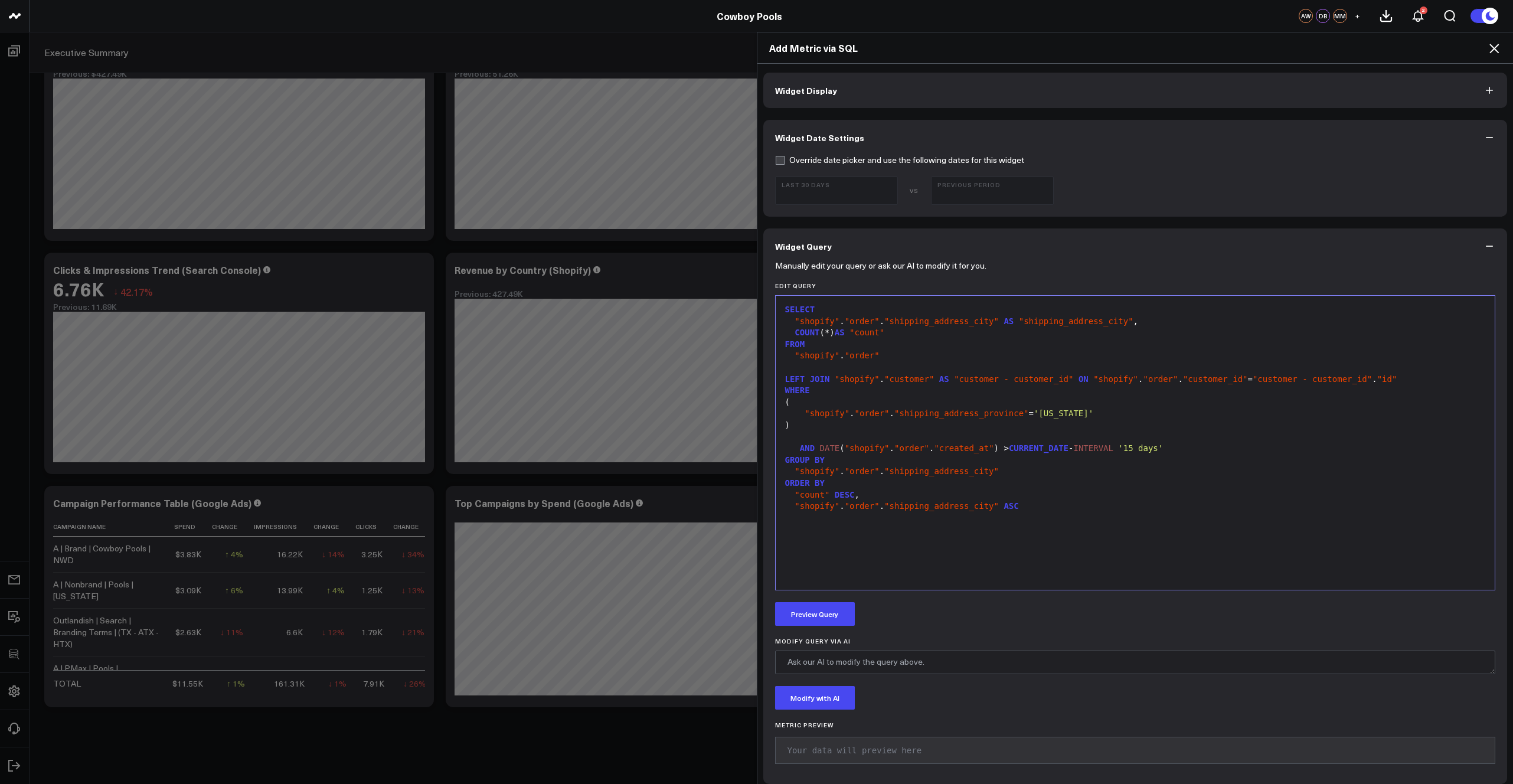
scroll to position [44, 0]
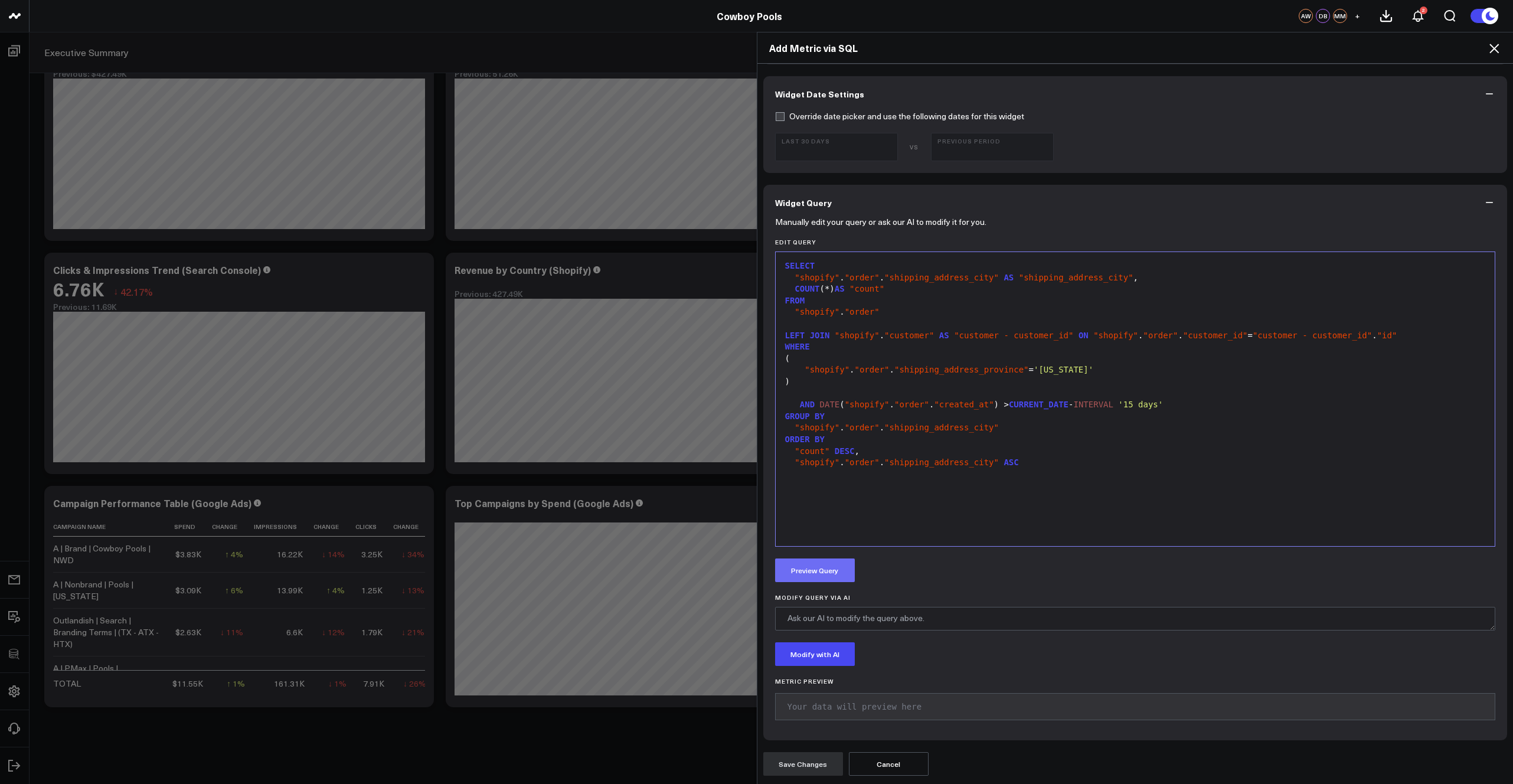
click at [804, 575] on button "Preview Query" at bounding box center [815, 570] width 80 height 23
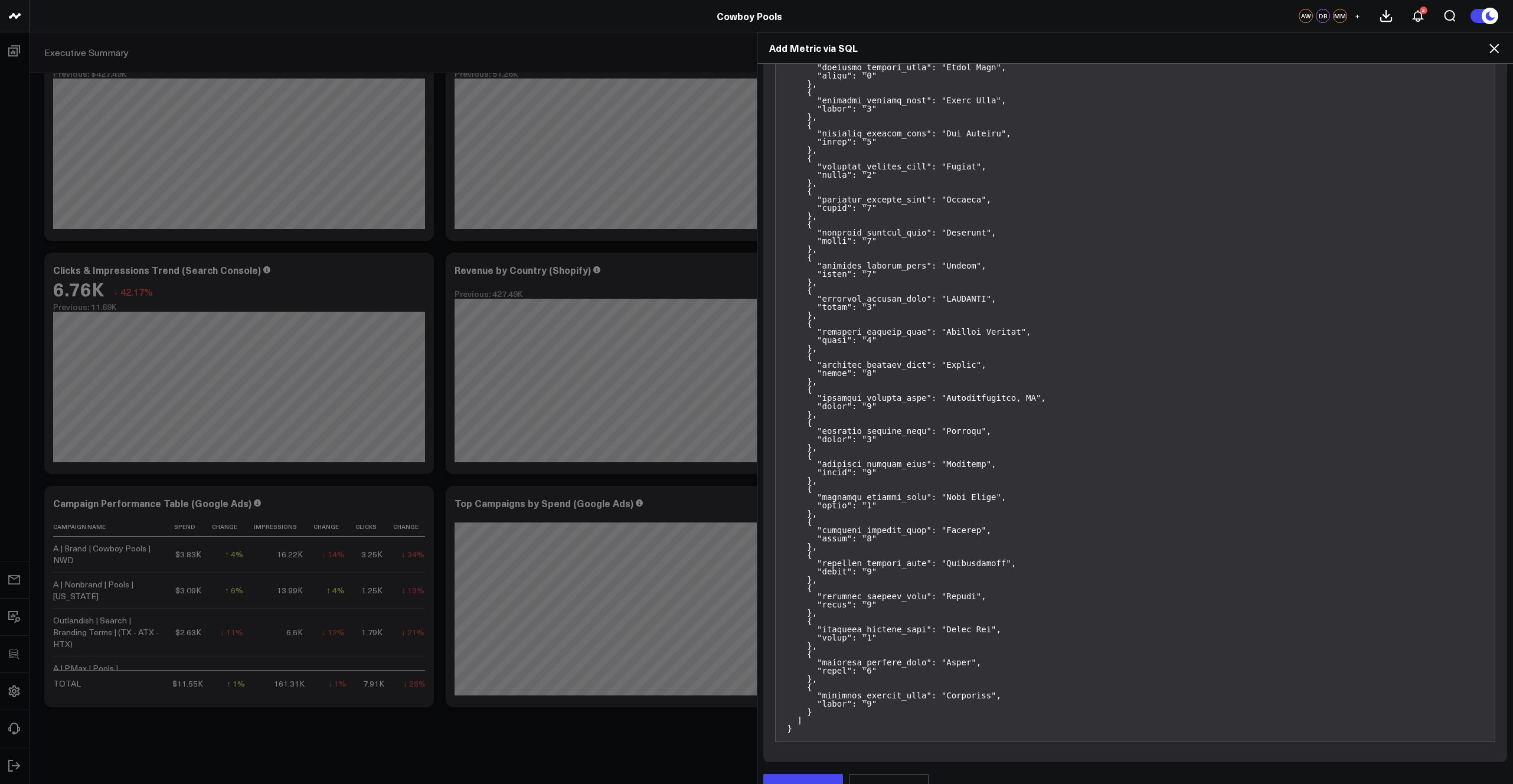
scroll to position [762, 0]
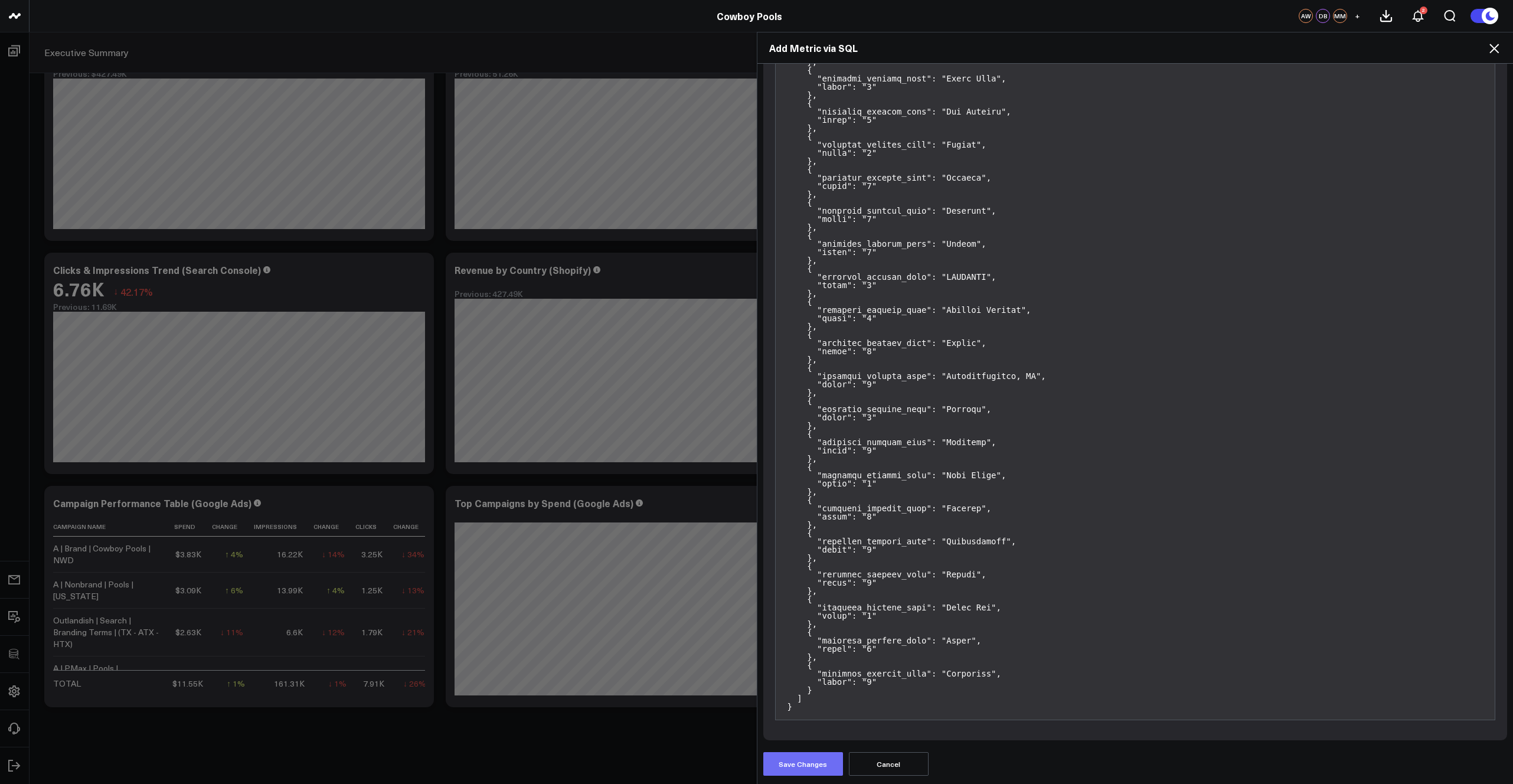
click at [818, 770] on button "Save Changes" at bounding box center [803, 763] width 80 height 23
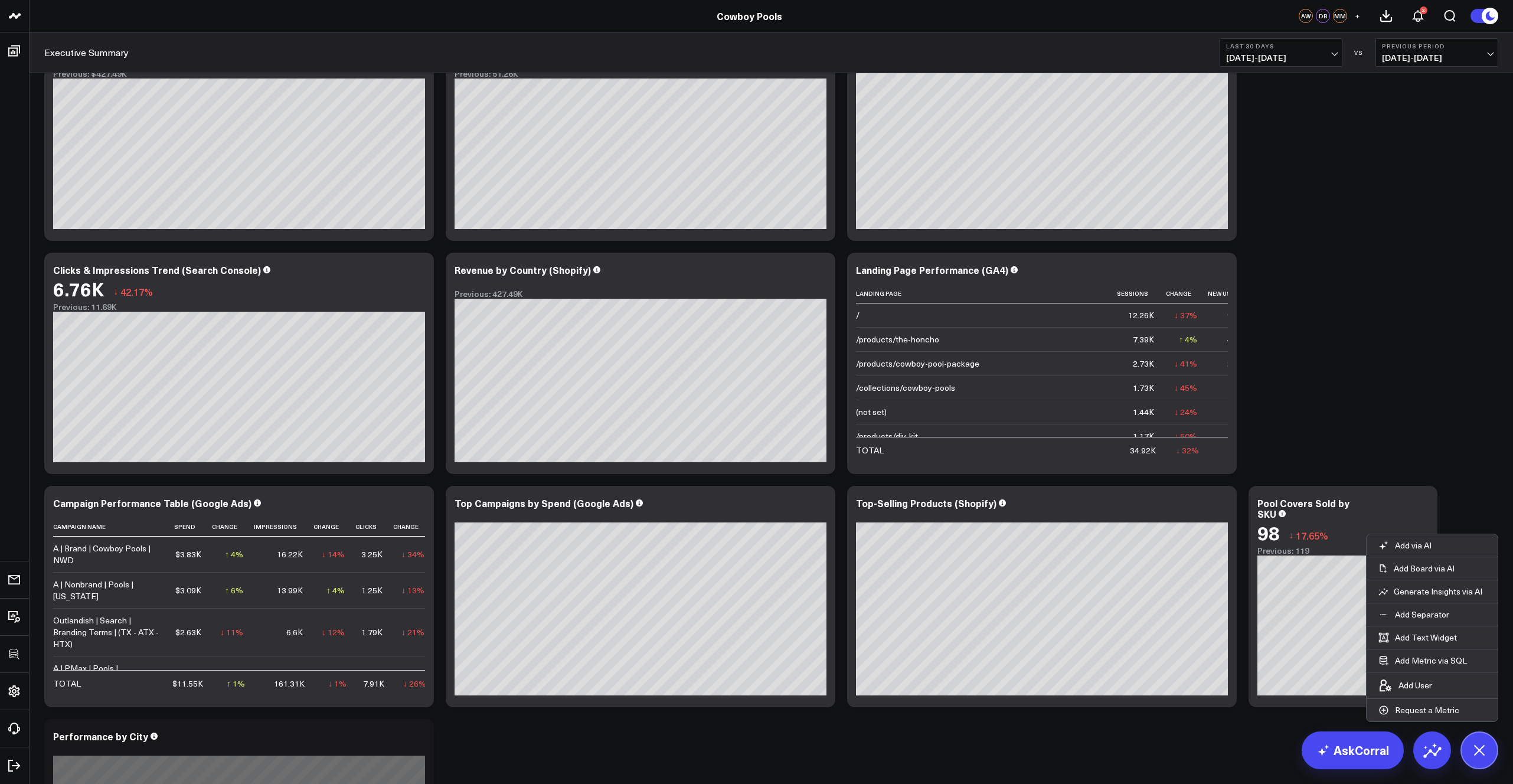
scroll to position [301, 0]
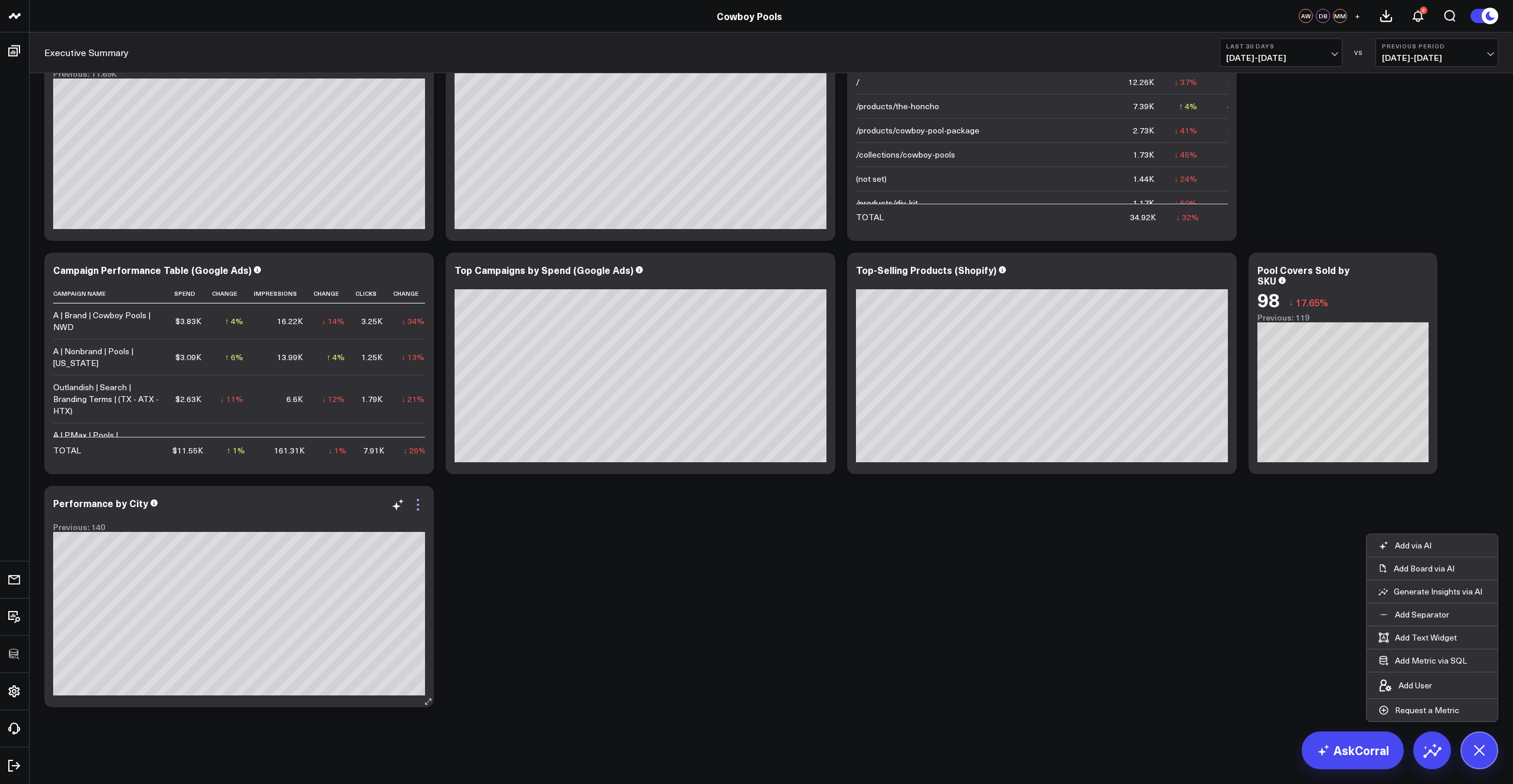
click at [419, 506] on icon at bounding box center [418, 505] width 14 height 14
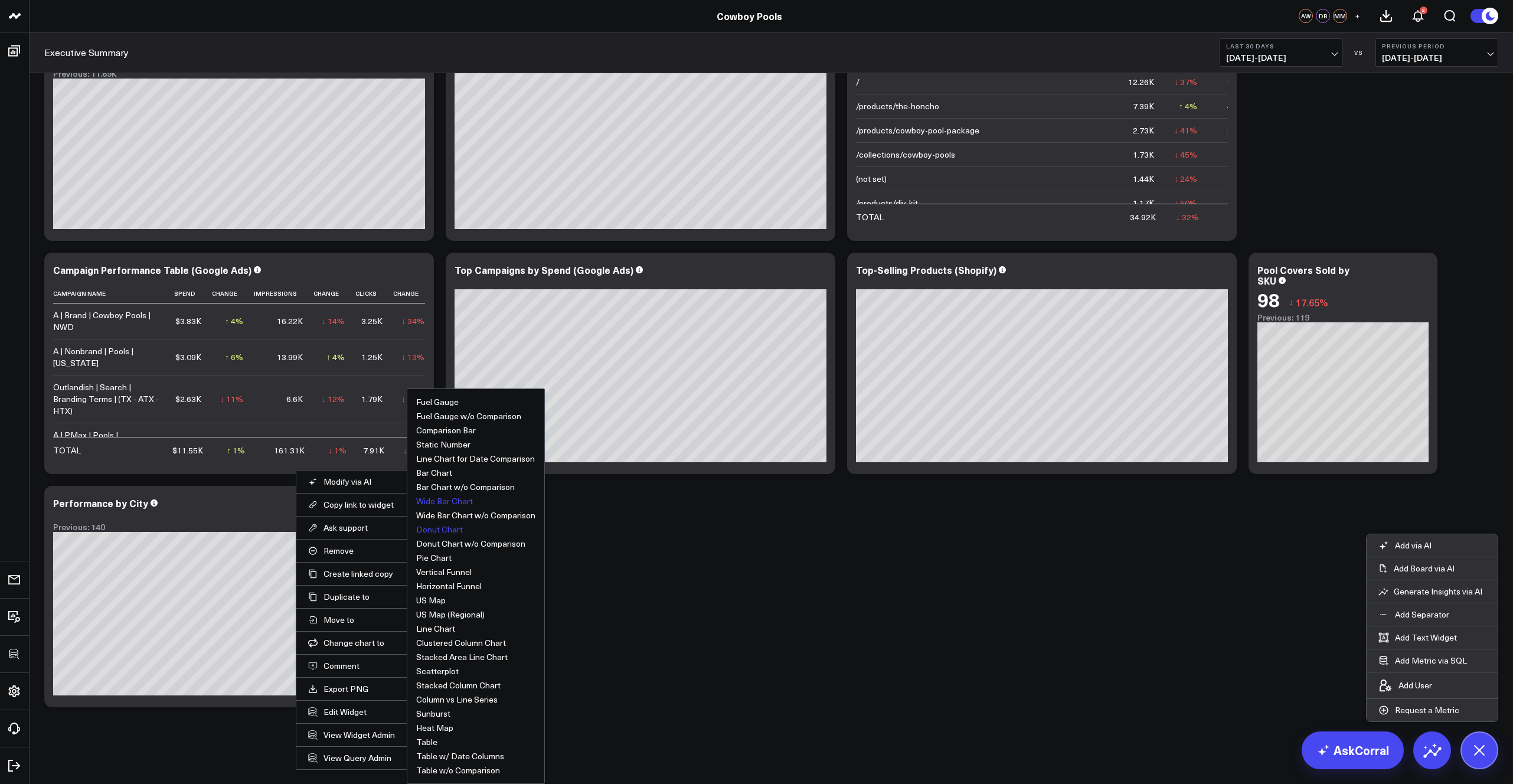
click at [440, 502] on button "Wide Bar Chart" at bounding box center [444, 501] width 57 height 8
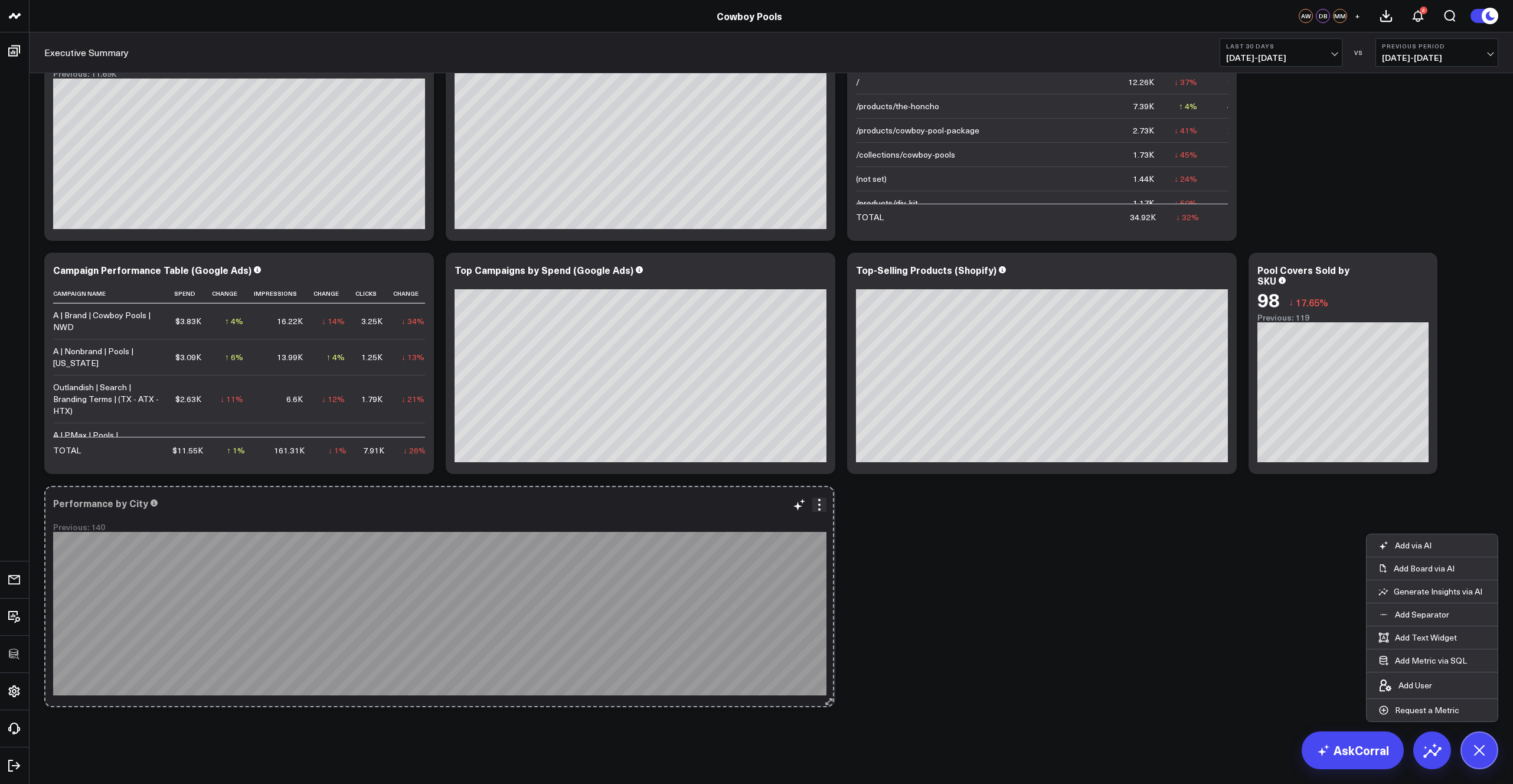
drag, startPoint x: 425, startPoint y: 701, endPoint x: 829, endPoint y: 696, distance: 404.0
click at [829, 696] on button at bounding box center [829, 701] width 12 height 12
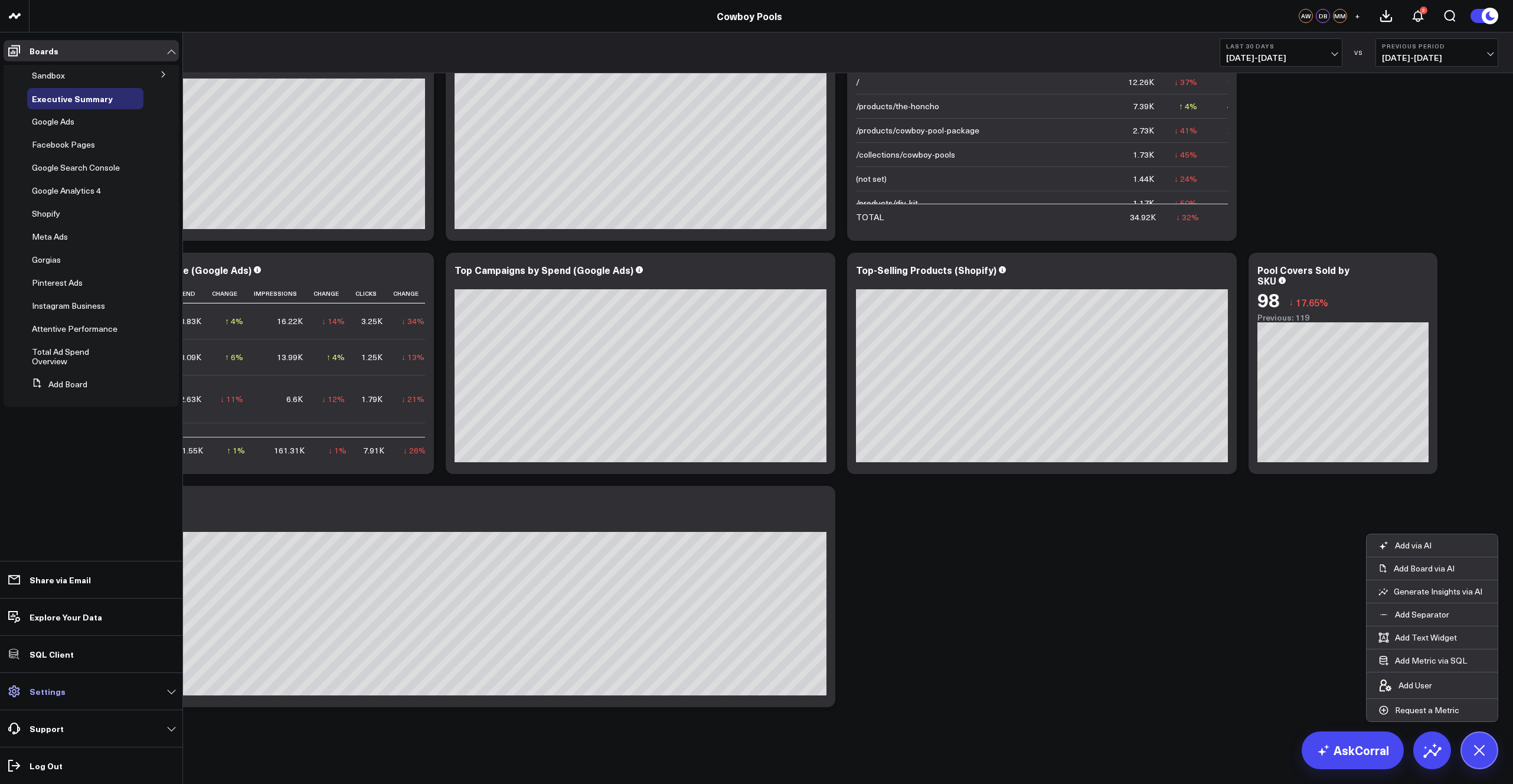
click at [59, 693] on p "Settings" at bounding box center [48, 691] width 36 height 10
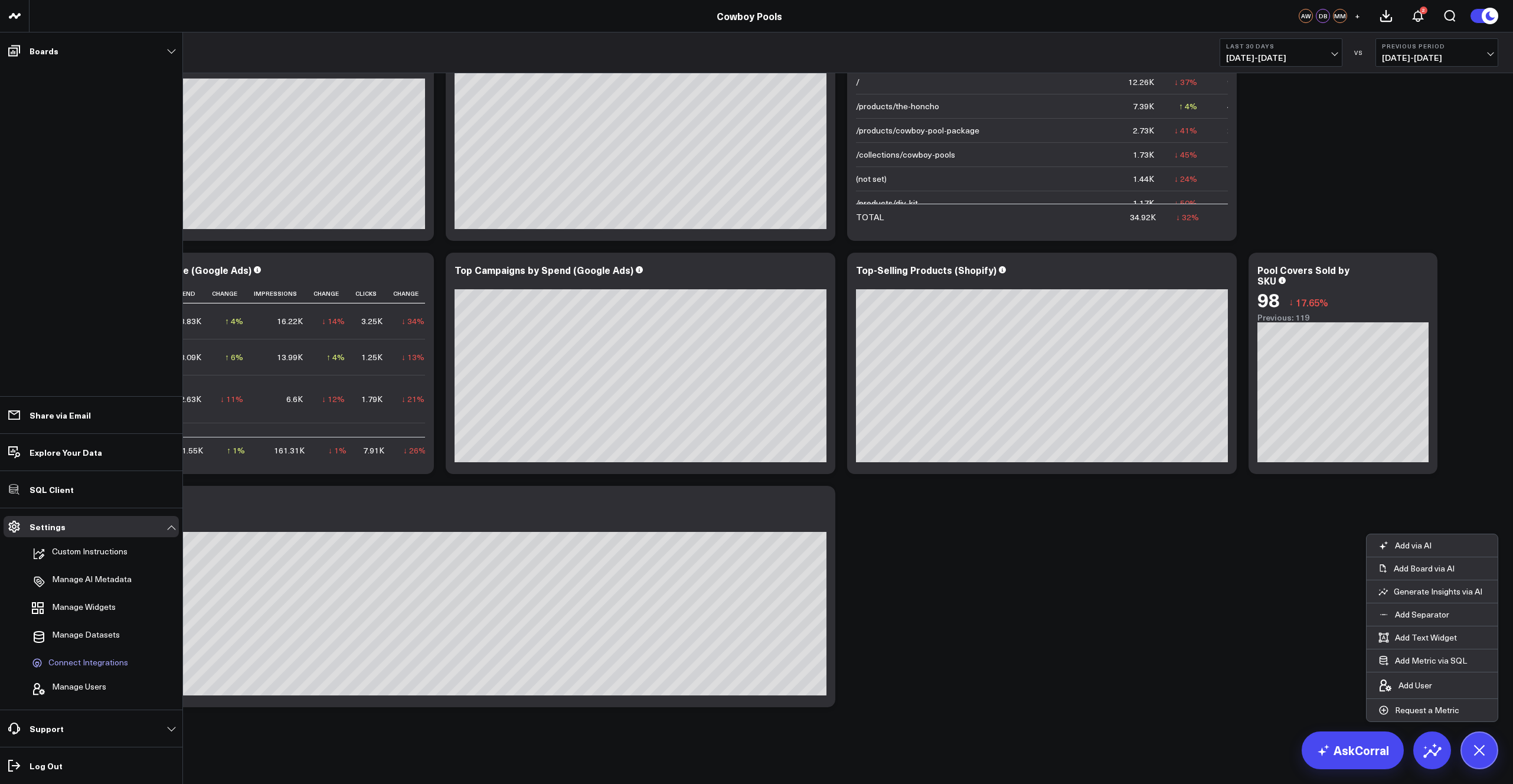
click at [79, 663] on span "Connect Integrations" at bounding box center [88, 663] width 80 height 11
